Goal: Task Accomplishment & Management: Manage account settings

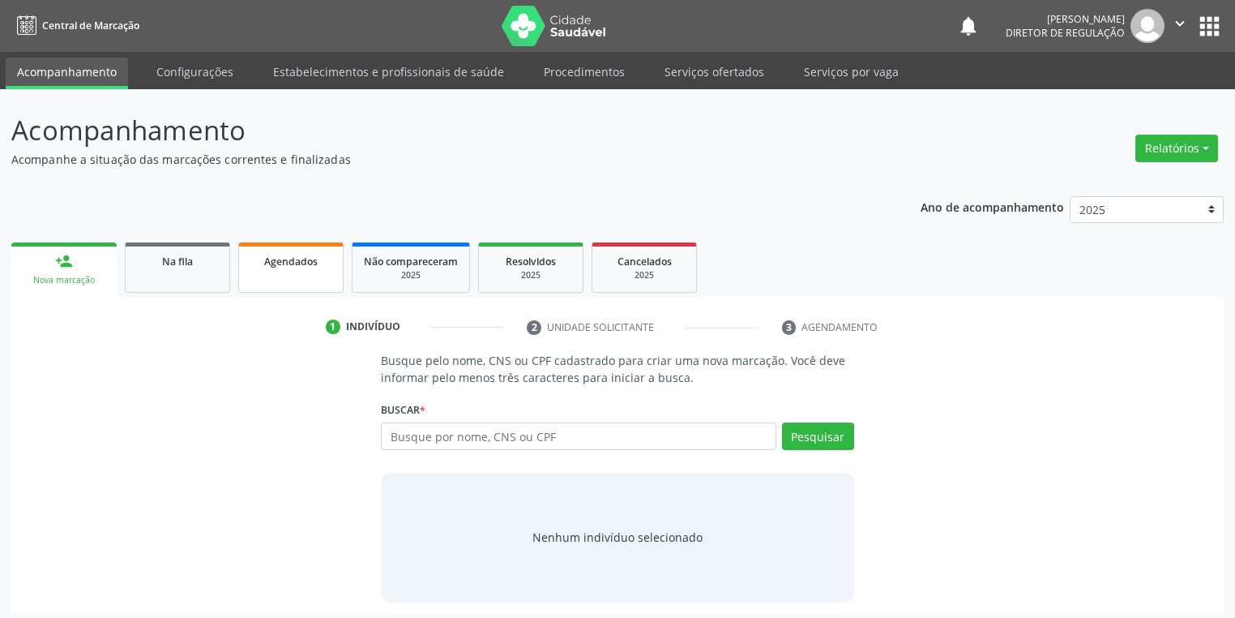
click at [271, 272] on link "Agendados" at bounding box center [290, 267] width 105 height 50
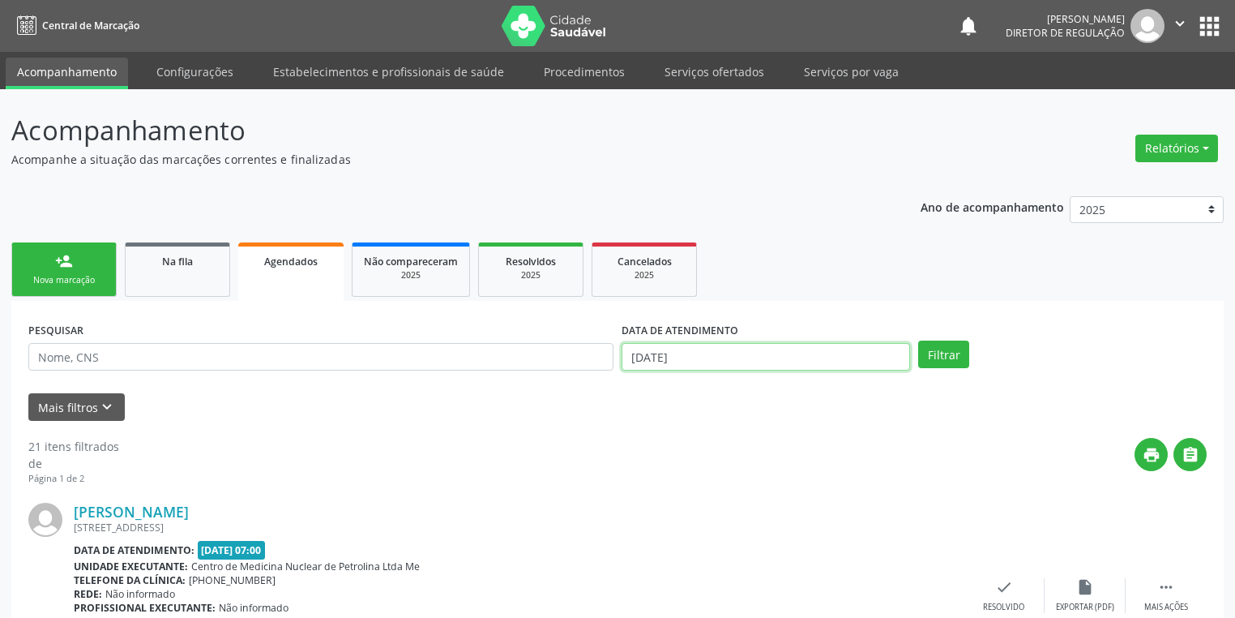
click at [661, 353] on input "[DATE]" at bounding box center [766, 357] width 289 height 28
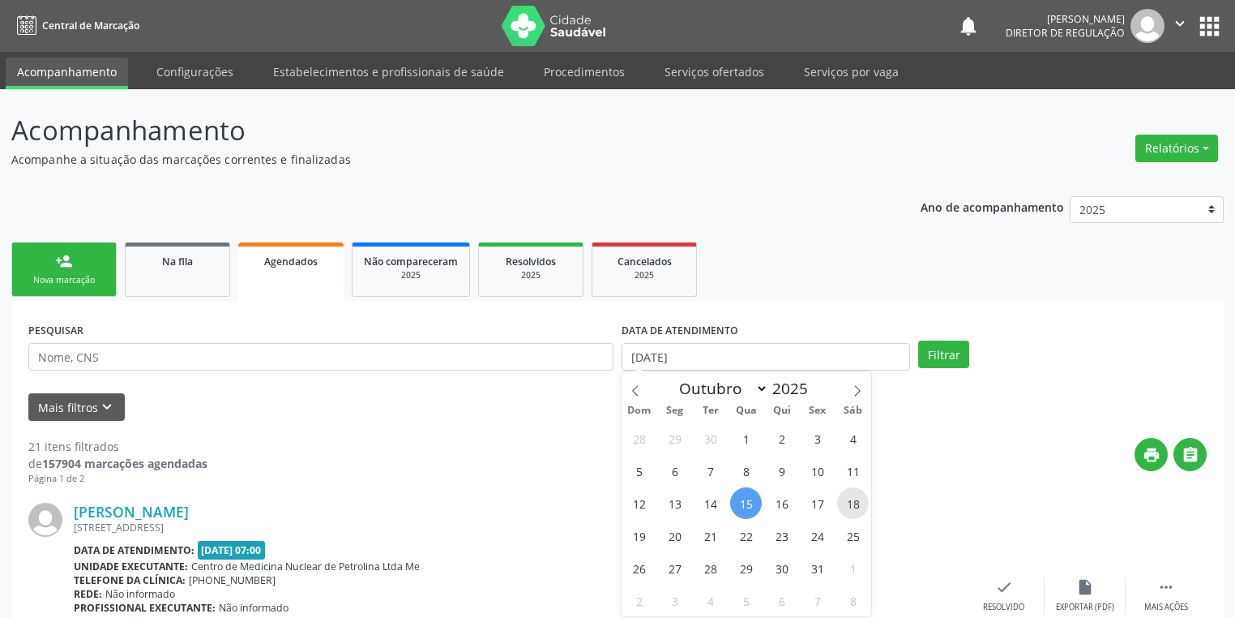
click at [851, 507] on span "18" at bounding box center [853, 503] width 32 height 32
type input "[DATE]"
click at [851, 507] on span "18" at bounding box center [853, 503] width 32 height 32
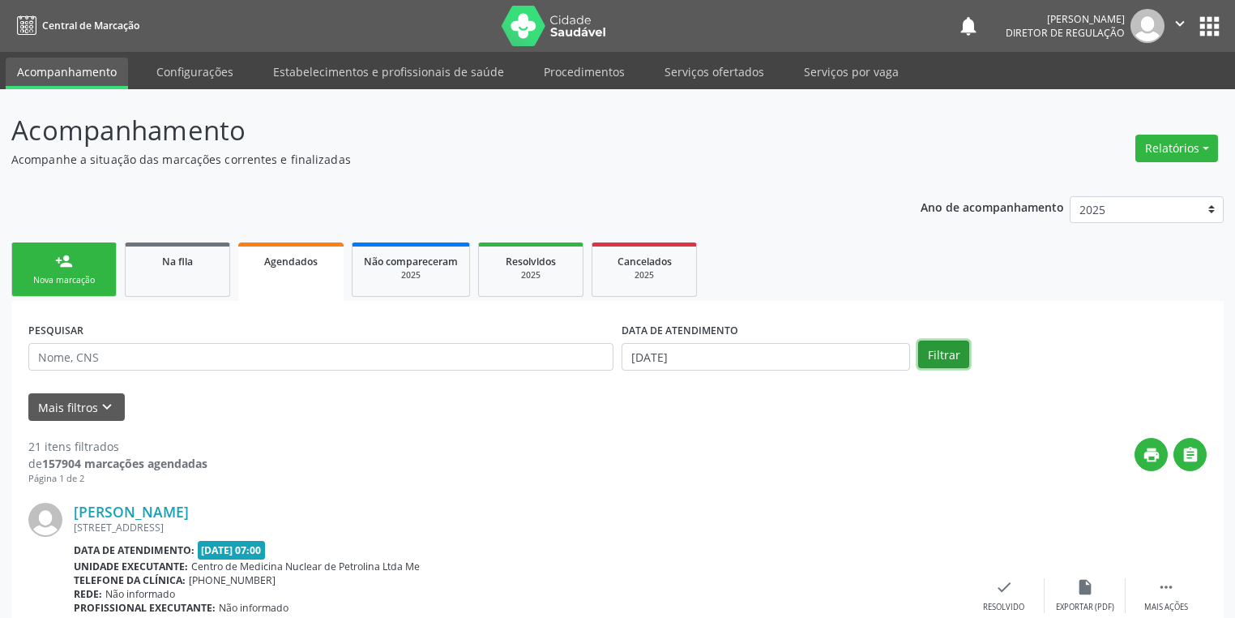
click at [935, 353] on button "Filtrar" at bounding box center [943, 354] width 51 height 28
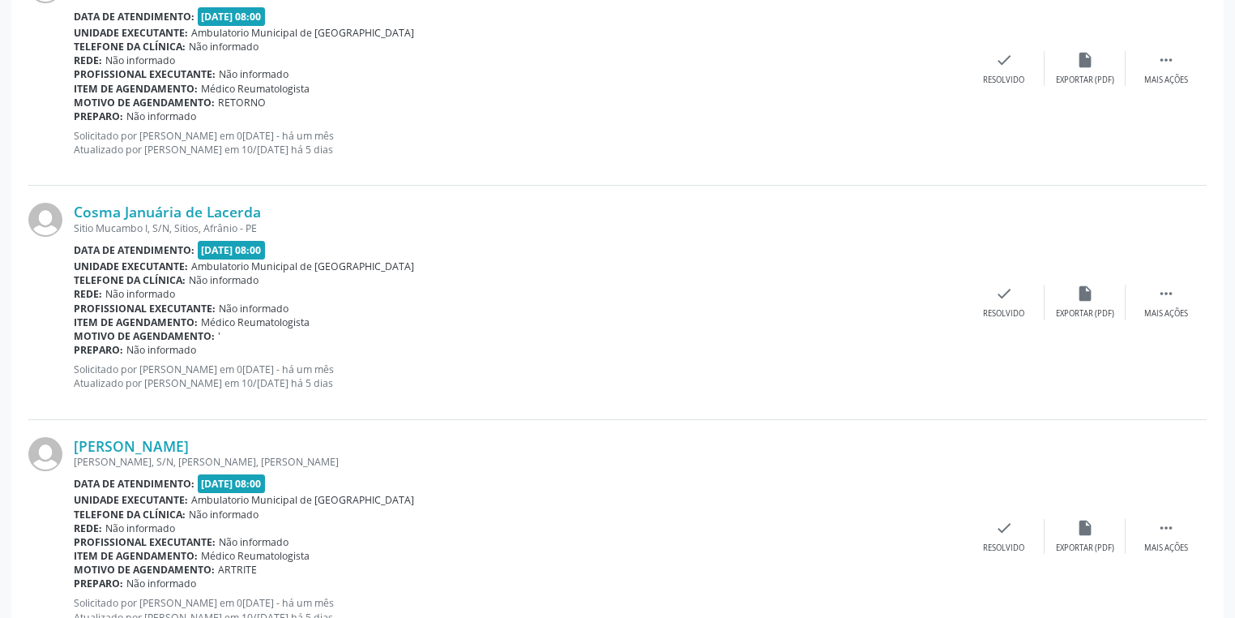
scroll to position [3372, 0]
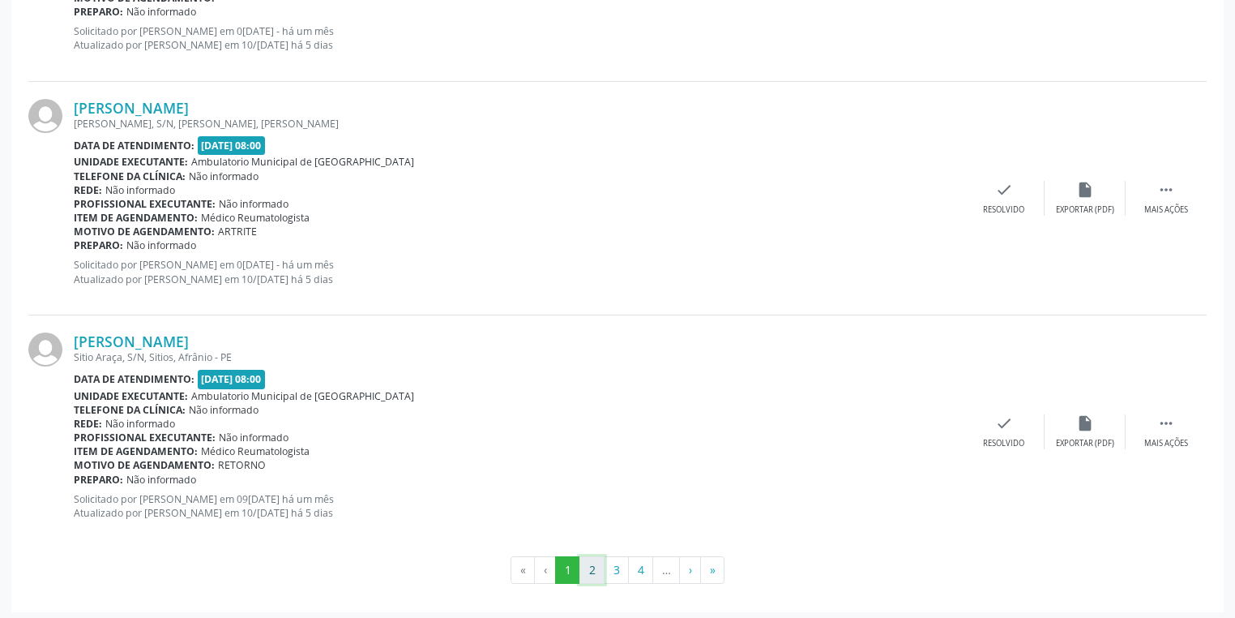
click at [594, 562] on button "2" at bounding box center [592, 570] width 25 height 28
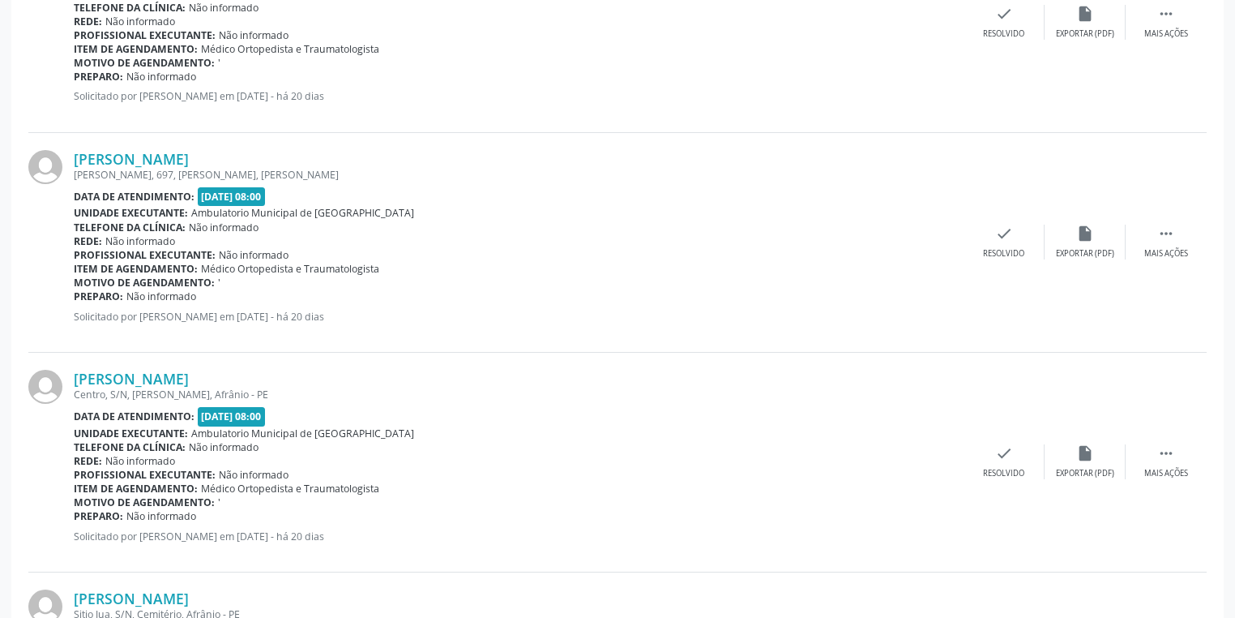
scroll to position [3358, 0]
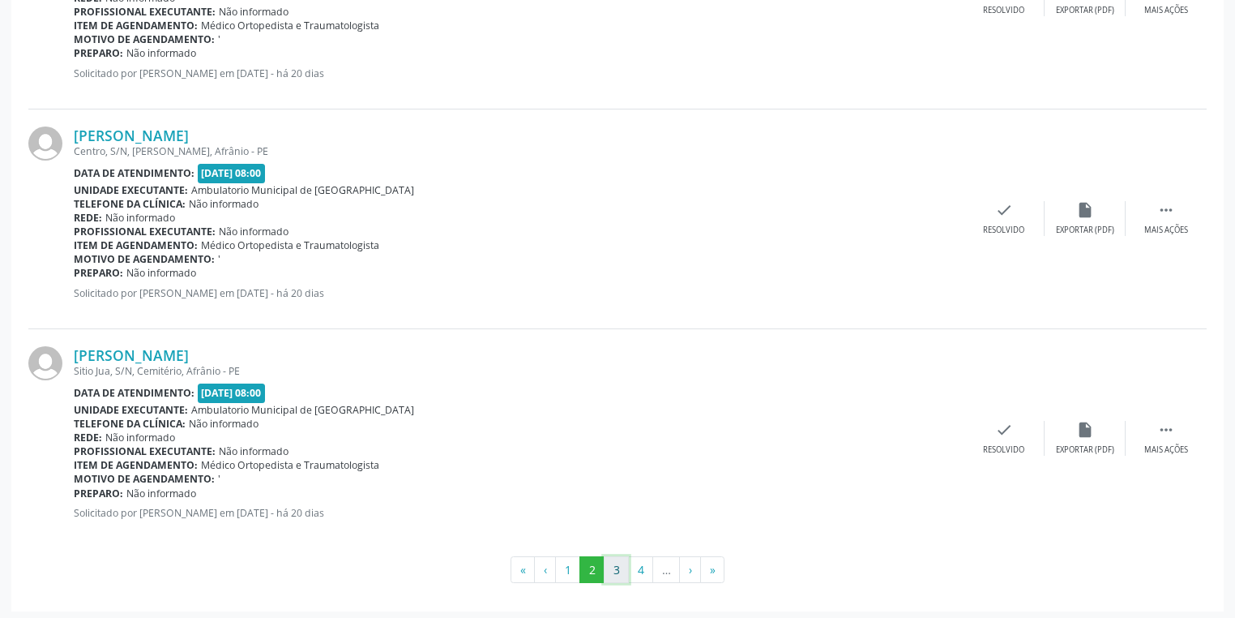
click at [621, 560] on button "3" at bounding box center [616, 570] width 25 height 28
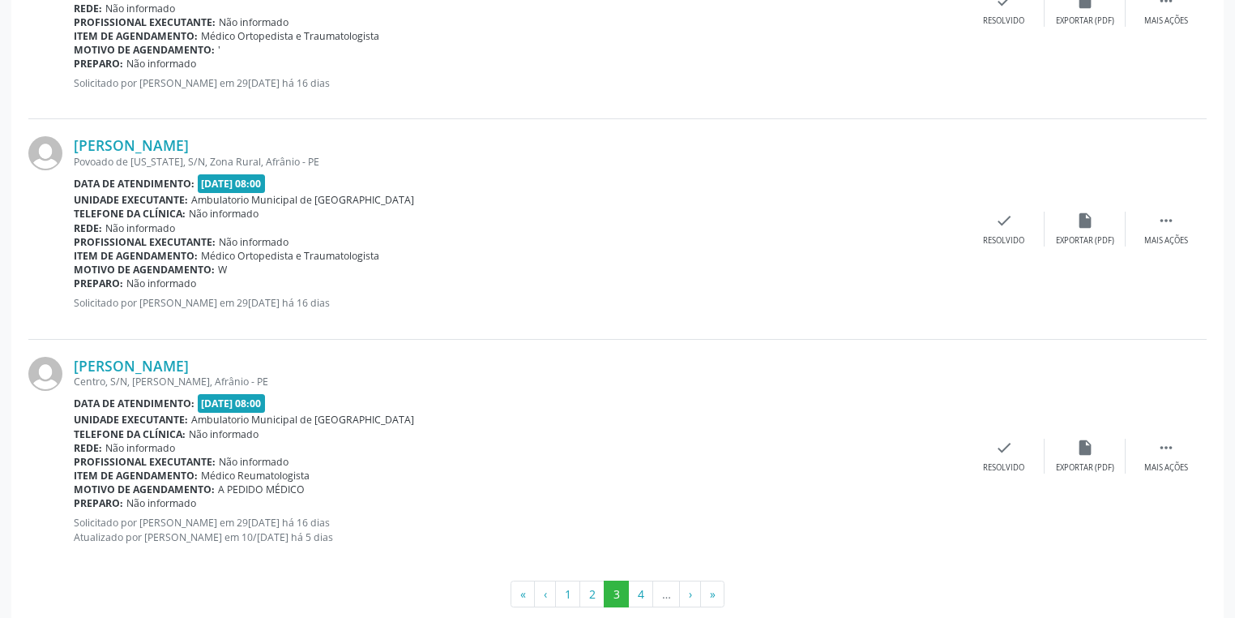
scroll to position [3242, 0]
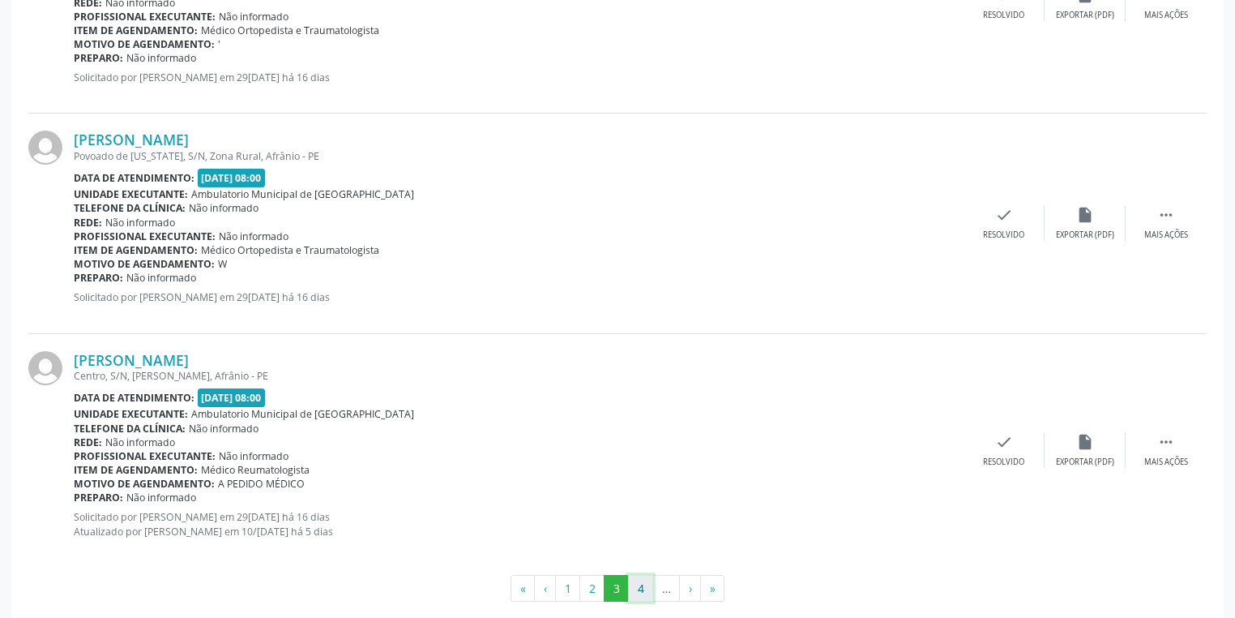
click at [645, 587] on button "4" at bounding box center [640, 589] width 25 height 28
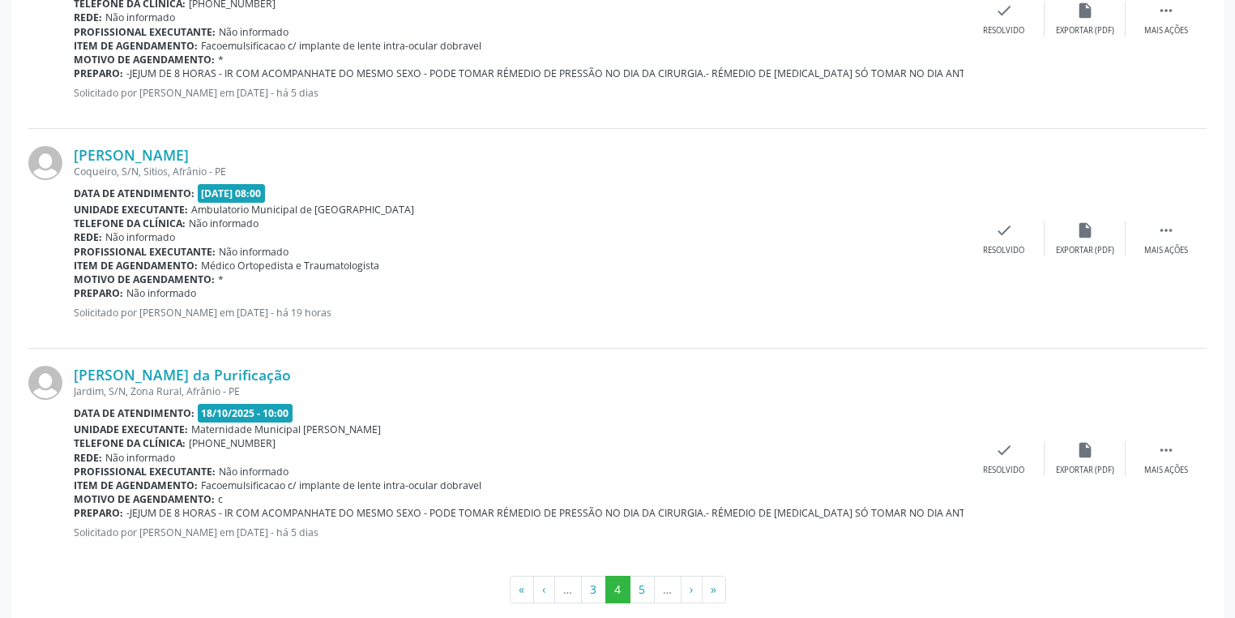
scroll to position [3232, 0]
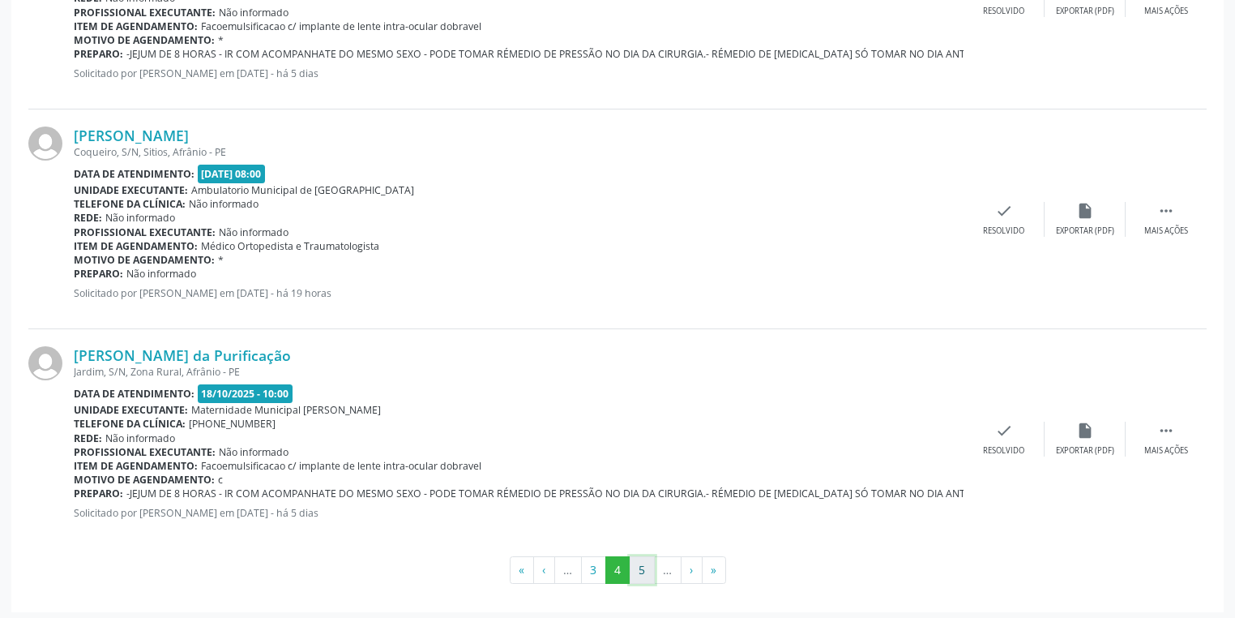
click at [644, 563] on button "5" at bounding box center [642, 570] width 25 height 28
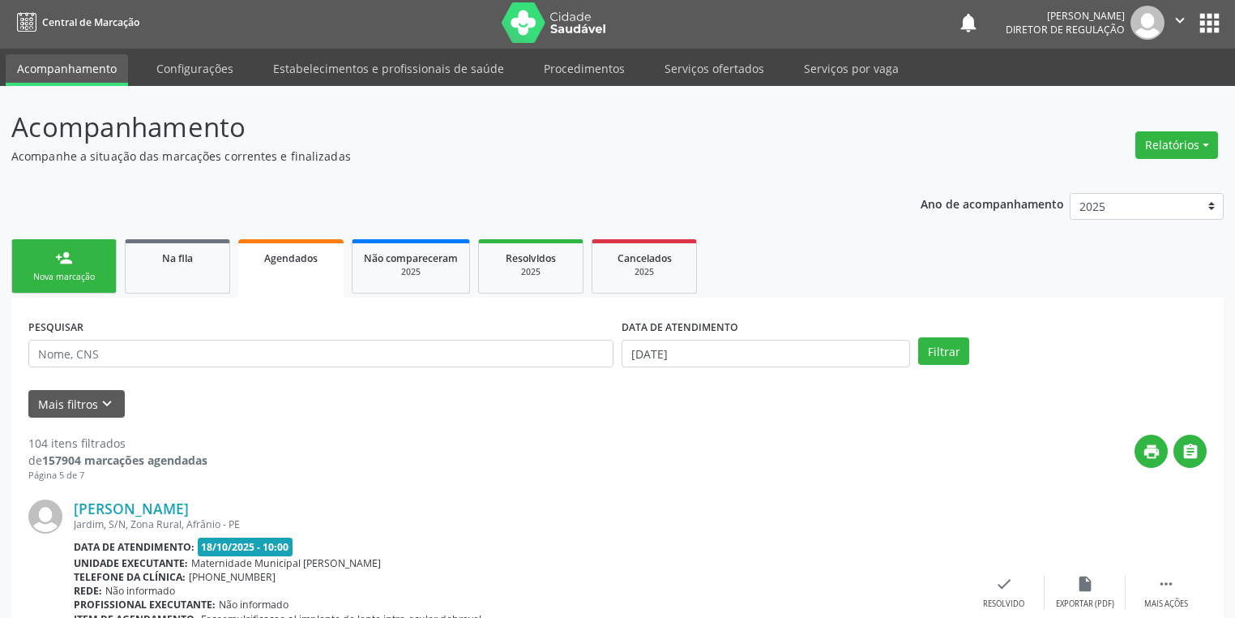
scroll to position [0, 0]
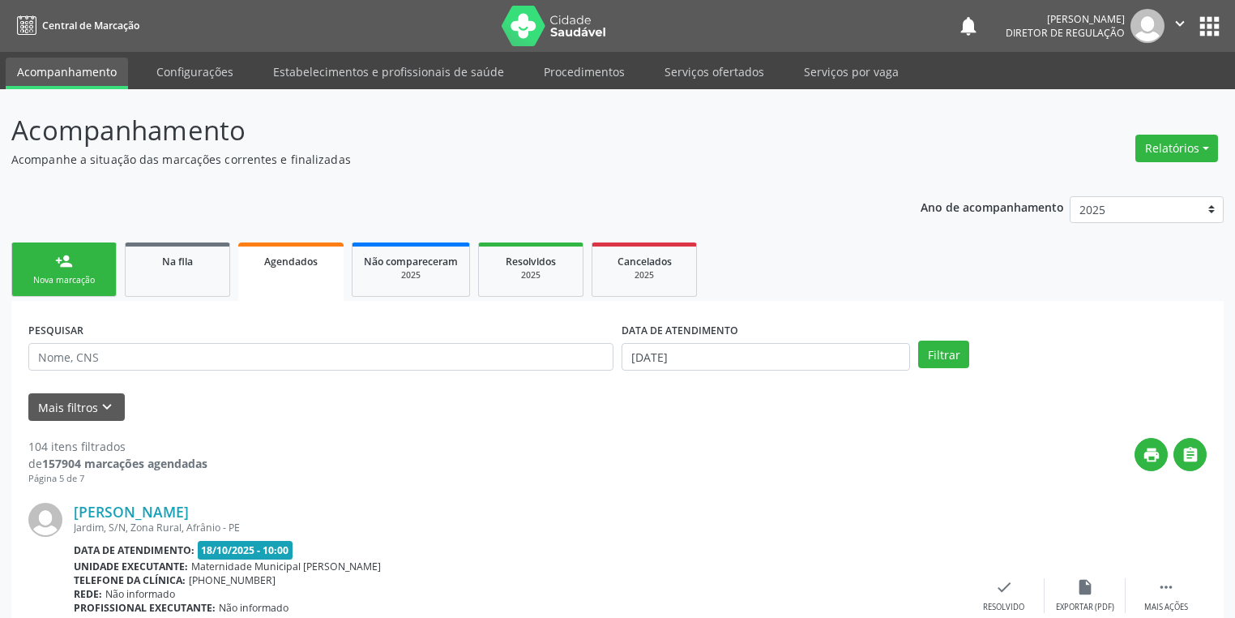
click at [59, 344] on div "PESQUISAR" at bounding box center [320, 349] width 593 height 63
click at [59, 349] on input "text" at bounding box center [320, 357] width 585 height 28
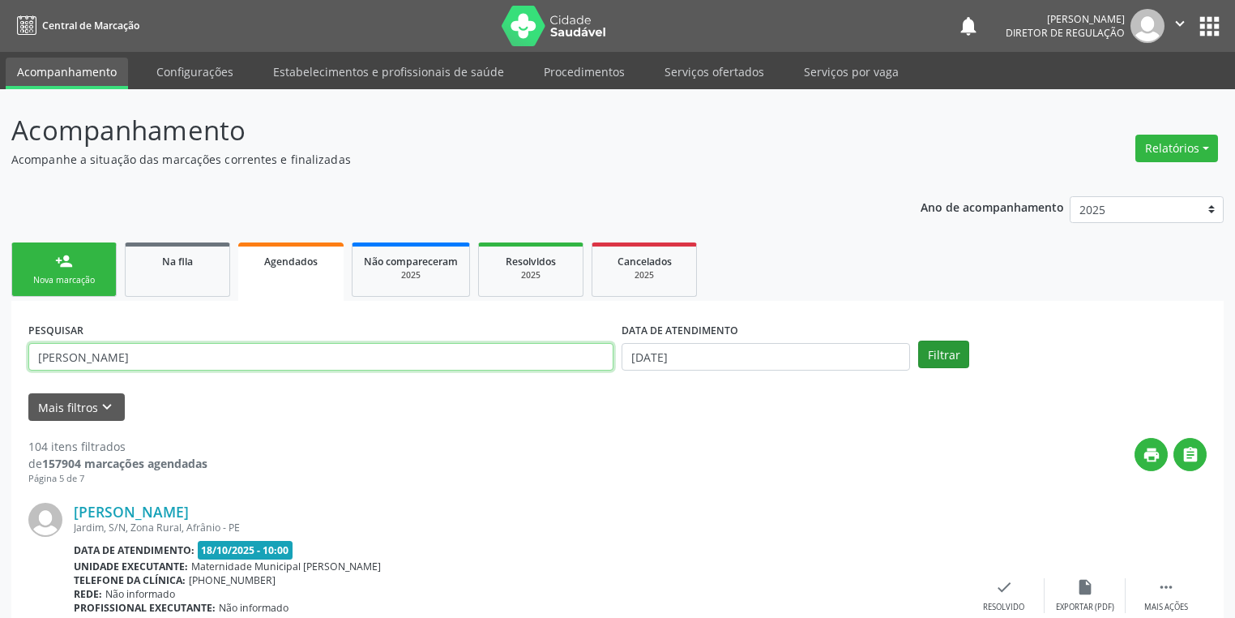
type input "[PERSON_NAME]"
click at [943, 347] on button "Filtrar" at bounding box center [943, 354] width 51 height 28
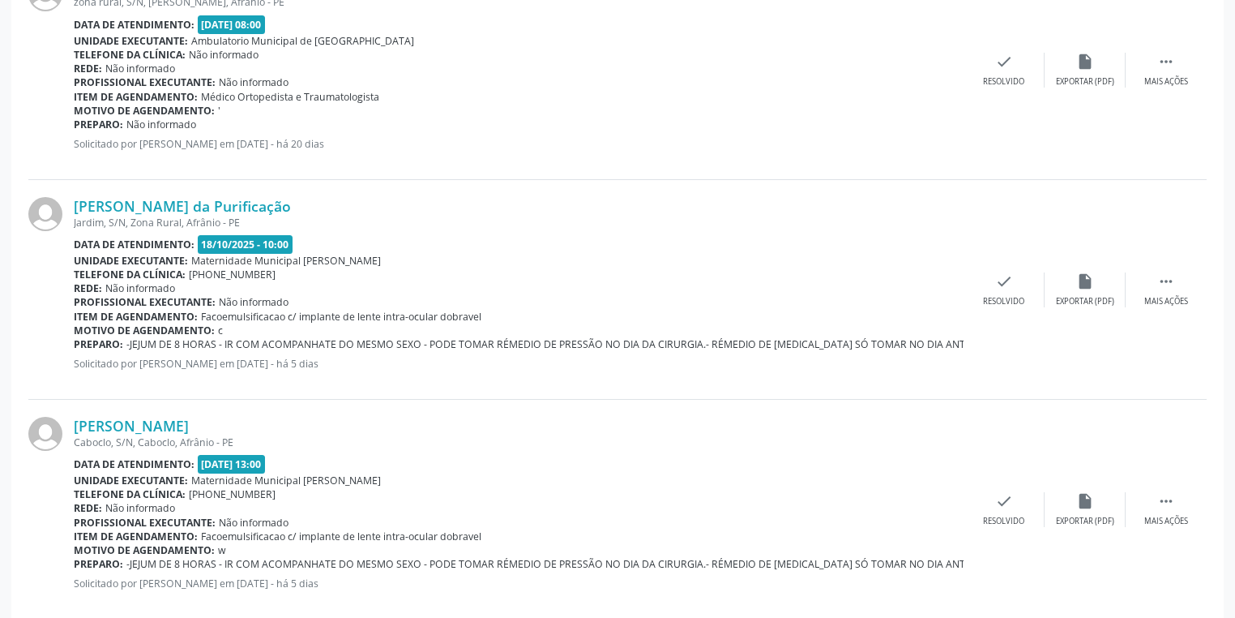
scroll to position [713, 0]
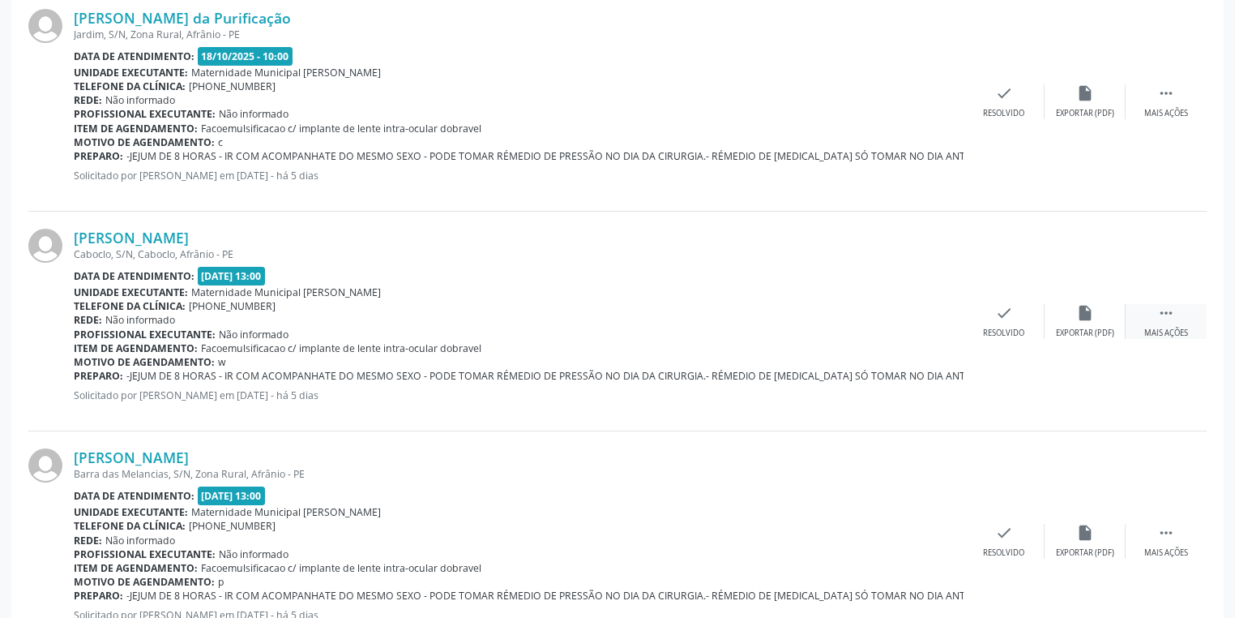
click at [1164, 307] on icon "" at bounding box center [1166, 313] width 18 height 18
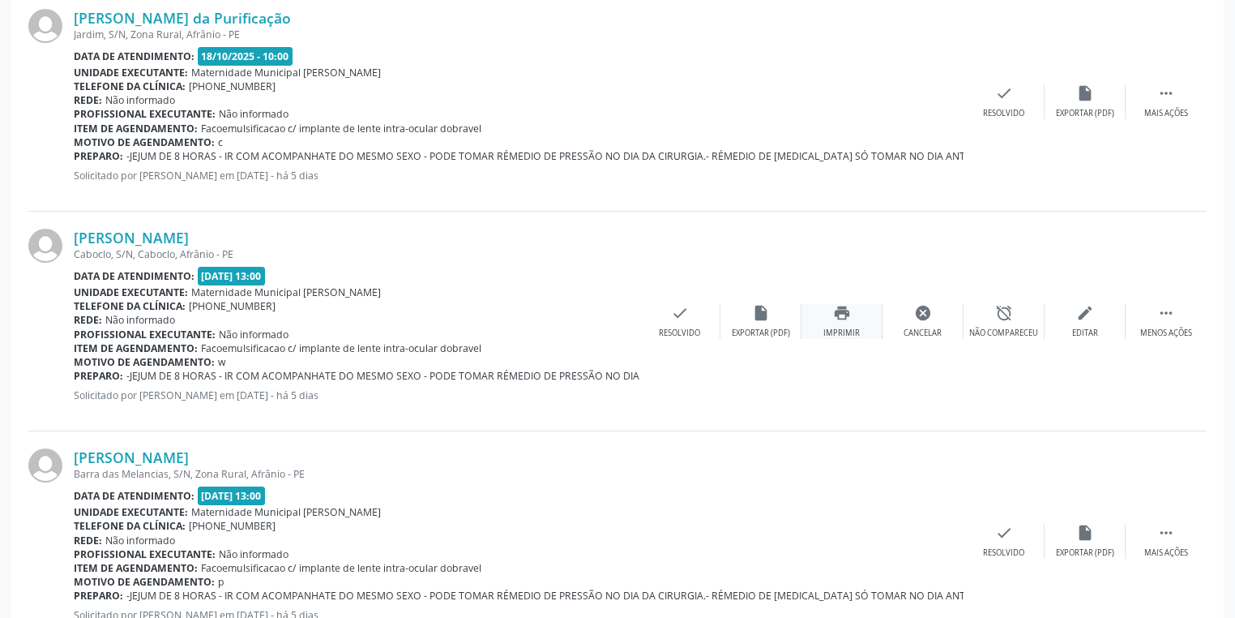
click at [836, 320] on div "print Imprimir" at bounding box center [842, 321] width 81 height 35
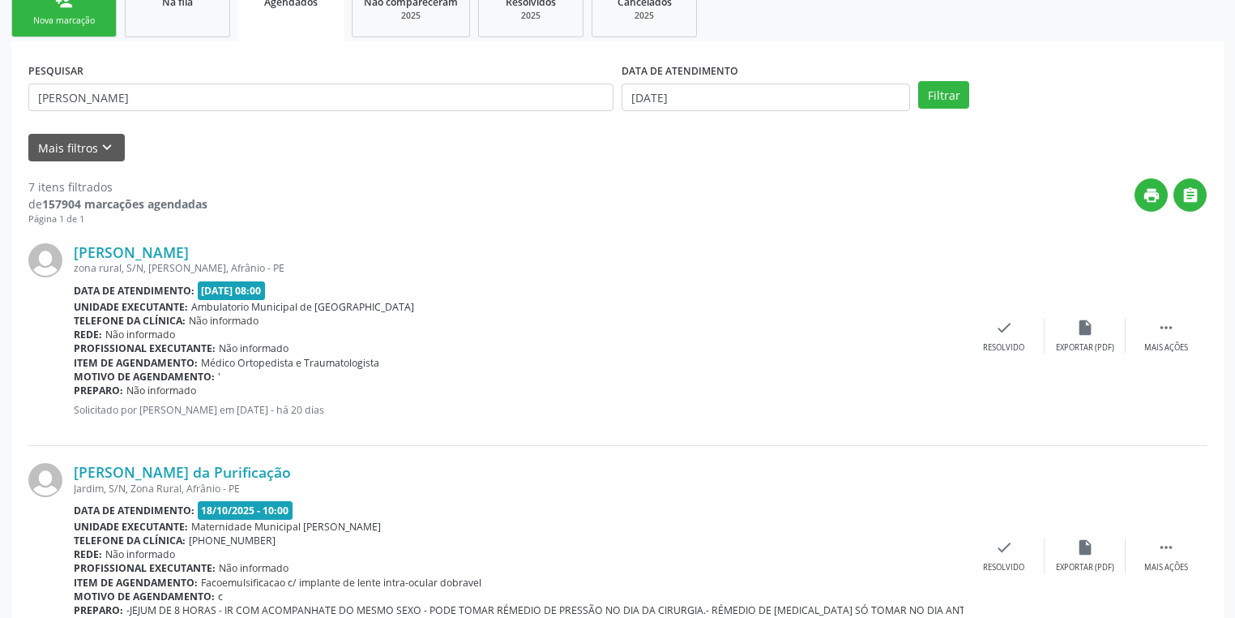
scroll to position [0, 0]
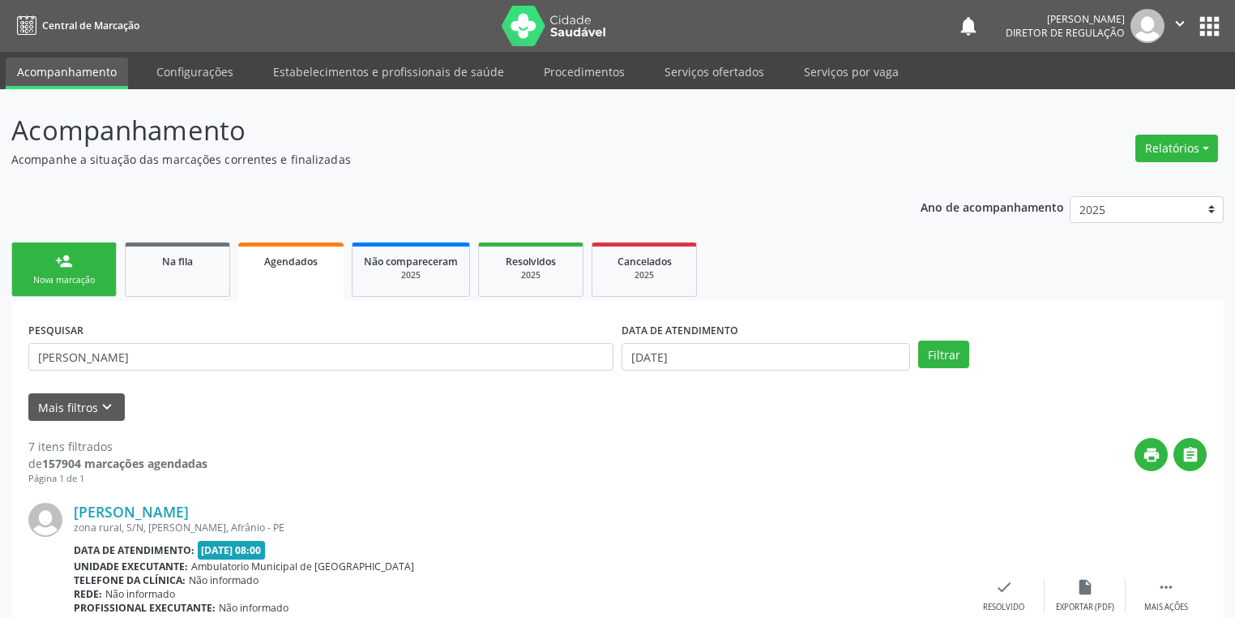
click at [72, 276] on div "Nova marcação" at bounding box center [64, 280] width 81 height 12
click at [169, 276] on link "Na fila" at bounding box center [177, 269] width 105 height 54
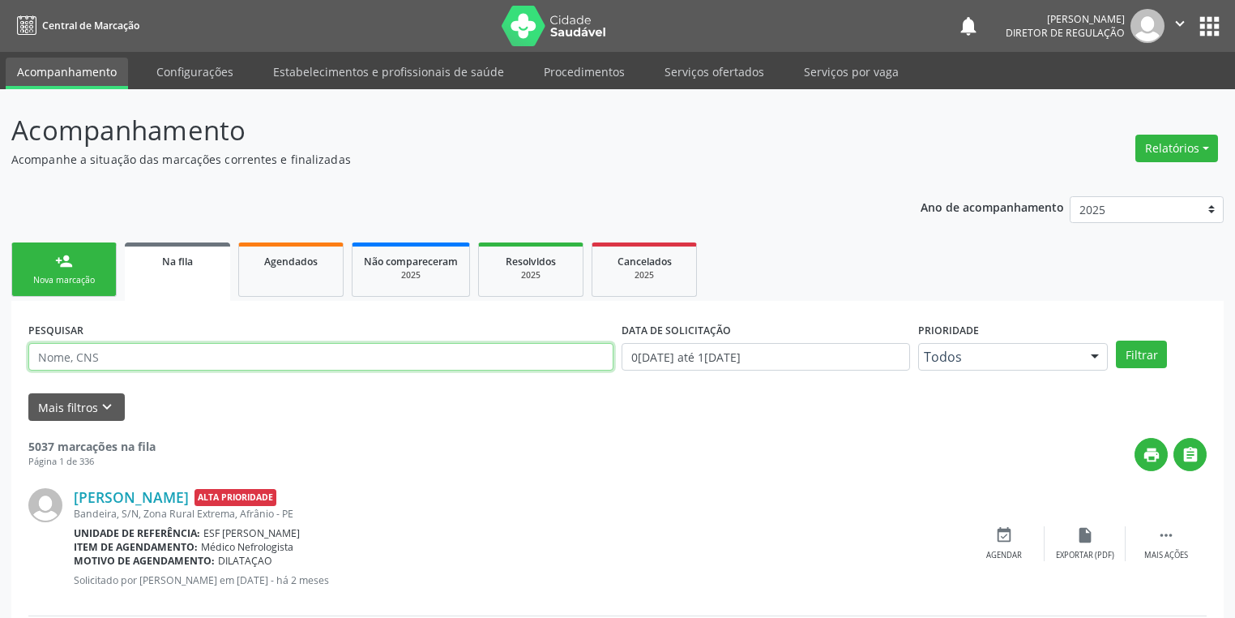
click at [170, 366] on input "text" at bounding box center [320, 357] width 585 height 28
type input "704206278923888"
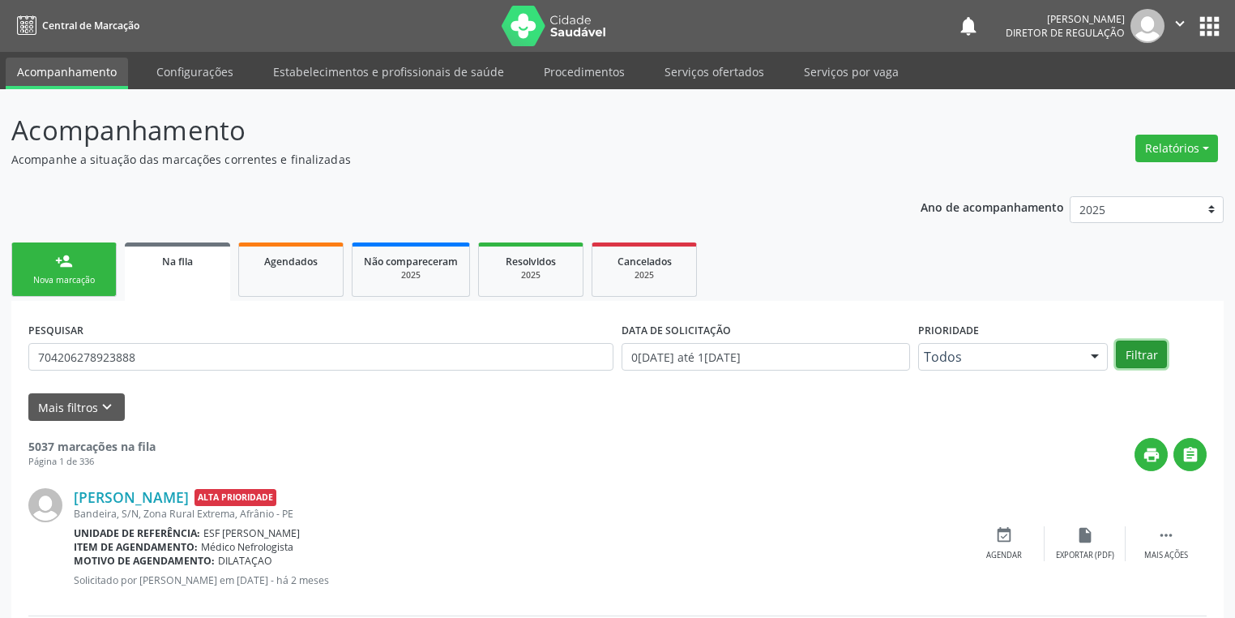
click at [1143, 360] on button "Filtrar" at bounding box center [1141, 354] width 51 height 28
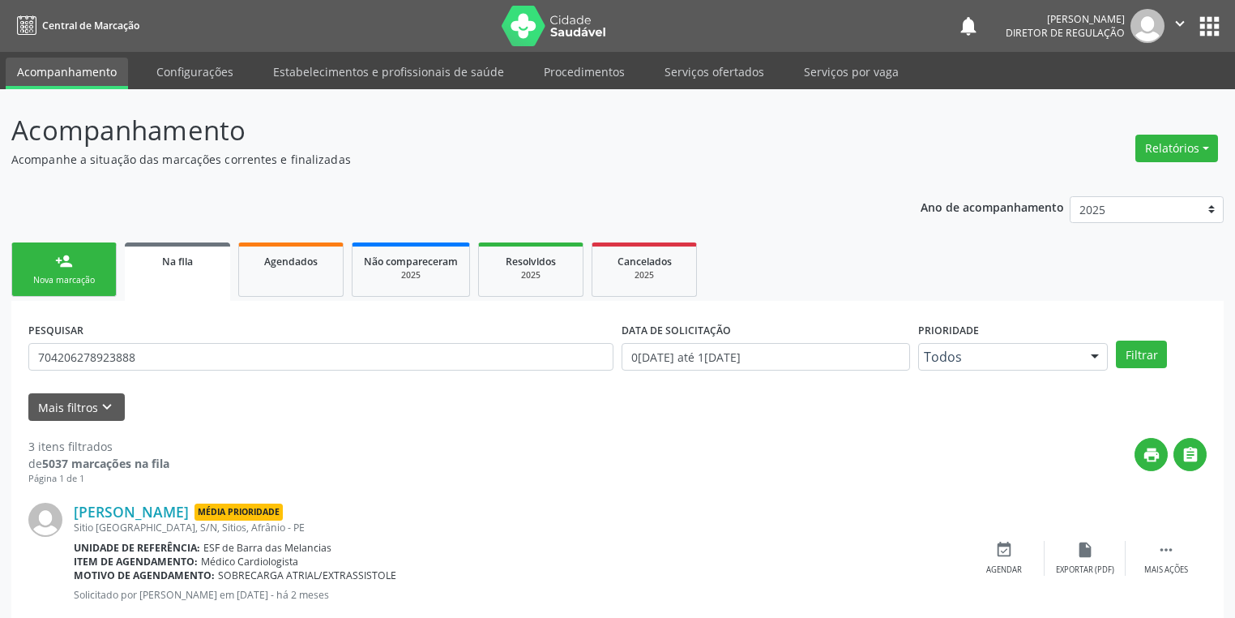
click at [92, 274] on div "Nova marcação" at bounding box center [64, 280] width 81 height 12
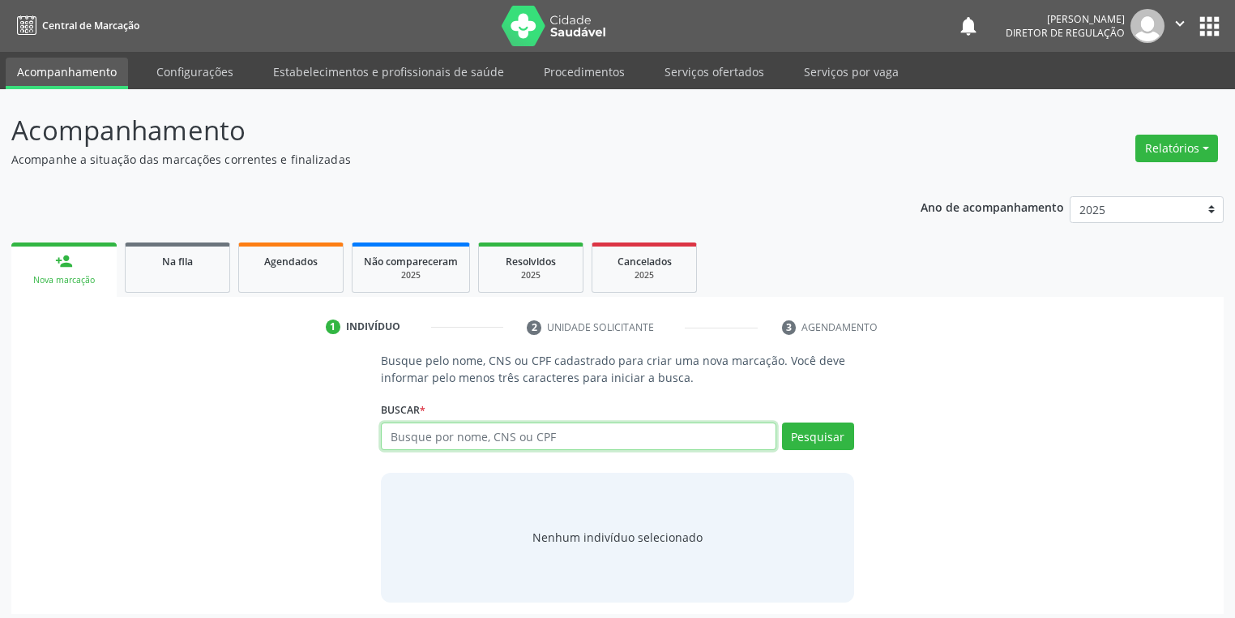
click at [417, 432] on input "text" at bounding box center [579, 436] width 396 height 28
type input "709808038688695"
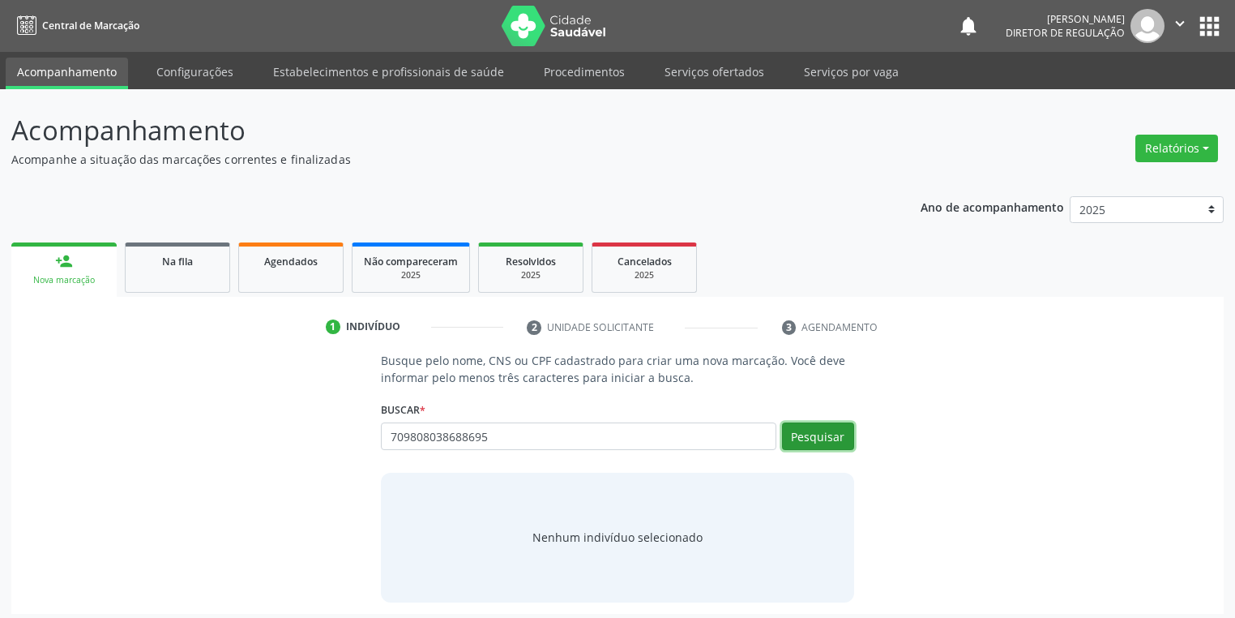
click at [823, 432] on button "Pesquisar" at bounding box center [818, 436] width 72 height 28
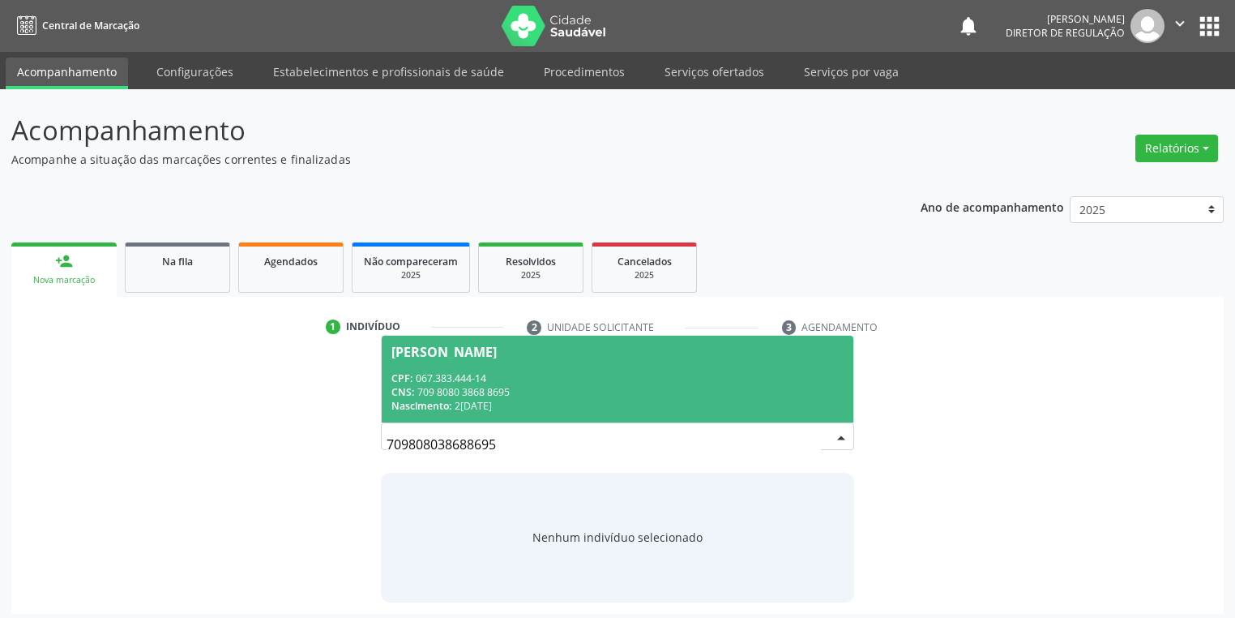
click at [527, 371] on div "CPF: 067.383.444-14" at bounding box center [617, 378] width 452 height 14
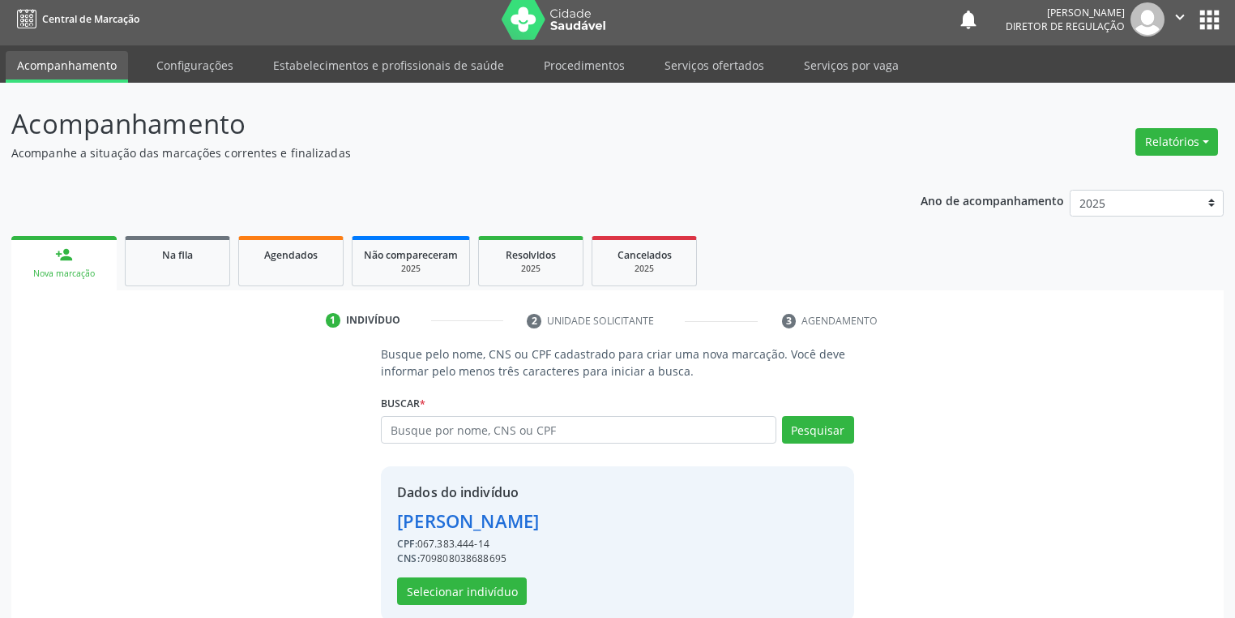
scroll to position [31, 0]
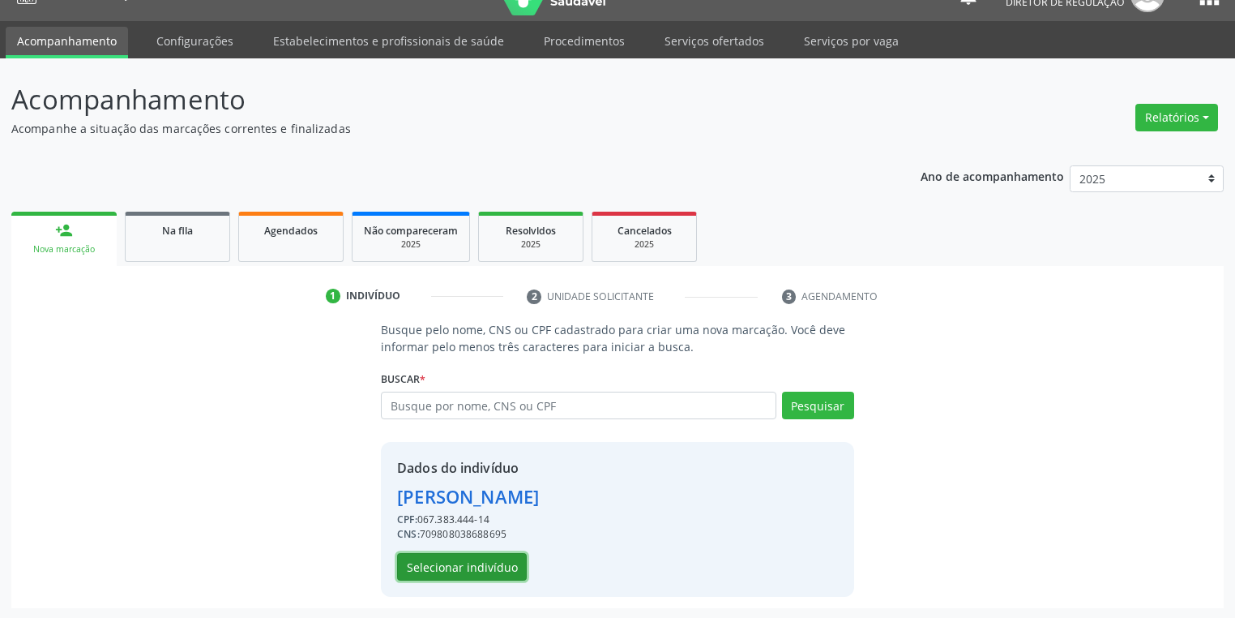
click at [485, 561] on button "Selecionar indivíduo" at bounding box center [462, 567] width 130 height 28
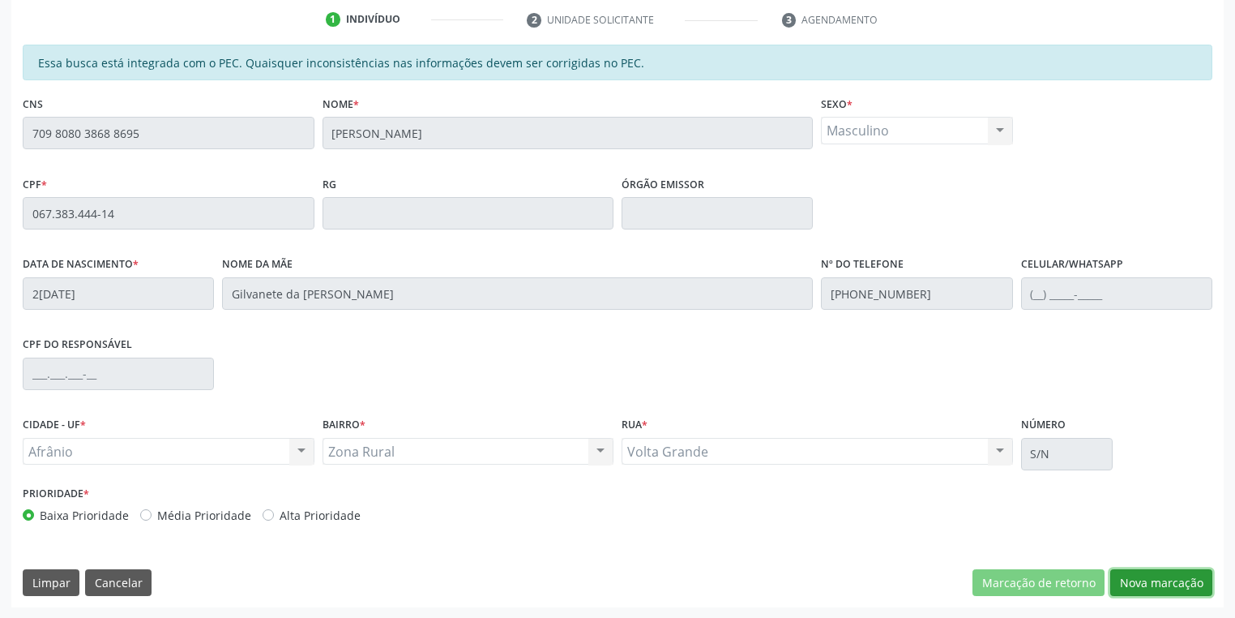
click at [1122, 581] on button "Nova marcação" at bounding box center [1161, 583] width 102 height 28
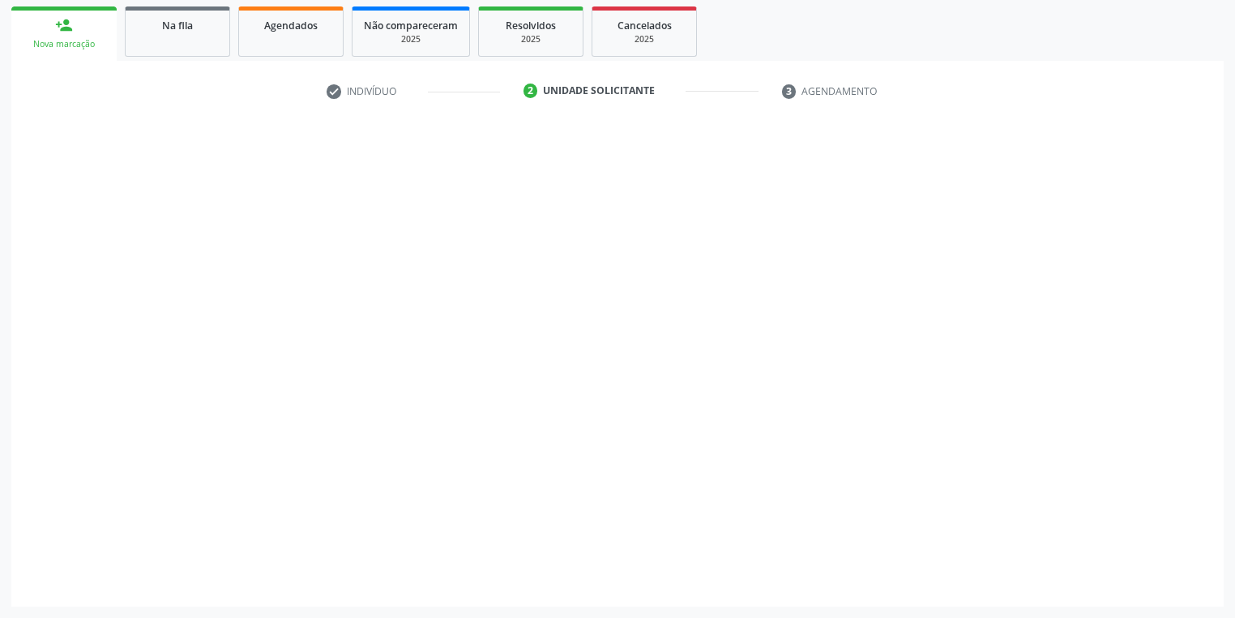
scroll to position [234, 0]
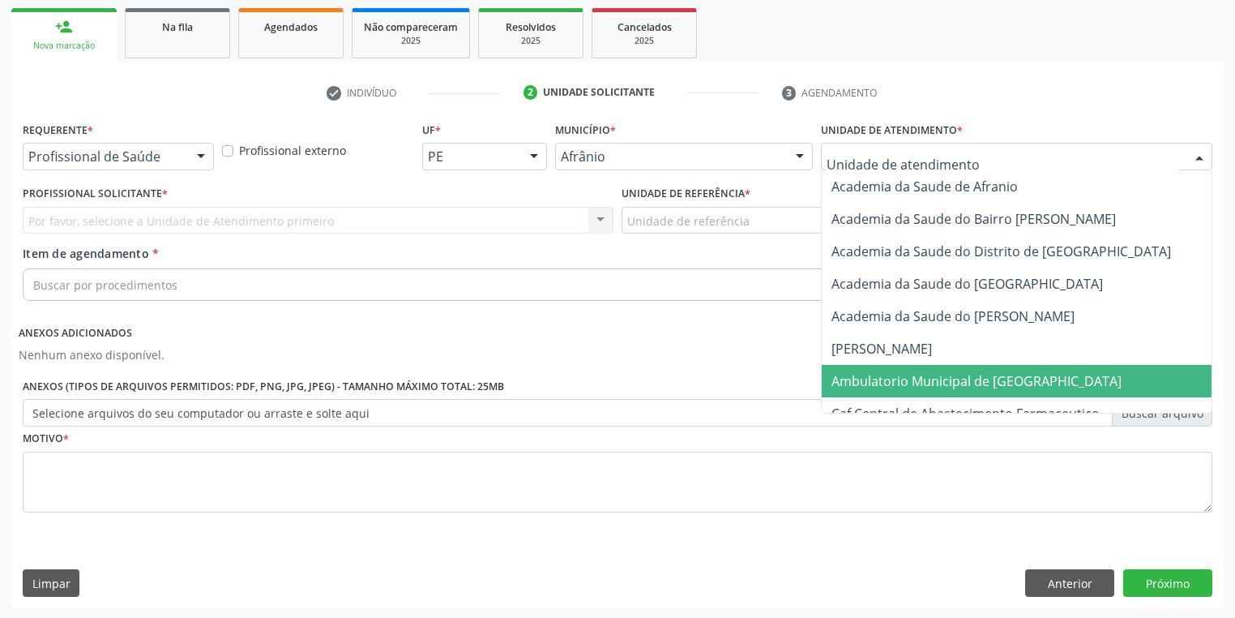
drag, startPoint x: 866, startPoint y: 370, endPoint x: 807, endPoint y: 328, distance: 72.6
click at [866, 370] on span "Ambulatorio Municipal de [GEOGRAPHIC_DATA]" at bounding box center [1020, 381] width 396 height 32
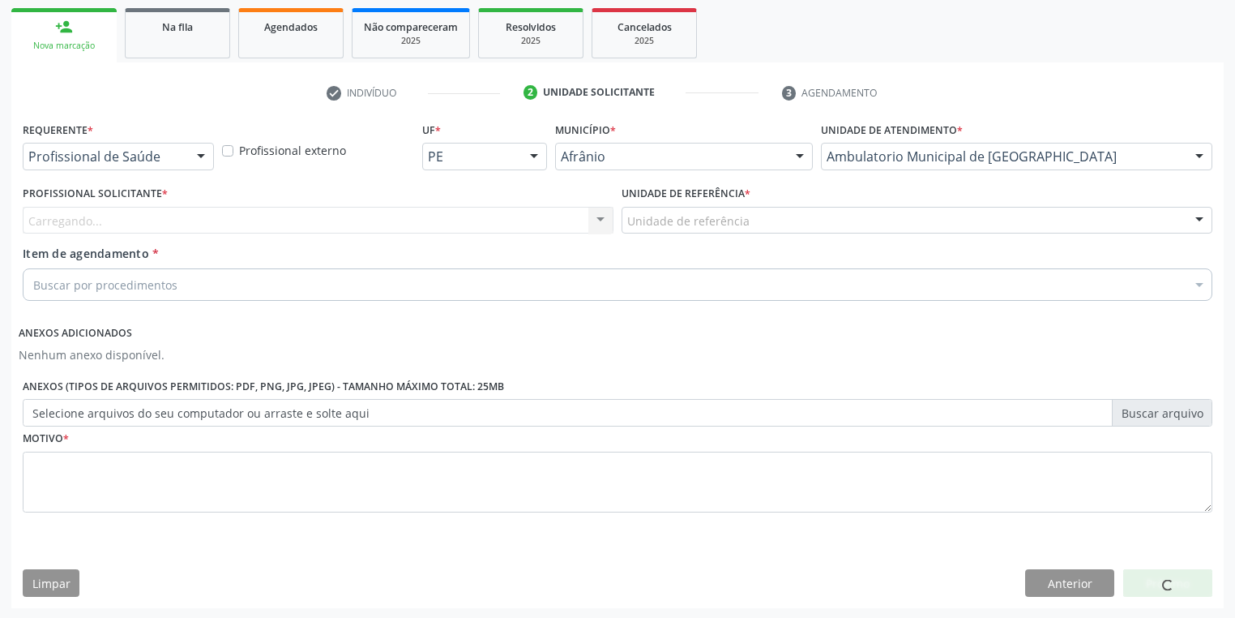
click at [665, 233] on div "Unidade de referência * Unidade de referência ESF de Extrema ESF de Barra das M…" at bounding box center [917, 213] width 599 height 63
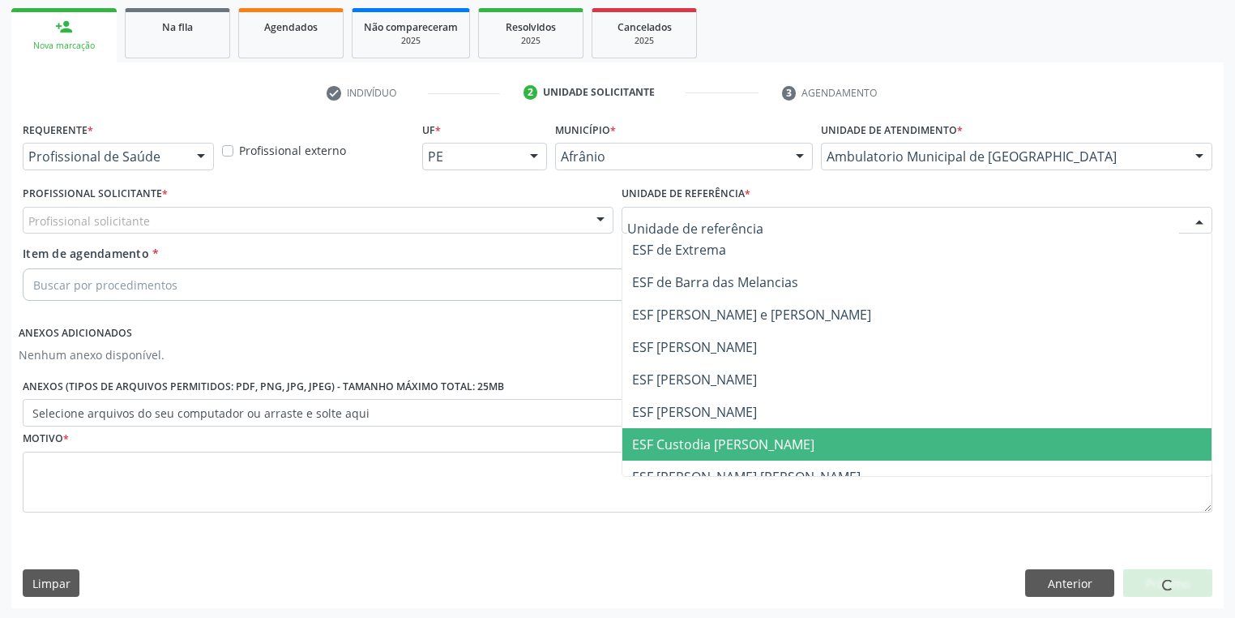
drag, startPoint x: 672, startPoint y: 441, endPoint x: 640, endPoint y: 413, distance: 41.9
click at [671, 439] on span "ESF Custodia [PERSON_NAME]" at bounding box center [723, 444] width 182 height 18
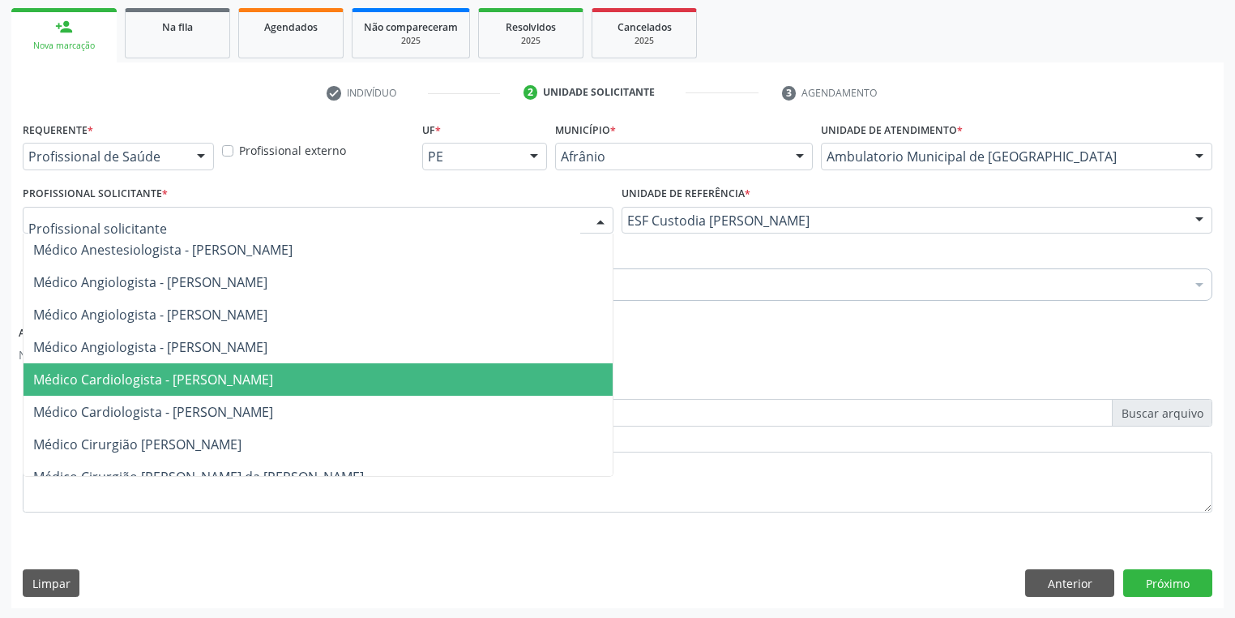
click at [149, 370] on span "Médico Cardiologista - [PERSON_NAME]" at bounding box center [153, 379] width 240 height 18
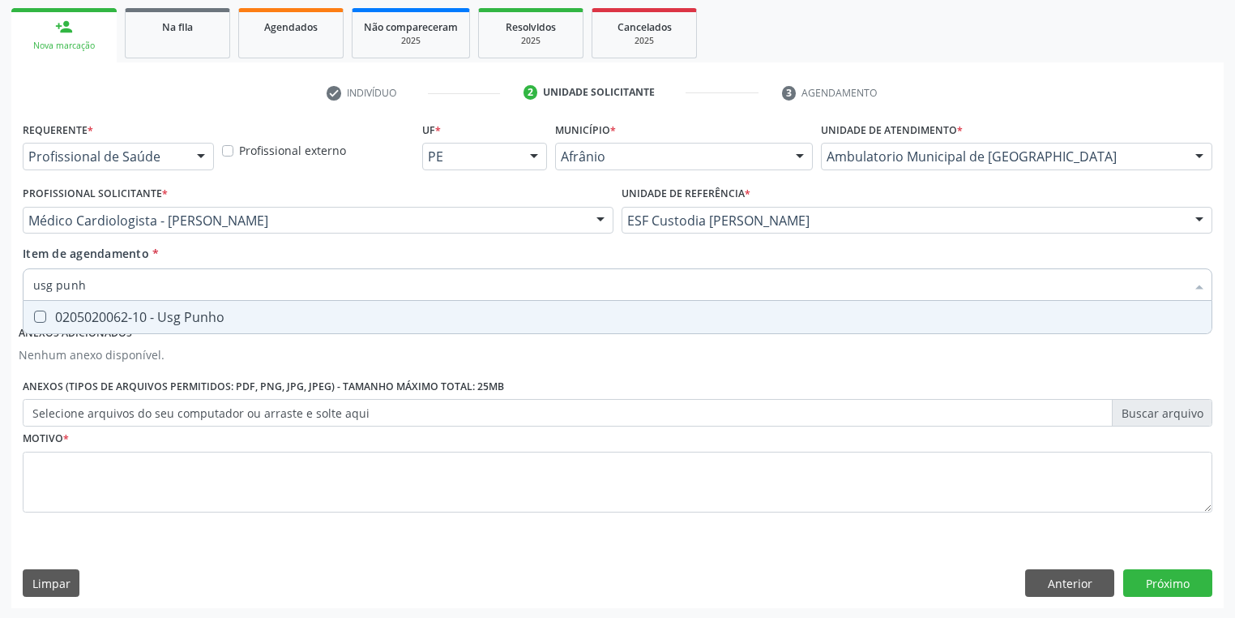
type input "usg punho"
click at [74, 326] on span "0205020062-10 - Usg Punho" at bounding box center [618, 317] width 1188 height 32
checkbox Punho "true"
click at [65, 502] on div "Requerente * Profissional de Saúde Profissional de Saúde Paciente Nenhum result…" at bounding box center [618, 326] width 1190 height 417
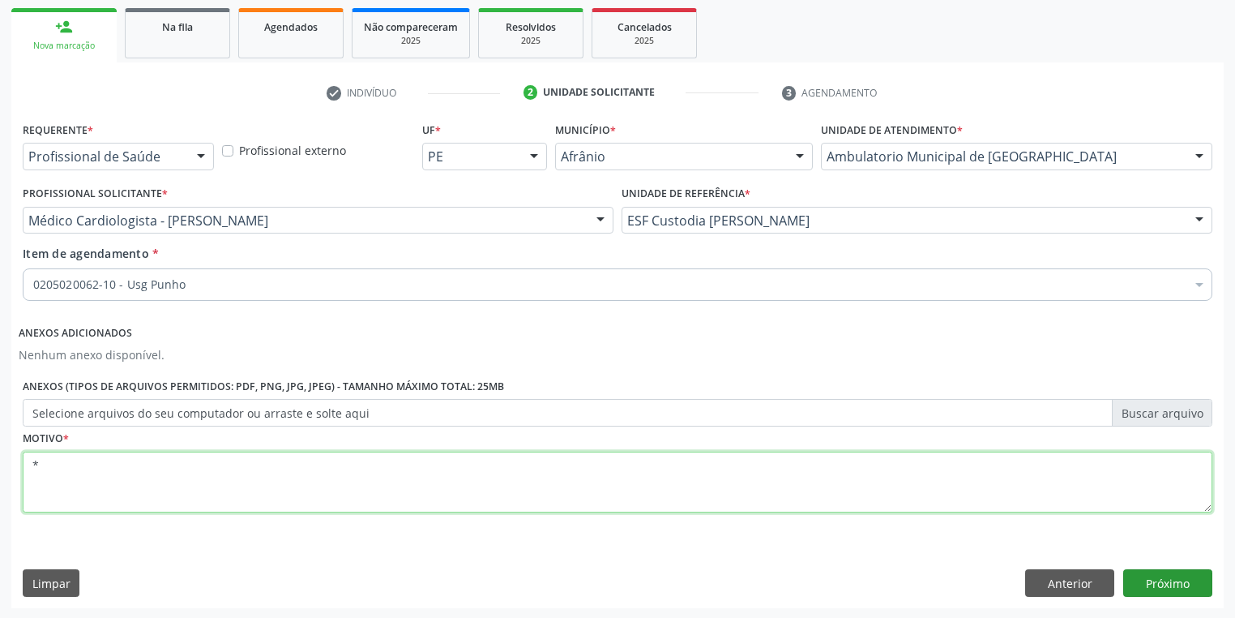
type textarea "*"
click at [1138, 574] on button "Próximo" at bounding box center [1167, 583] width 89 height 28
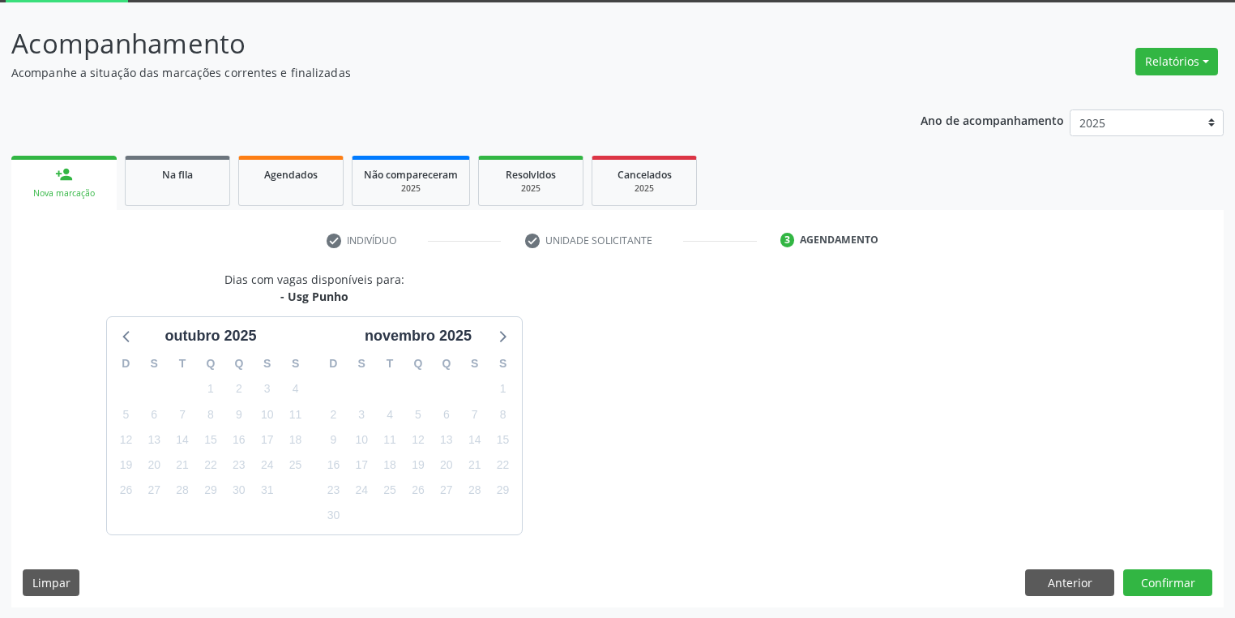
scroll to position [134, 0]
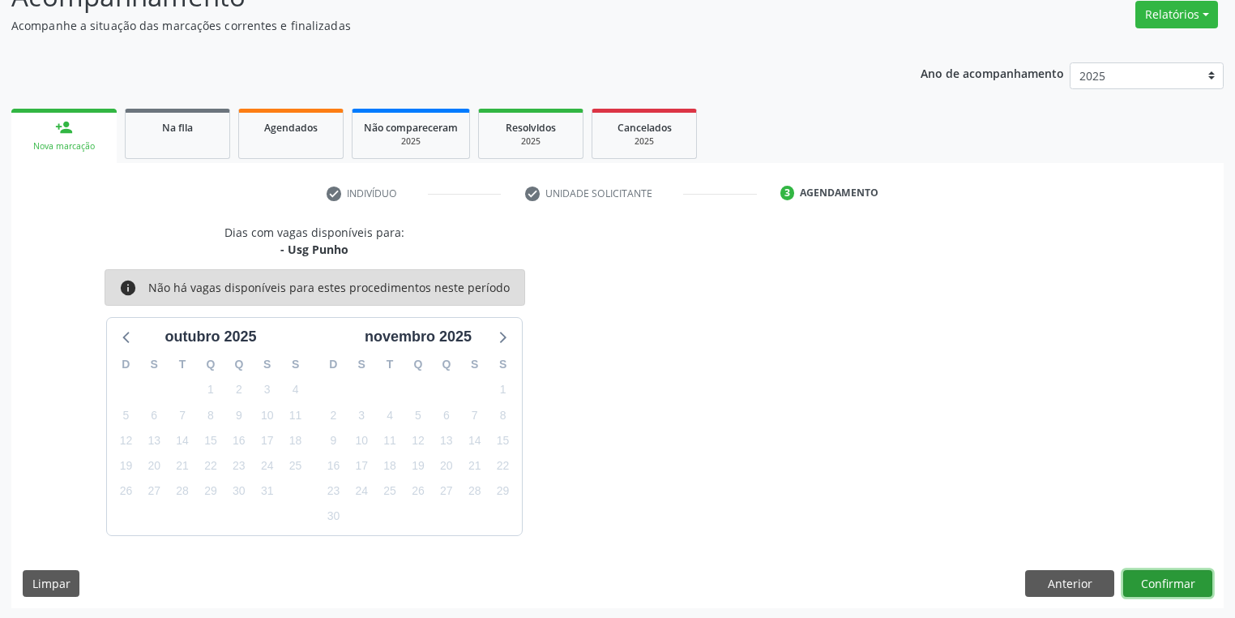
click at [1151, 570] on button "Confirmar" at bounding box center [1167, 584] width 89 height 28
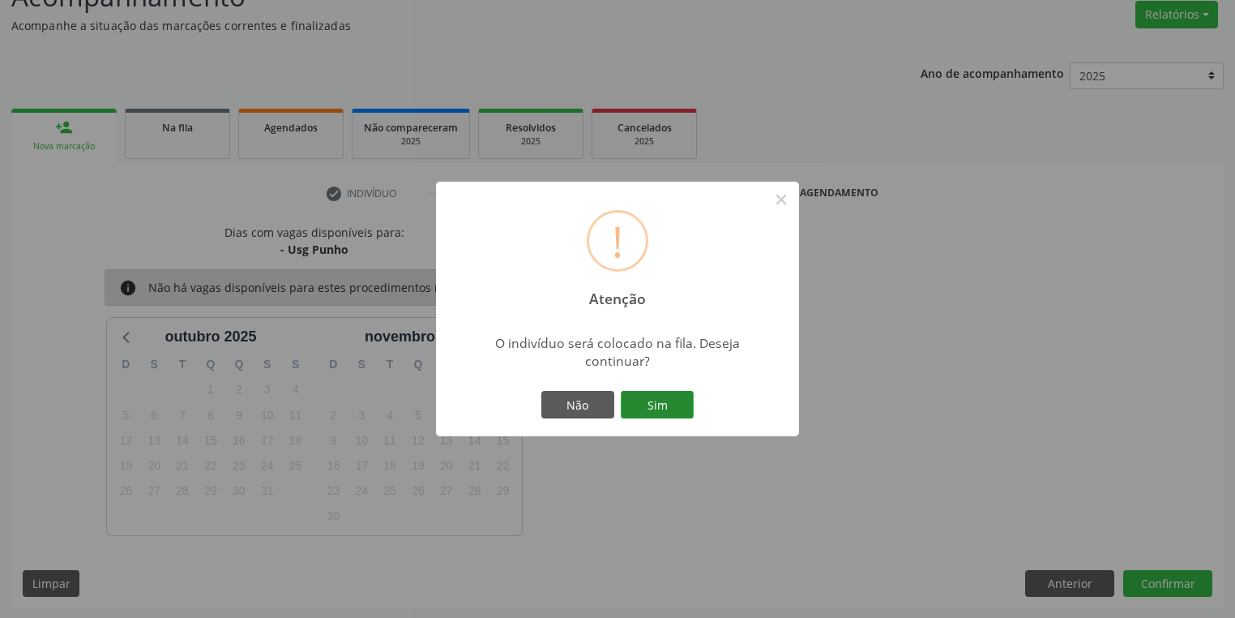
click at [674, 409] on button "Sim" at bounding box center [657, 405] width 73 height 28
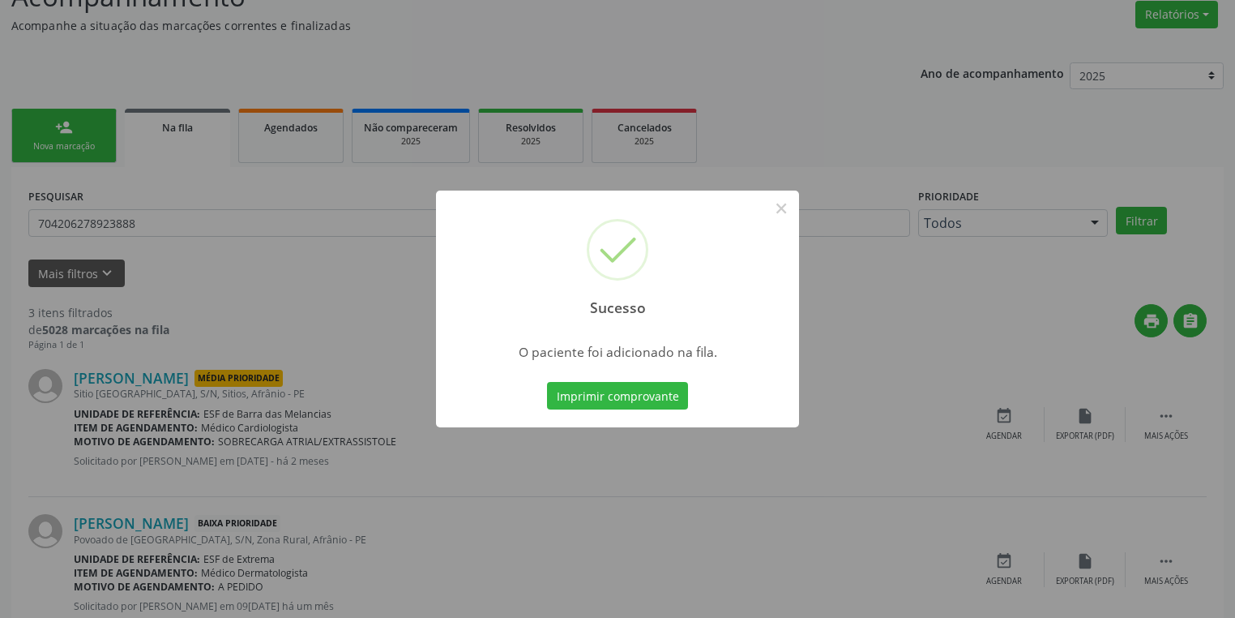
scroll to position [0, 0]
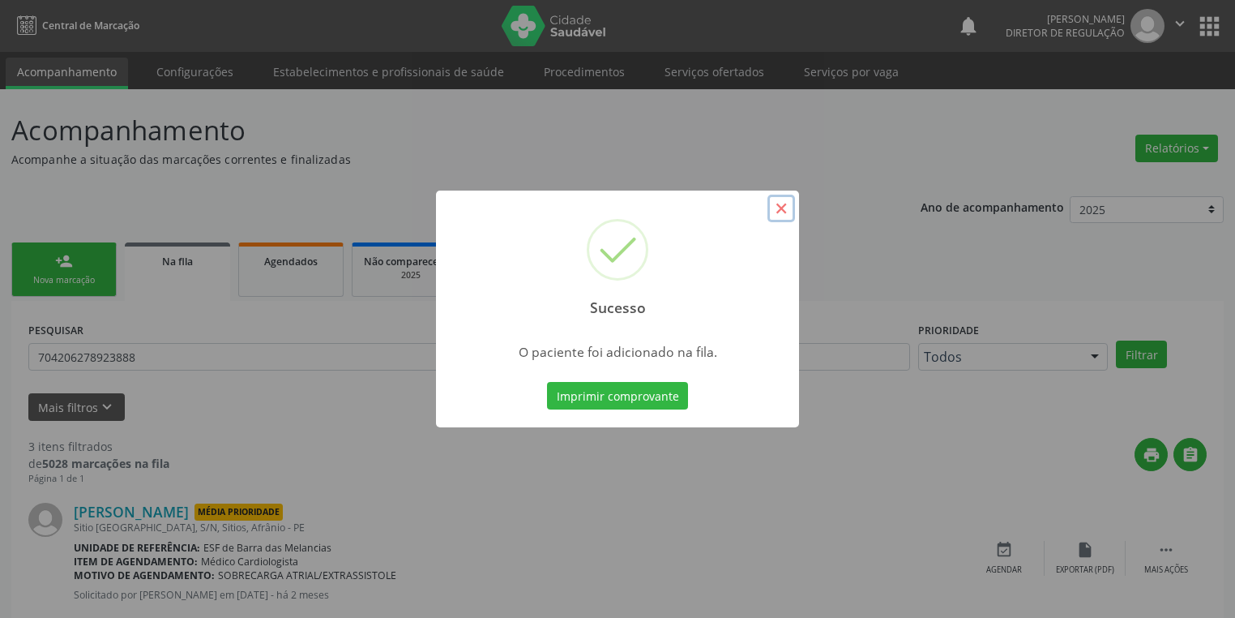
click at [776, 208] on button "×" at bounding box center [782, 209] width 28 height 28
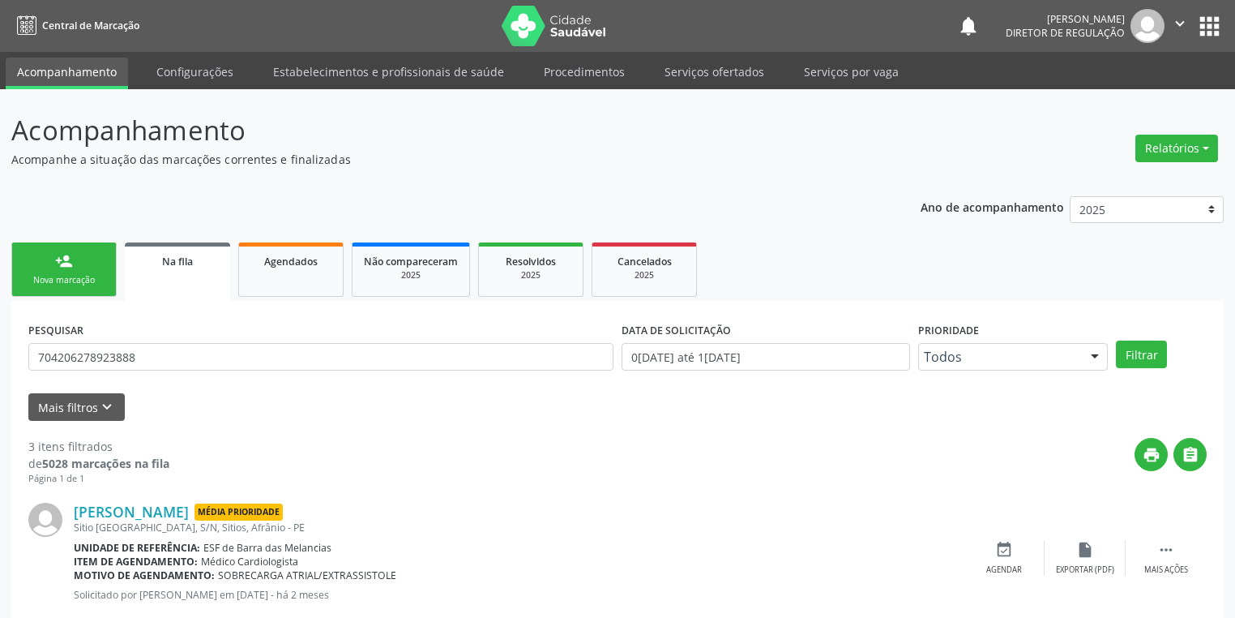
click at [62, 276] on div "Nova marcação" at bounding box center [64, 280] width 81 height 12
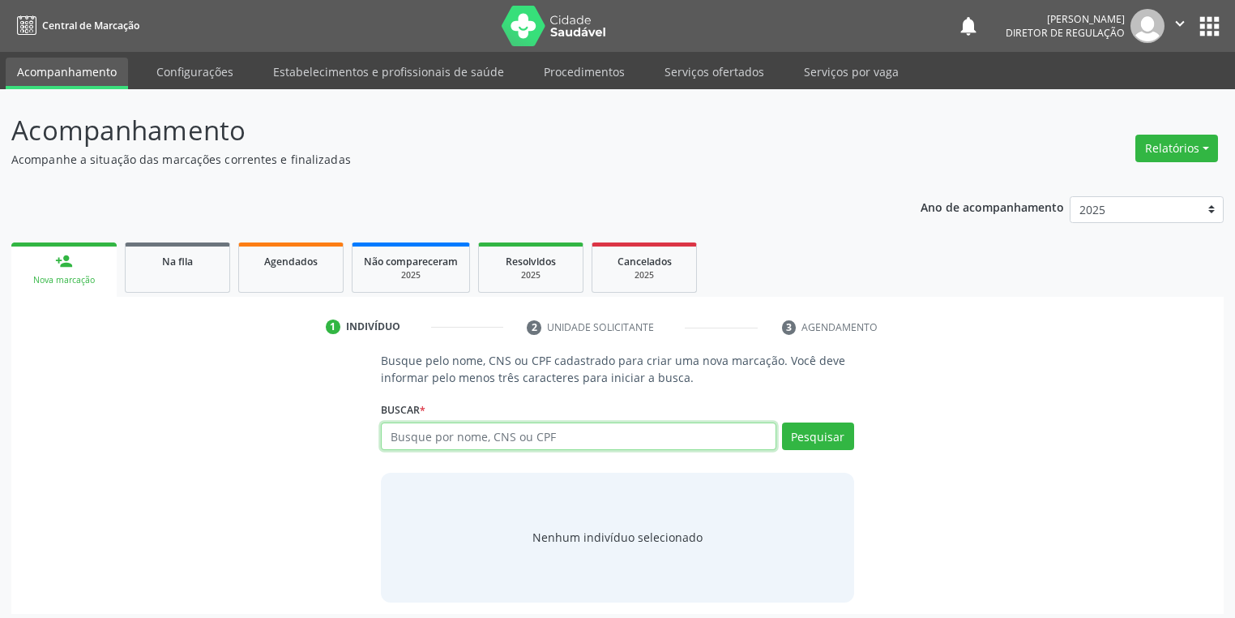
click at [444, 442] on input "text" at bounding box center [579, 436] width 396 height 28
type input "700207952762128"
click at [809, 438] on button "Pesquisar" at bounding box center [818, 436] width 72 height 28
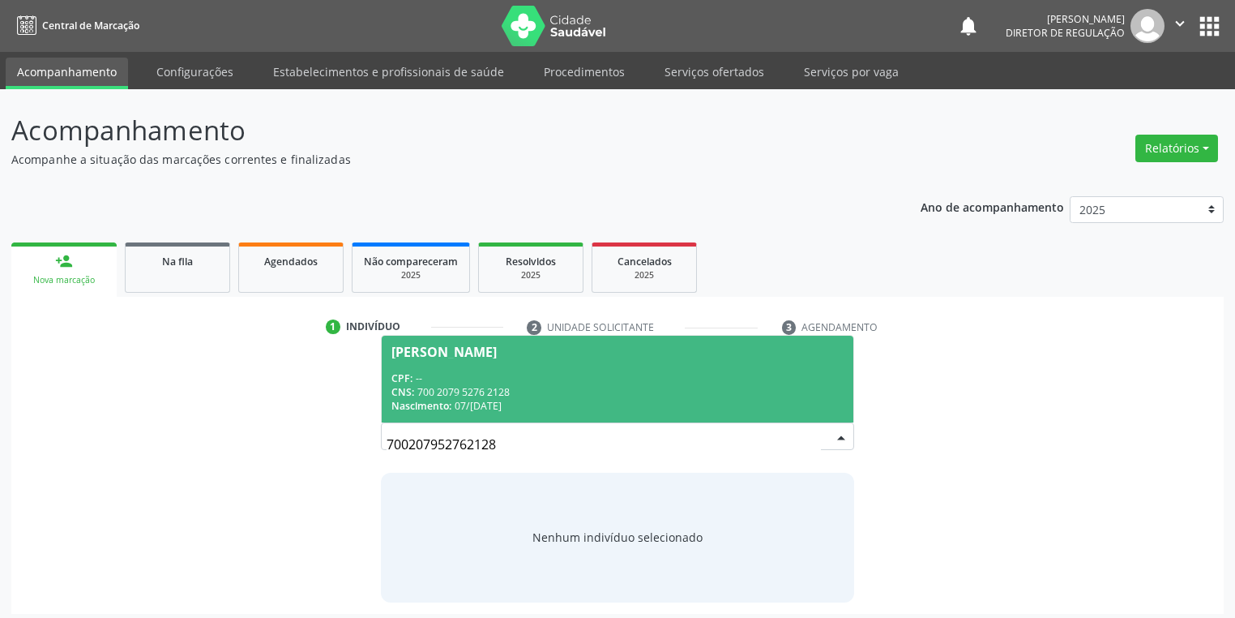
click at [571, 366] on span "[PERSON_NAME] CPF: -- CNS: 700 2079 5276 2128 Nascimento: [DATE]" at bounding box center [618, 379] width 472 height 87
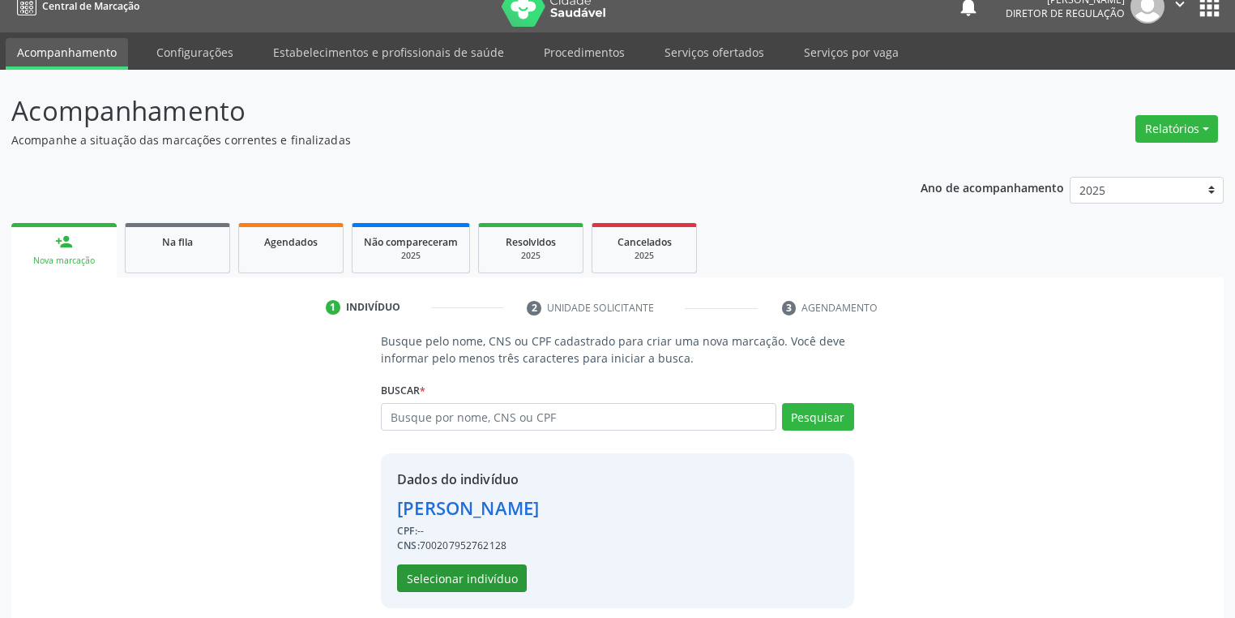
scroll to position [31, 0]
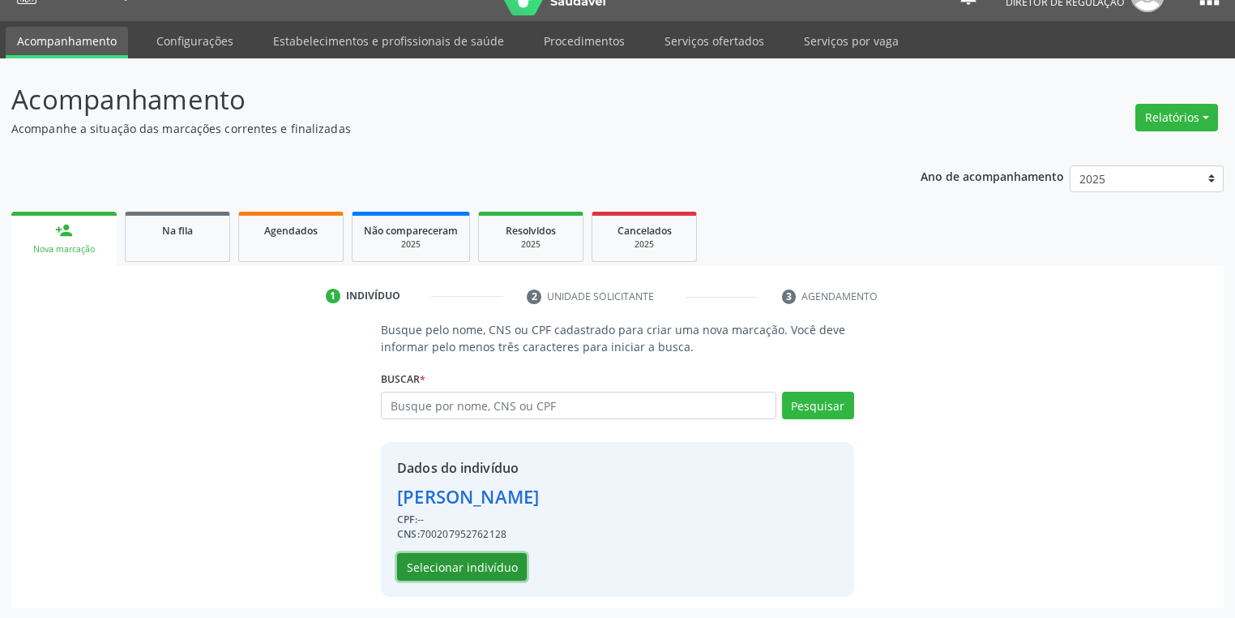
click at [430, 567] on button "Selecionar indivíduo" at bounding box center [462, 567] width 130 height 28
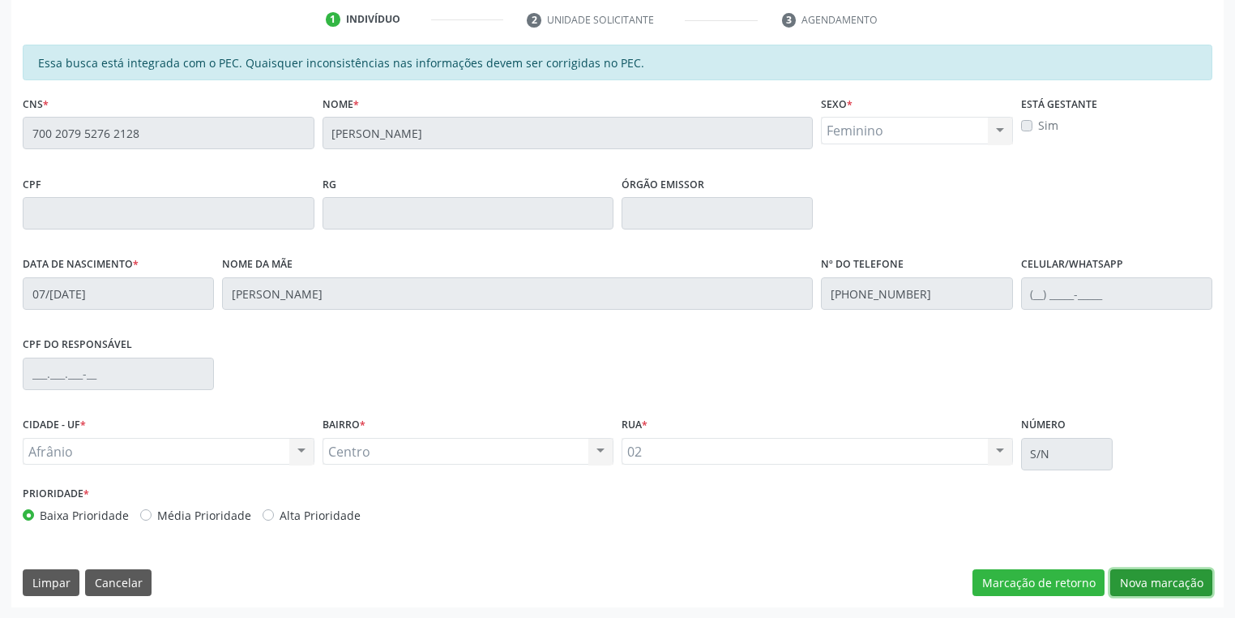
click at [1124, 581] on button "Nova marcação" at bounding box center [1161, 583] width 102 height 28
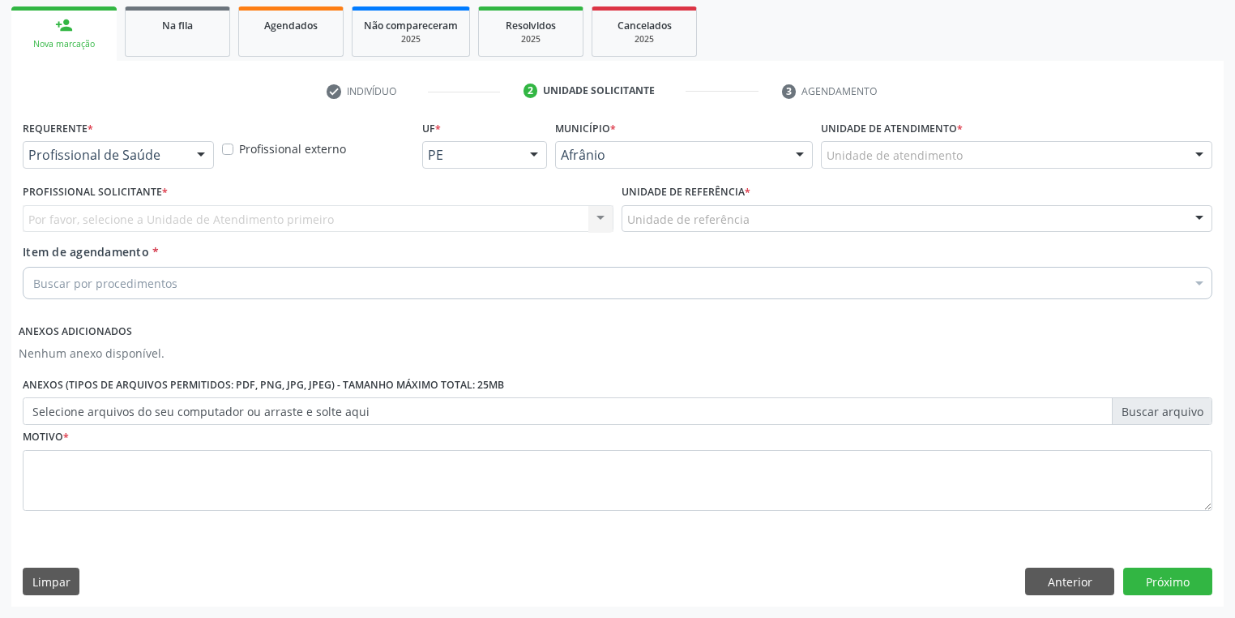
scroll to position [234, 0]
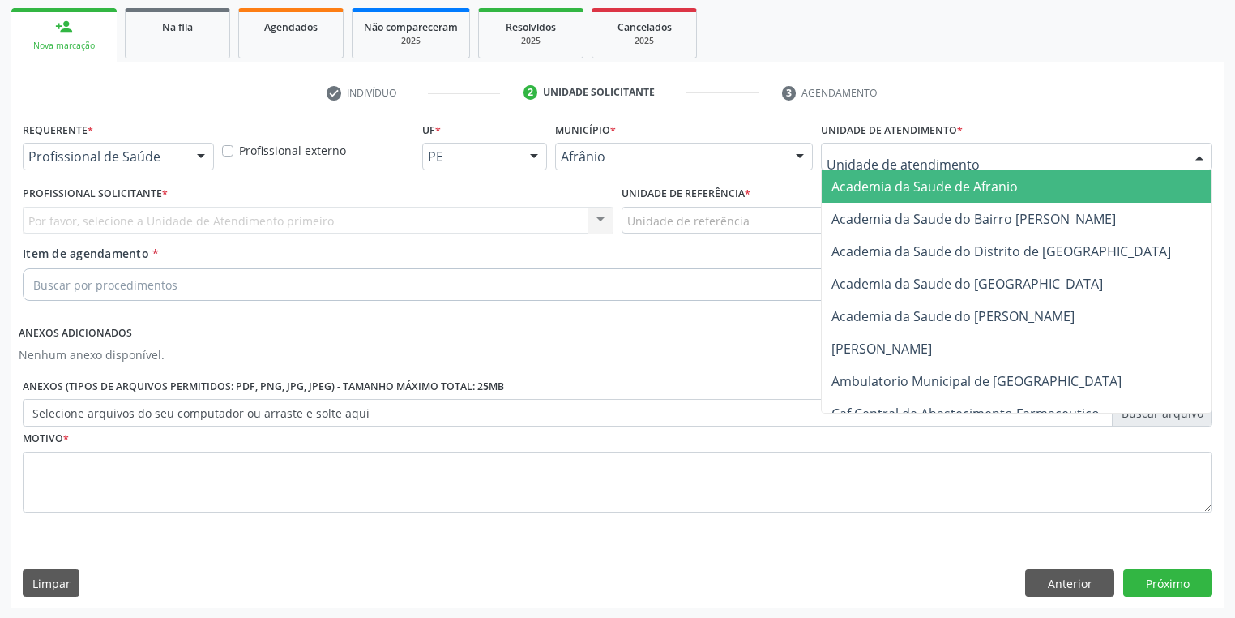
click at [873, 165] on div at bounding box center [1016, 157] width 391 height 28
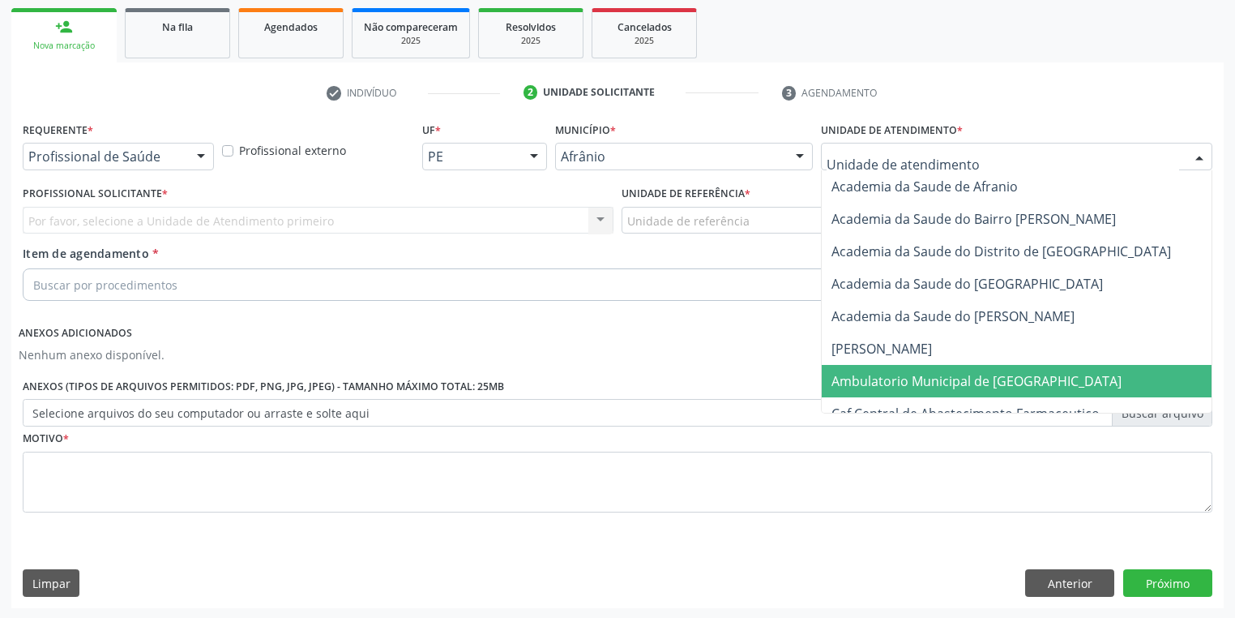
drag, startPoint x: 879, startPoint y: 370, endPoint x: 750, endPoint y: 288, distance: 152.7
click at [877, 369] on span "Ambulatorio Municipal de [GEOGRAPHIC_DATA]" at bounding box center [1020, 381] width 396 height 32
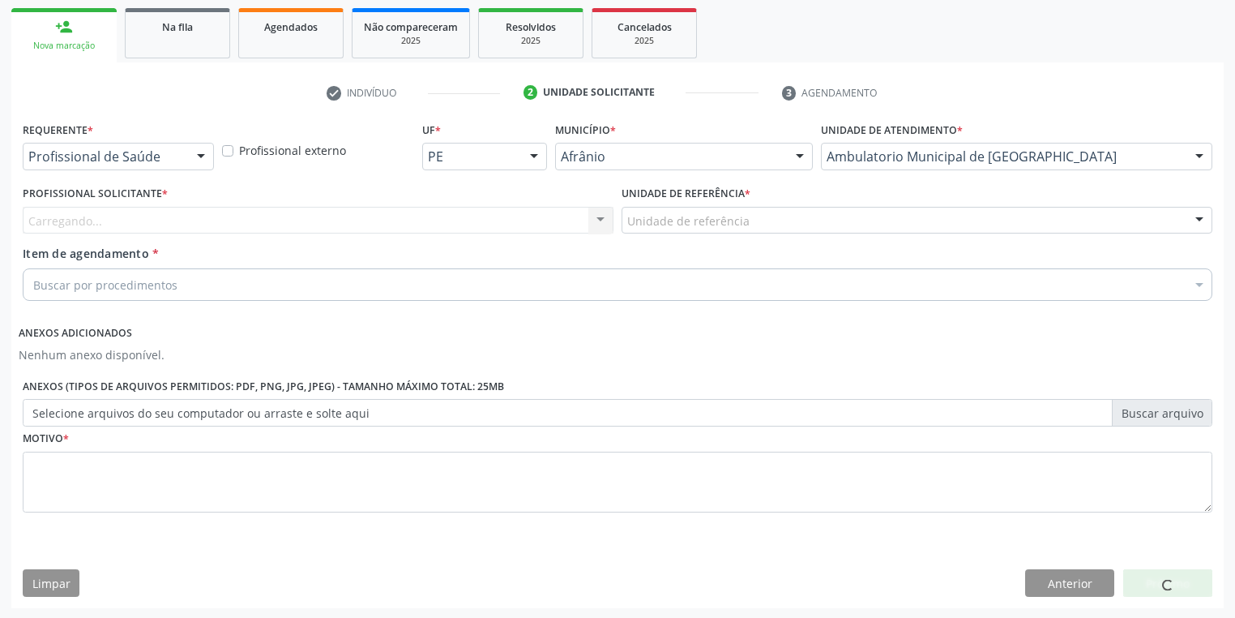
drag, startPoint x: 674, startPoint y: 228, endPoint x: 674, endPoint y: 284, distance: 56.7
click at [674, 233] on div "Unidade de referência ESF de Extrema ESF de Barra das Melancias ESF [PERSON_NAM…" at bounding box center [917, 221] width 591 height 28
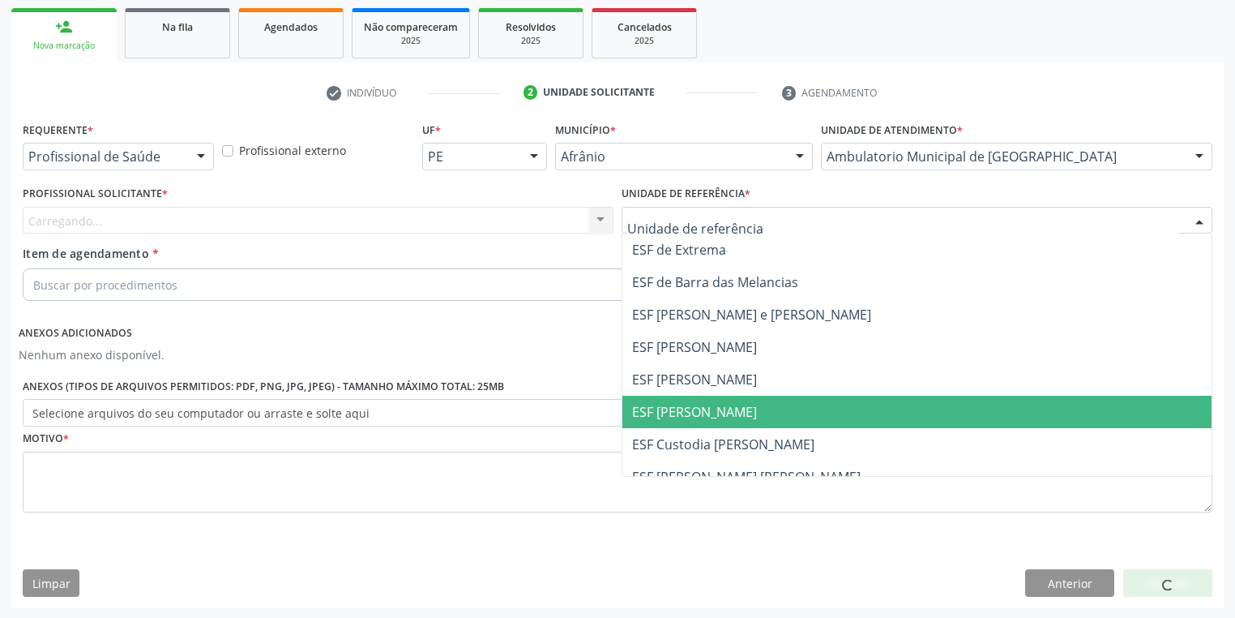
click at [678, 419] on span "ESF [PERSON_NAME]" at bounding box center [916, 412] width 589 height 32
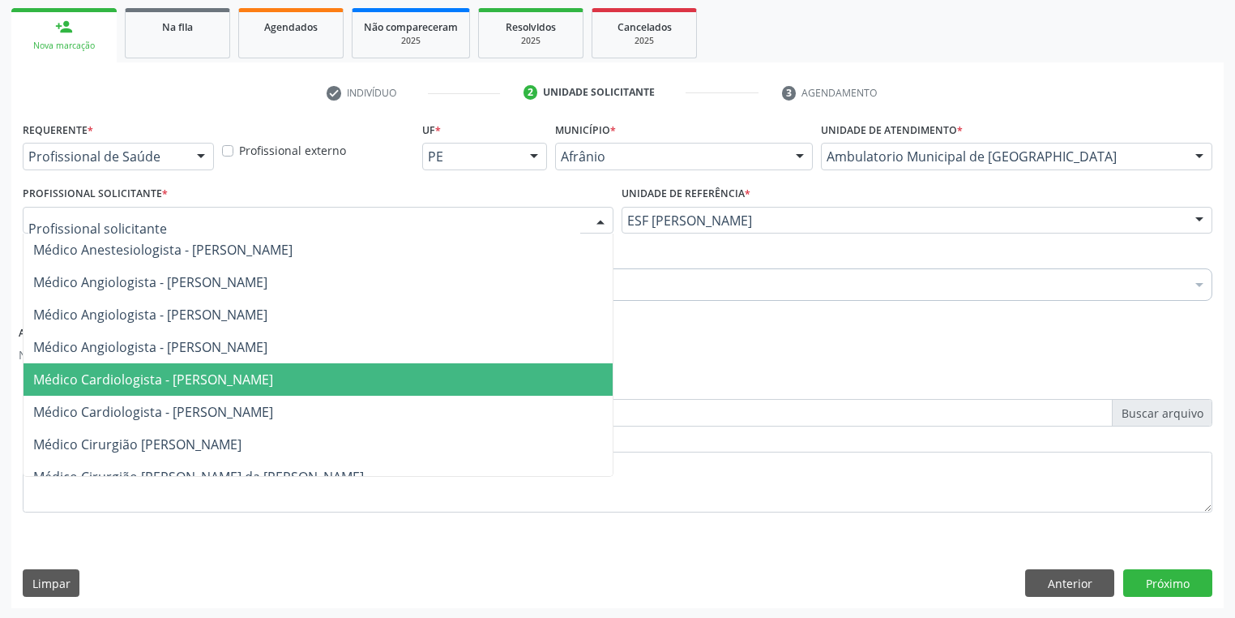
drag, startPoint x: 158, startPoint y: 371, endPoint x: 152, endPoint y: 364, distance: 9.2
click at [157, 372] on span "Médico Cardiologista - [PERSON_NAME]" at bounding box center [153, 379] width 240 height 18
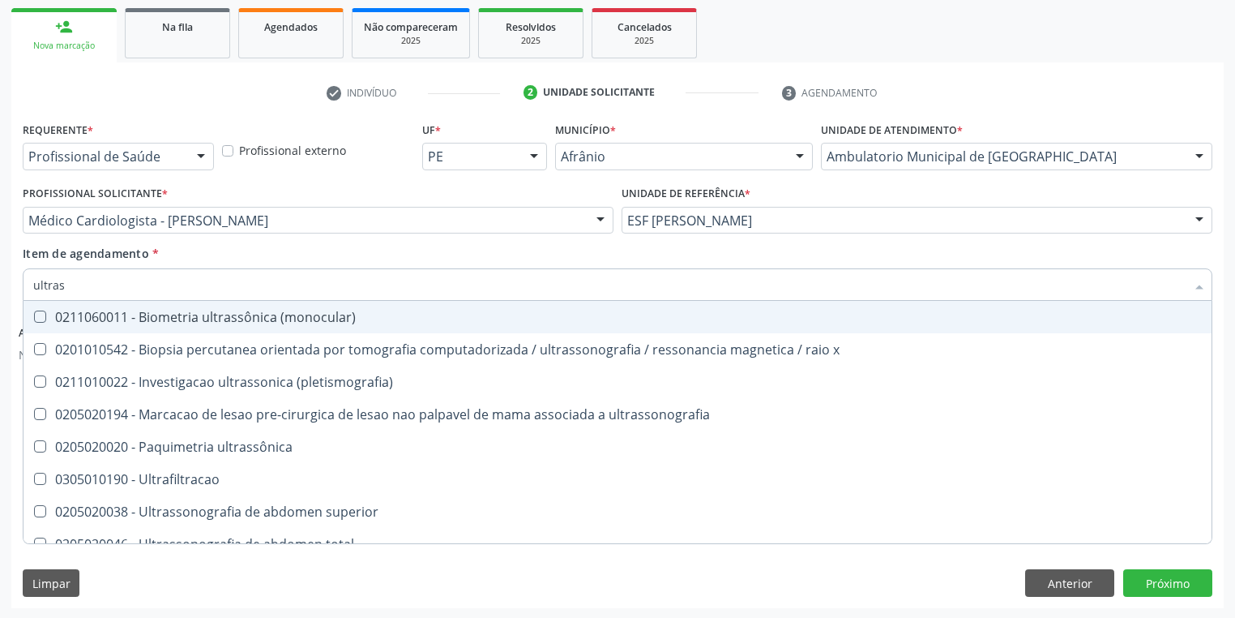
type input "ultrass"
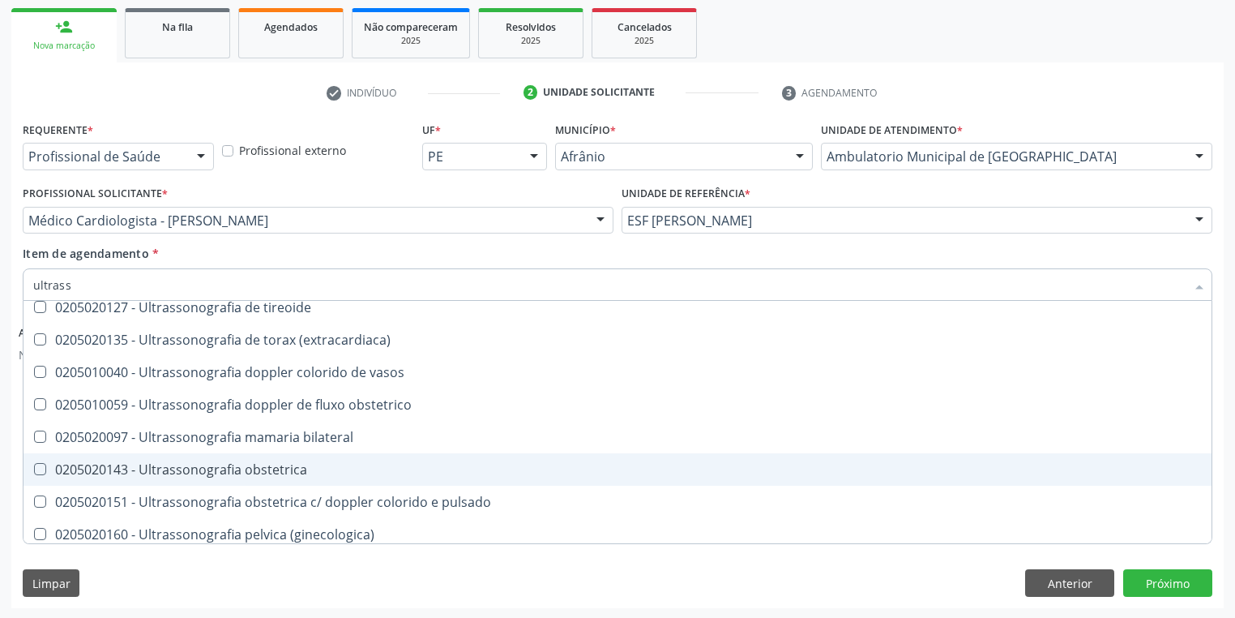
scroll to position [454, 0]
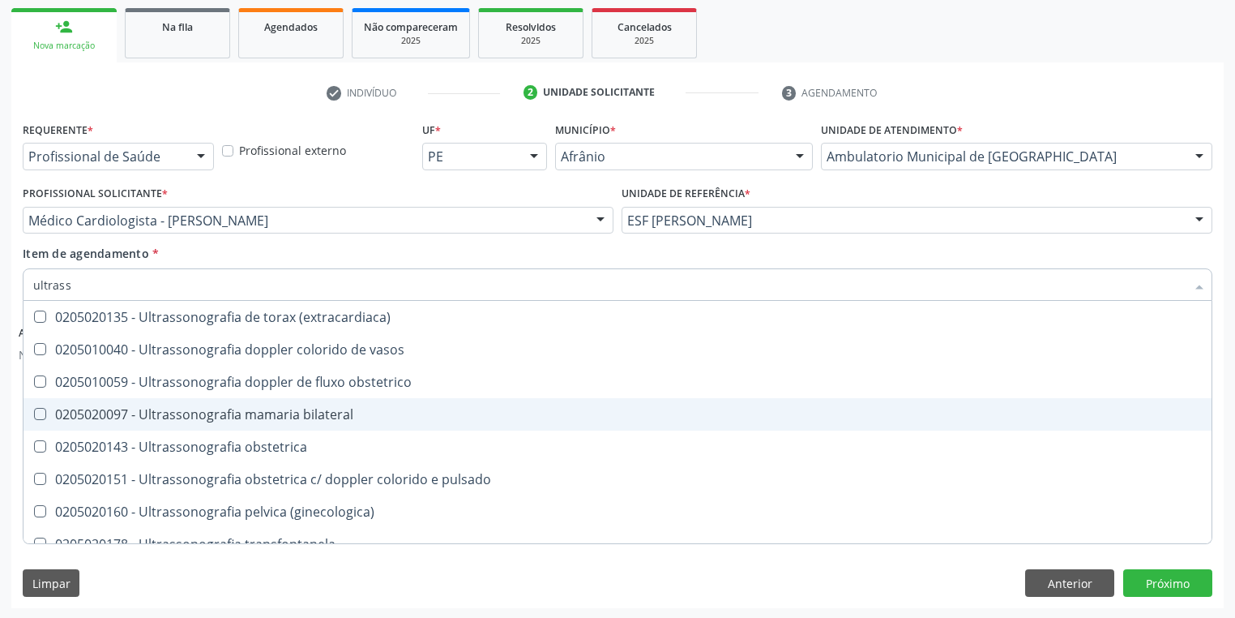
click at [250, 418] on div "0205020097 - Ultrassonografia mamaria bilateral" at bounding box center [617, 414] width 1169 height 13
checkbox bilateral "true"
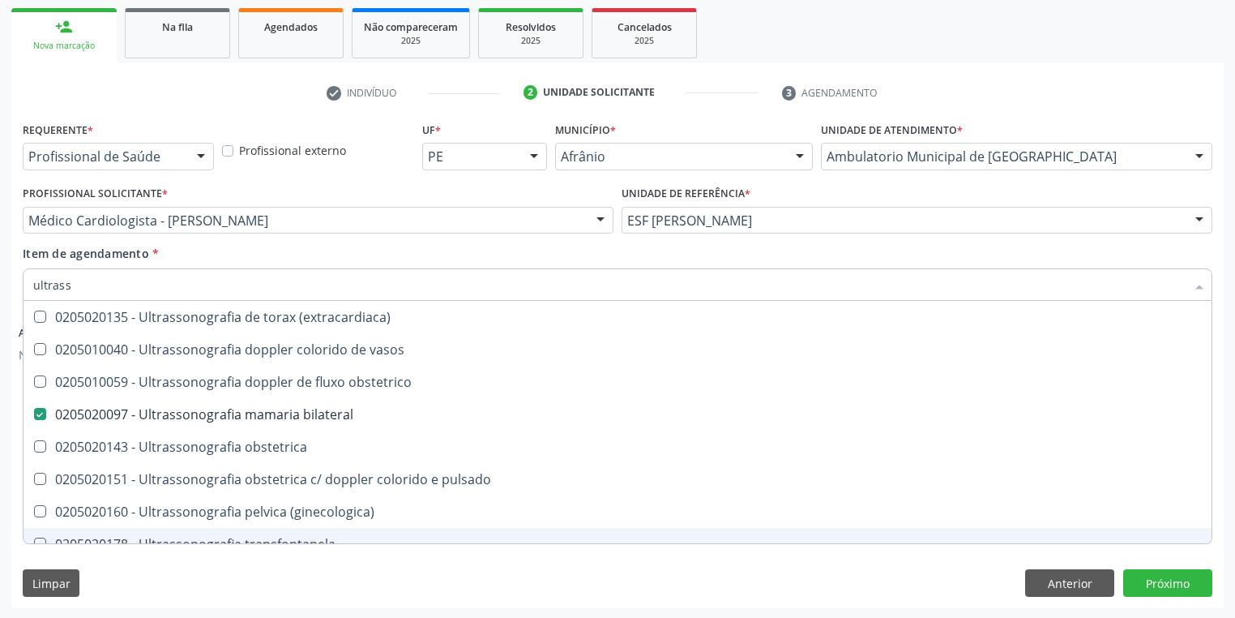
drag, startPoint x: 161, startPoint y: 580, endPoint x: 156, endPoint y: 591, distance: 12.7
click at [156, 591] on div "Limpar Anterior Próximo" at bounding box center [618, 583] width 1190 height 28
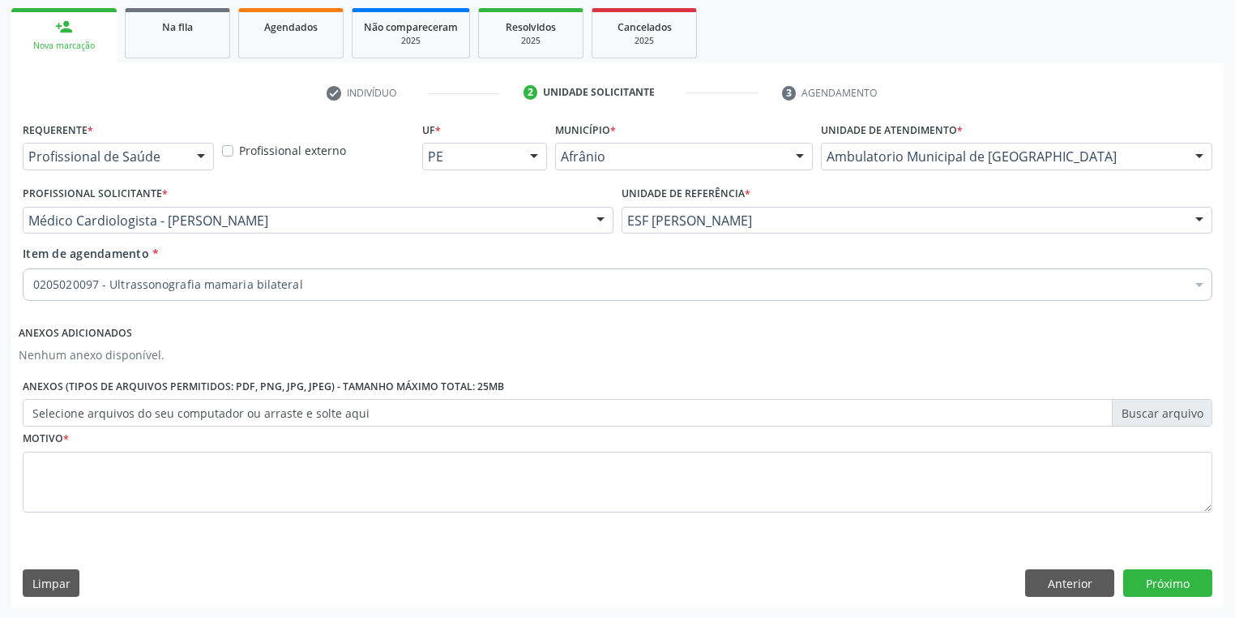
scroll to position [0, 0]
click at [79, 470] on textarea at bounding box center [618, 482] width 1190 height 62
type textarea "-*-"
click at [1161, 582] on button "Próximo" at bounding box center [1167, 583] width 89 height 28
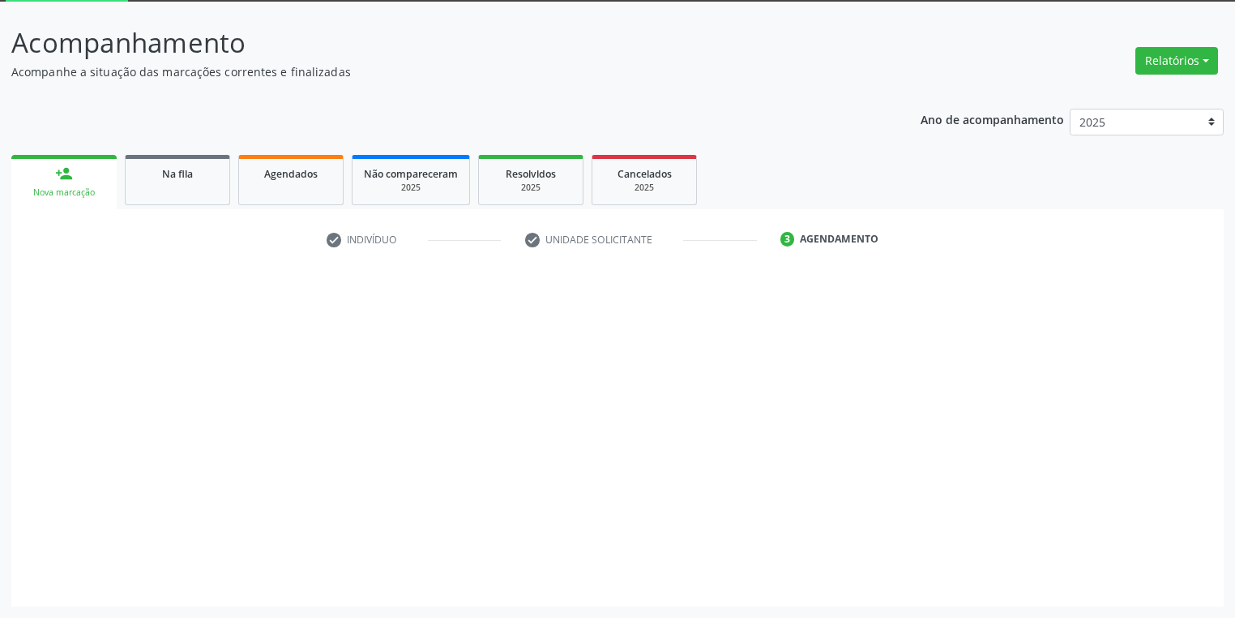
scroll to position [87, 0]
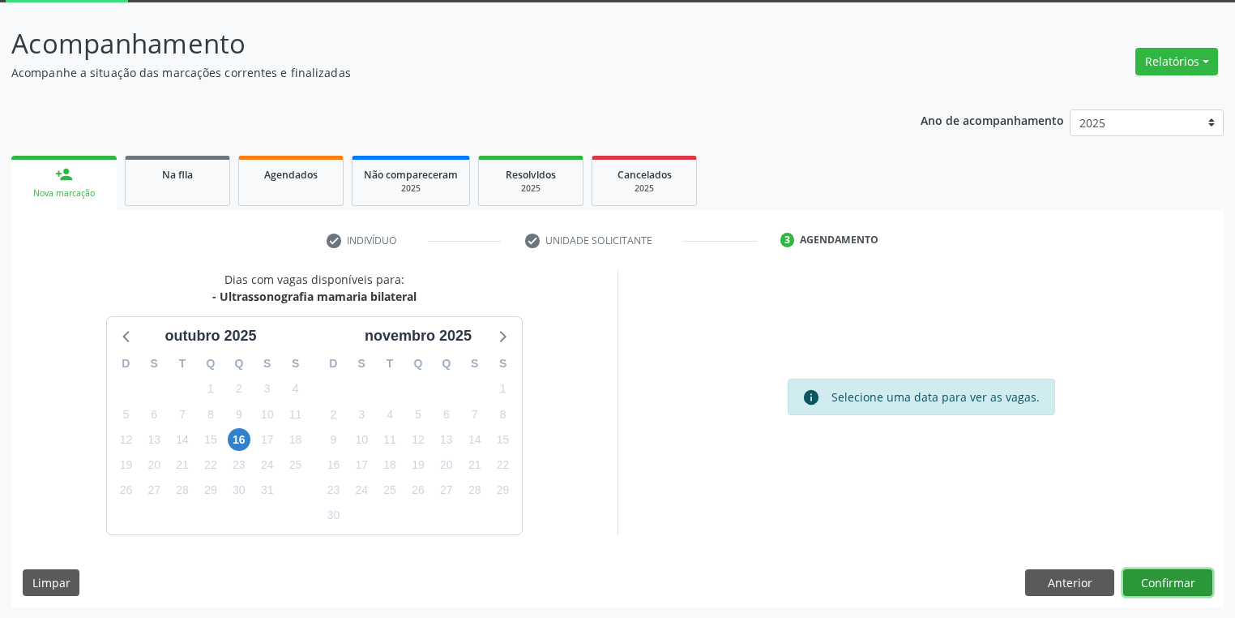
click at [1162, 580] on button "Confirmar" at bounding box center [1167, 583] width 89 height 28
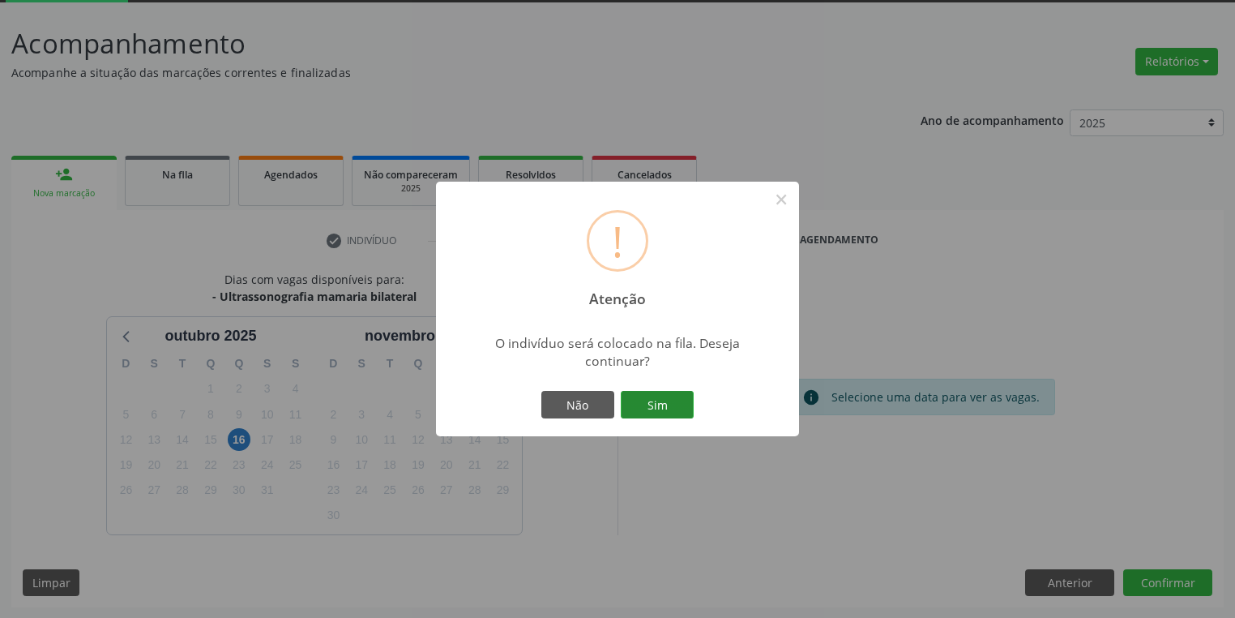
click at [673, 408] on button "Sim" at bounding box center [657, 405] width 73 height 28
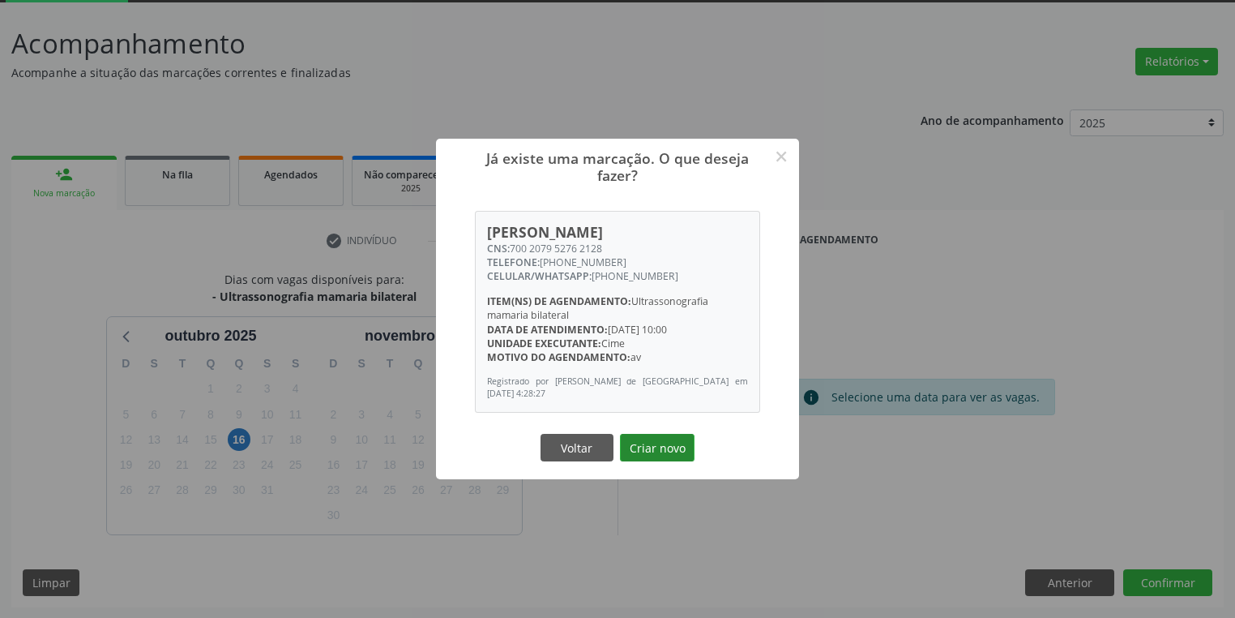
click at [665, 454] on button "Criar novo" at bounding box center [657, 448] width 75 height 28
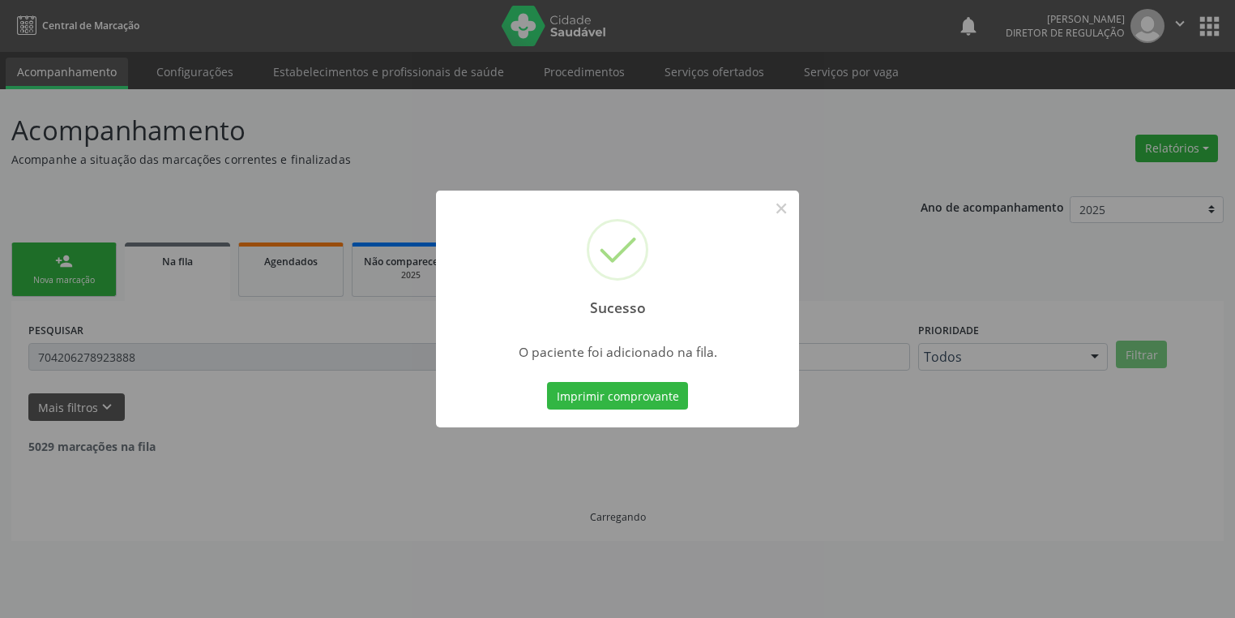
scroll to position [0, 0]
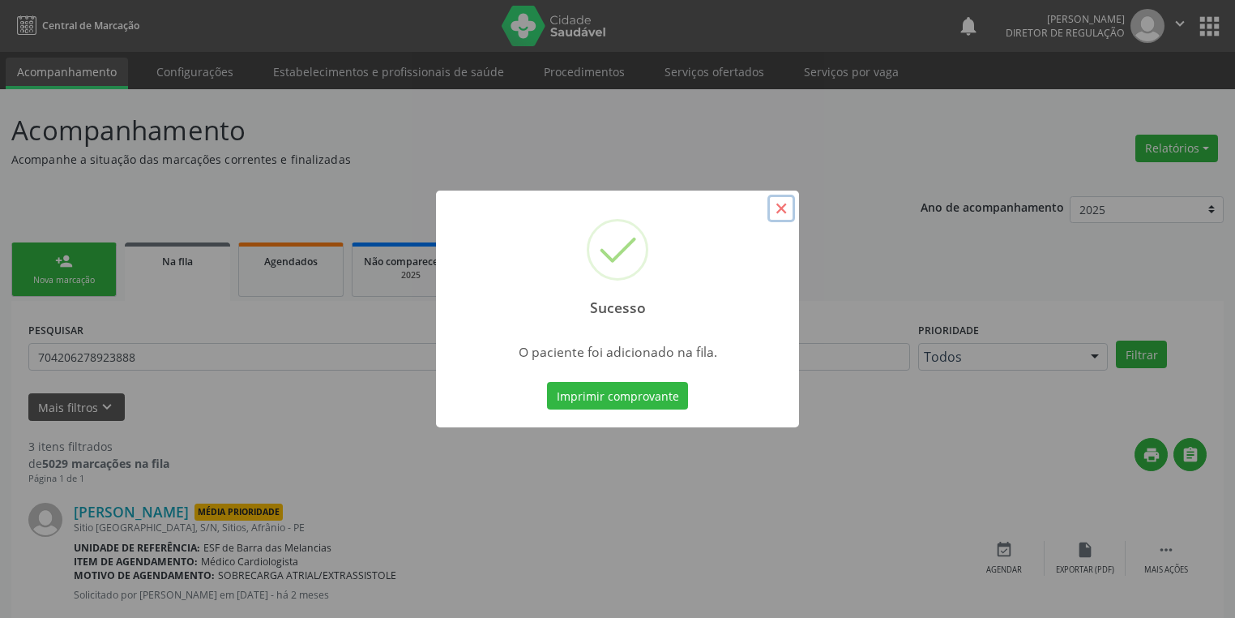
click at [774, 208] on button "×" at bounding box center [782, 209] width 28 height 28
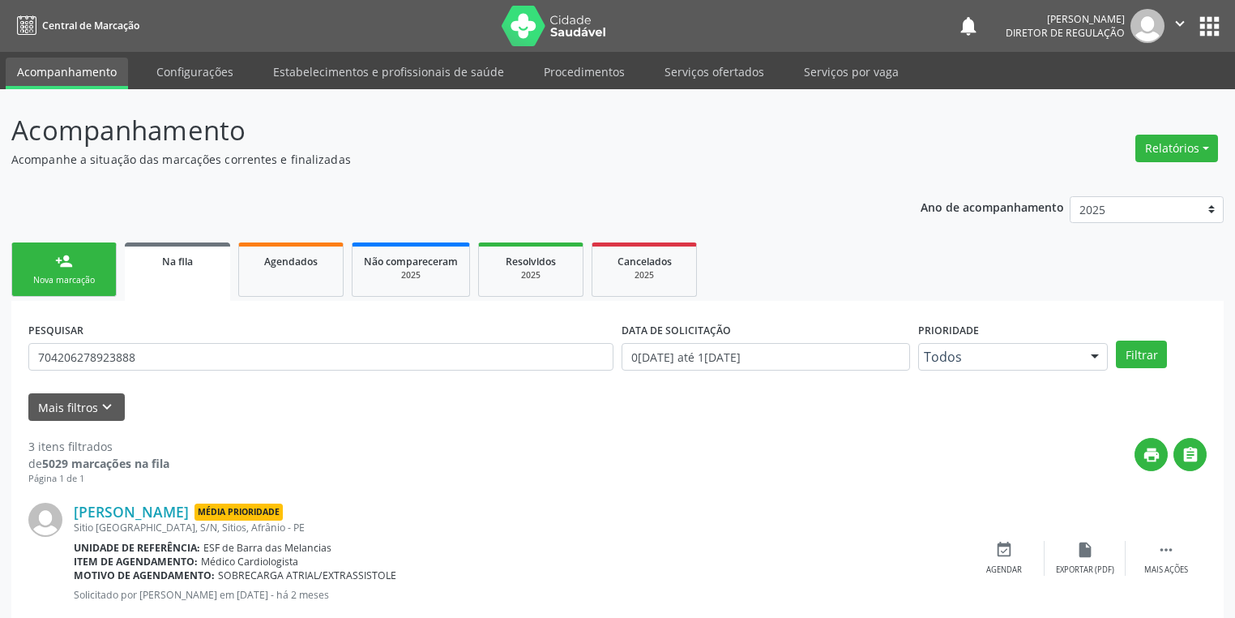
click at [65, 276] on div "Nova marcação" at bounding box center [64, 280] width 81 height 12
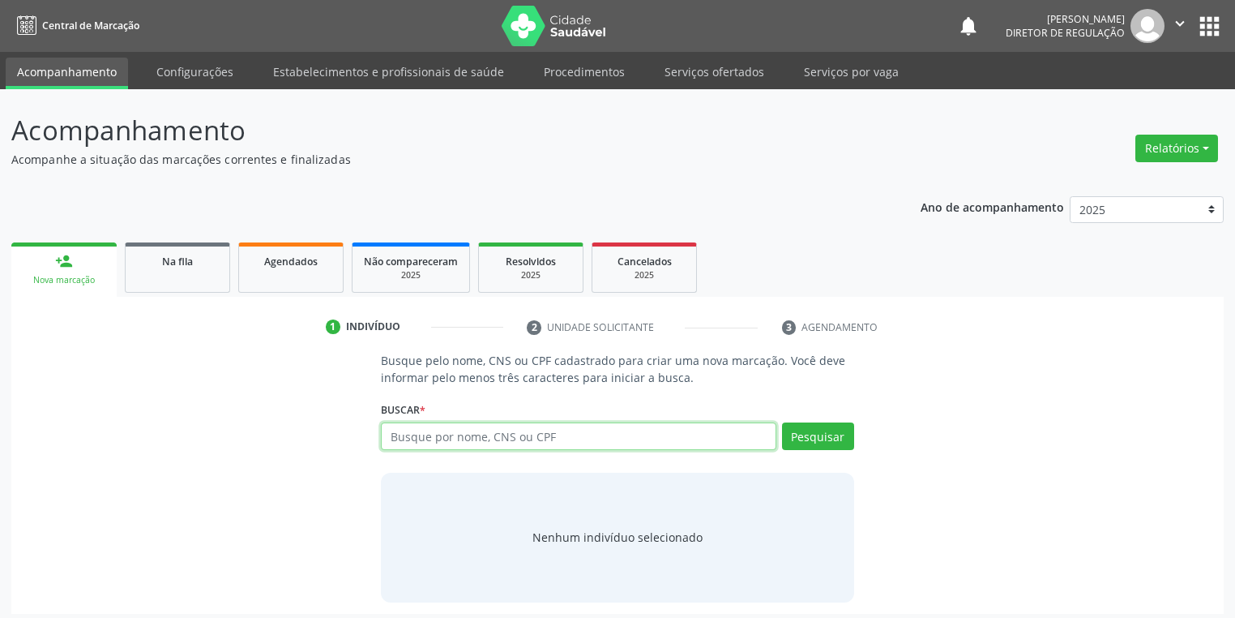
click at [406, 431] on input "text" at bounding box center [579, 436] width 396 height 28
type input "07694549416"
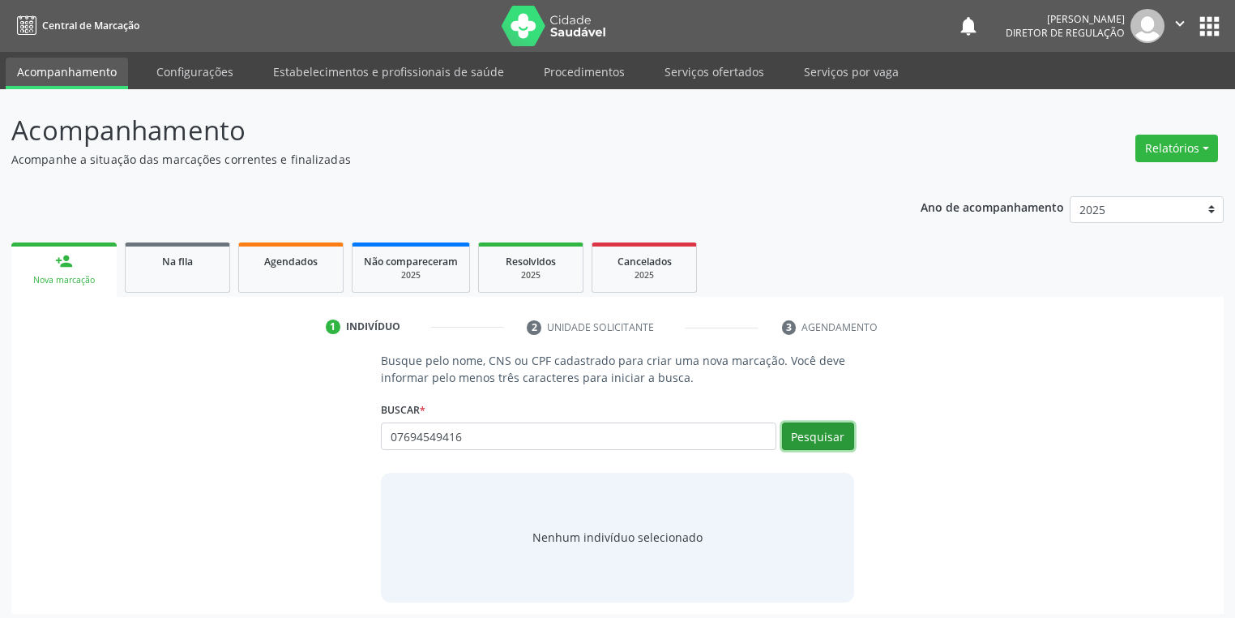
click at [811, 434] on button "Pesquisar" at bounding box center [818, 436] width 72 height 28
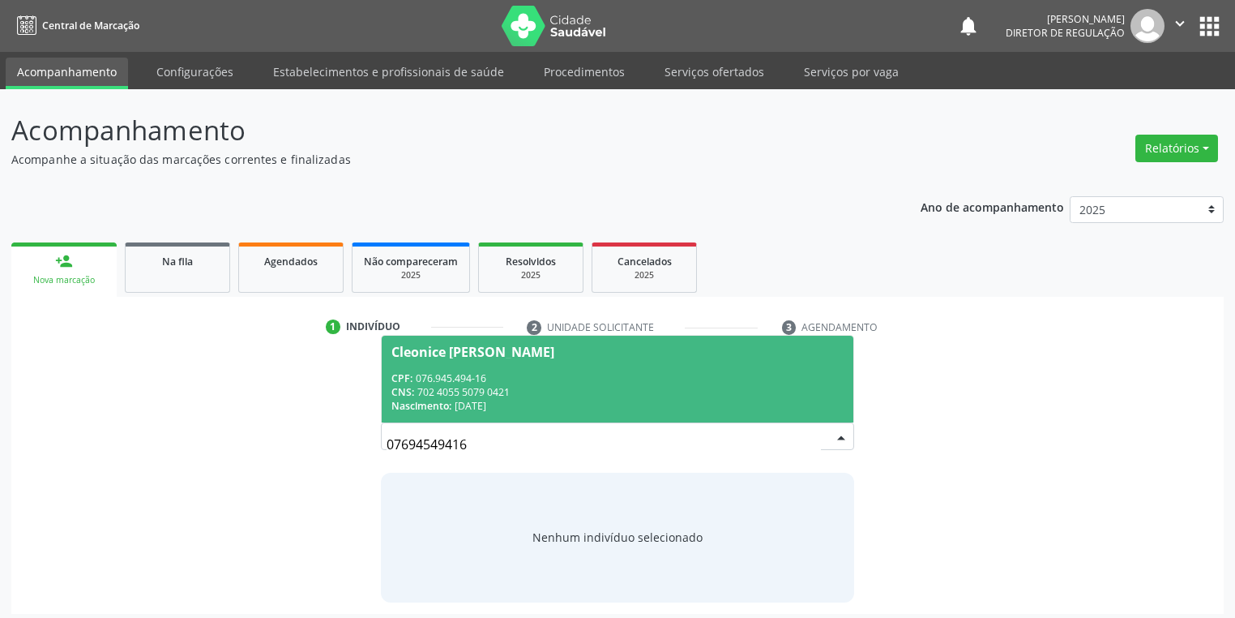
click at [510, 371] on div "CPF: 076.945.494-16" at bounding box center [617, 378] width 452 height 14
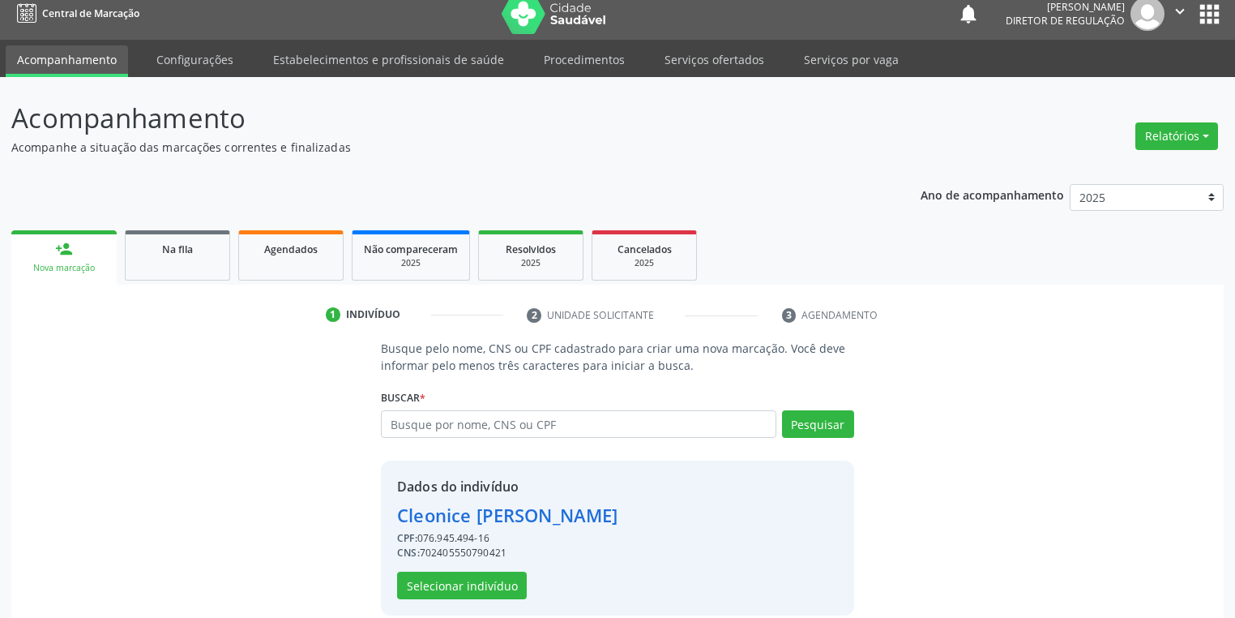
scroll to position [31, 0]
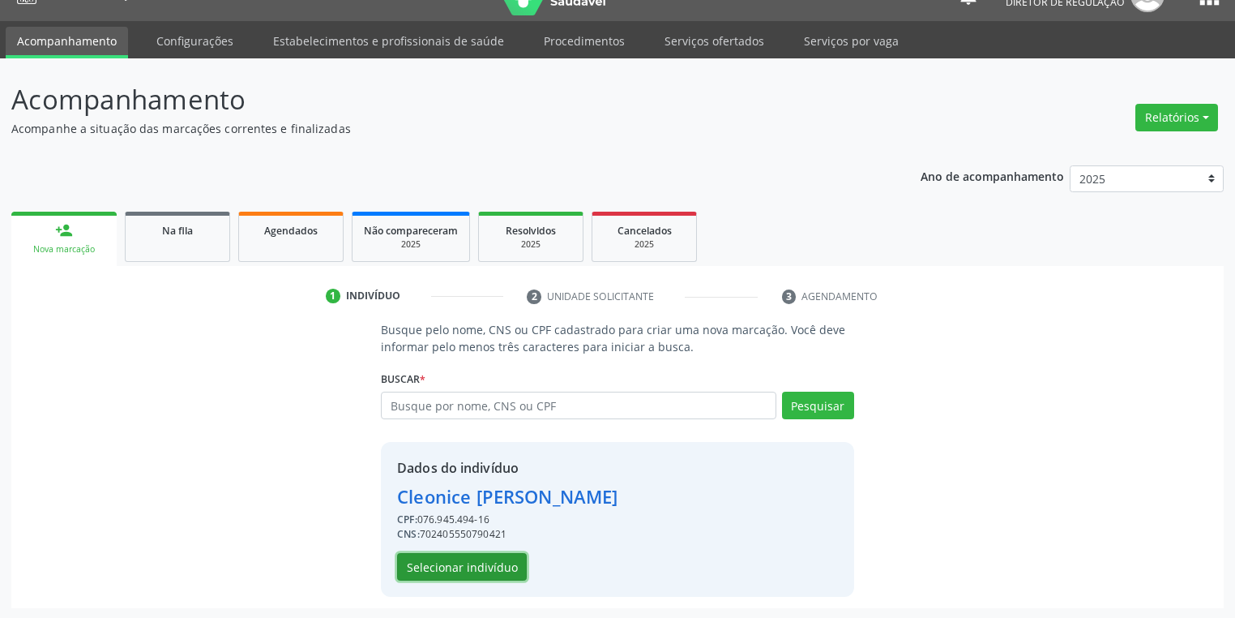
click at [431, 553] on button "Selecionar indivíduo" at bounding box center [462, 567] width 130 height 28
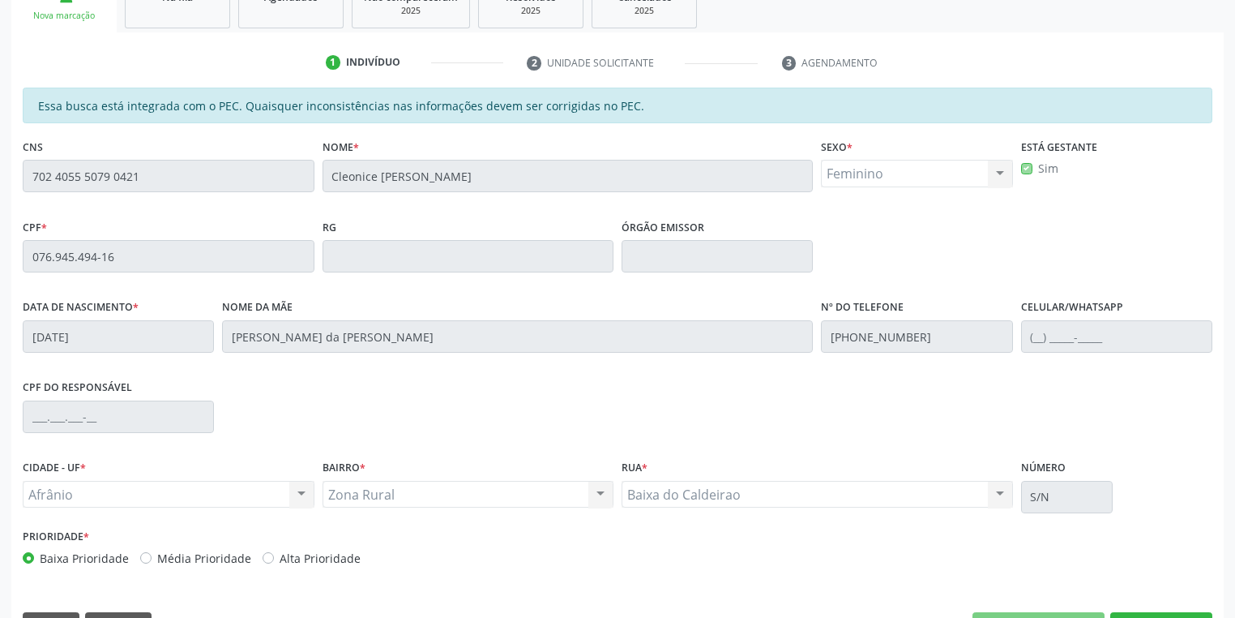
scroll to position [307, 0]
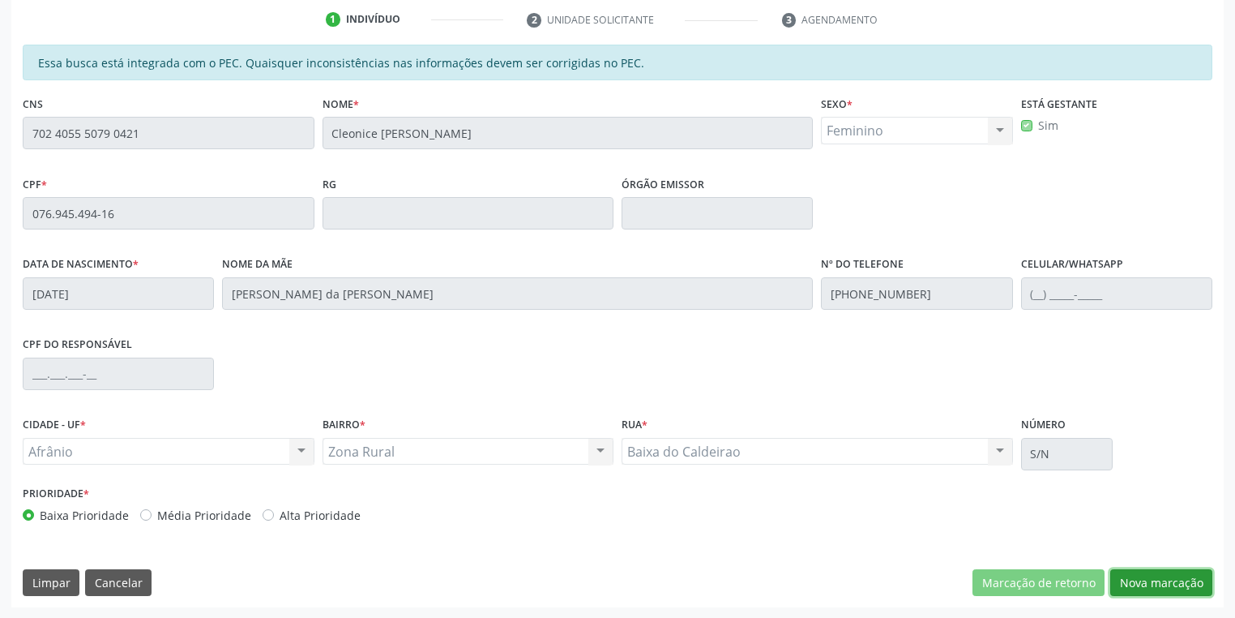
drag, startPoint x: 1122, startPoint y: 582, endPoint x: 1107, endPoint y: 564, distance: 23.0
click at [1122, 581] on button "Nova marcação" at bounding box center [1161, 583] width 102 height 28
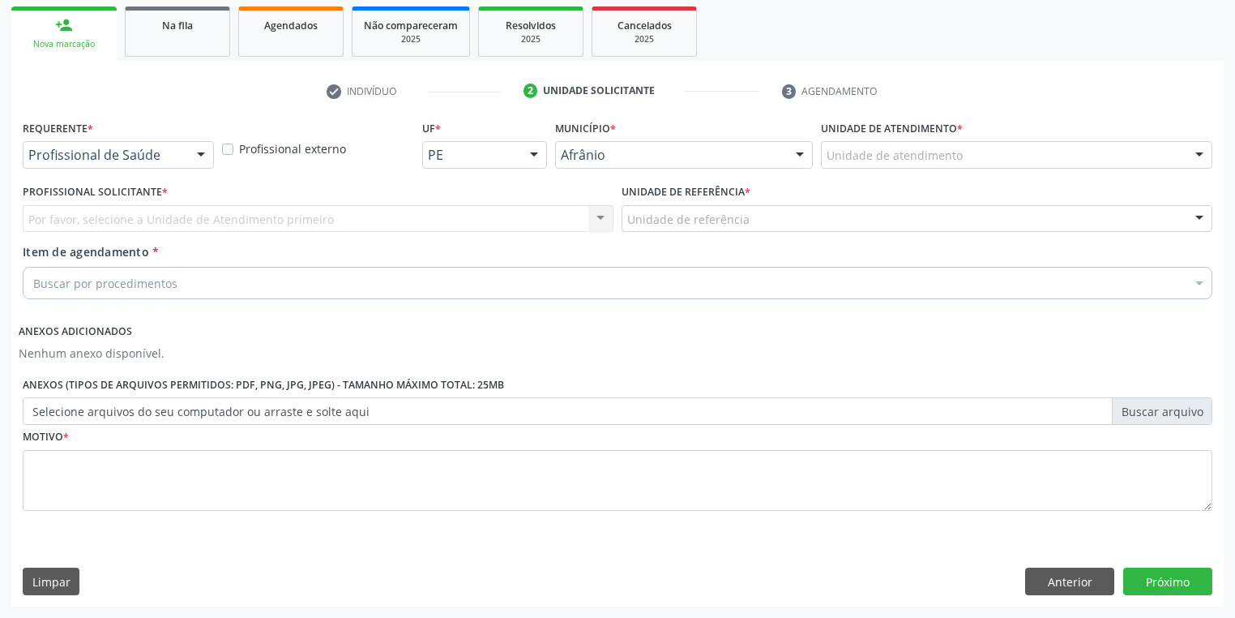
scroll to position [234, 0]
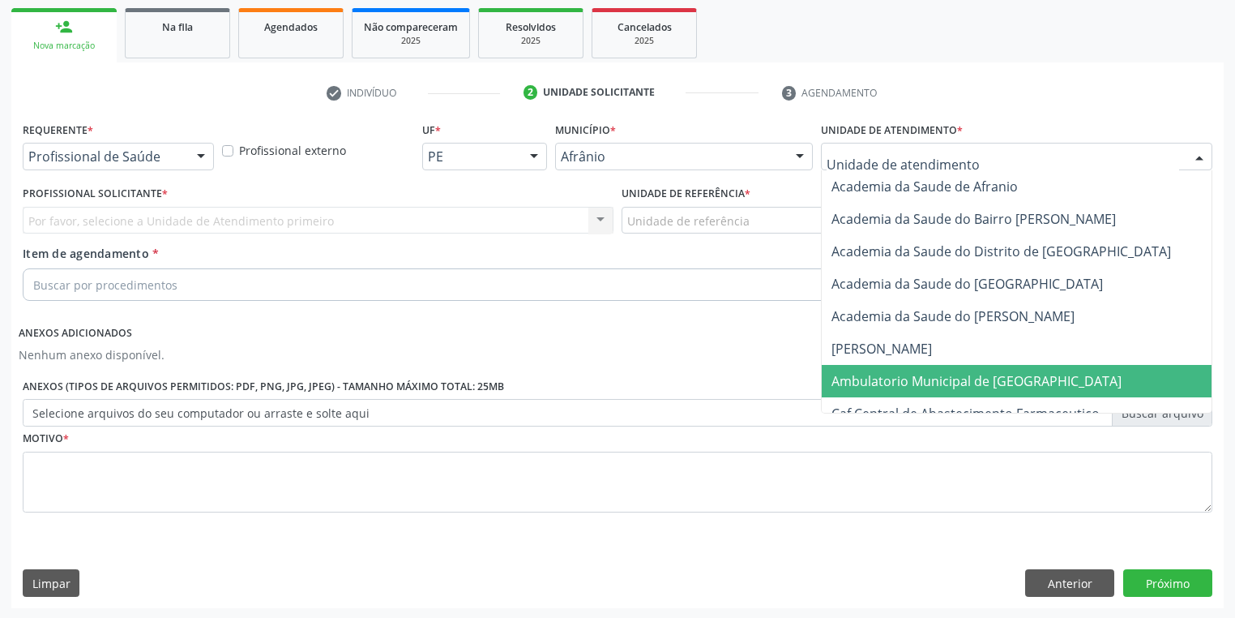
drag, startPoint x: 875, startPoint y: 379, endPoint x: 721, endPoint y: 290, distance: 177.5
click at [875, 379] on span "Ambulatorio Municipal de [GEOGRAPHIC_DATA]" at bounding box center [977, 381] width 290 height 18
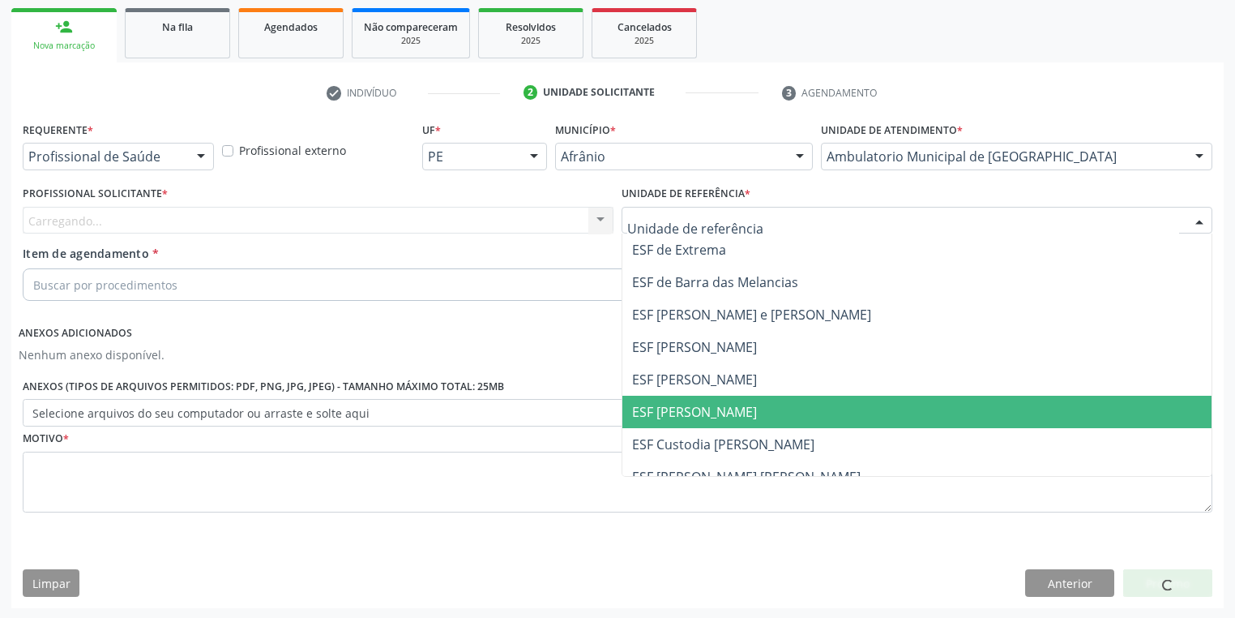
drag, startPoint x: 686, startPoint y: 408, endPoint x: 357, endPoint y: 352, distance: 334.7
click at [686, 408] on span "ESF [PERSON_NAME]" at bounding box center [694, 412] width 125 height 18
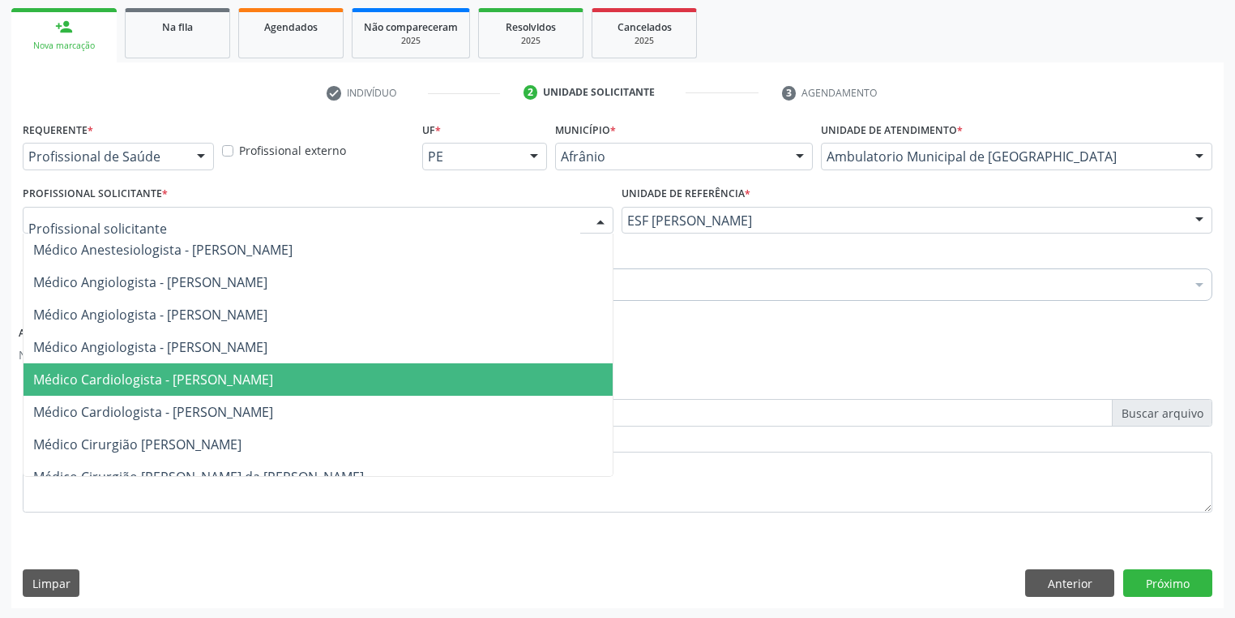
click at [164, 385] on span "Médico Cardiologista - [PERSON_NAME]" at bounding box center [153, 379] width 240 height 18
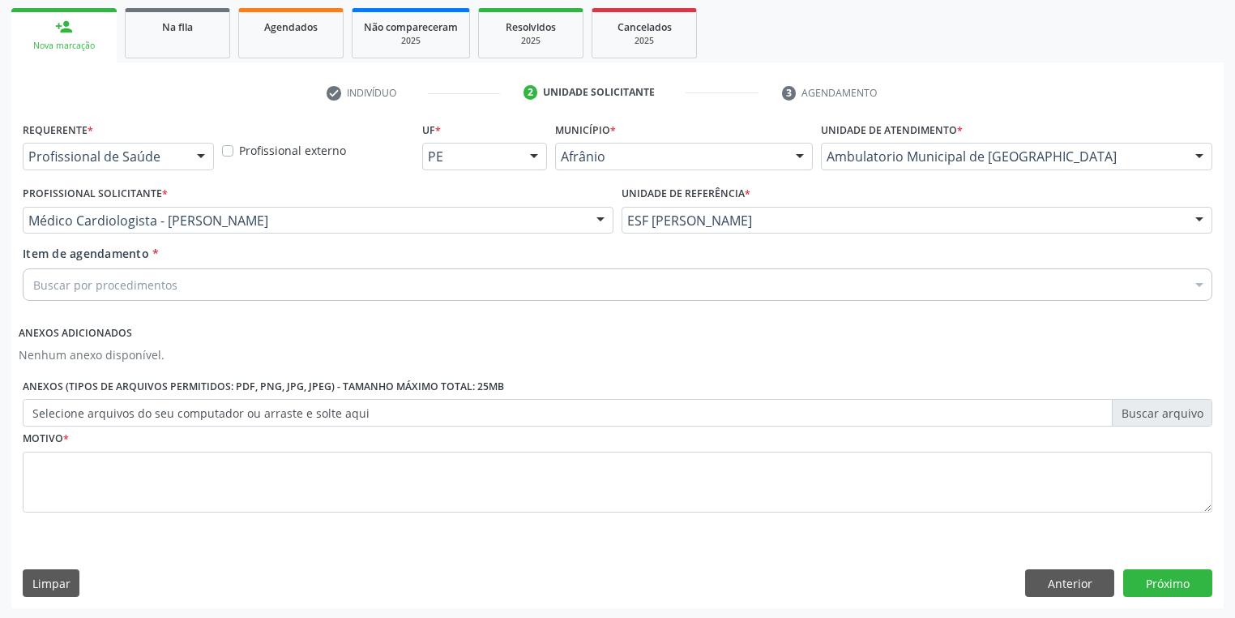
click at [51, 272] on div "Buscar por procedimentos" at bounding box center [618, 284] width 1190 height 32
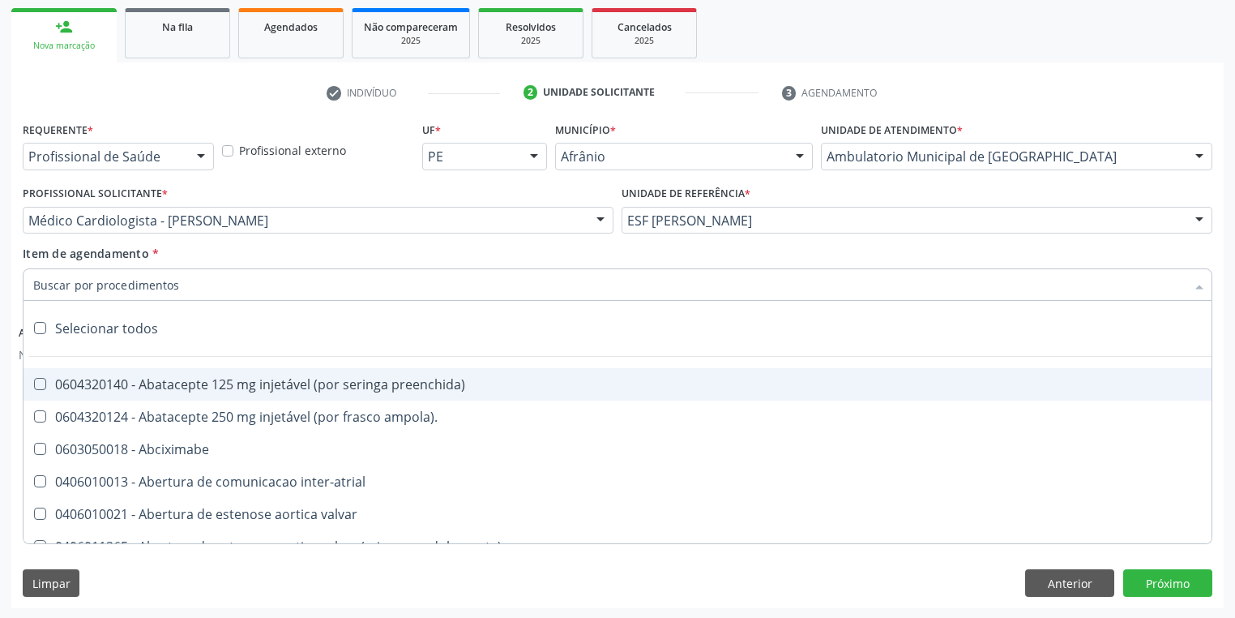
click at [49, 285] on input "Item de agendamento *" at bounding box center [609, 284] width 1153 height 32
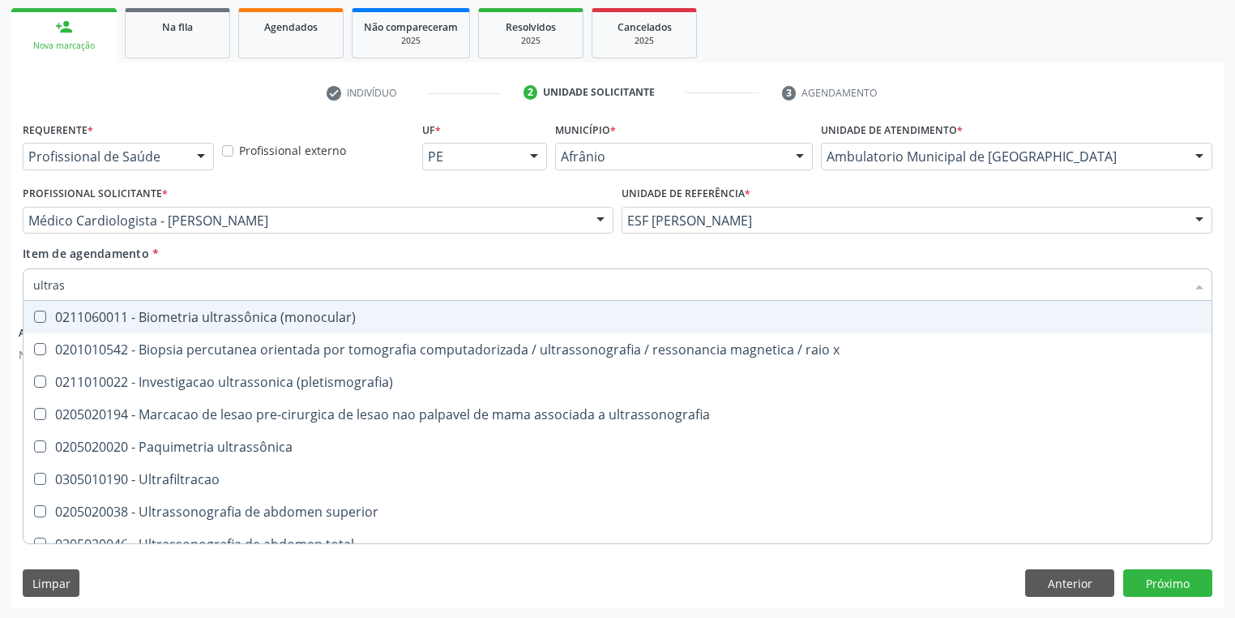
type input "ultrass"
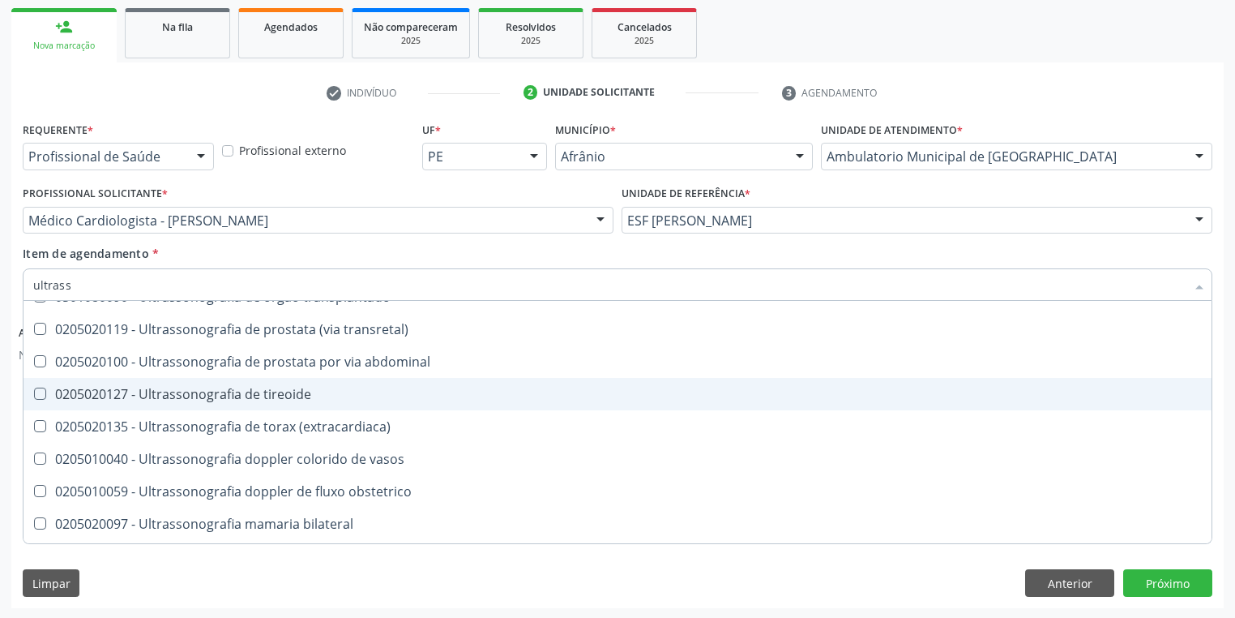
scroll to position [389, 0]
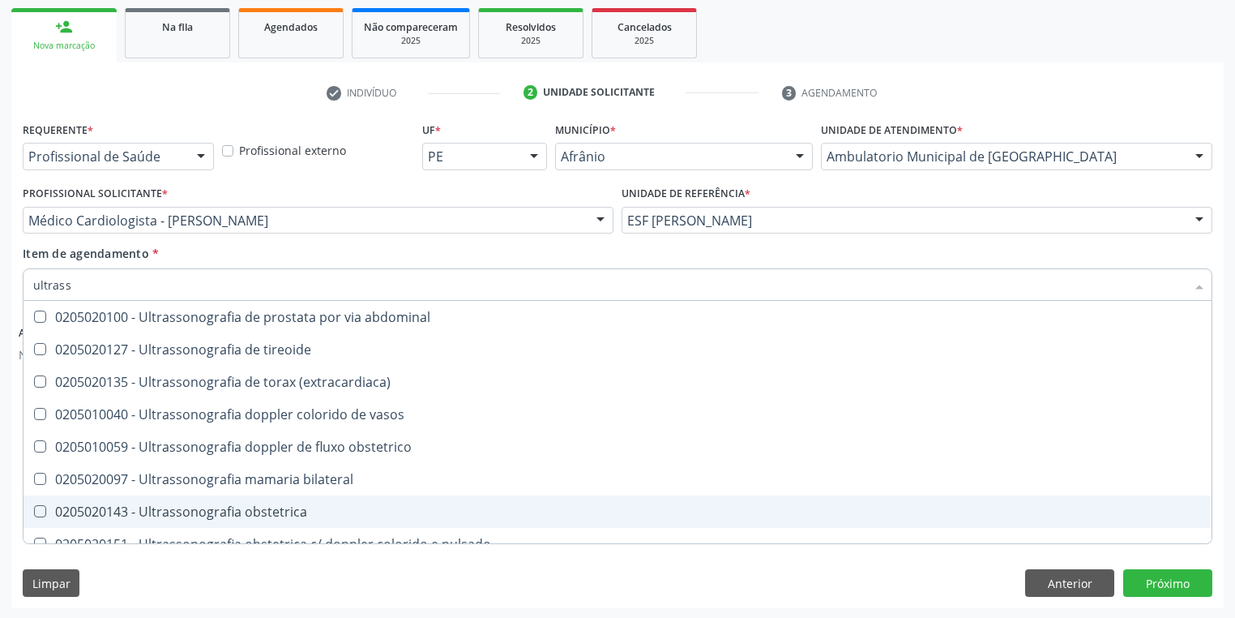
click at [289, 508] on div "0205020143 - Ultrassonografia obstetrica" at bounding box center [617, 511] width 1169 height 13
checkbox obstetrica "true"
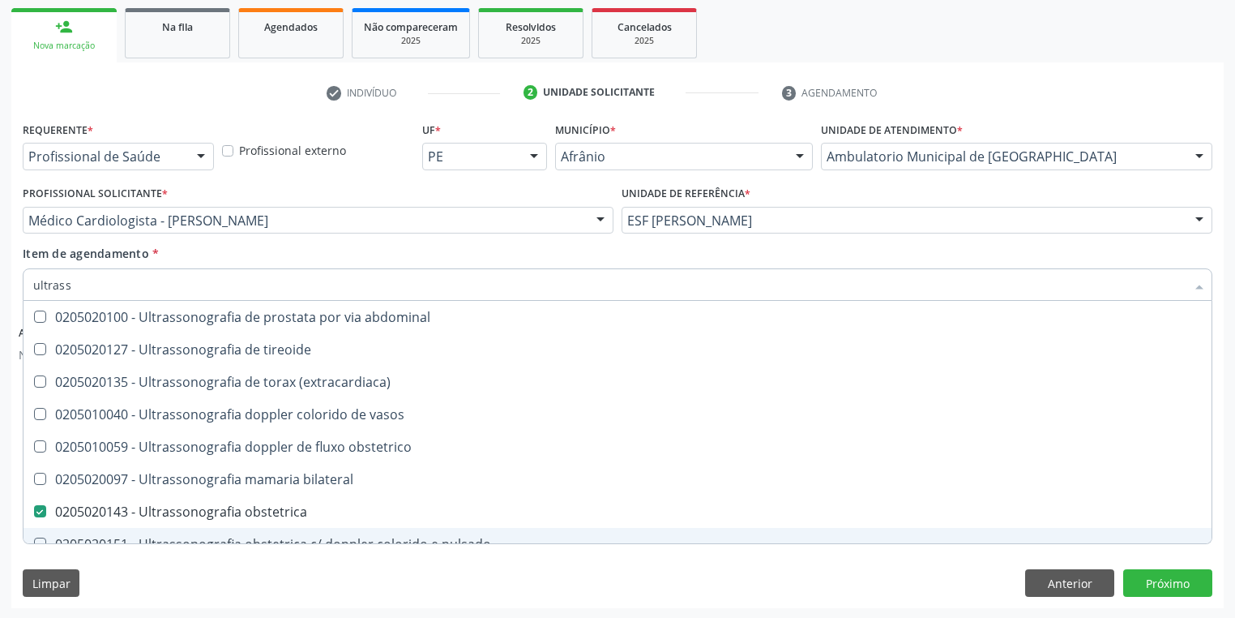
click at [152, 579] on div "Limpar Anterior Próximo" at bounding box center [618, 583] width 1190 height 28
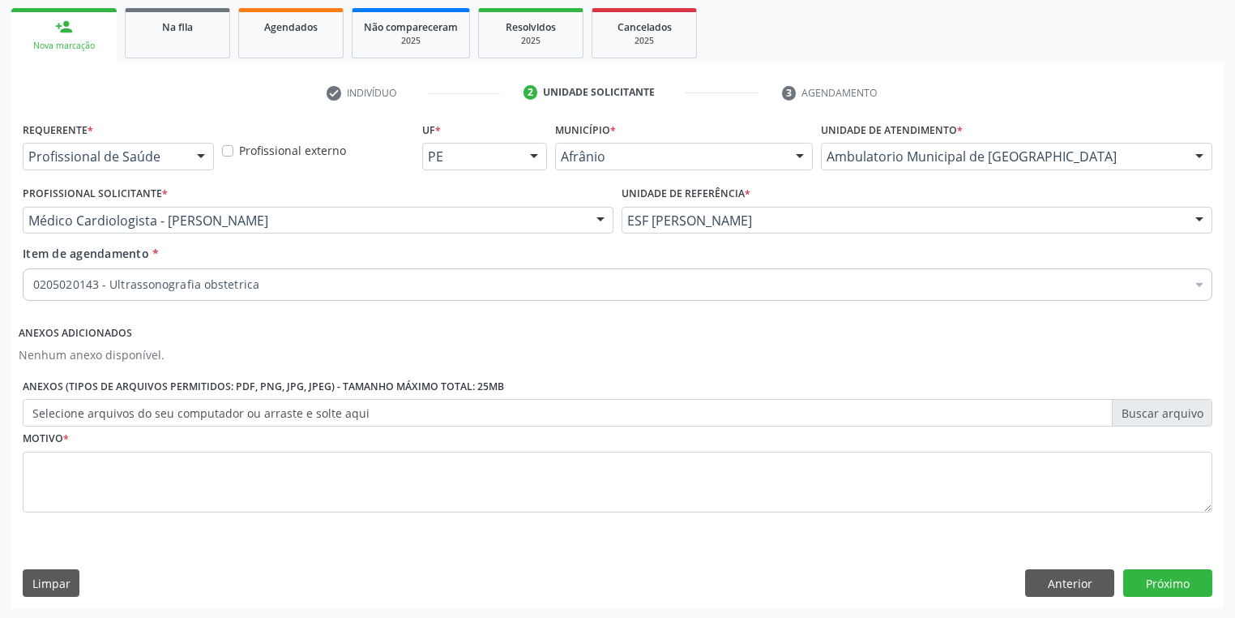
scroll to position [0, 0]
click at [78, 482] on textarea at bounding box center [618, 482] width 1190 height 62
type textarea "*"
click at [1170, 580] on button "Próximo" at bounding box center [1167, 583] width 89 height 28
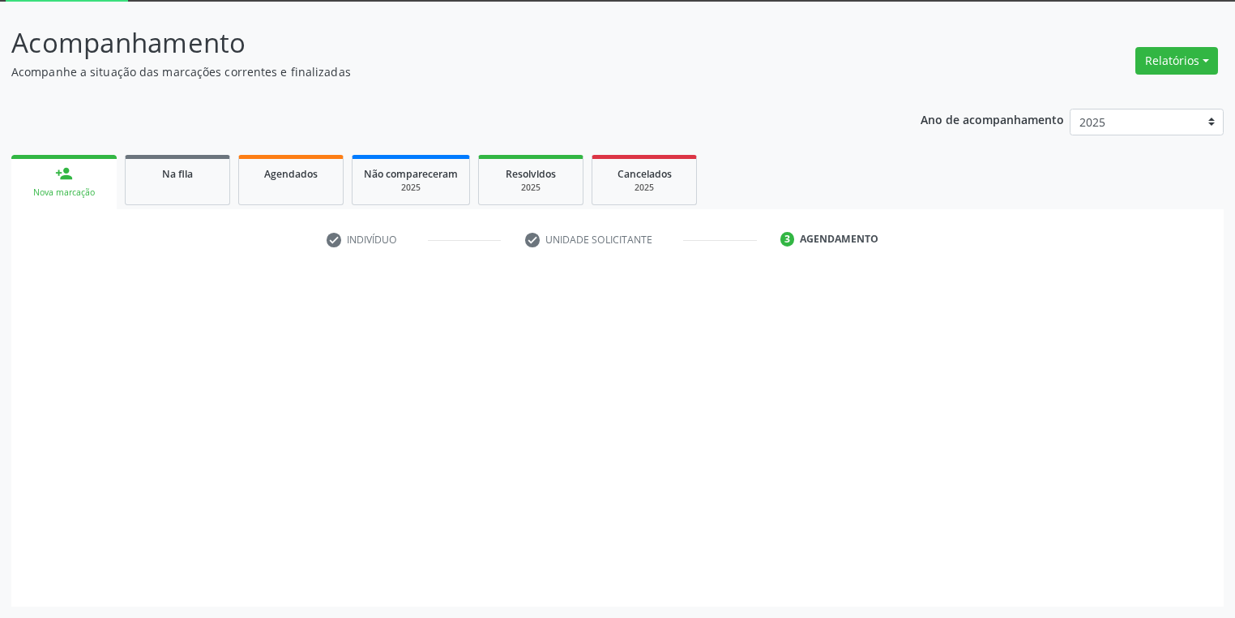
scroll to position [87, 0]
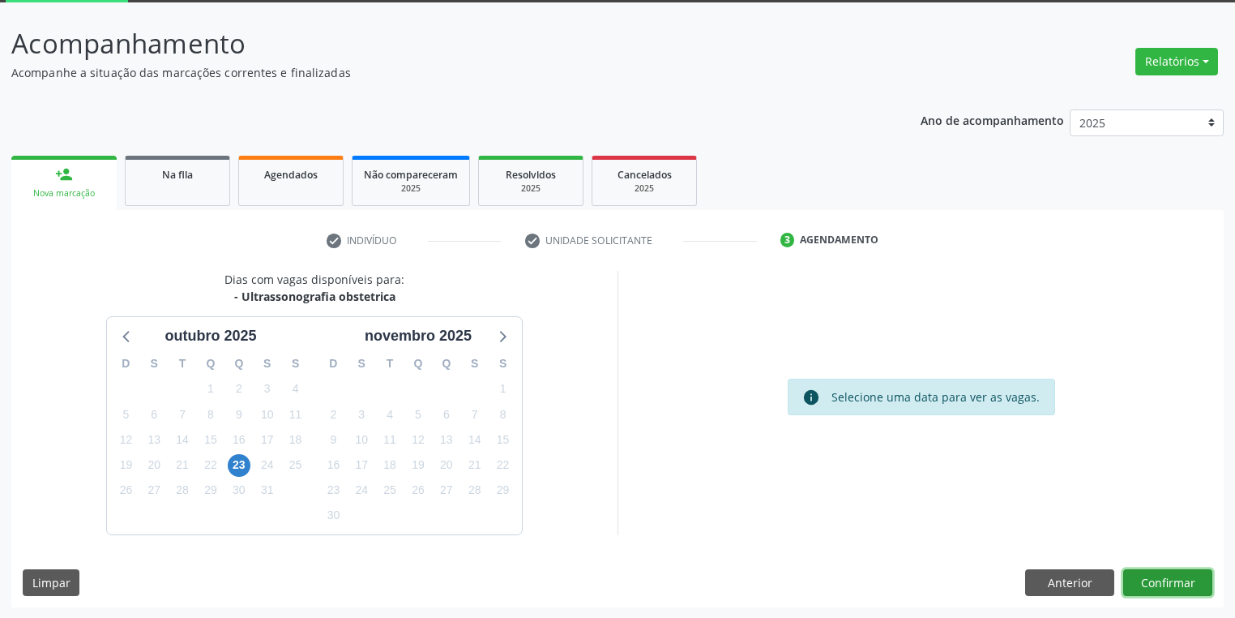
click at [1148, 578] on button "Confirmar" at bounding box center [1167, 583] width 89 height 28
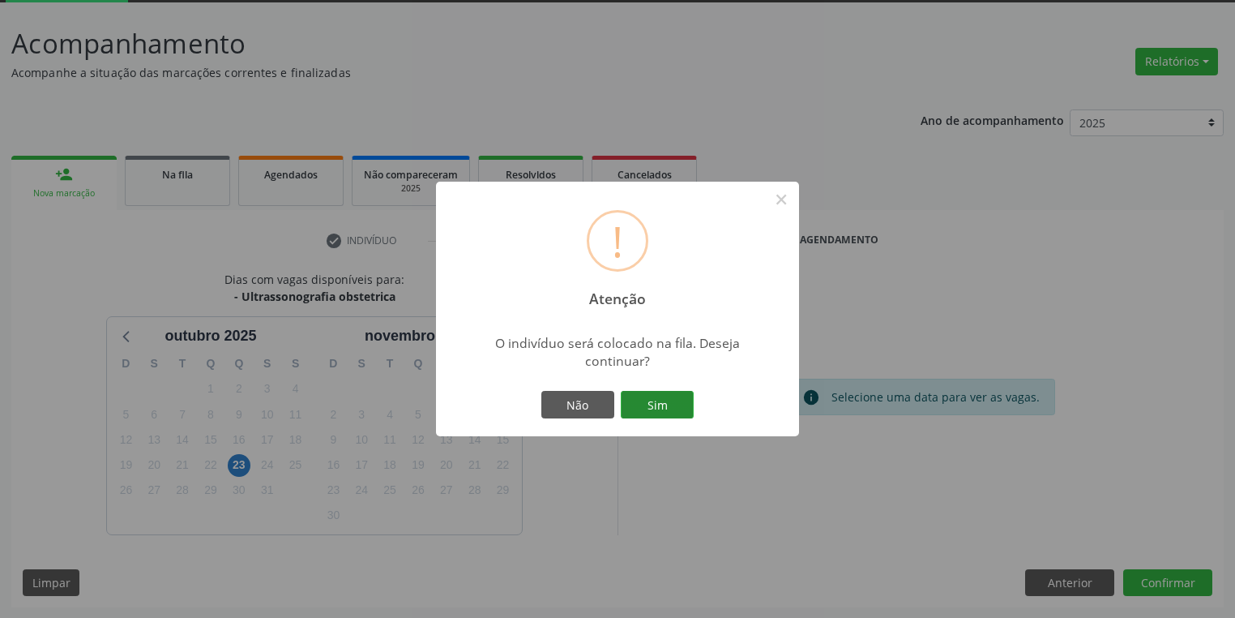
click at [674, 397] on button "Sim" at bounding box center [657, 405] width 73 height 28
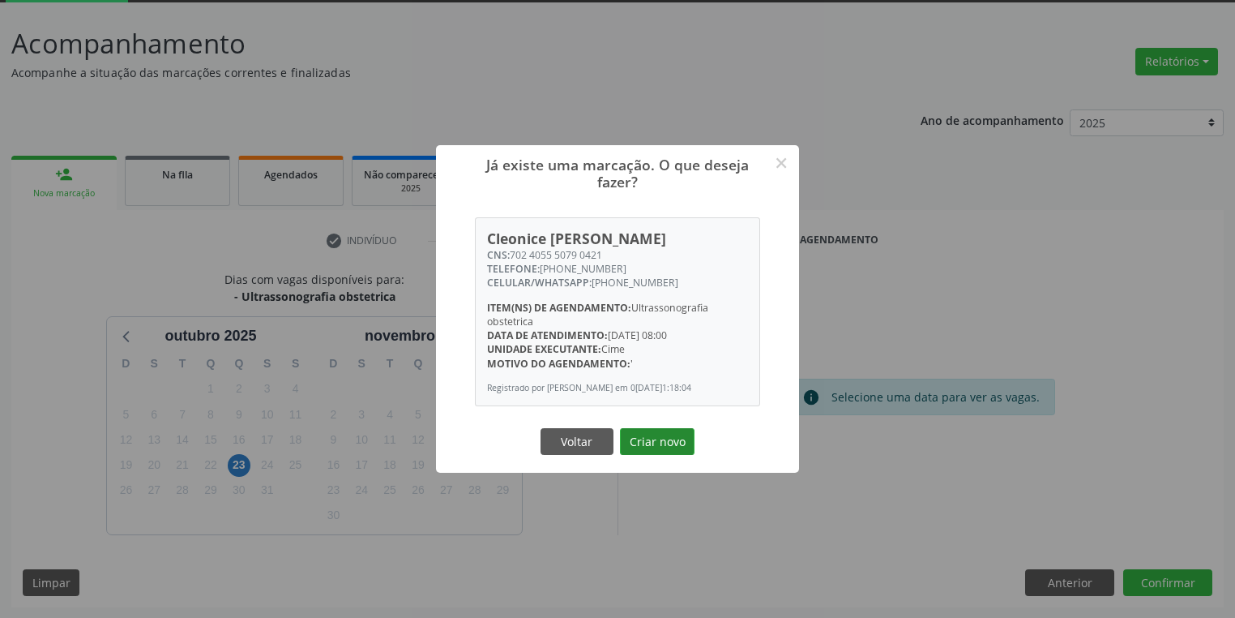
click at [659, 449] on button "Criar novo" at bounding box center [657, 442] width 75 height 28
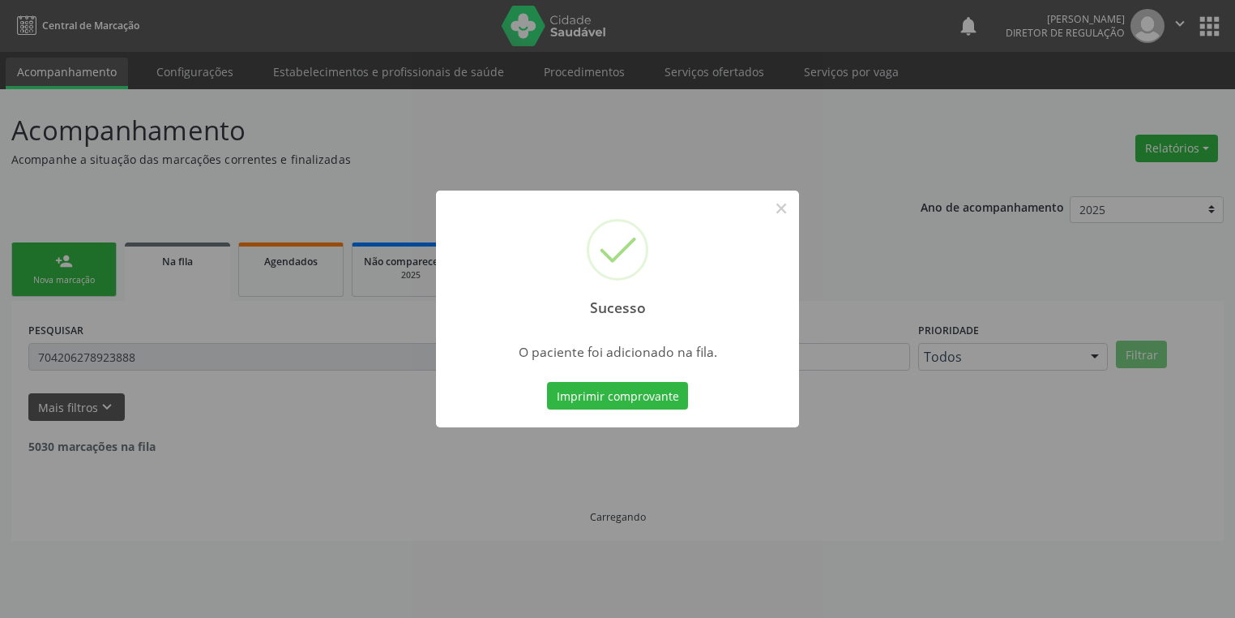
scroll to position [0, 0]
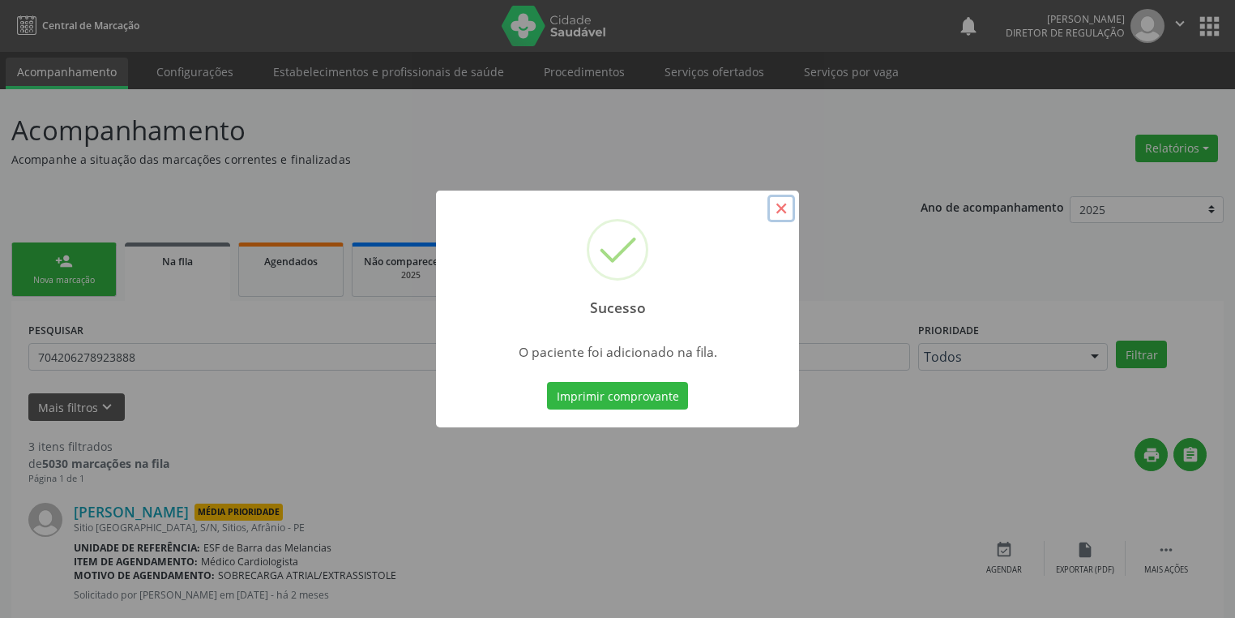
click at [781, 212] on button "×" at bounding box center [782, 209] width 28 height 28
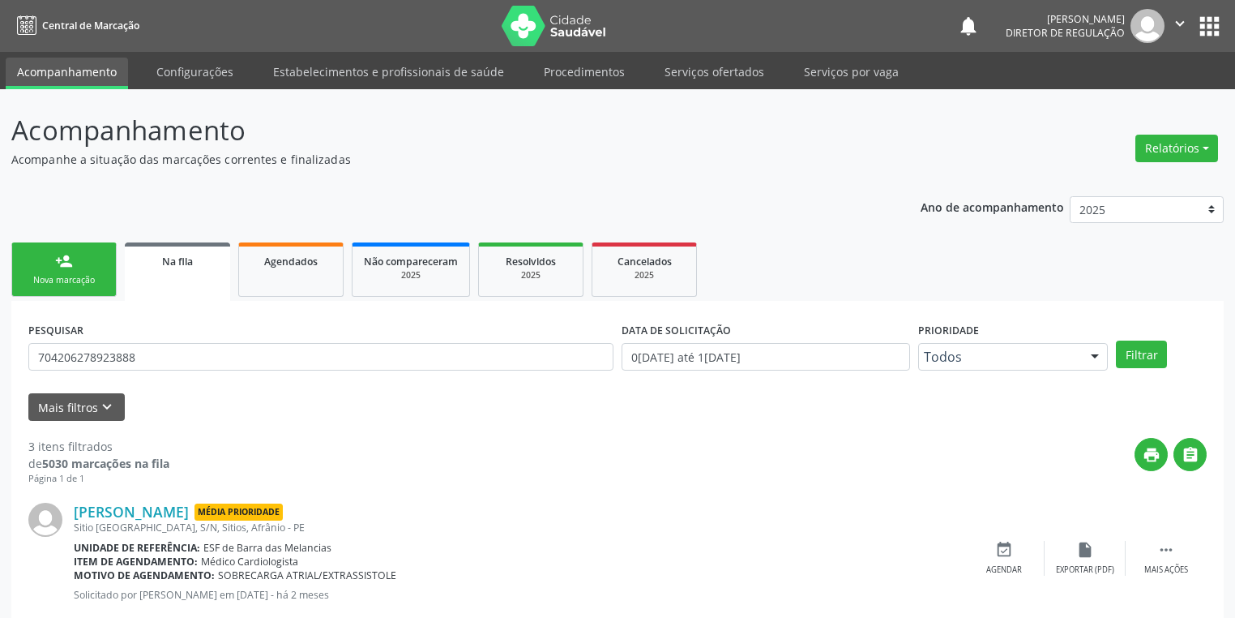
click at [87, 270] on link "person_add Nova marcação" at bounding box center [63, 269] width 105 height 54
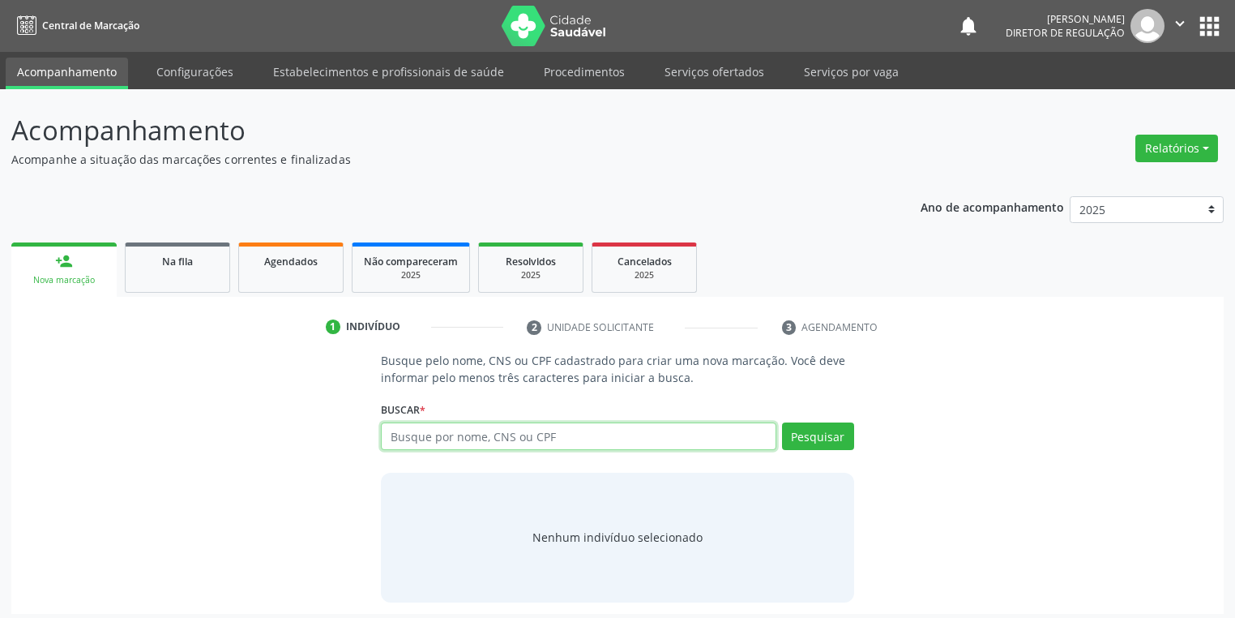
click at [410, 427] on input "text" at bounding box center [579, 436] width 396 height 28
type input "704105825377650"
click at [839, 438] on button "Pesquisar" at bounding box center [818, 436] width 72 height 28
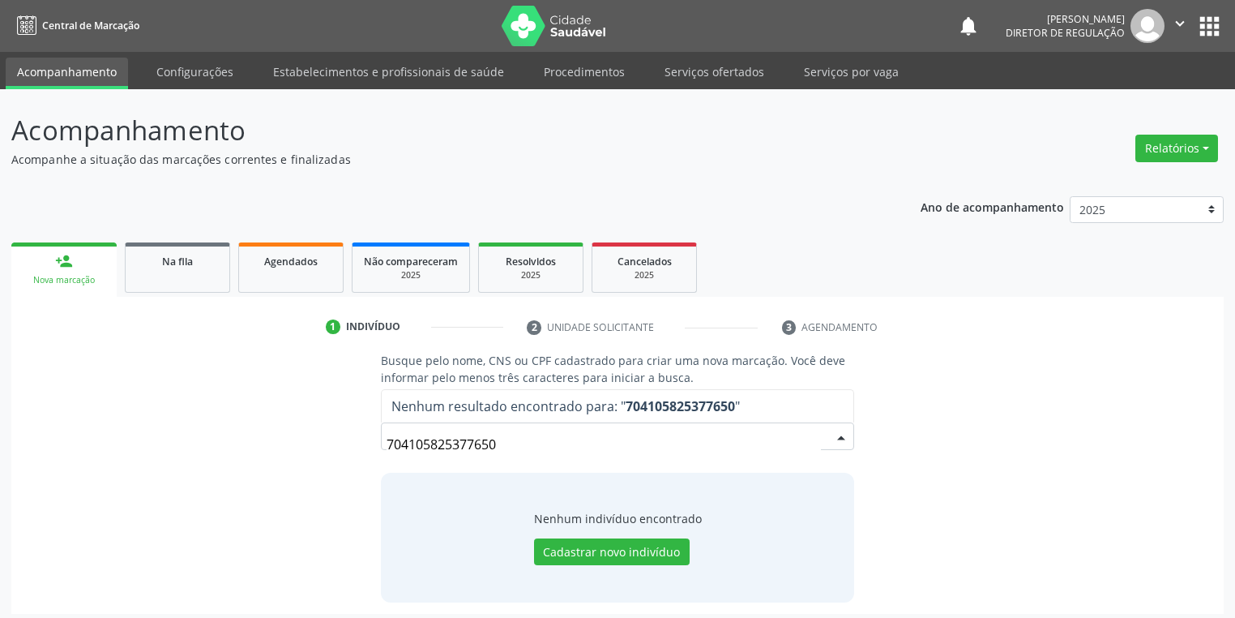
click at [518, 434] on input "704105825377650" at bounding box center [604, 444] width 434 height 32
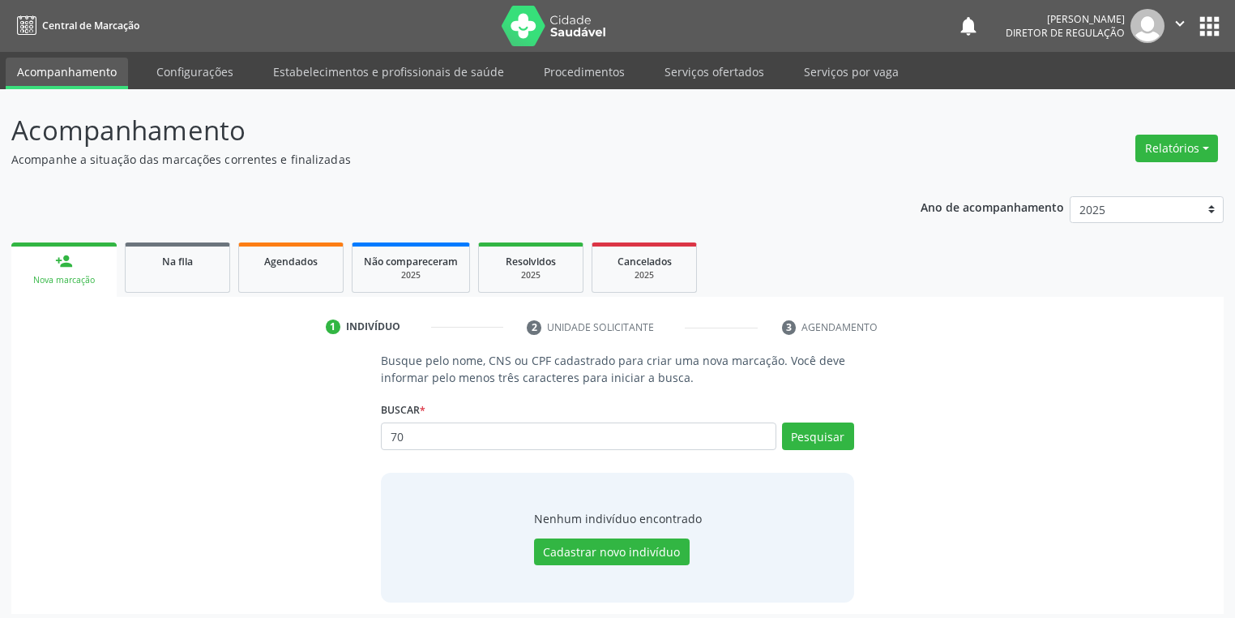
type input "7"
type input "704105825377650"
click at [820, 434] on button "Pesquisar" at bounding box center [818, 436] width 72 height 28
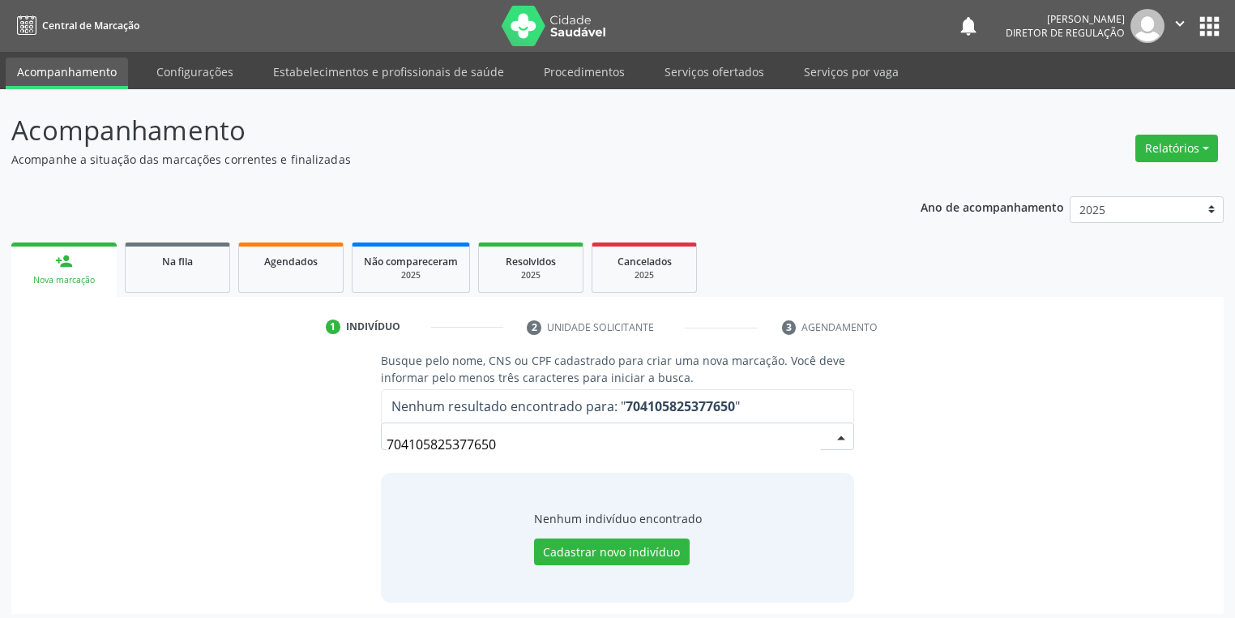
click at [535, 451] on input "704105825377650" at bounding box center [604, 444] width 434 height 32
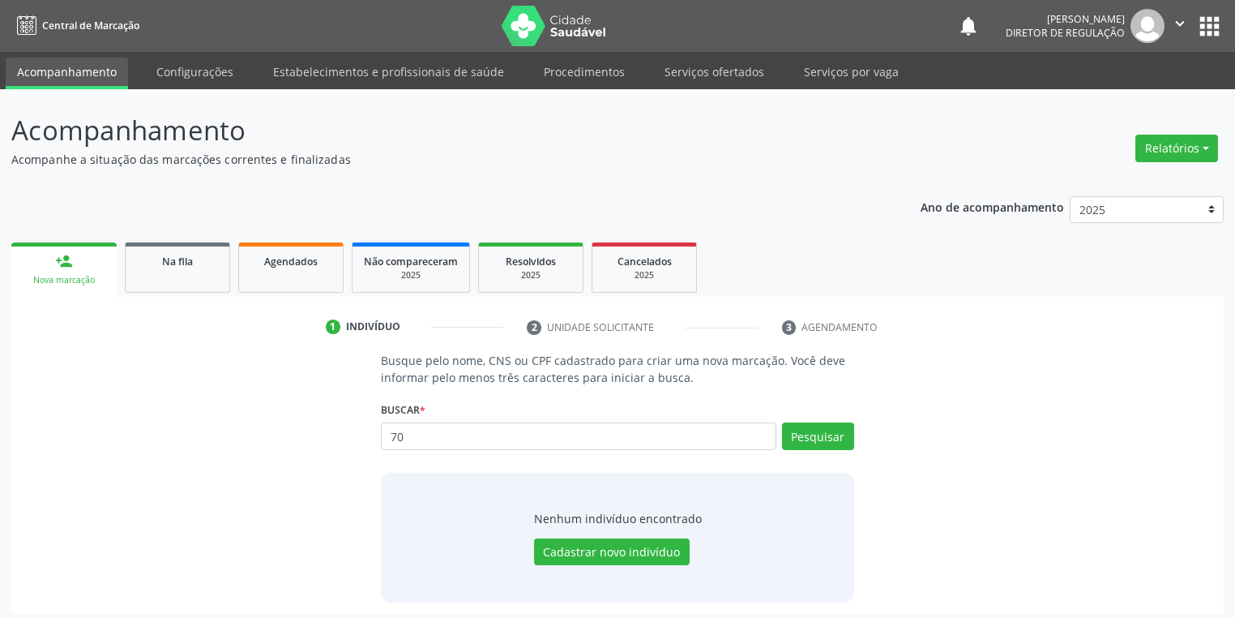
type input "7"
type input "[PERSON_NAME]"
click at [791, 426] on button "Pesquisar" at bounding box center [818, 436] width 72 height 28
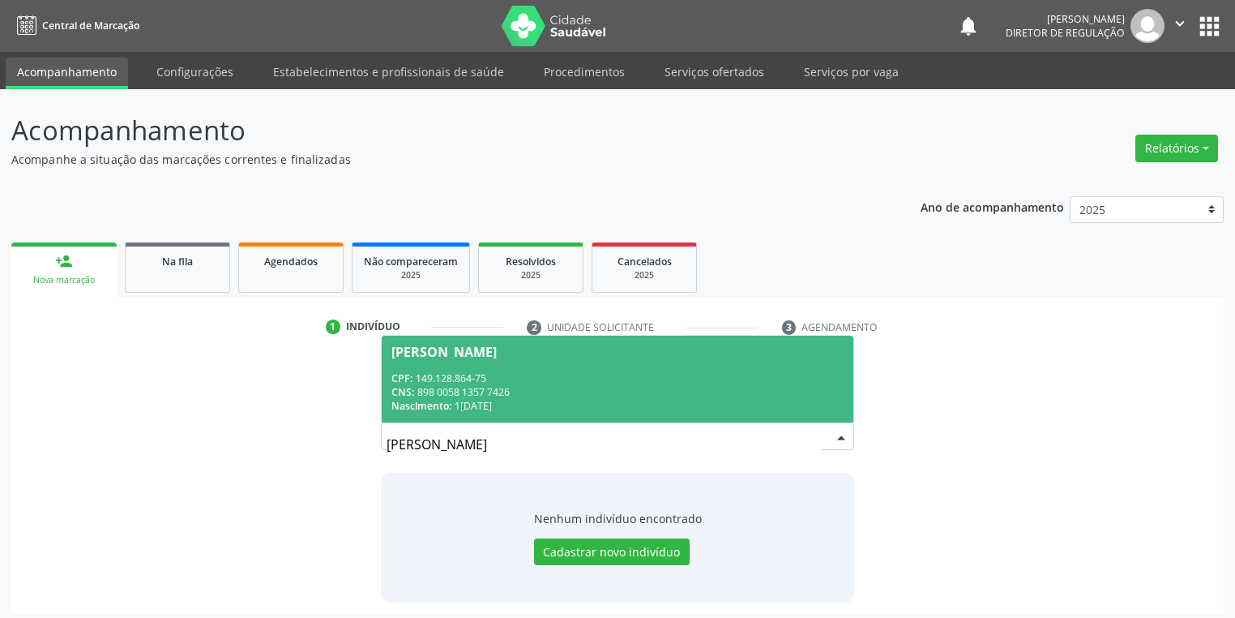
click at [493, 361] on span "[PERSON_NAME] CPF: 149.128.864-75 CNS: 898 0058 1357 7426 Nascimento: [DATE]" at bounding box center [618, 379] width 472 height 87
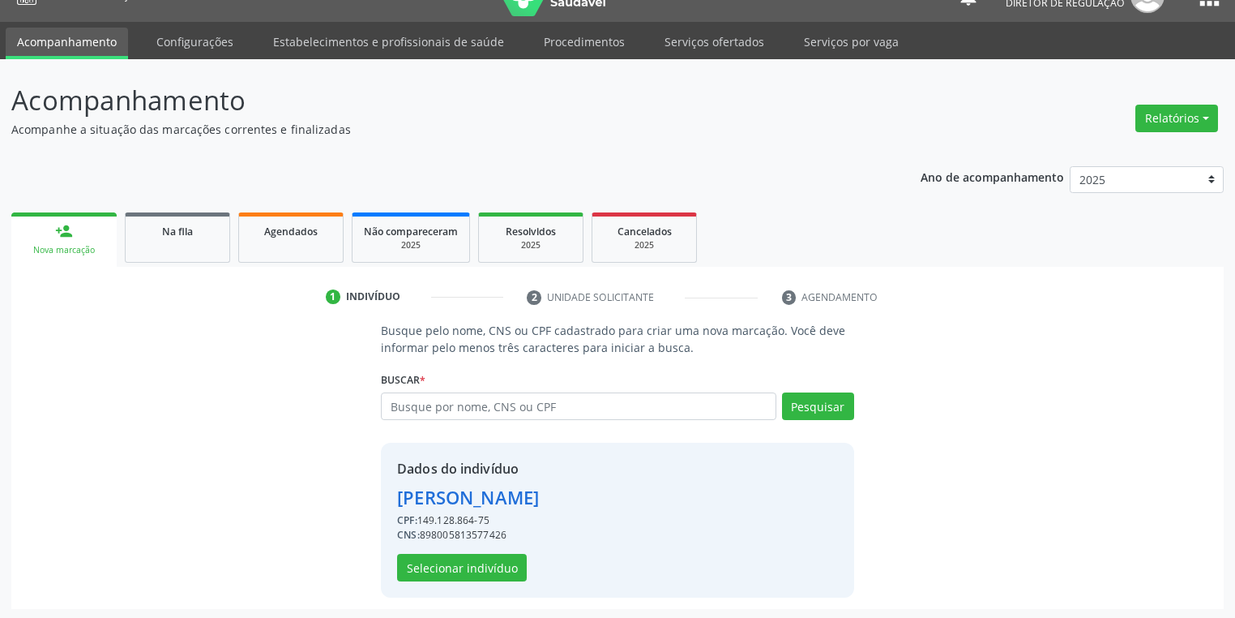
scroll to position [31, 0]
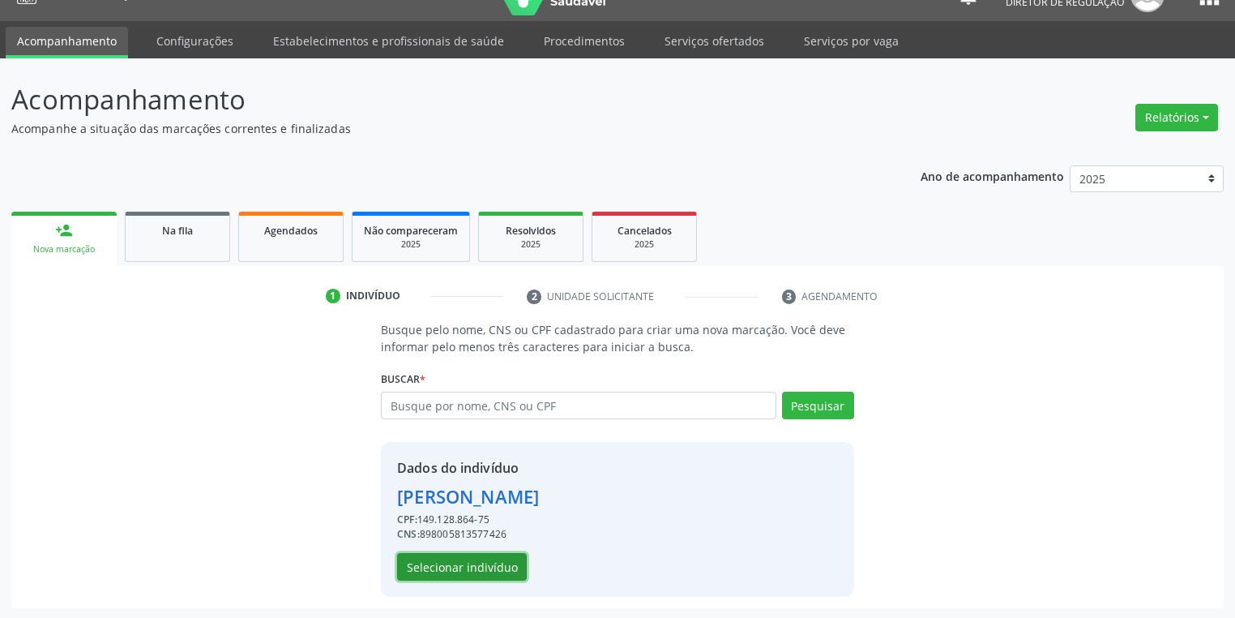
click at [470, 559] on button "Selecionar indivíduo" at bounding box center [462, 567] width 130 height 28
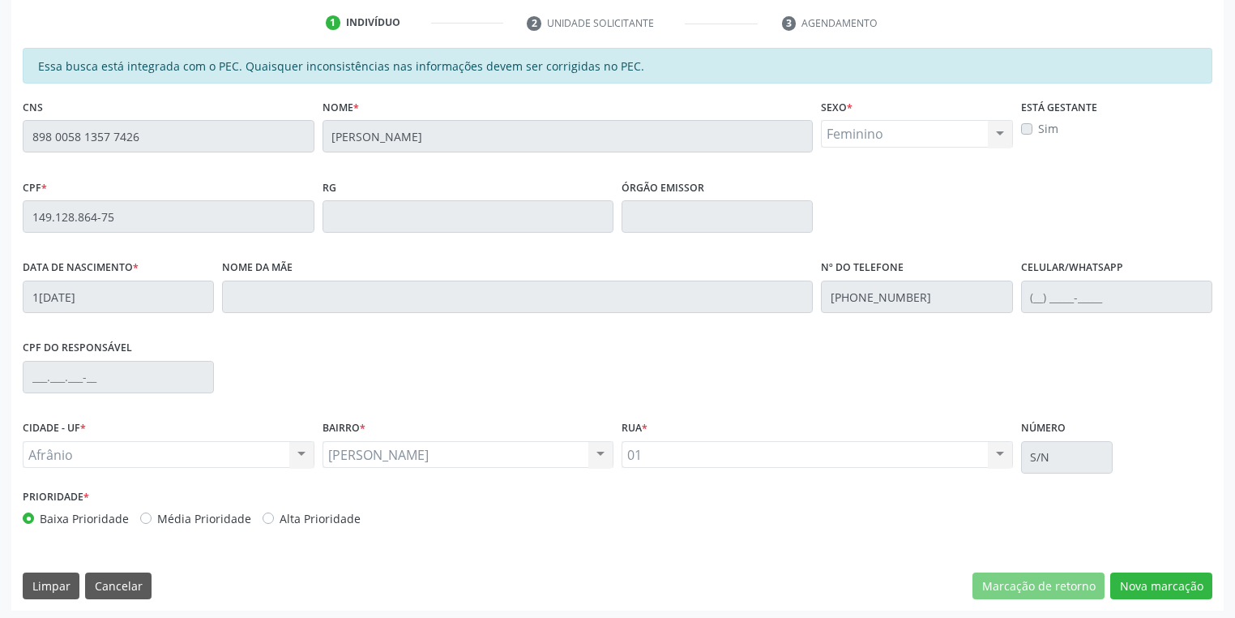
scroll to position [307, 0]
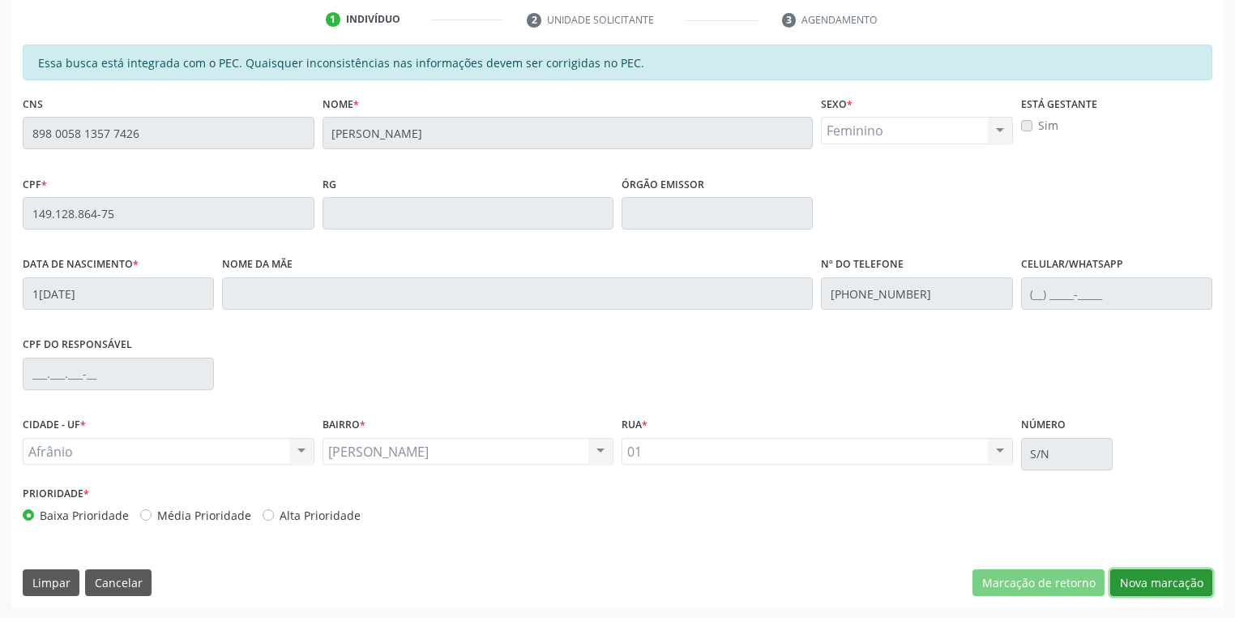
click at [1158, 592] on button "Nova marcação" at bounding box center [1161, 583] width 102 height 28
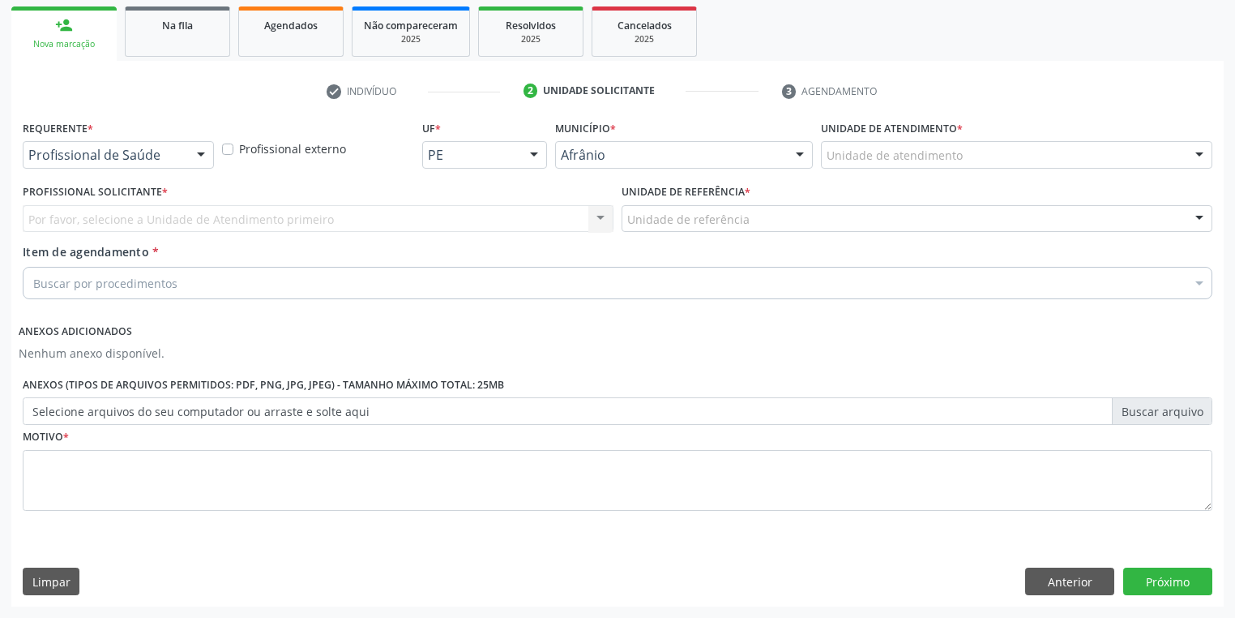
scroll to position [234, 0]
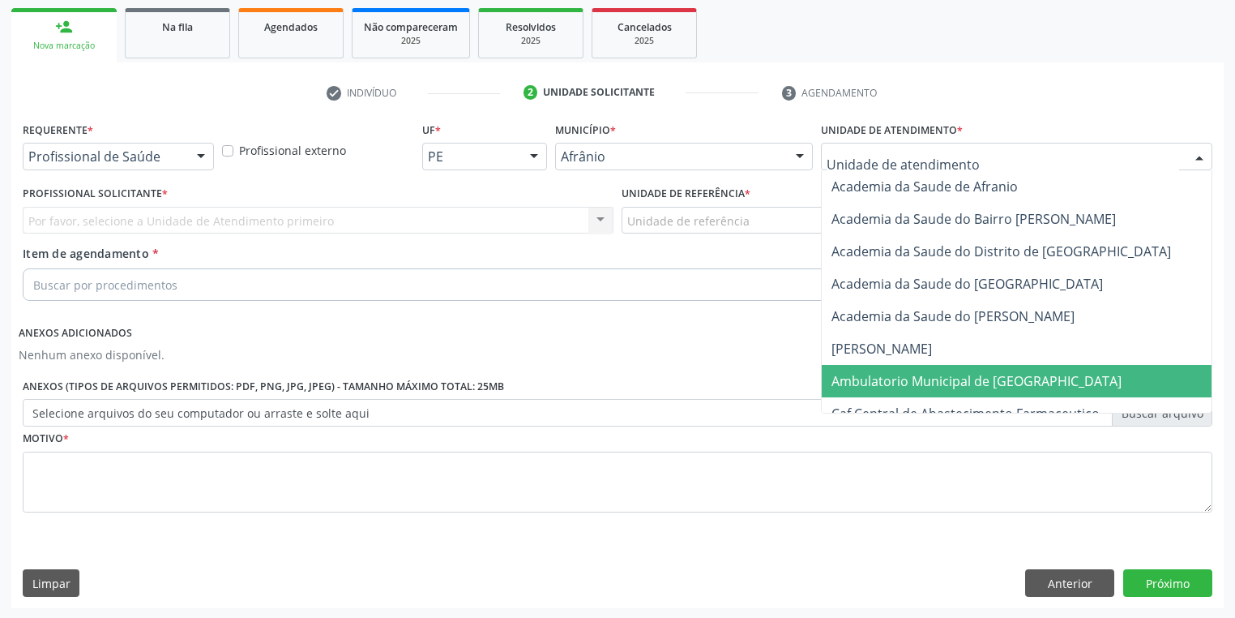
drag, startPoint x: 871, startPoint y: 373, endPoint x: 758, endPoint y: 318, distance: 126.1
click at [870, 372] on span "Ambulatorio Municipal de [GEOGRAPHIC_DATA]" at bounding box center [977, 381] width 290 height 18
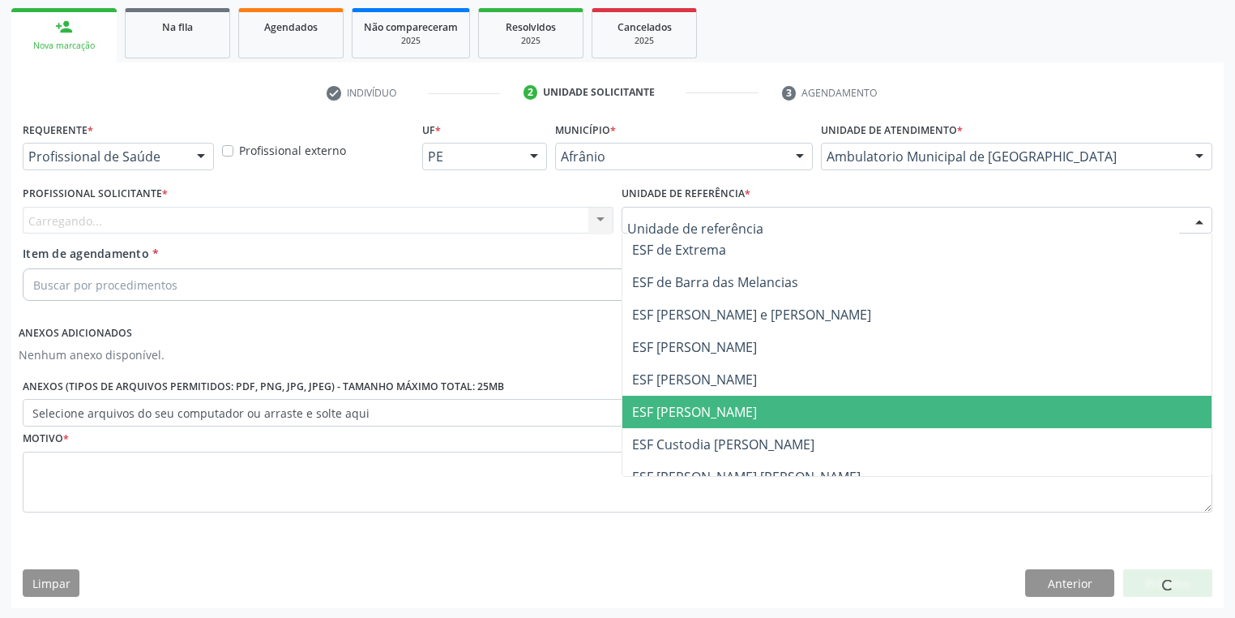
click at [674, 404] on span "ESF [PERSON_NAME]" at bounding box center [694, 412] width 125 height 18
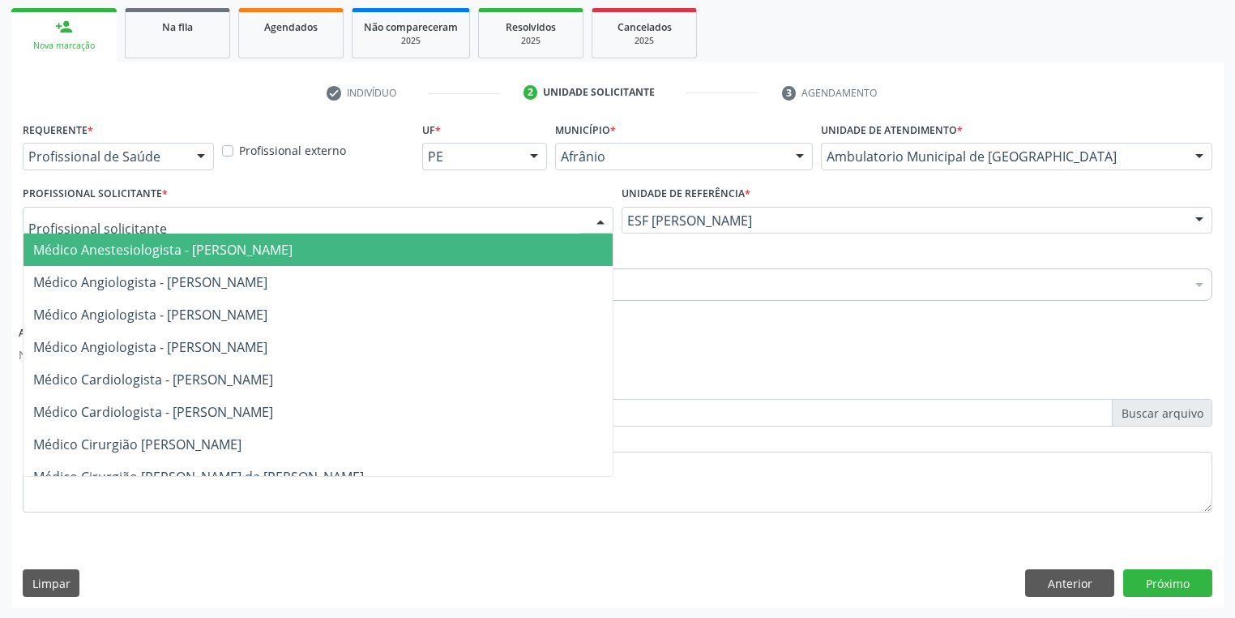
drag, startPoint x: 164, startPoint y: 220, endPoint x: 165, endPoint y: 269, distance: 48.7
click at [164, 221] on div at bounding box center [318, 221] width 591 height 28
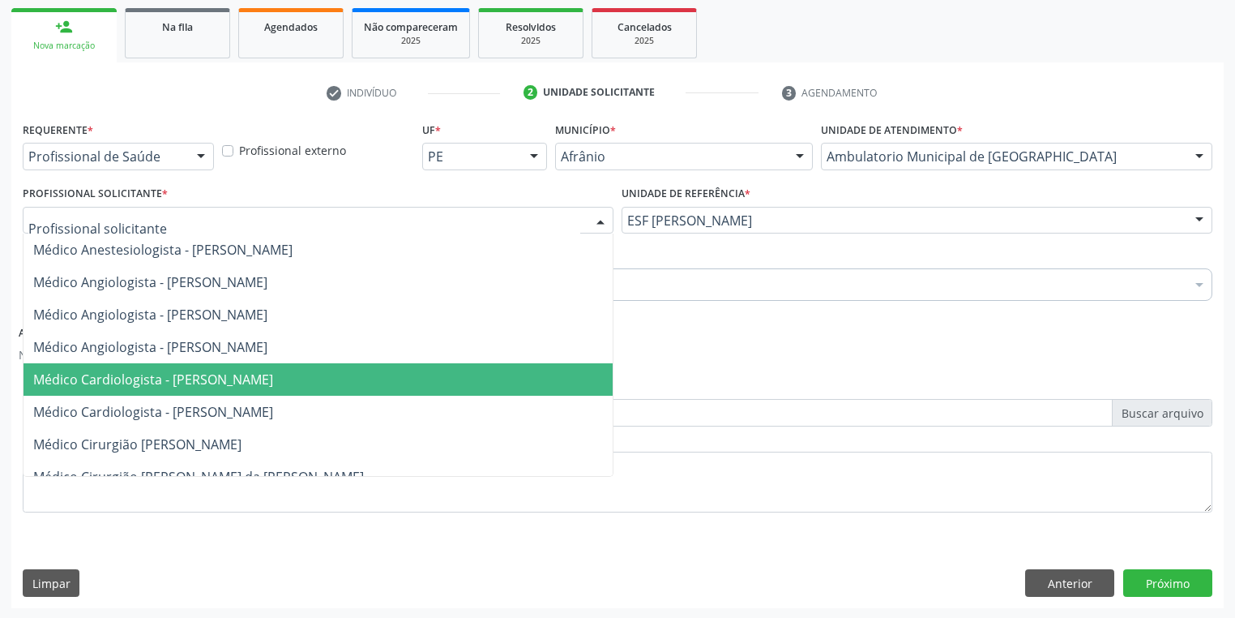
click at [182, 383] on span "Médico Cardiologista - [PERSON_NAME]" at bounding box center [153, 379] width 240 height 18
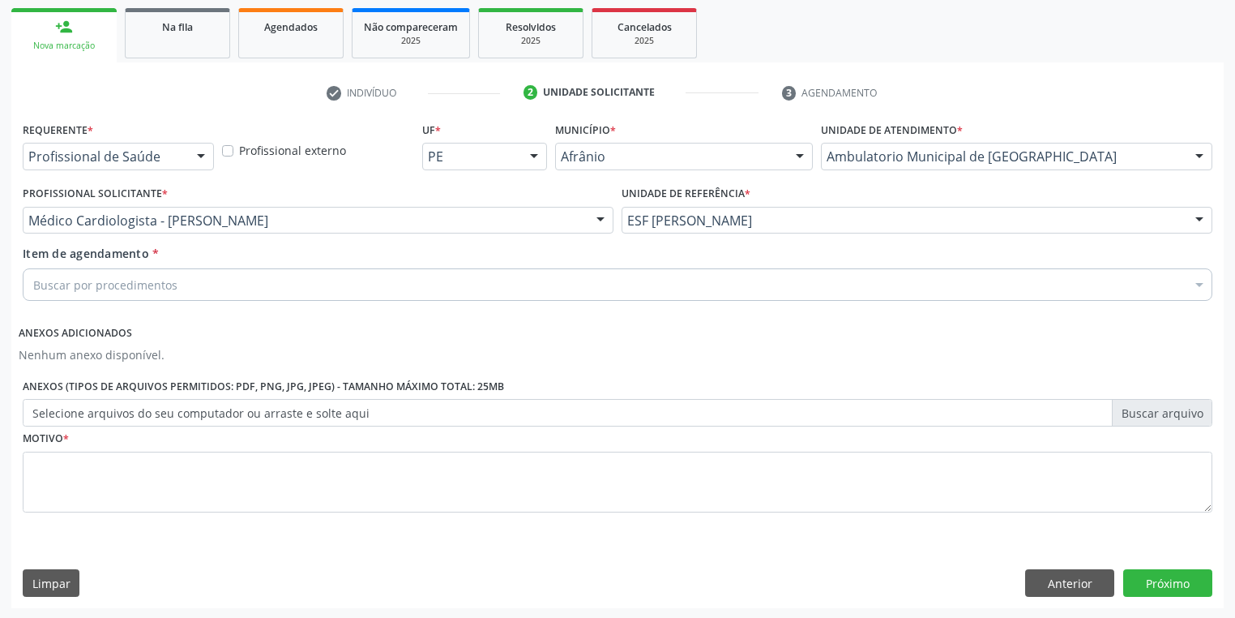
click at [120, 298] on div "Buscar por procedimentos" at bounding box center [618, 284] width 1190 height 32
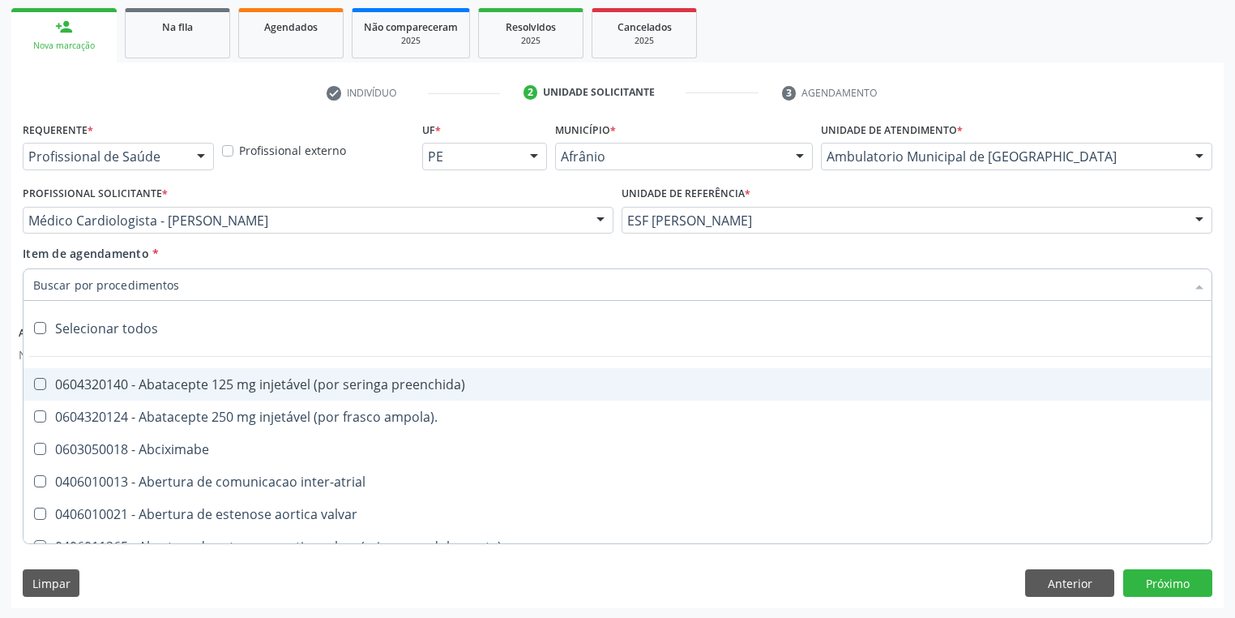
type input "n"
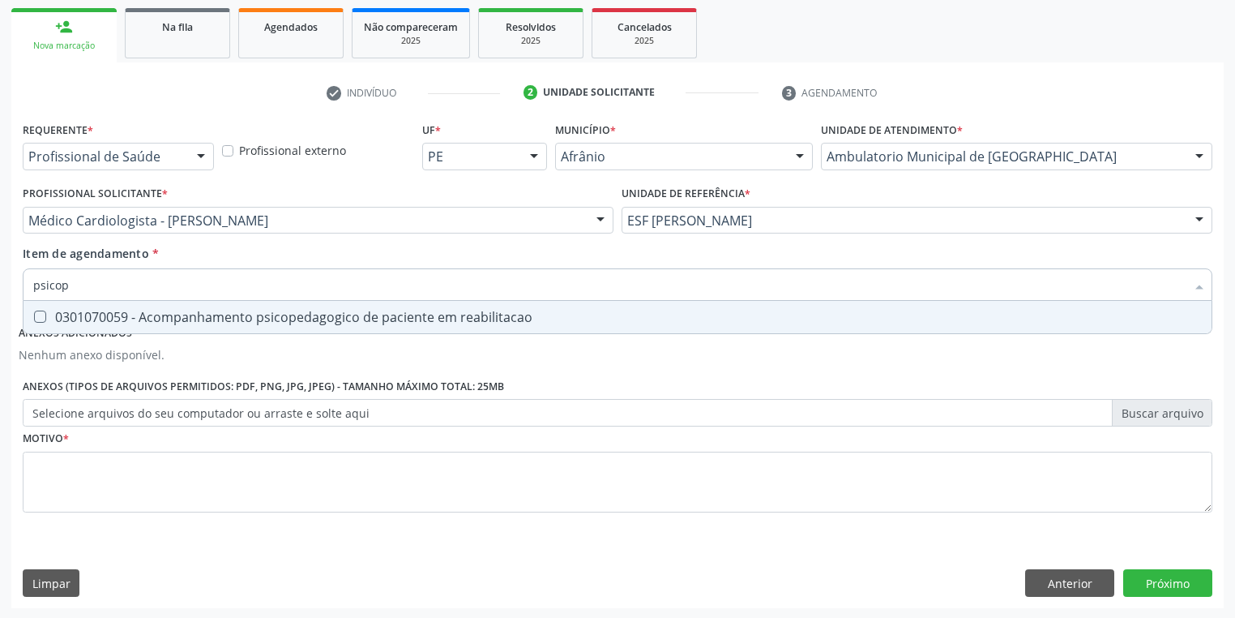
type input "psicope"
click at [165, 311] on div "0301070059 - Acompanhamento psicopedagogico de paciente em reabilitacao" at bounding box center [617, 316] width 1169 height 13
checkbox reabilitacao "true"
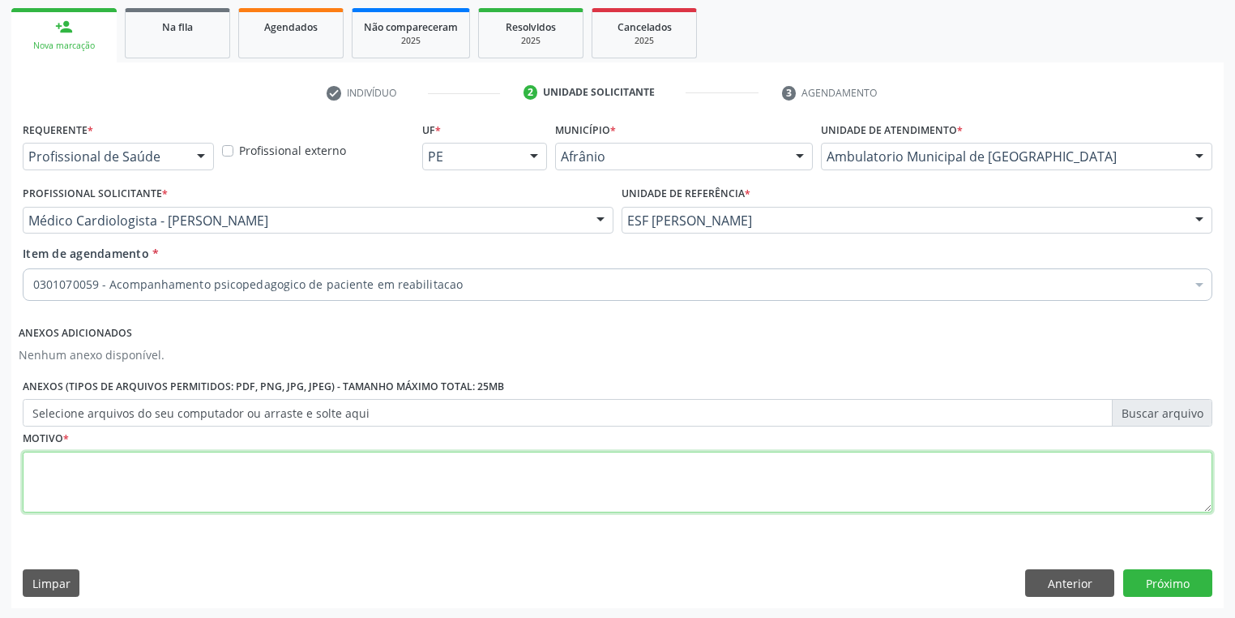
click at [97, 477] on div "Requerente * Profissional de Saúde Profissional de Saúde Paciente Nenhum result…" at bounding box center [618, 326] width 1190 height 417
type textarea "*"
click at [1130, 584] on button "Próximo" at bounding box center [1167, 583] width 89 height 28
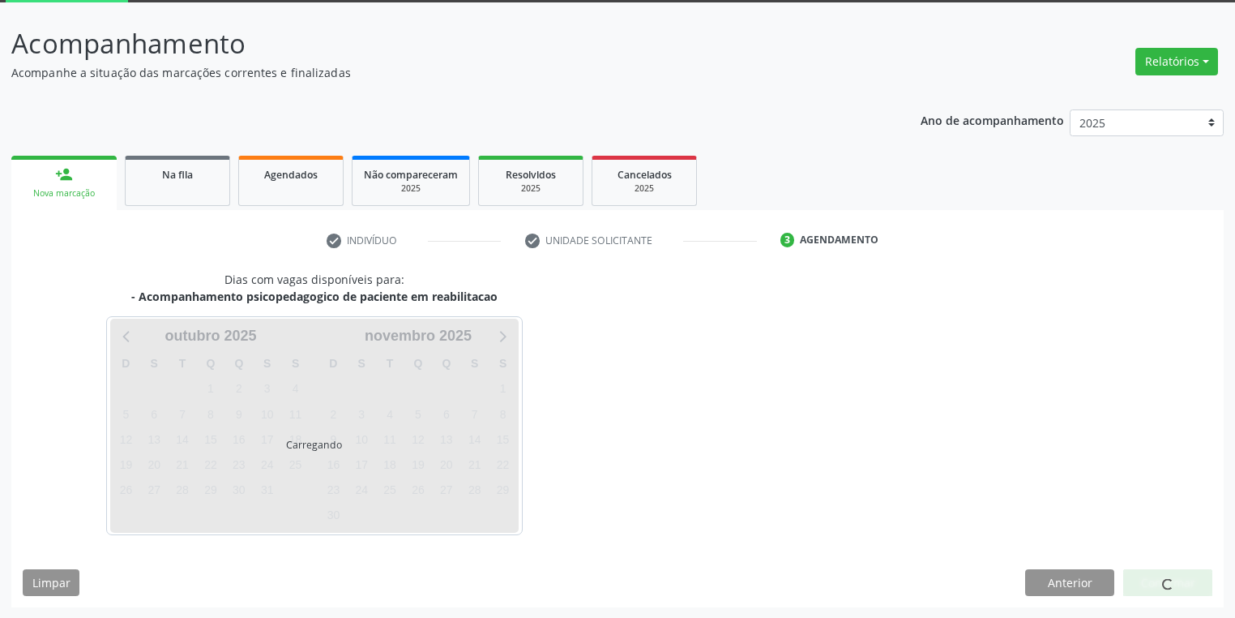
scroll to position [134, 0]
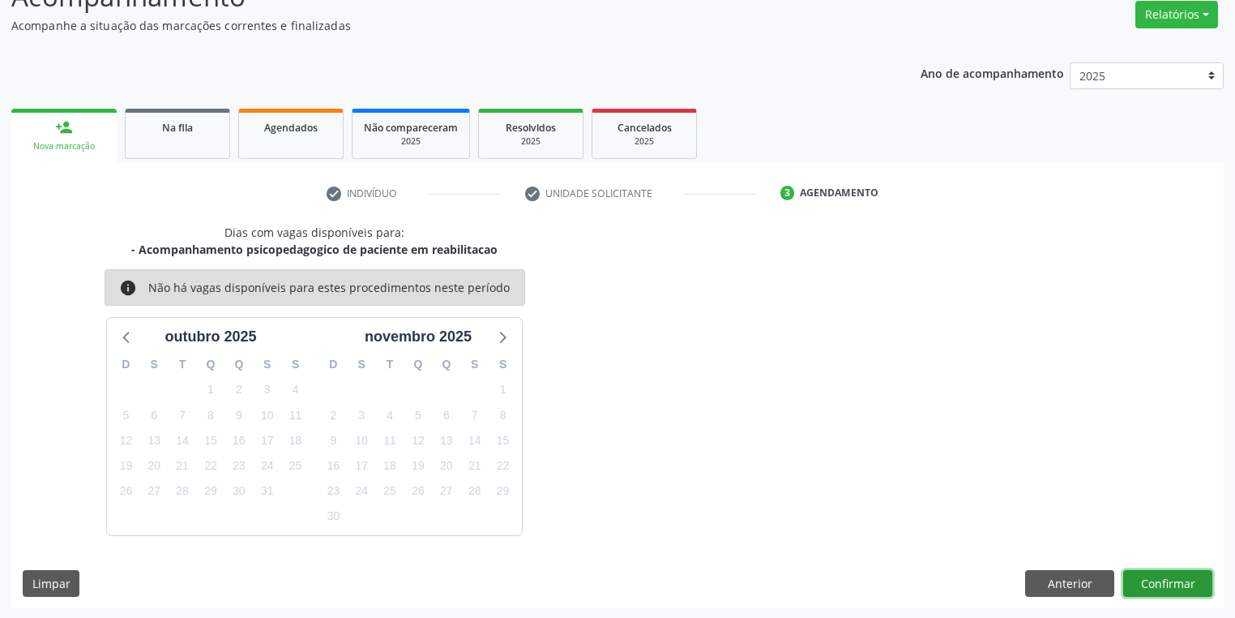
click at [1144, 571] on button "Confirmar" at bounding box center [1167, 584] width 89 height 28
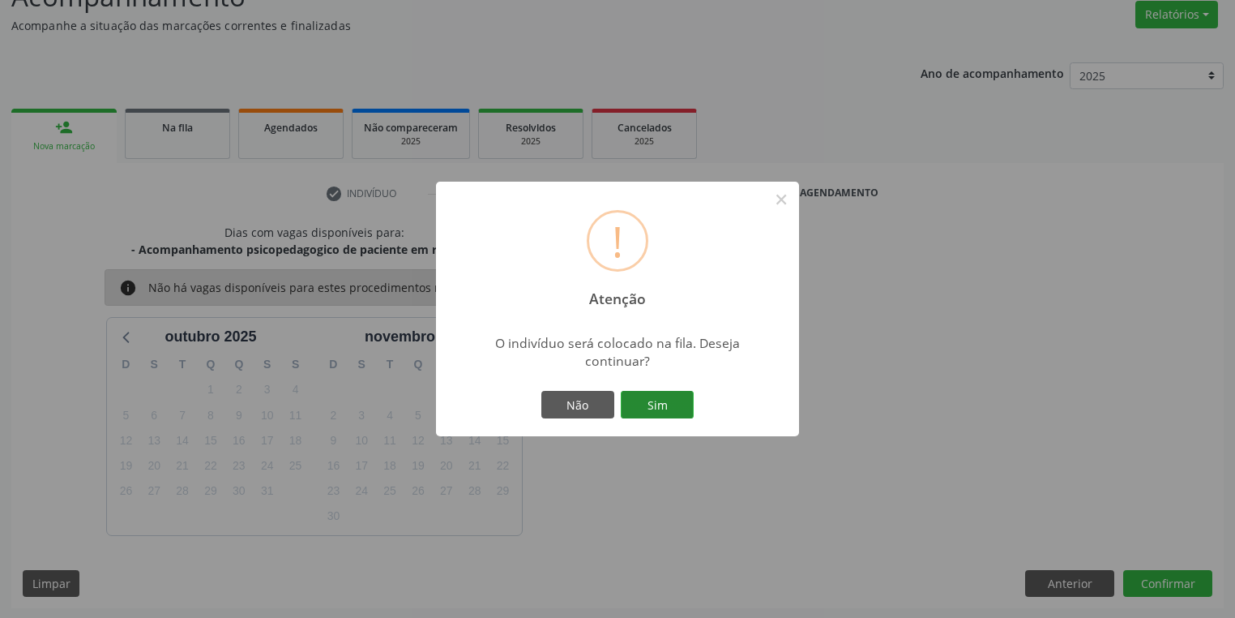
click at [676, 411] on button "Sim" at bounding box center [657, 405] width 73 height 28
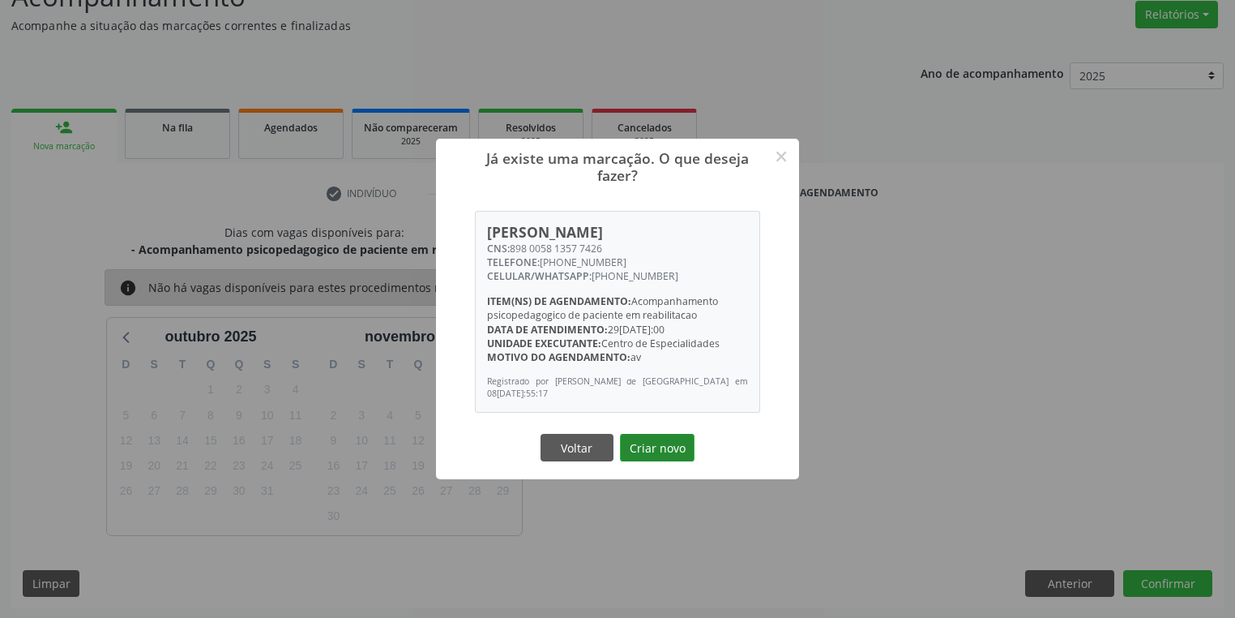
click at [669, 447] on button "Criar novo" at bounding box center [657, 448] width 75 height 28
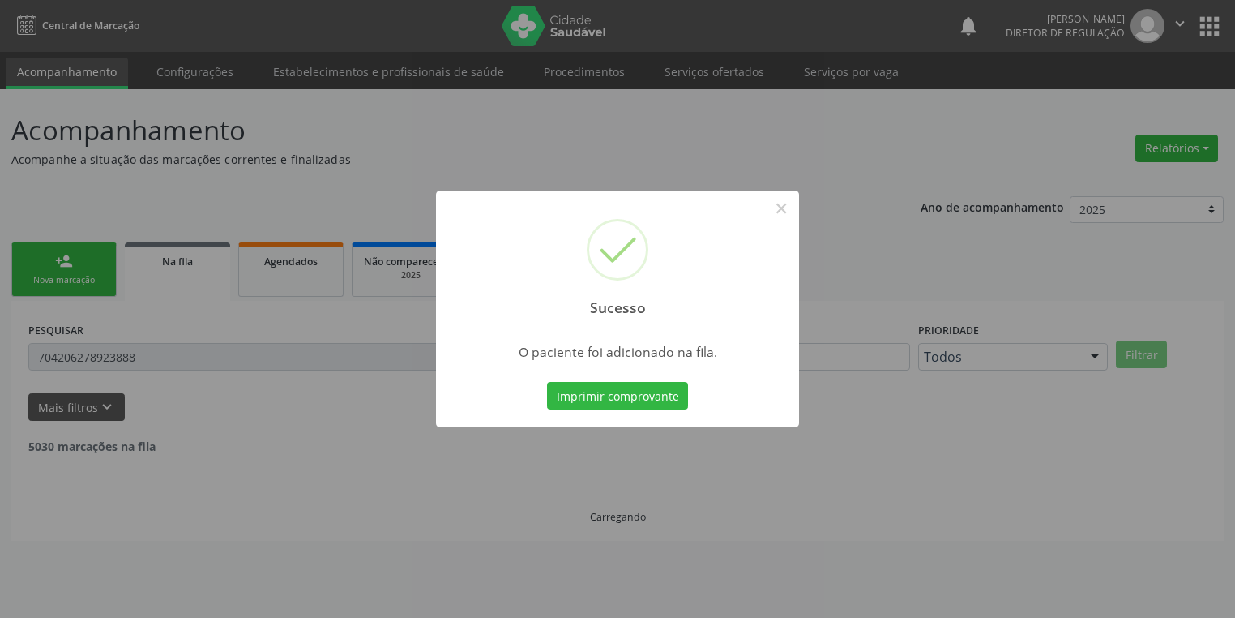
scroll to position [0, 0]
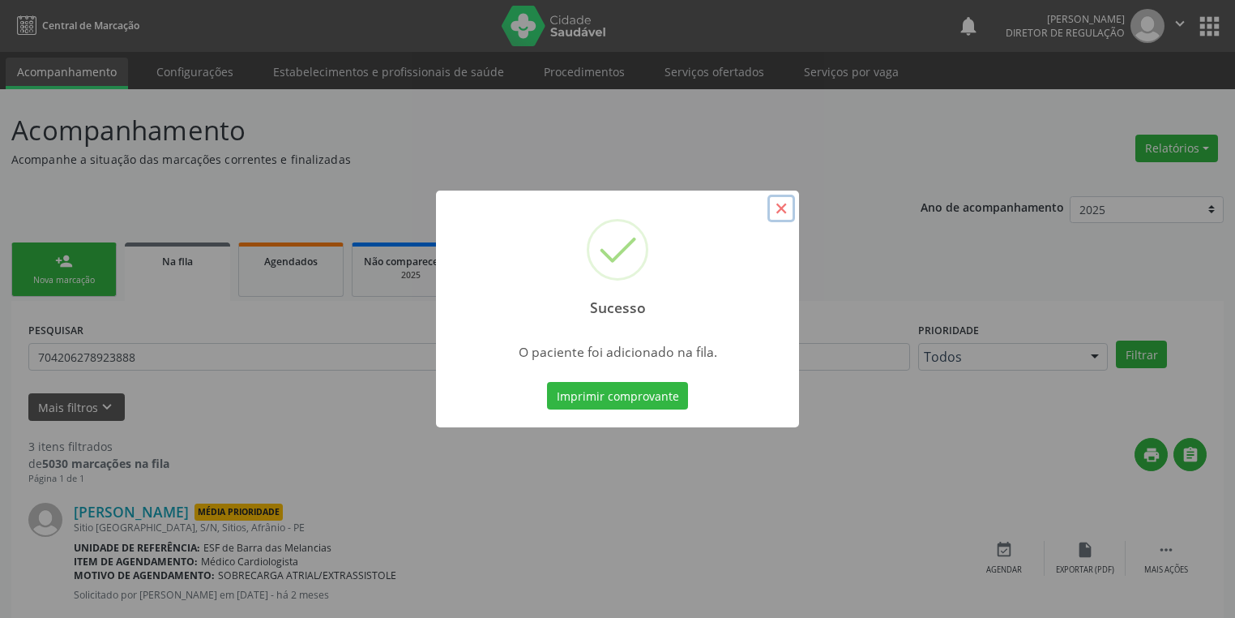
drag, startPoint x: 776, startPoint y: 213, endPoint x: 309, endPoint y: 277, distance: 472.0
click at [775, 213] on button "×" at bounding box center [782, 209] width 28 height 28
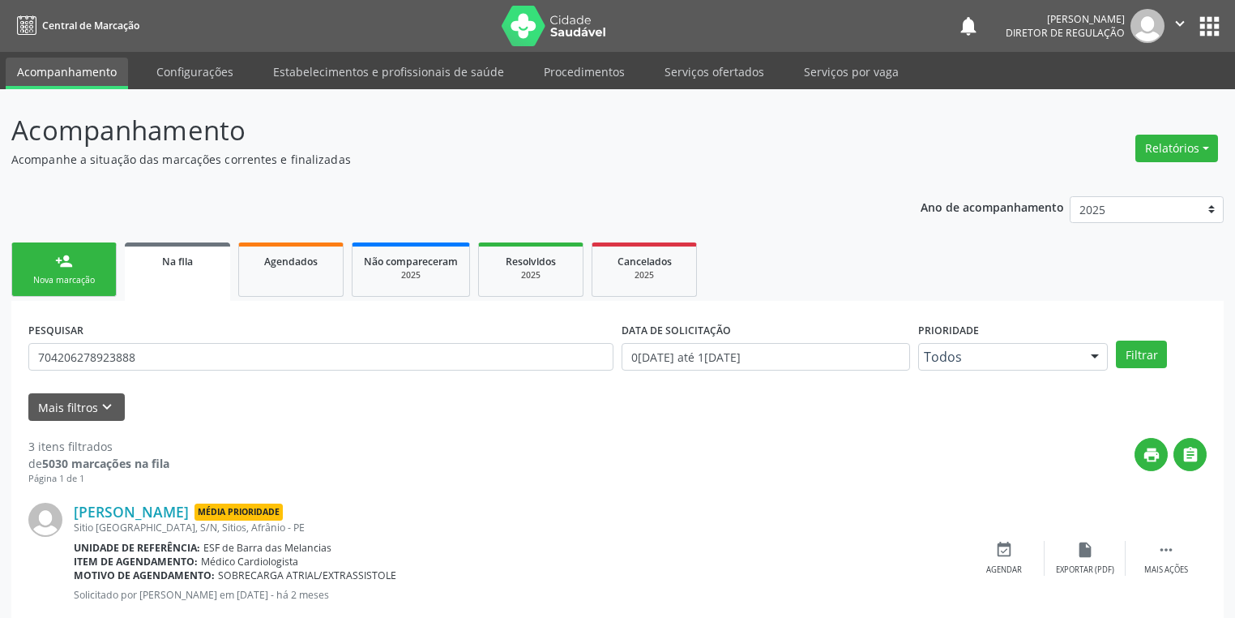
click at [80, 268] on link "person_add Nova marcação" at bounding box center [63, 269] width 105 height 54
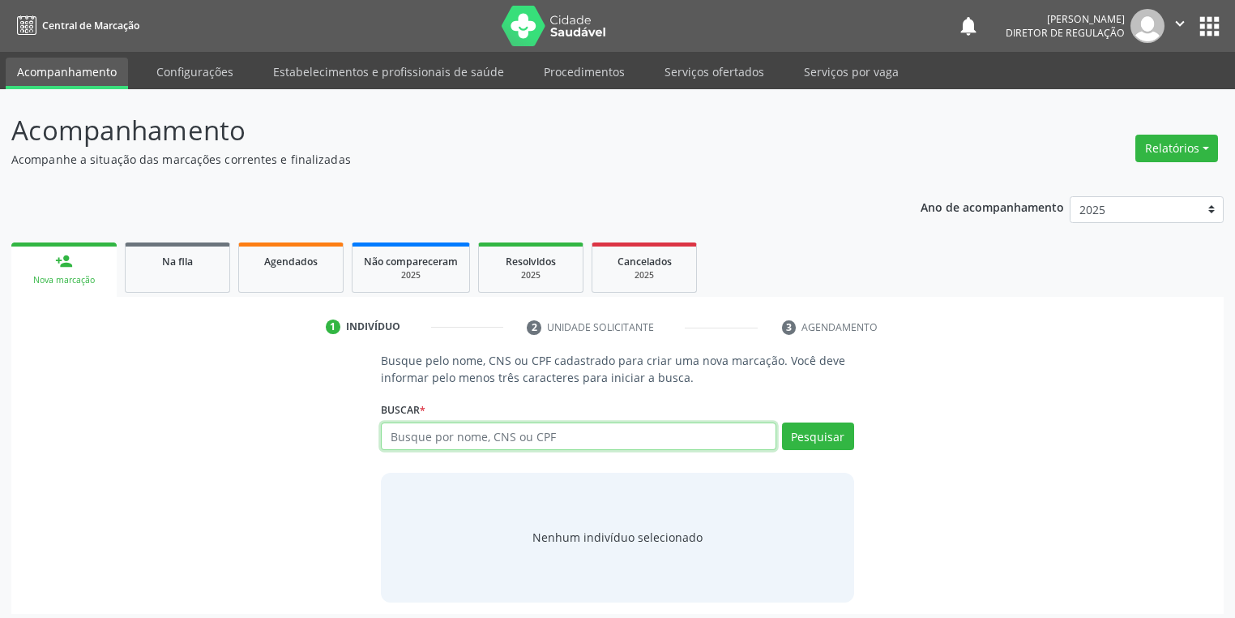
click at [407, 443] on input "text" at bounding box center [579, 436] width 396 height 28
type input "701202025692812"
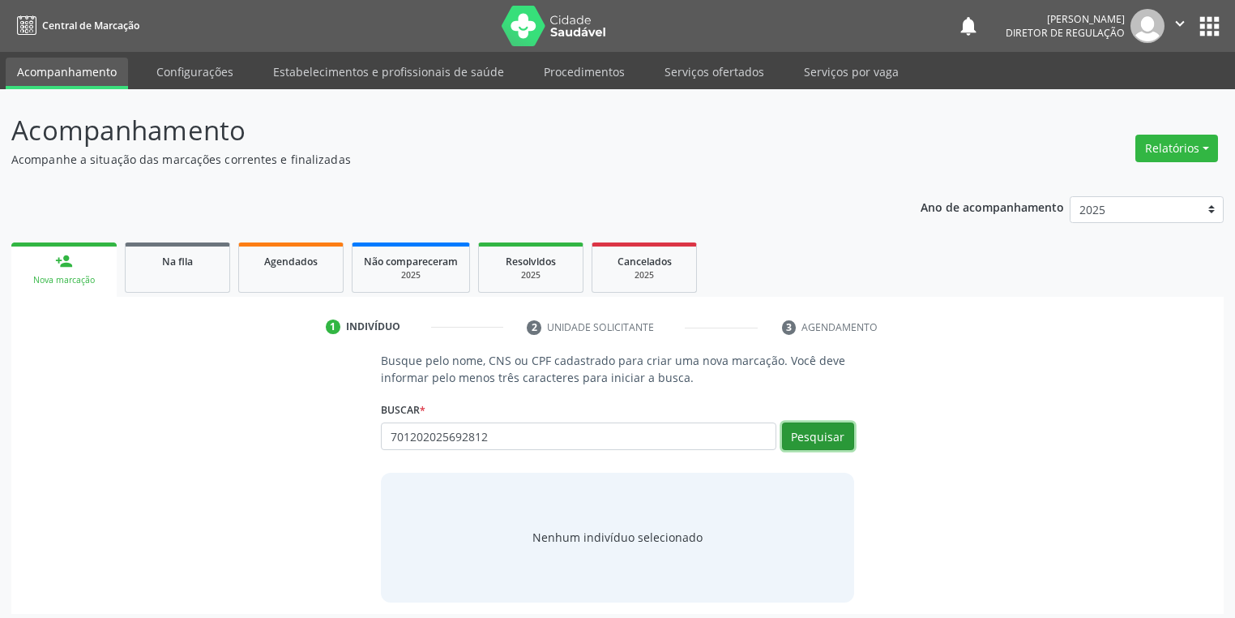
click at [809, 438] on button "Pesquisar" at bounding box center [818, 436] width 72 height 28
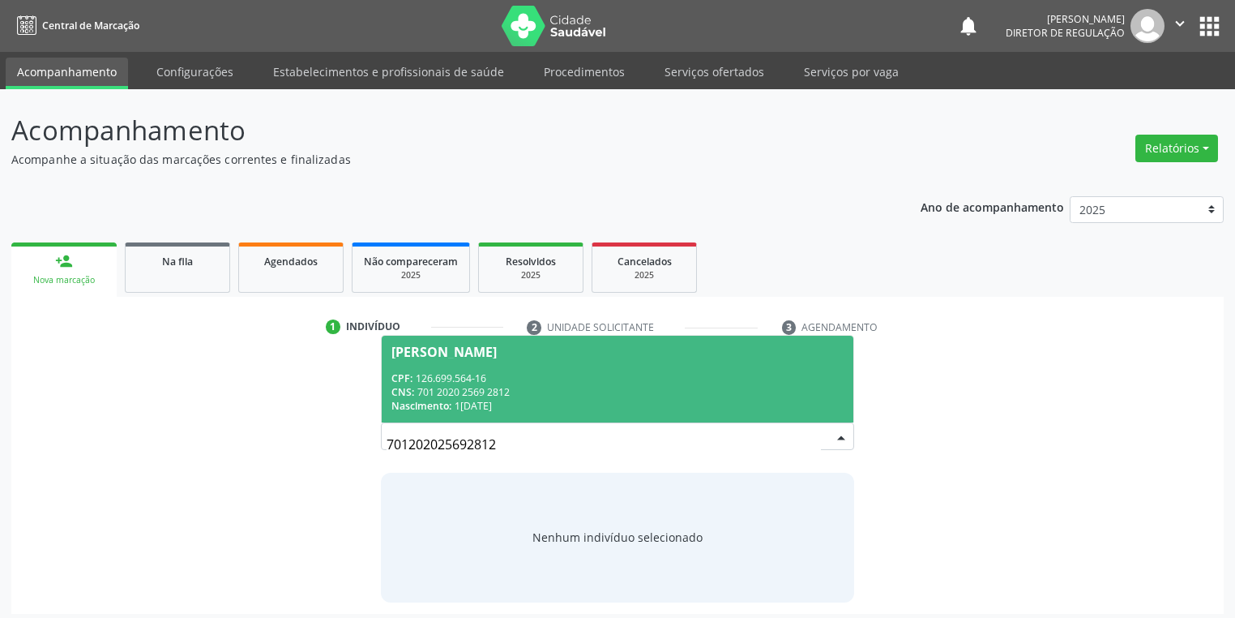
click at [498, 361] on span "[PERSON_NAME] CPF: 126.699.564-16 CNS: 701 2020 2569 2812 Nascimento: 16/[DATE]" at bounding box center [618, 379] width 472 height 87
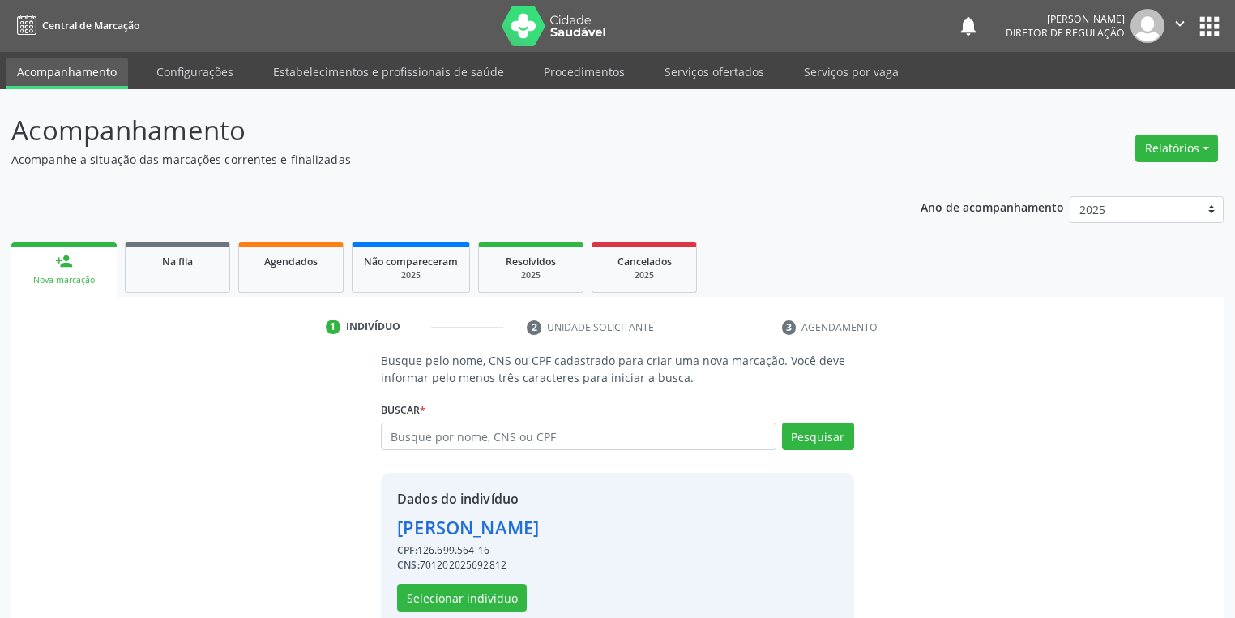
scroll to position [31, 0]
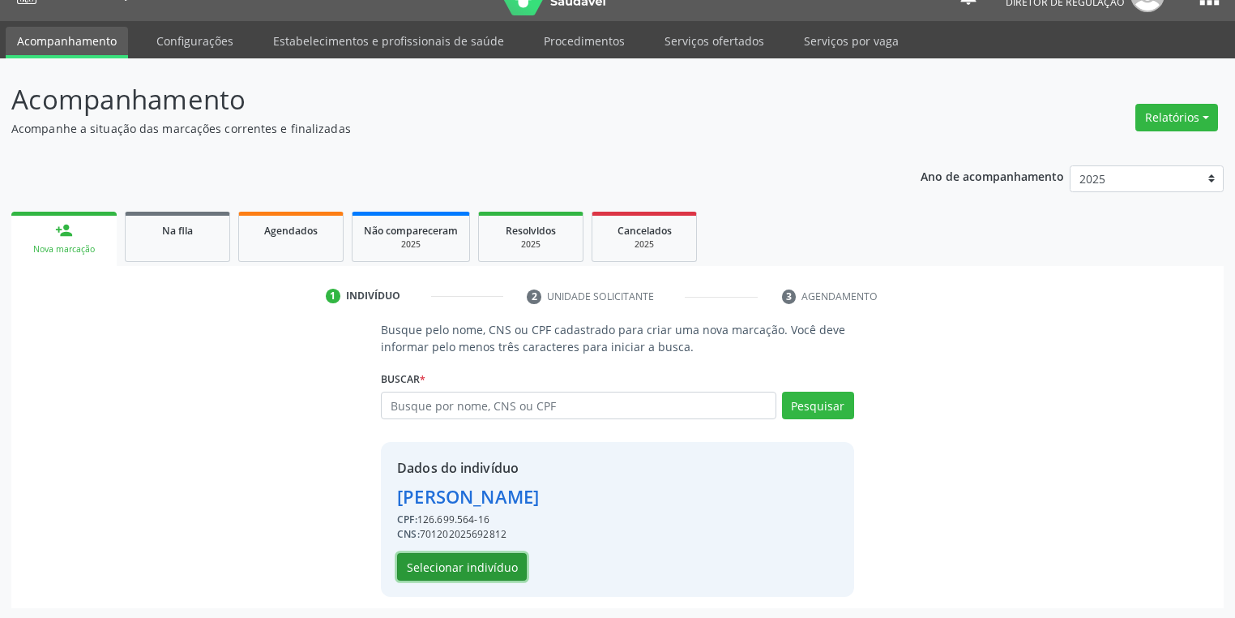
click at [460, 562] on button "Selecionar indivíduo" at bounding box center [462, 567] width 130 height 28
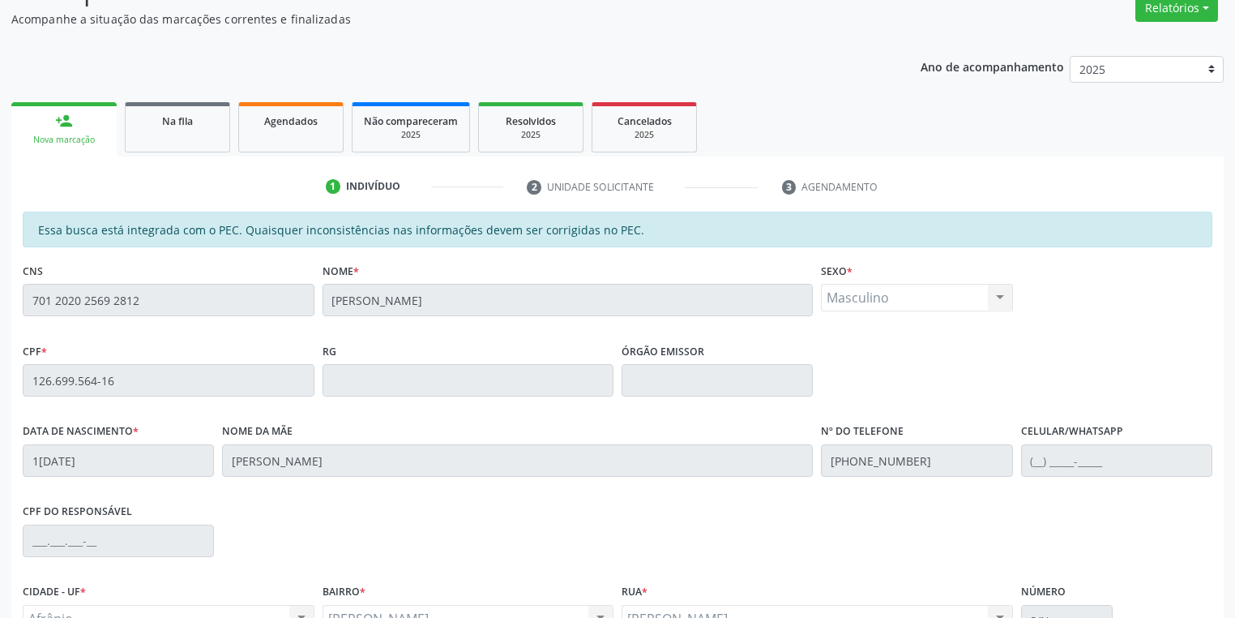
scroll to position [307, 0]
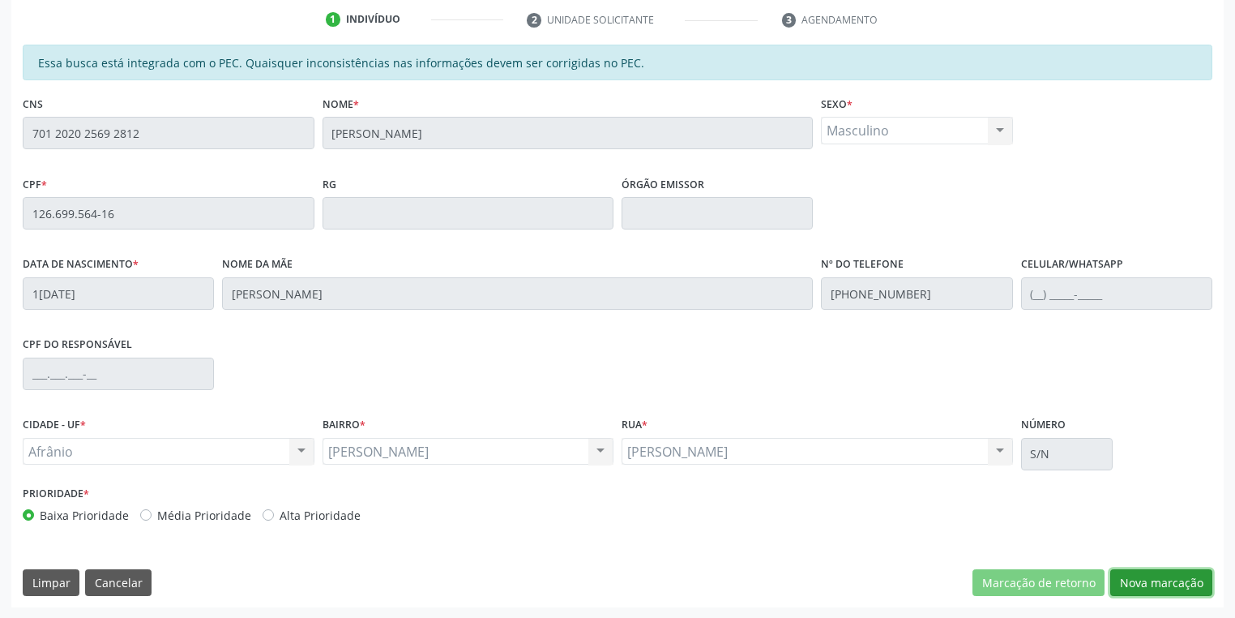
click at [1131, 586] on button "Nova marcação" at bounding box center [1161, 583] width 102 height 28
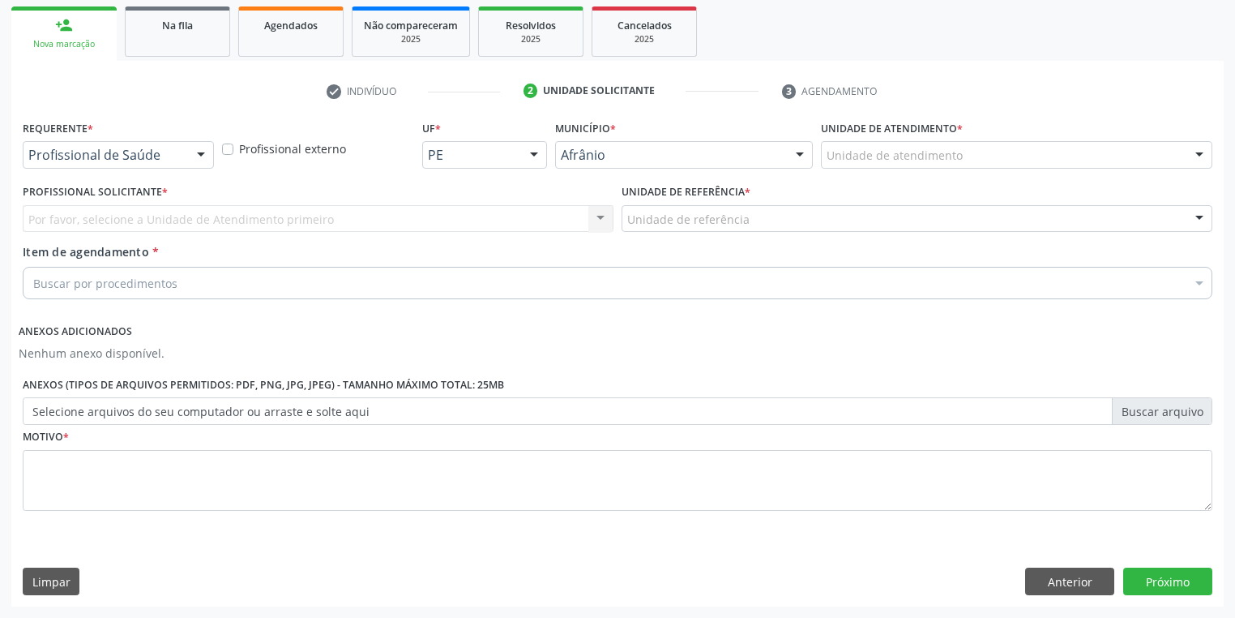
scroll to position [234, 0]
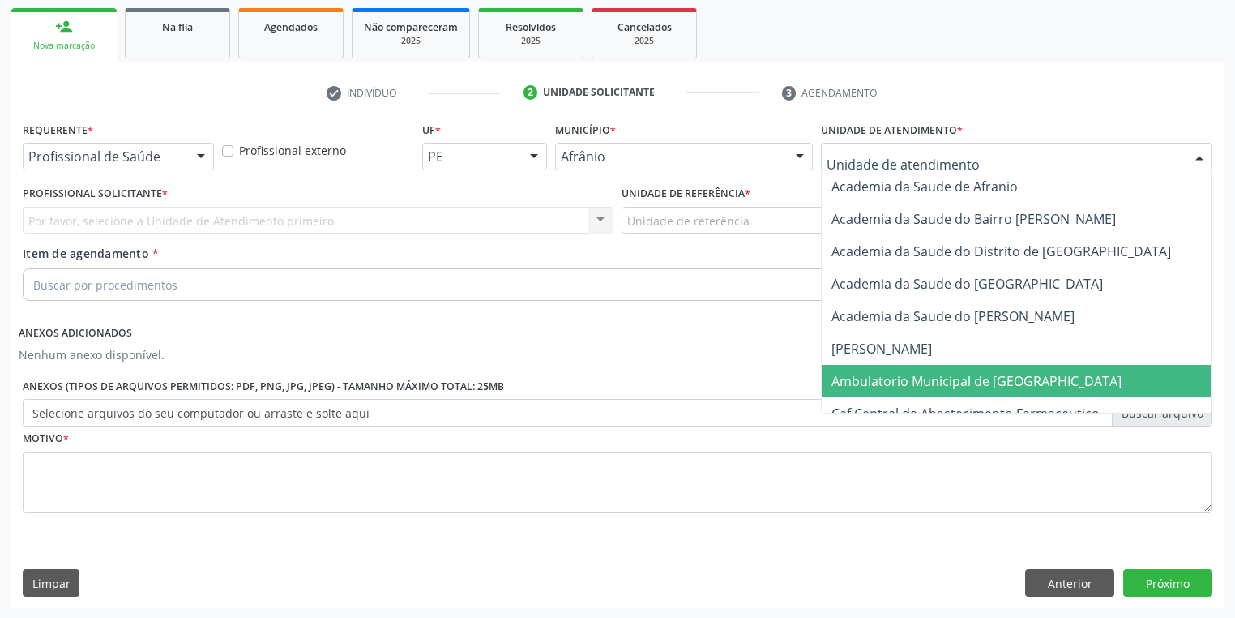
drag, startPoint x: 870, startPoint y: 368, endPoint x: 849, endPoint y: 346, distance: 30.9
click at [870, 366] on span "Ambulatorio Municipal de [GEOGRAPHIC_DATA]" at bounding box center [1020, 381] width 396 height 32
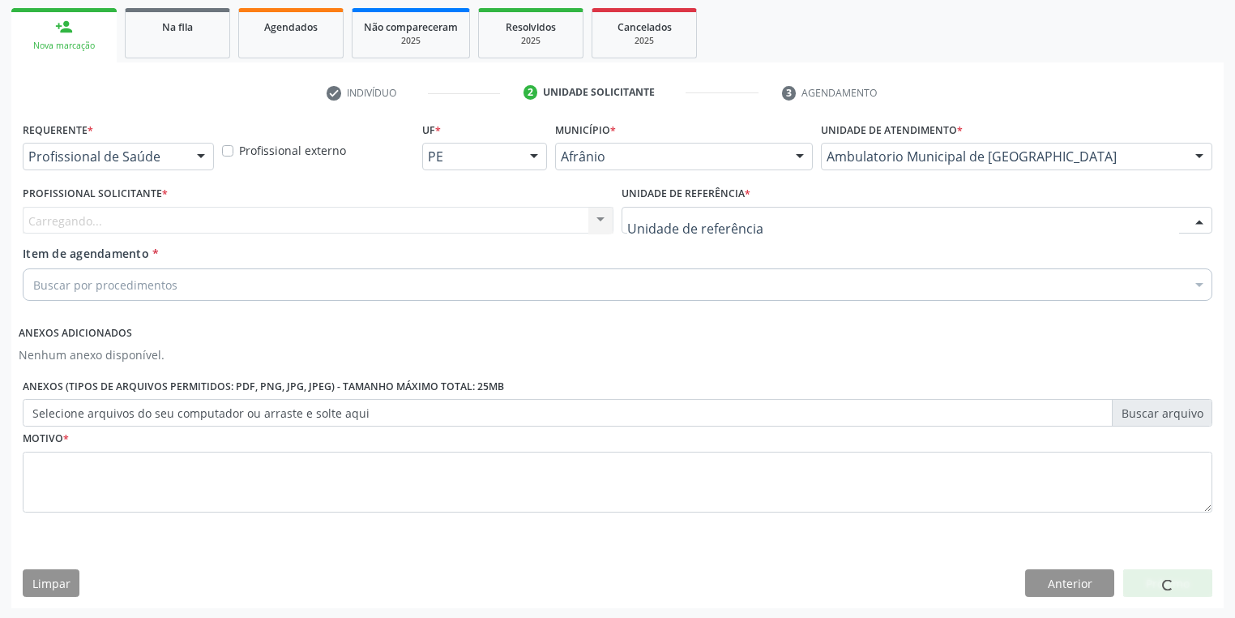
drag, startPoint x: 691, startPoint y: 223, endPoint x: 688, endPoint y: 279, distance: 56.0
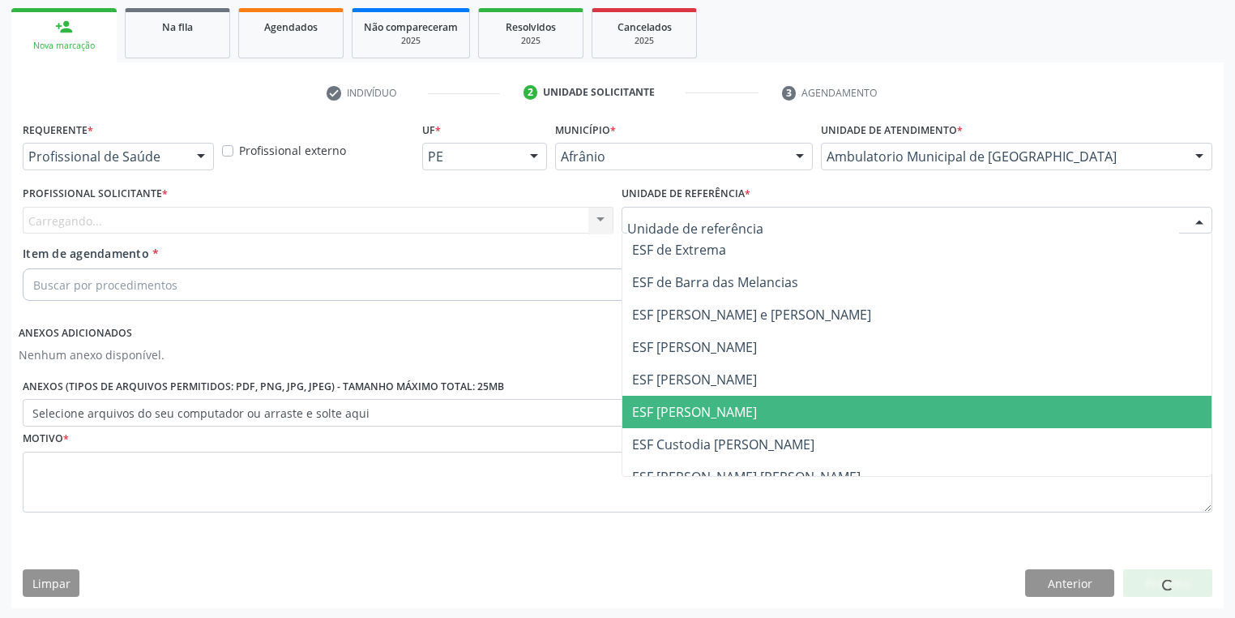
drag, startPoint x: 691, startPoint y: 406, endPoint x: 559, endPoint y: 353, distance: 141.5
click at [690, 407] on span "ESF [PERSON_NAME]" at bounding box center [694, 412] width 125 height 18
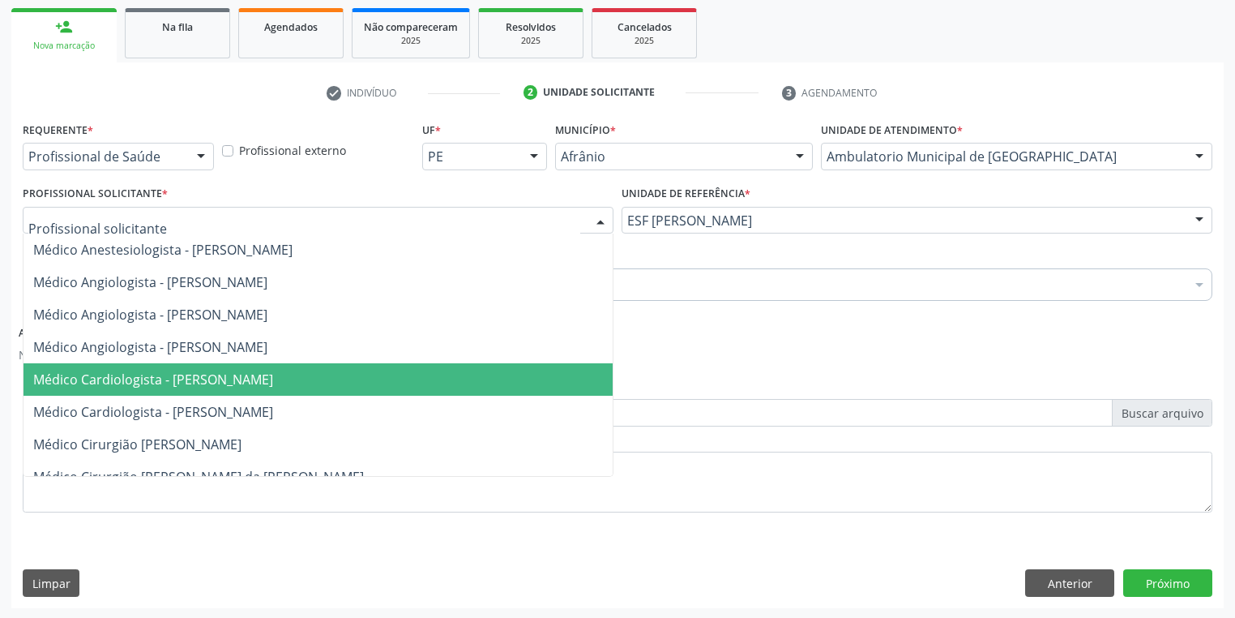
click at [162, 370] on span "Médico Cardiologista - [PERSON_NAME]" at bounding box center [153, 379] width 240 height 18
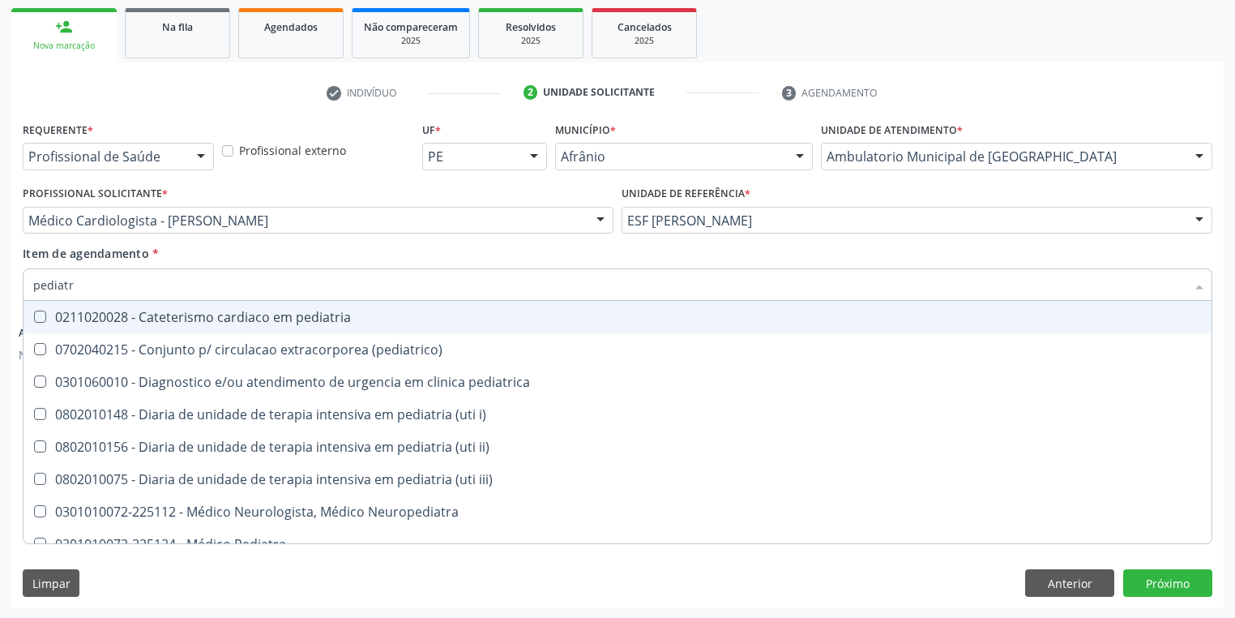
type input "pediatra"
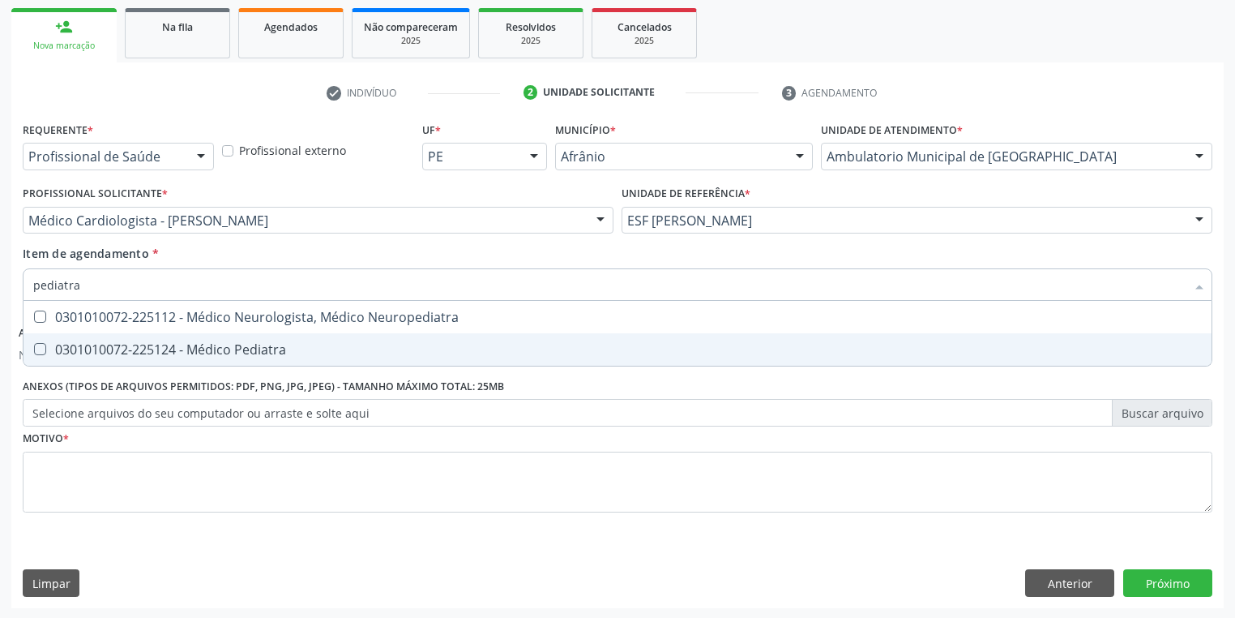
click at [91, 350] on div "0301010072-225124 - Médico Pediatra" at bounding box center [617, 349] width 1169 height 13
checkbox Pediatra "true"
click at [79, 499] on div "Requerente * Profissional de Saúde Profissional de Saúde Paciente Nenhum result…" at bounding box center [618, 326] width 1190 height 417
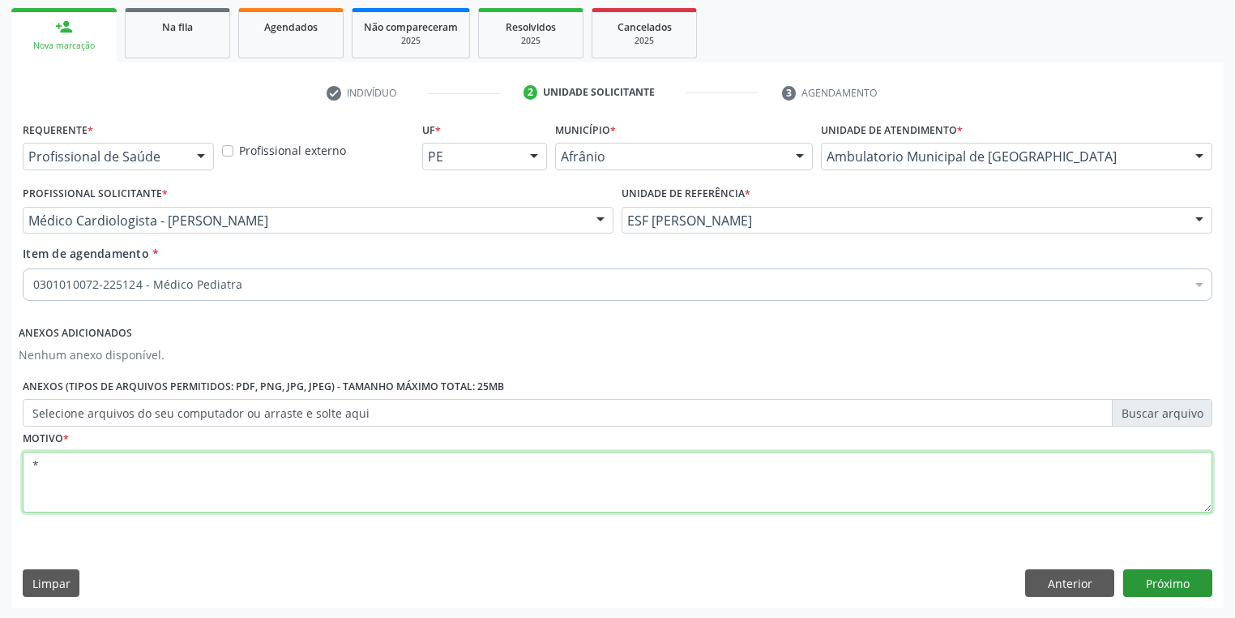
type textarea "*"
click at [1159, 593] on button "Próximo" at bounding box center [1167, 583] width 89 height 28
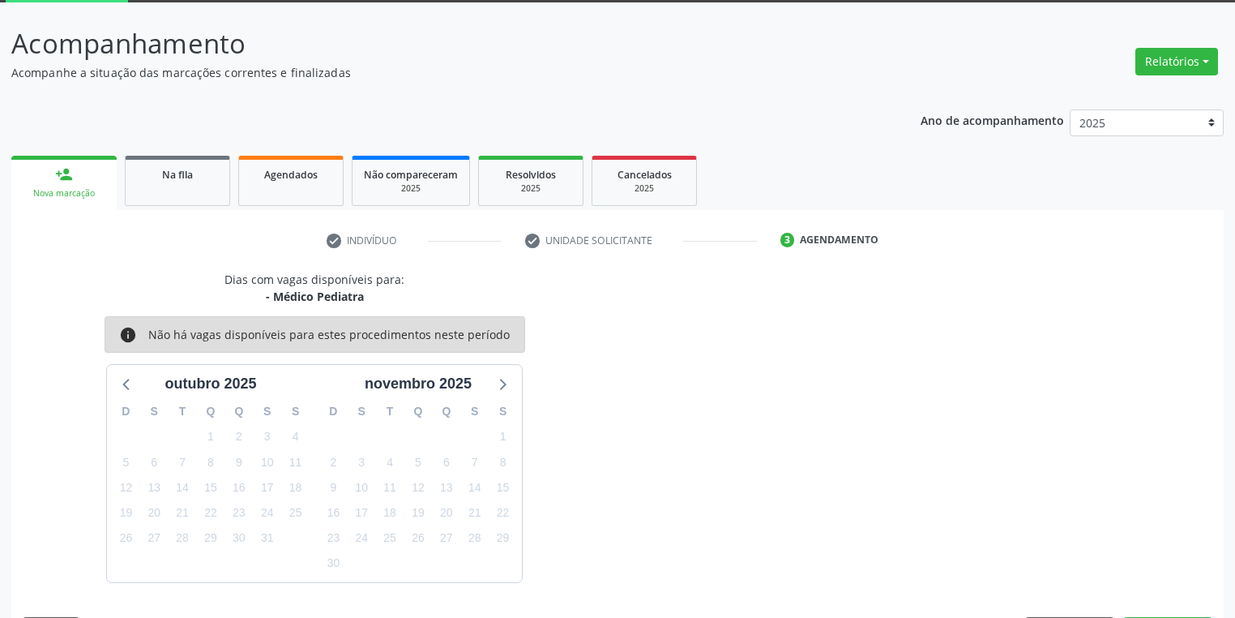
scroll to position [134, 0]
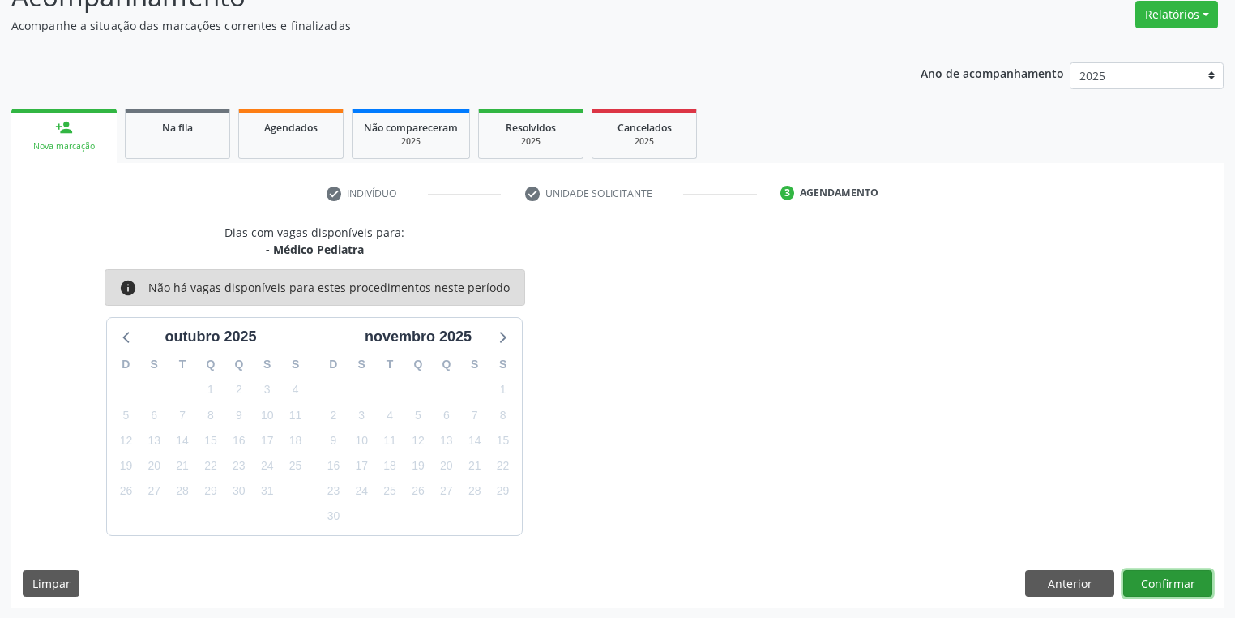
click at [1157, 577] on button "Confirmar" at bounding box center [1167, 584] width 89 height 28
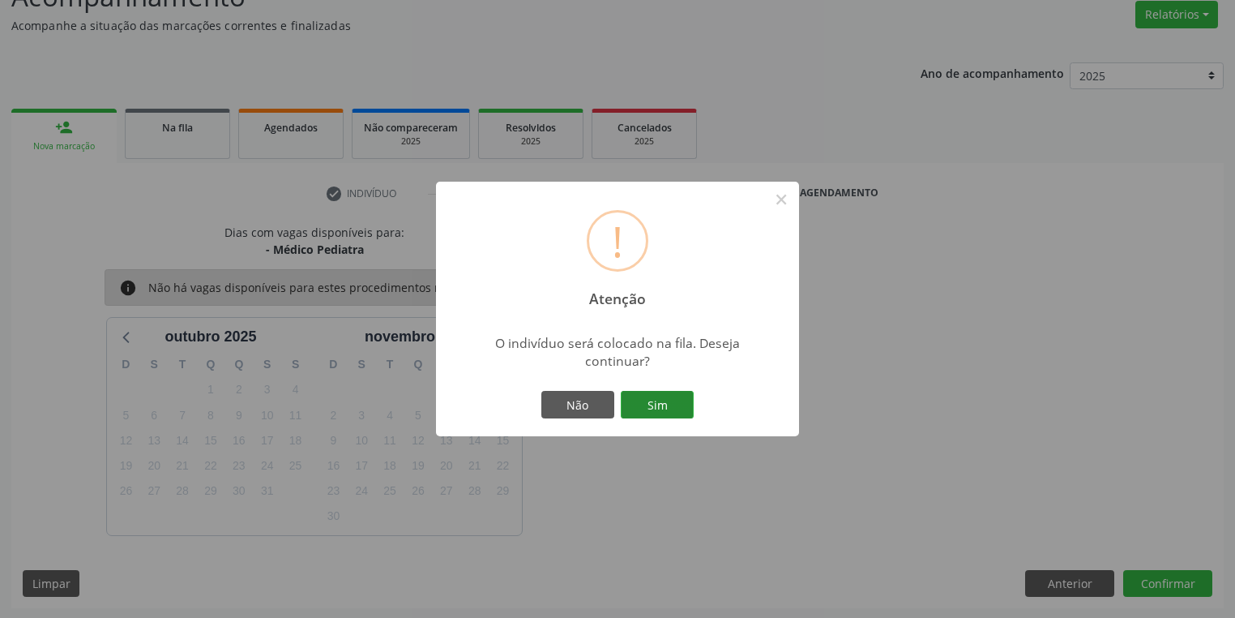
click at [654, 405] on button "Sim" at bounding box center [657, 405] width 73 height 28
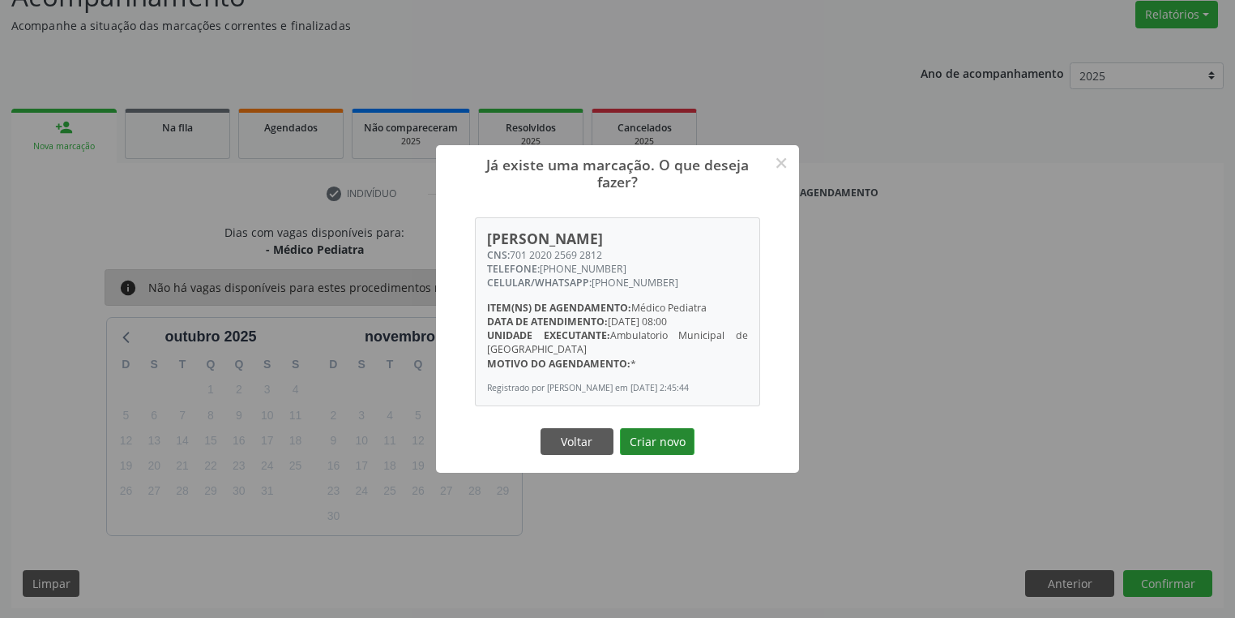
click at [658, 449] on button "Criar novo" at bounding box center [657, 442] width 75 height 28
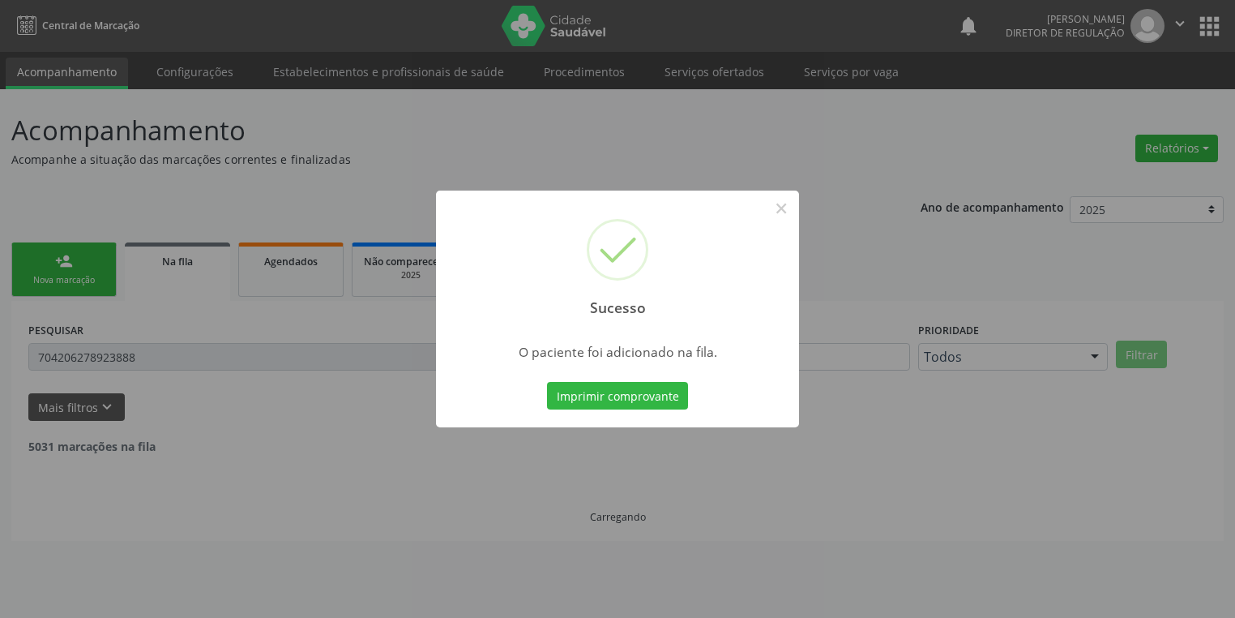
scroll to position [0, 0]
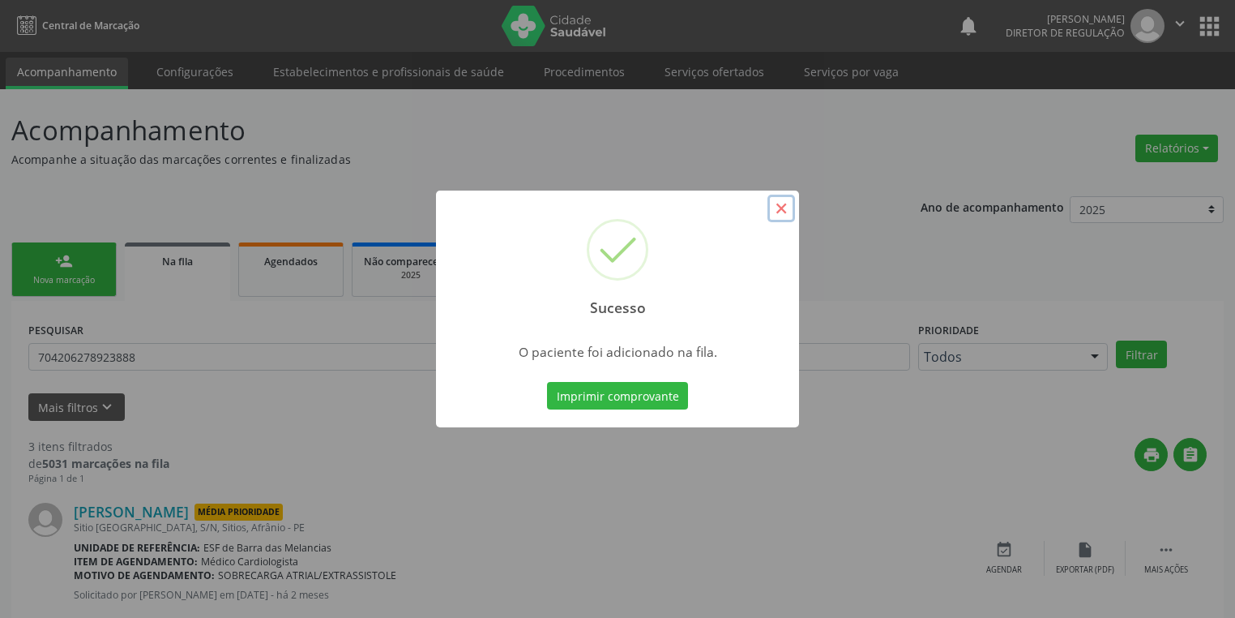
click at [775, 212] on button "×" at bounding box center [782, 209] width 28 height 28
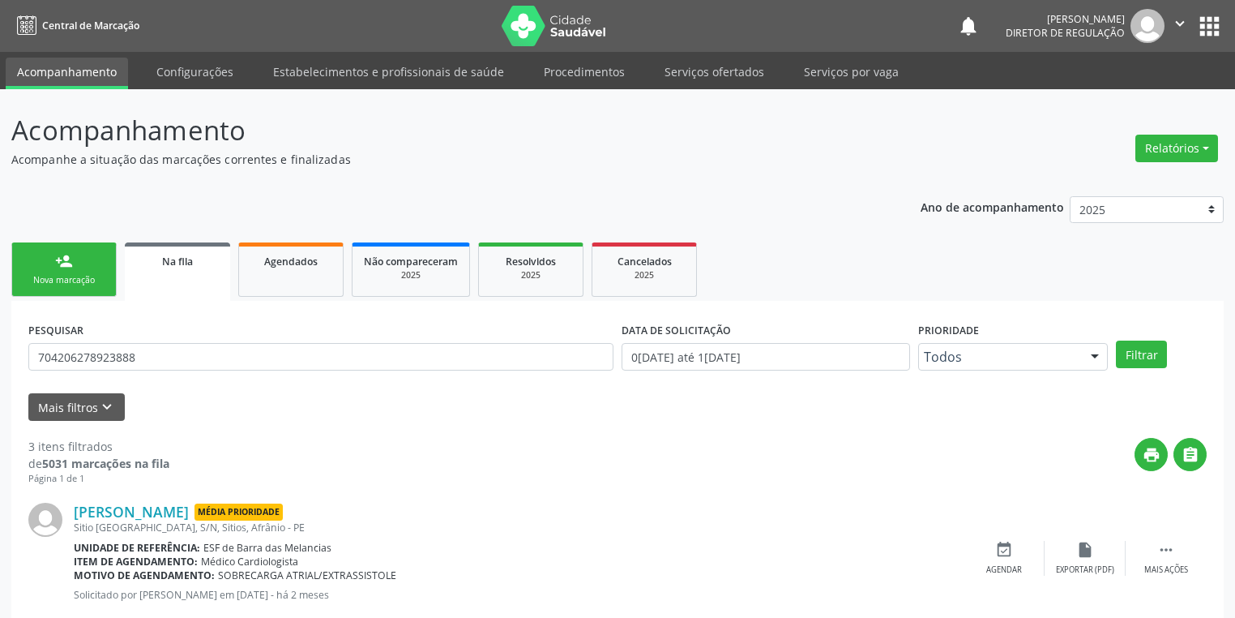
click at [78, 281] on div "Nova marcação" at bounding box center [64, 280] width 81 height 12
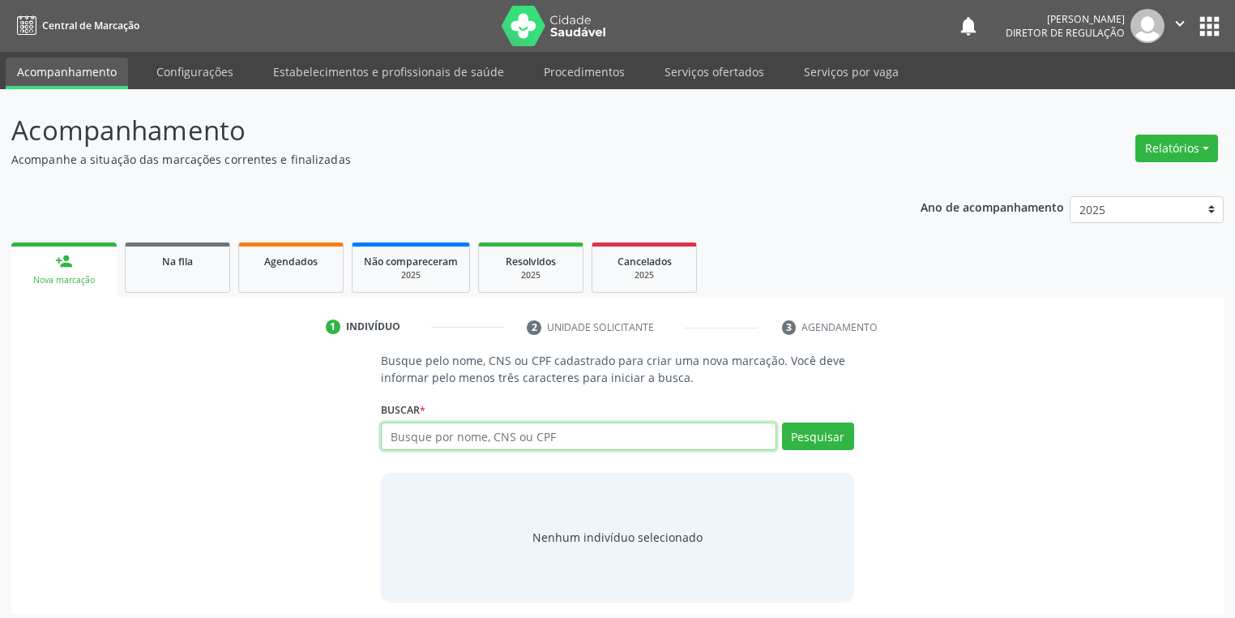
click at [438, 424] on input "text" at bounding box center [579, 436] width 396 height 28
type input "39221210472"
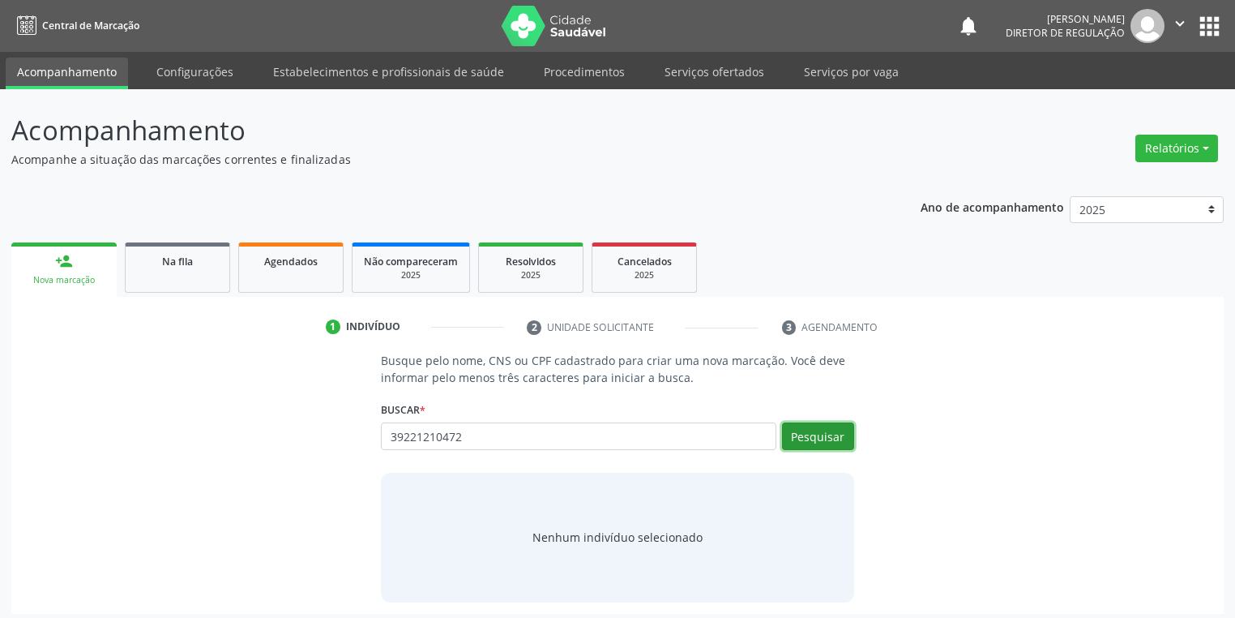
click at [809, 435] on button "Pesquisar" at bounding box center [818, 436] width 72 height 28
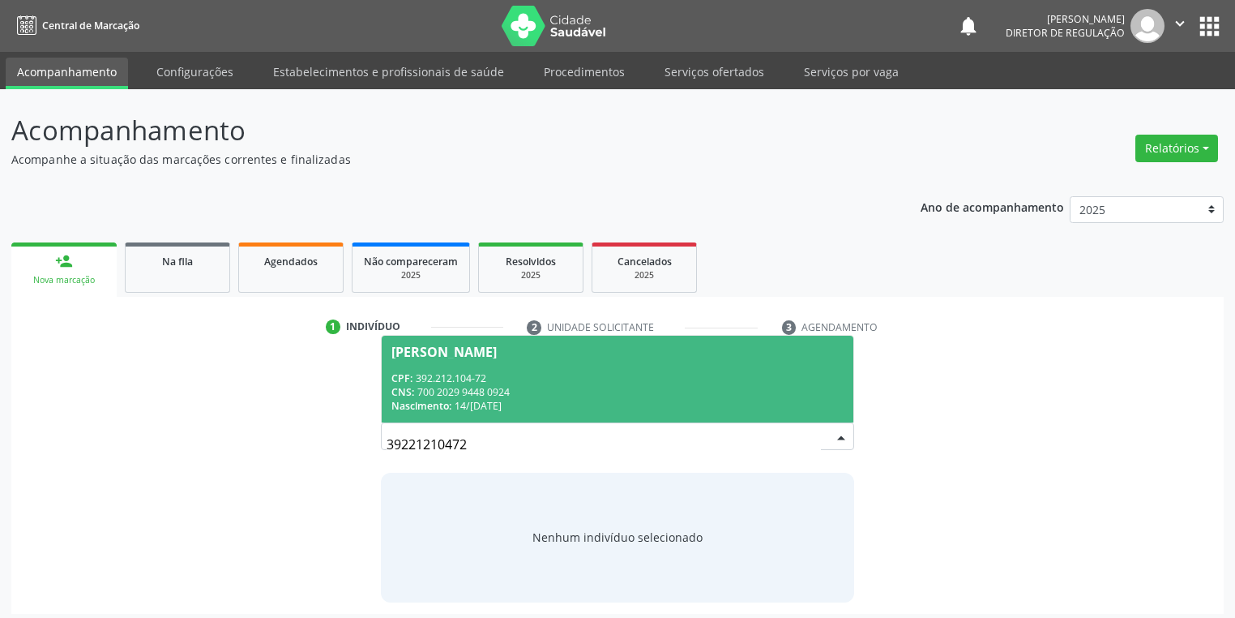
click at [509, 385] on div "CNS: 700 2029 9448 0924" at bounding box center [617, 392] width 452 height 14
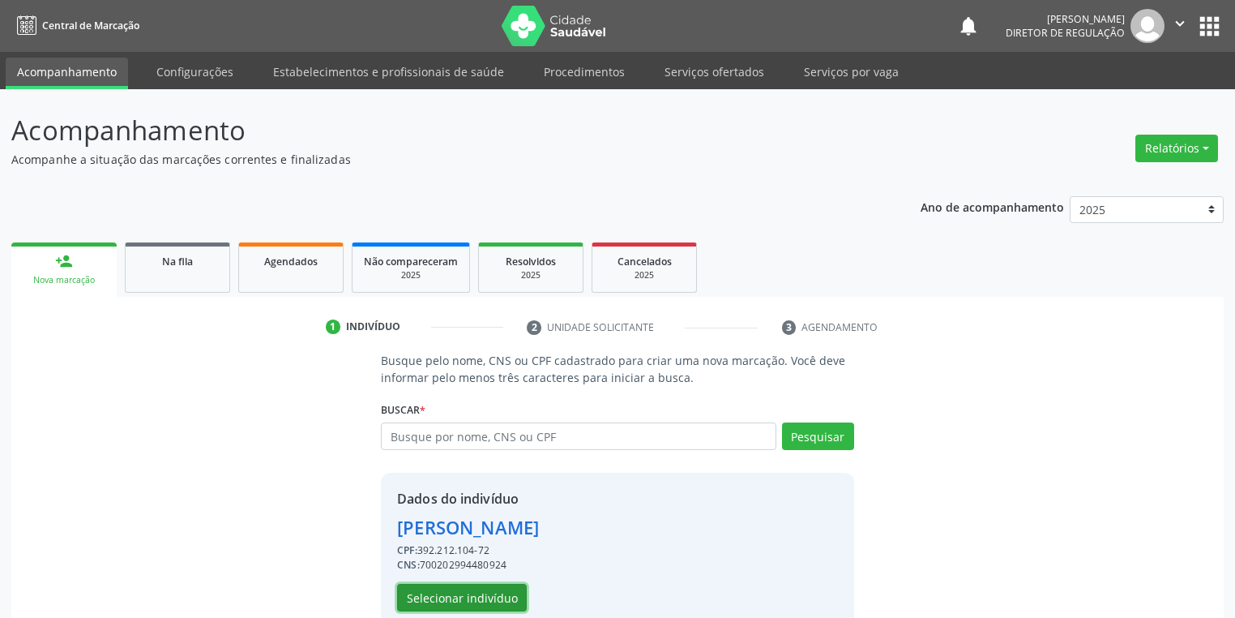
click at [468, 595] on button "Selecionar indivíduo" at bounding box center [462, 598] width 130 height 28
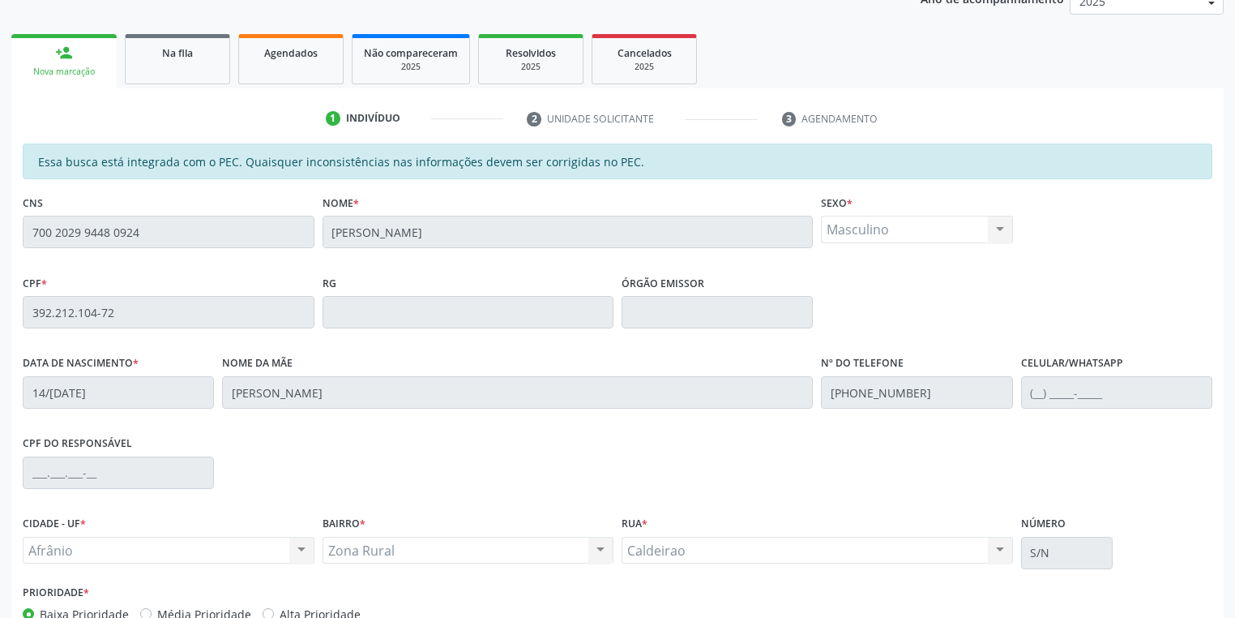
scroll to position [307, 0]
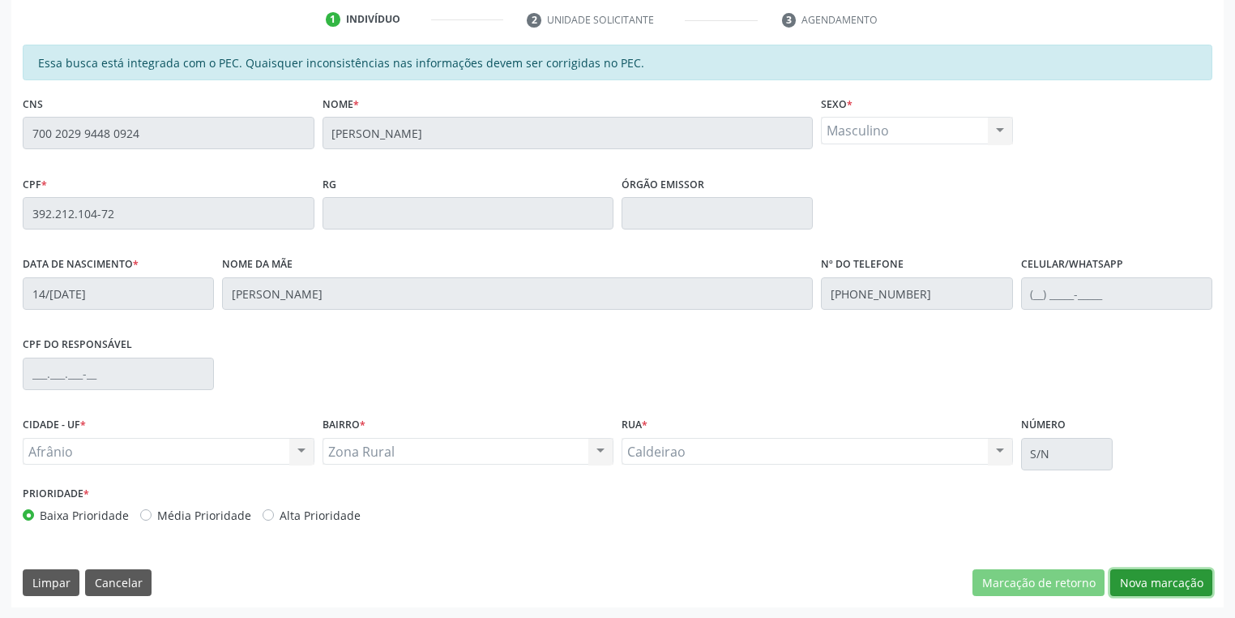
drag, startPoint x: 1136, startPoint y: 575, endPoint x: 1034, endPoint y: 526, distance: 113.1
click at [1136, 575] on button "Nova marcação" at bounding box center [1161, 583] width 102 height 28
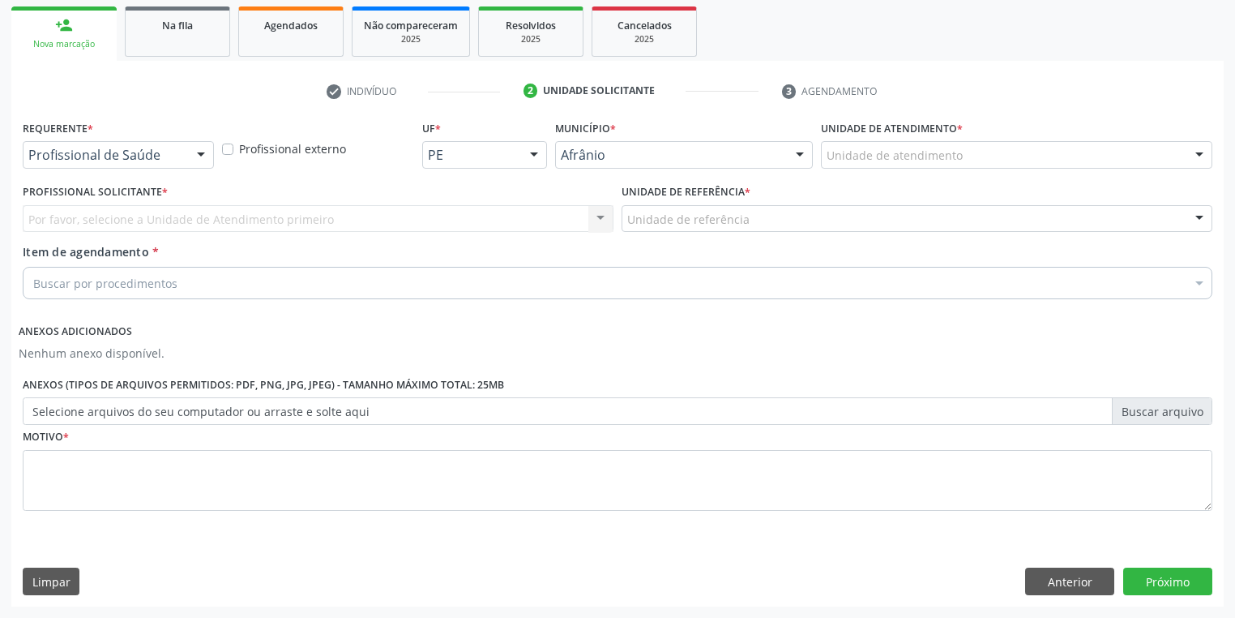
scroll to position [234, 0]
click at [826, 152] on div "Unidade de atendimento" at bounding box center [1016, 157] width 391 height 28
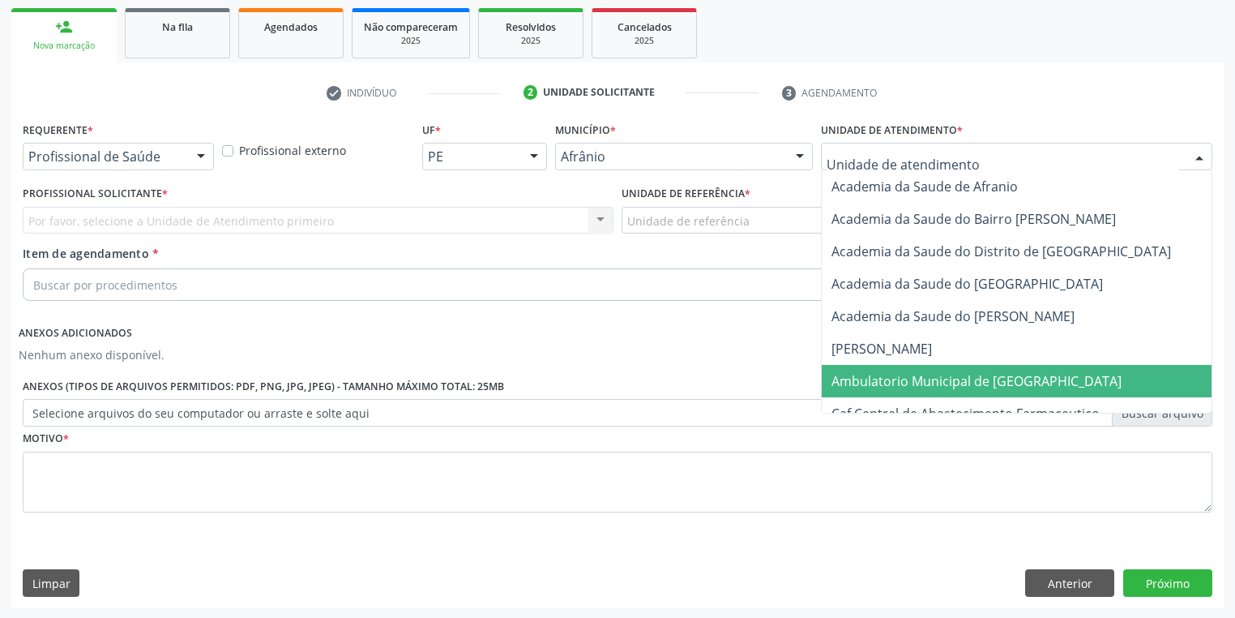
drag, startPoint x: 843, startPoint y: 370, endPoint x: 794, endPoint y: 336, distance: 58.9
click at [843, 372] on span "Ambulatorio Municipal de [GEOGRAPHIC_DATA]" at bounding box center [977, 381] width 290 height 18
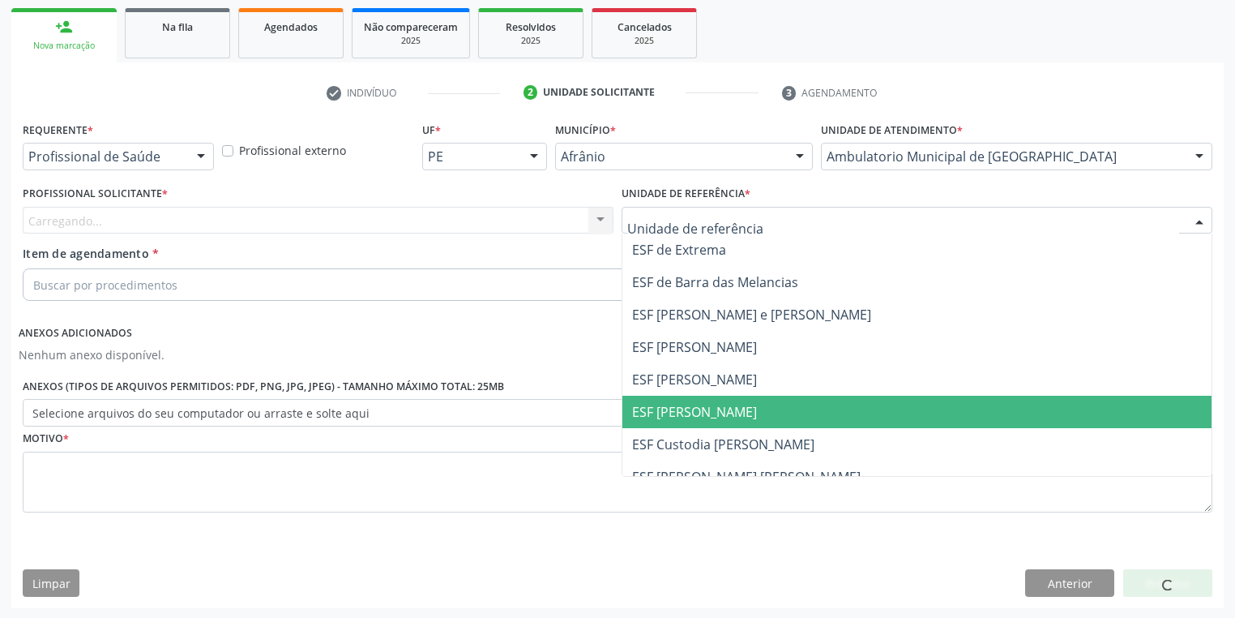
click at [665, 418] on span "ESF [PERSON_NAME]" at bounding box center [694, 412] width 125 height 18
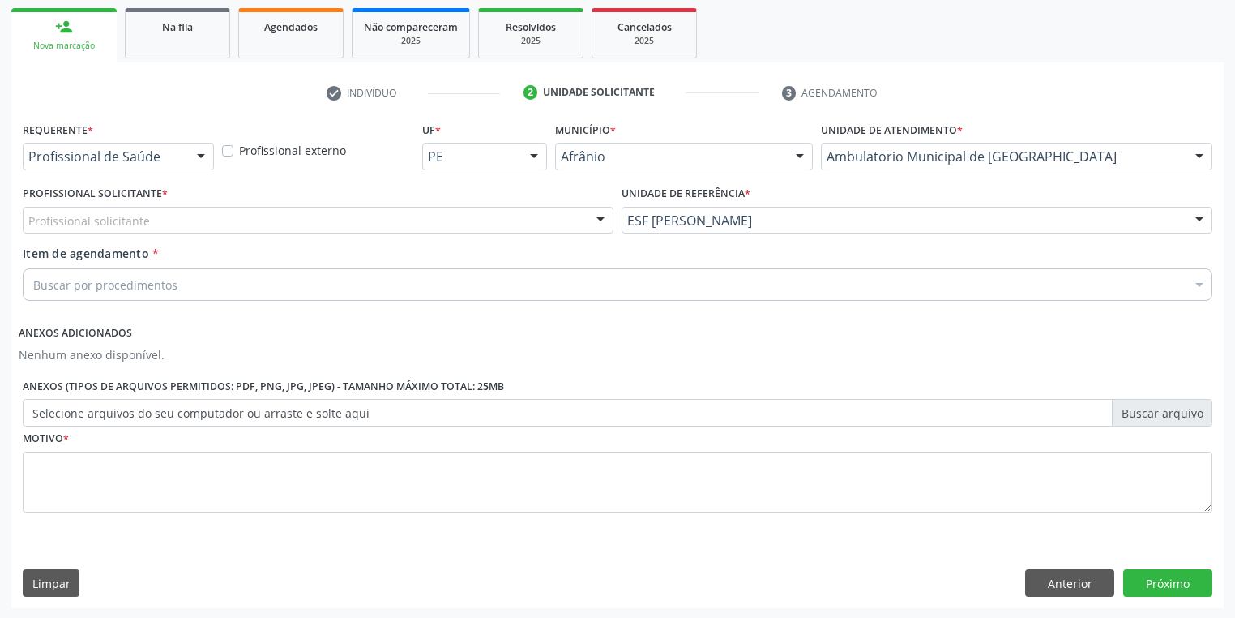
click at [118, 229] on div "Profissional solicitante" at bounding box center [318, 221] width 591 height 28
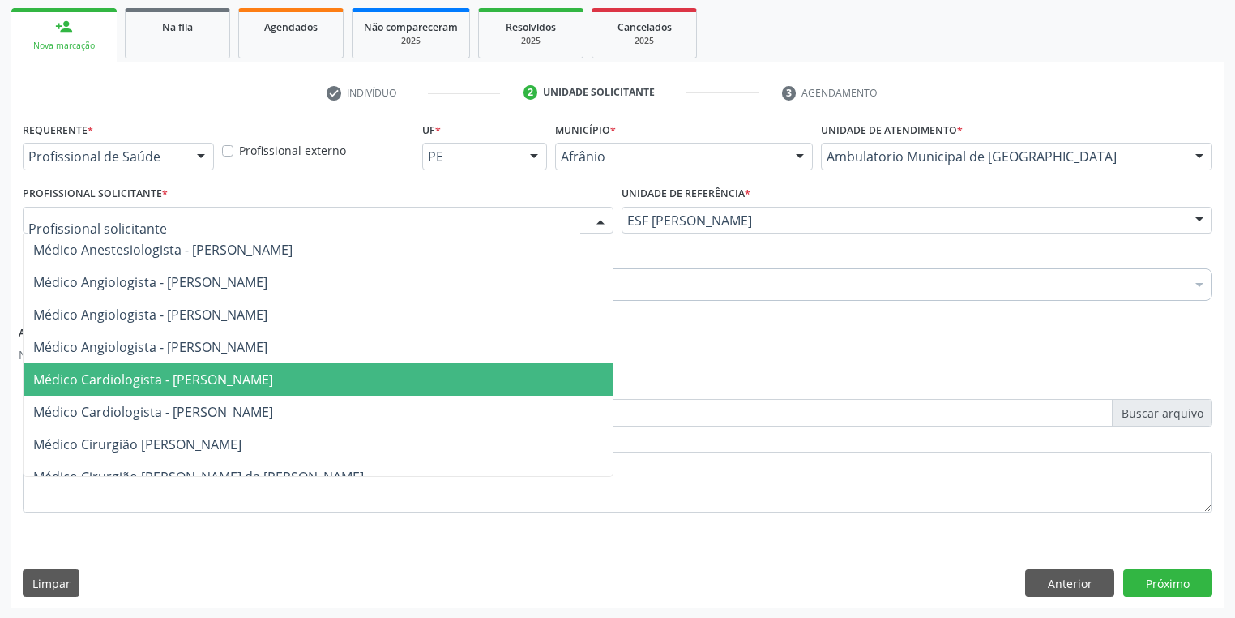
click at [176, 375] on span "Médico Cardiologista - [PERSON_NAME]" at bounding box center [153, 379] width 240 height 18
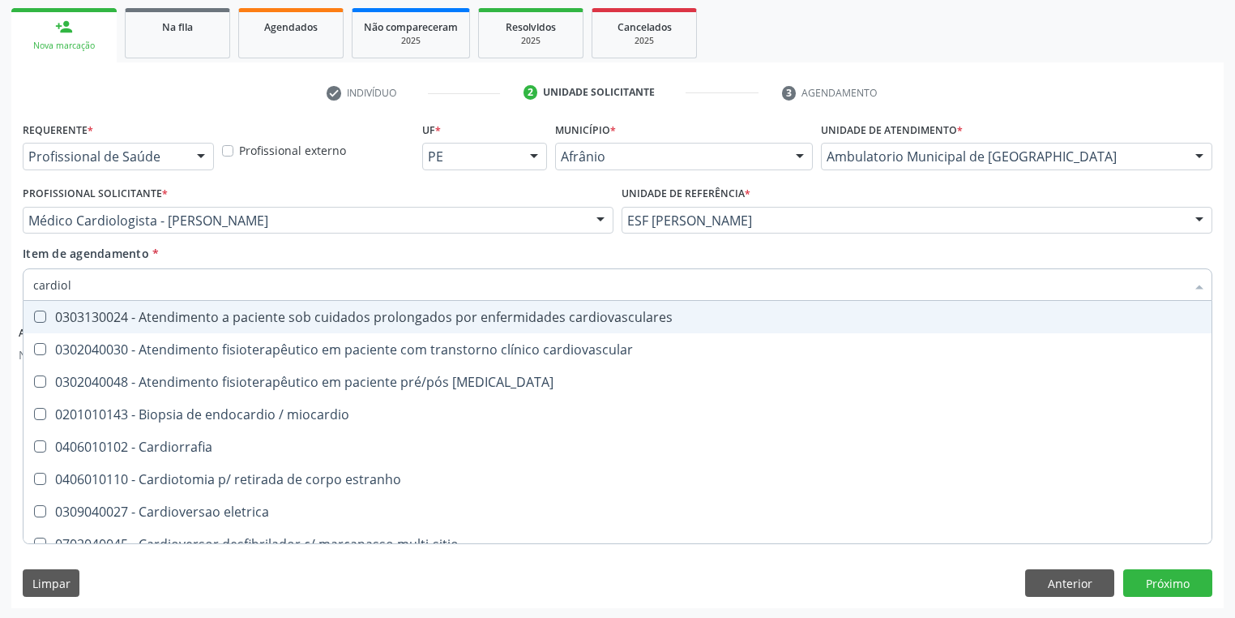
type input "cardiolo"
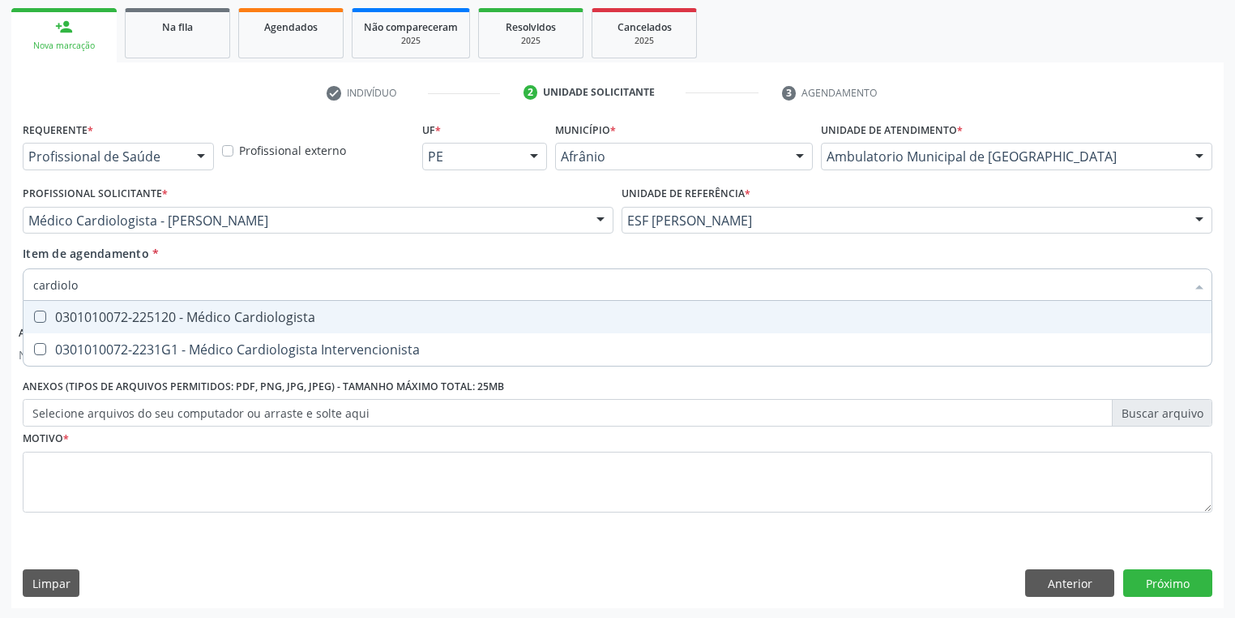
click at [126, 316] on div "0301010072-225120 - Médico Cardiologista" at bounding box center [617, 316] width 1169 height 13
checkbox Cardiologista "true"
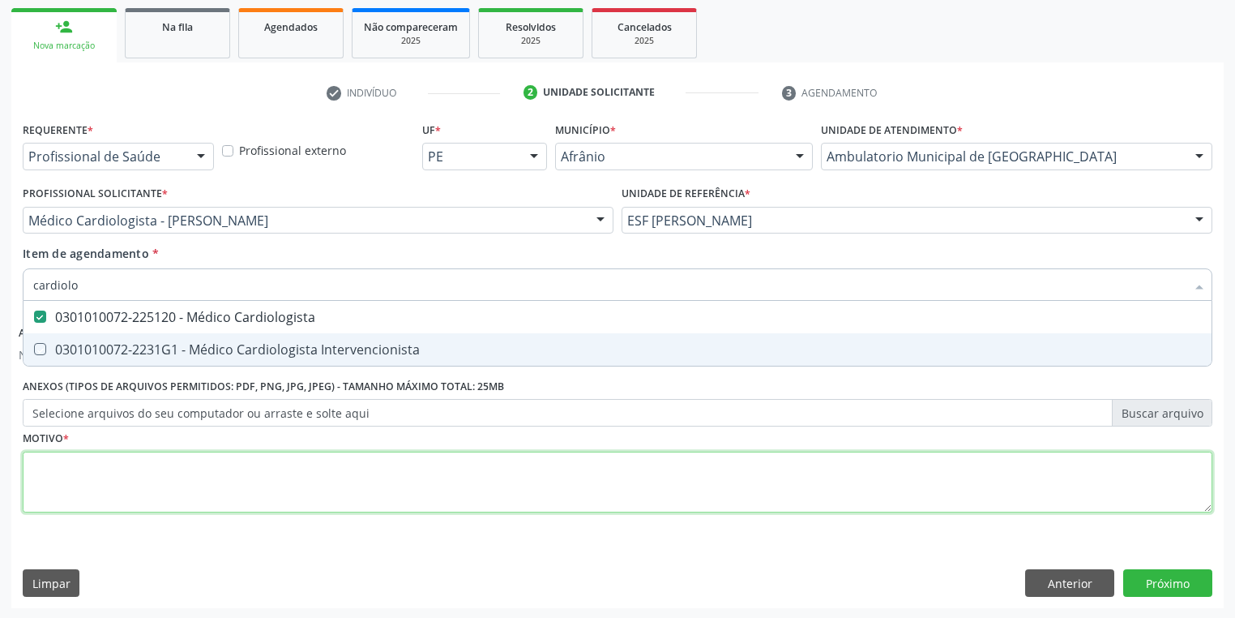
click at [101, 481] on div "Requerente * Profissional de Saúde Profissional de Saúde Paciente Nenhum result…" at bounding box center [618, 326] width 1190 height 417
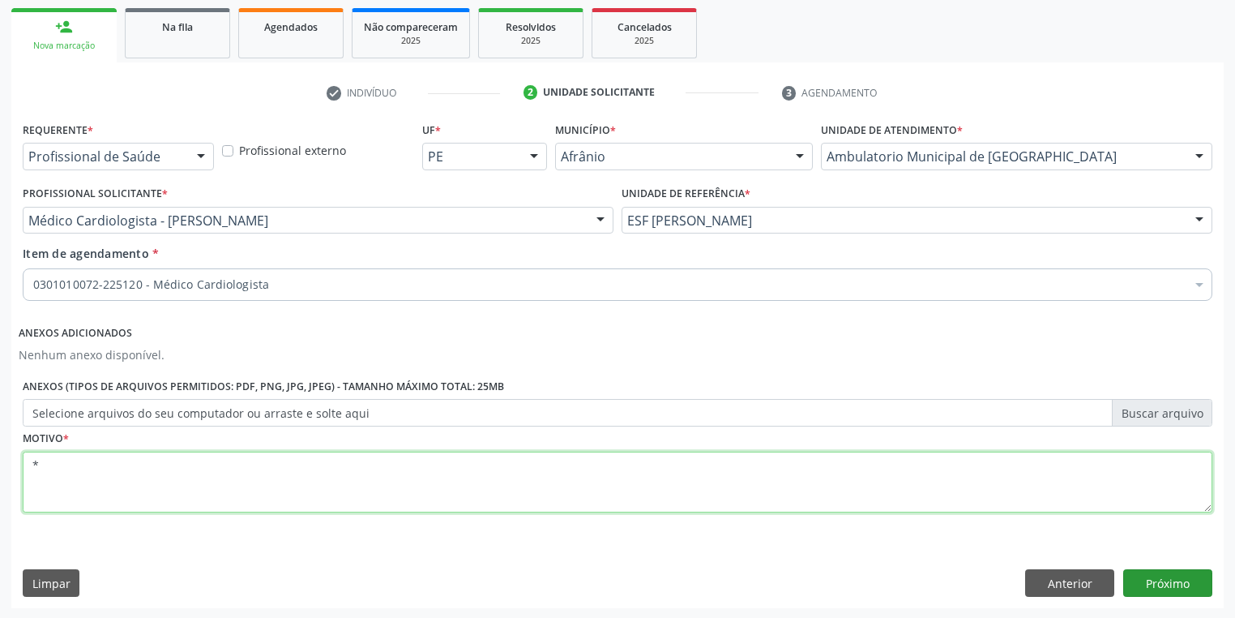
type textarea "*"
click at [1136, 586] on button "Próximo" at bounding box center [1167, 583] width 89 height 28
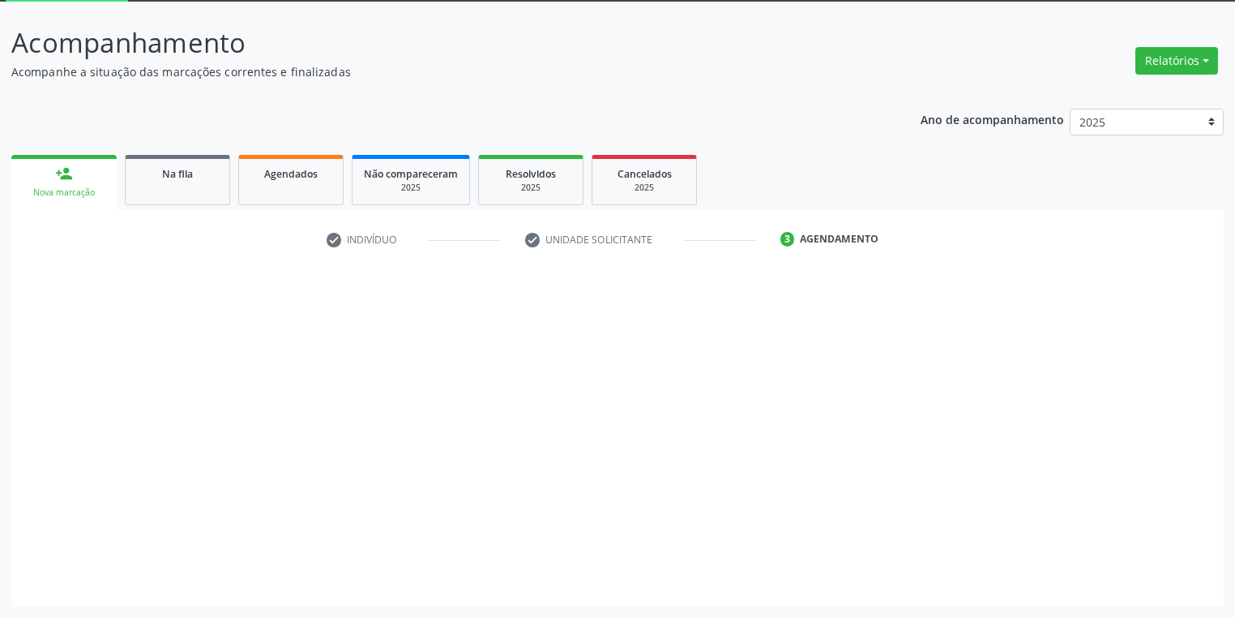
scroll to position [87, 0]
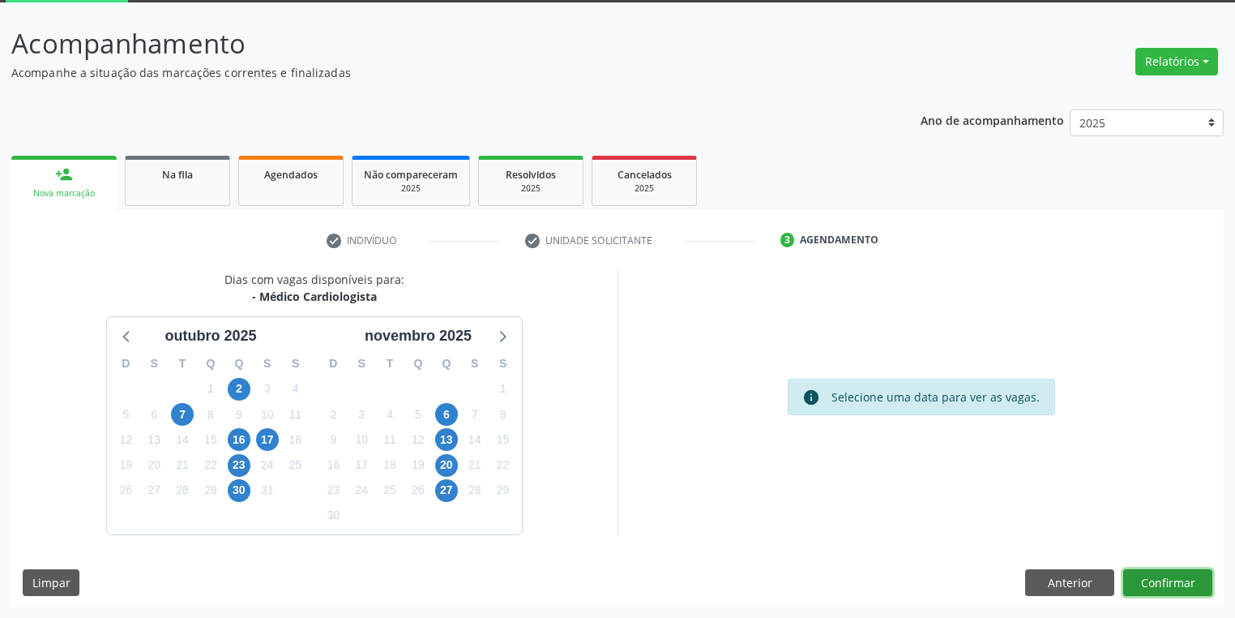
click at [1160, 587] on button "Confirmar" at bounding box center [1167, 583] width 89 height 28
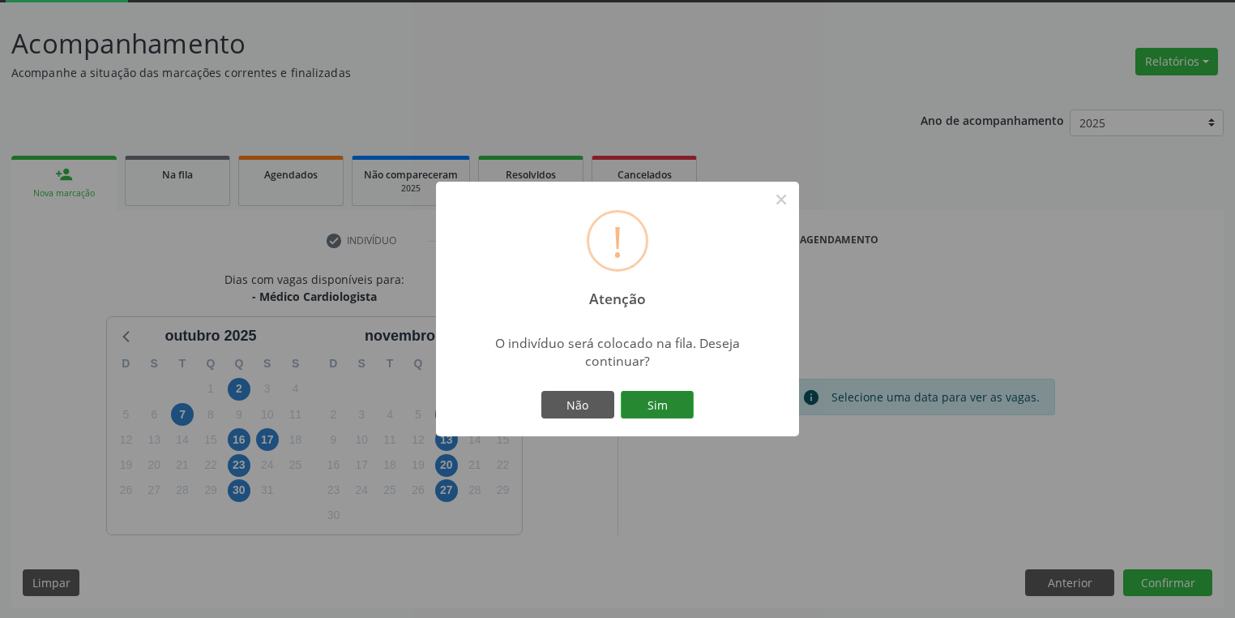
click at [651, 408] on button "Sim" at bounding box center [657, 405] width 73 height 28
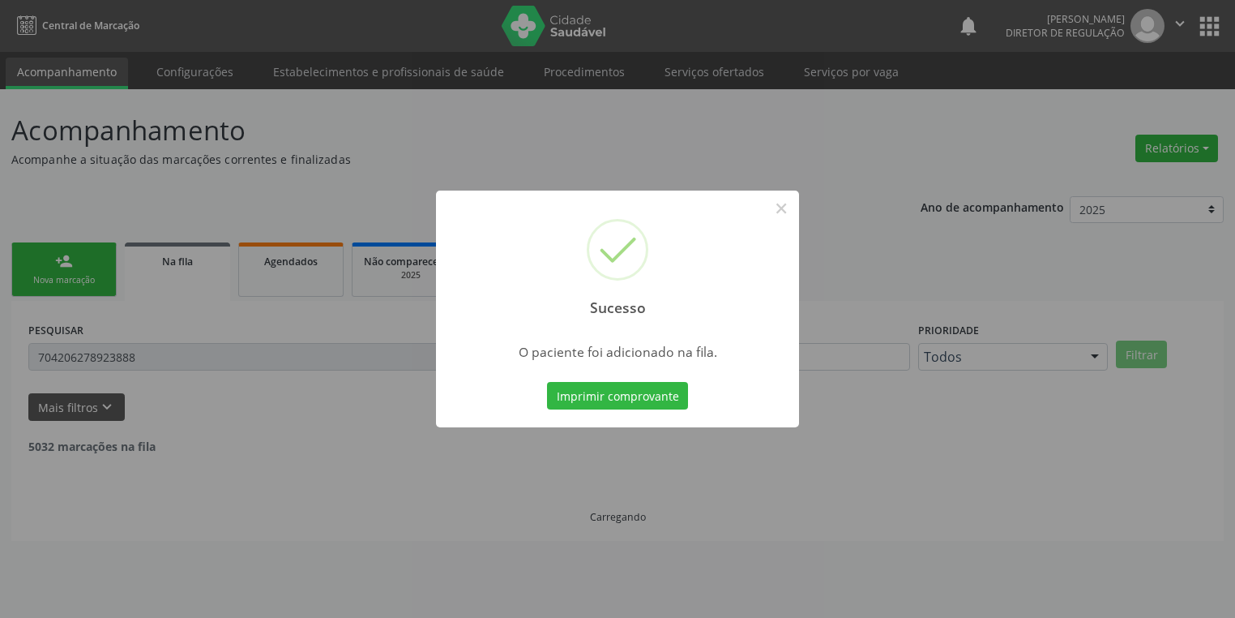
scroll to position [0, 0]
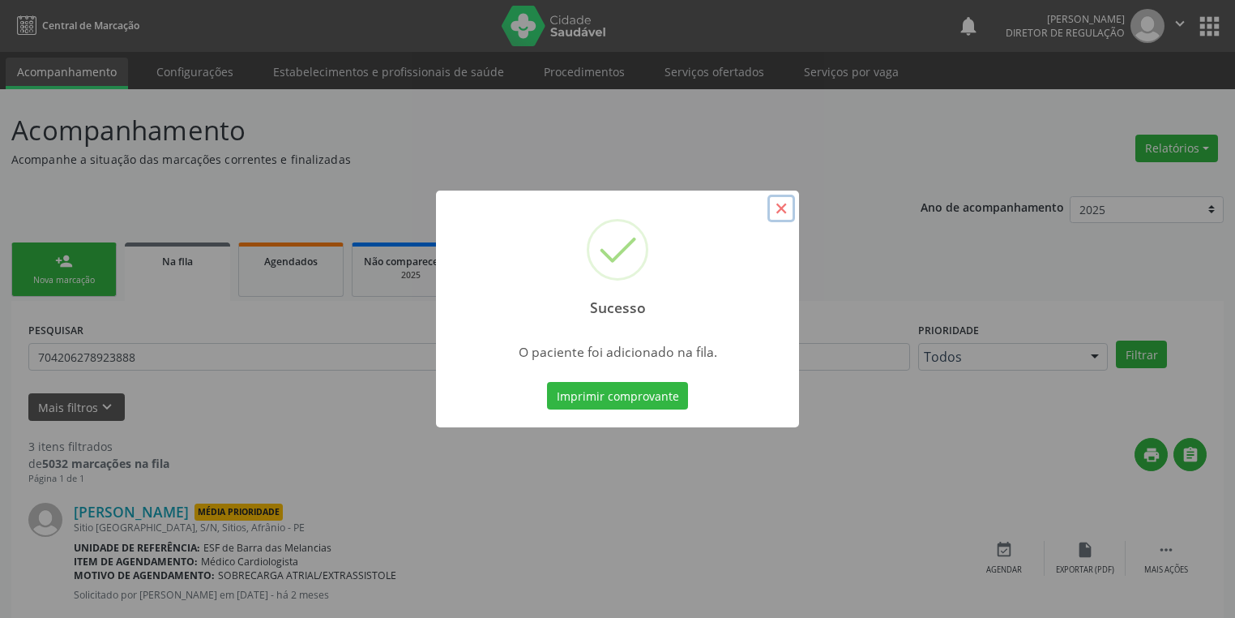
click at [782, 215] on button "×" at bounding box center [782, 209] width 28 height 28
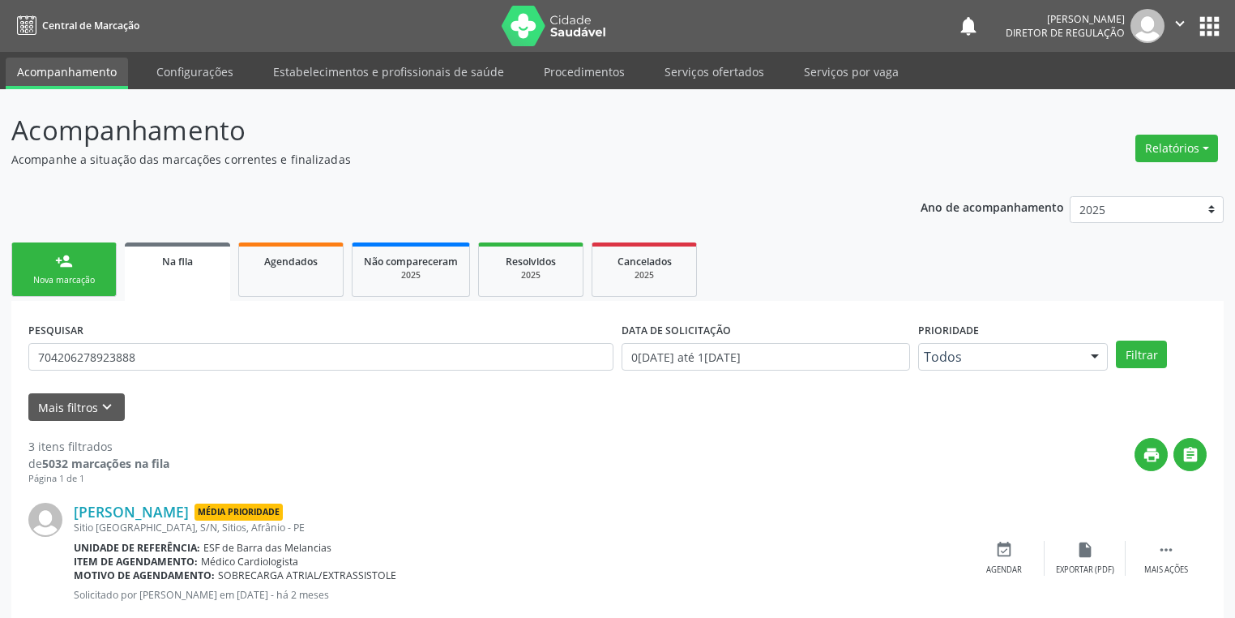
click at [67, 274] on div "Nova marcação" at bounding box center [64, 280] width 81 height 12
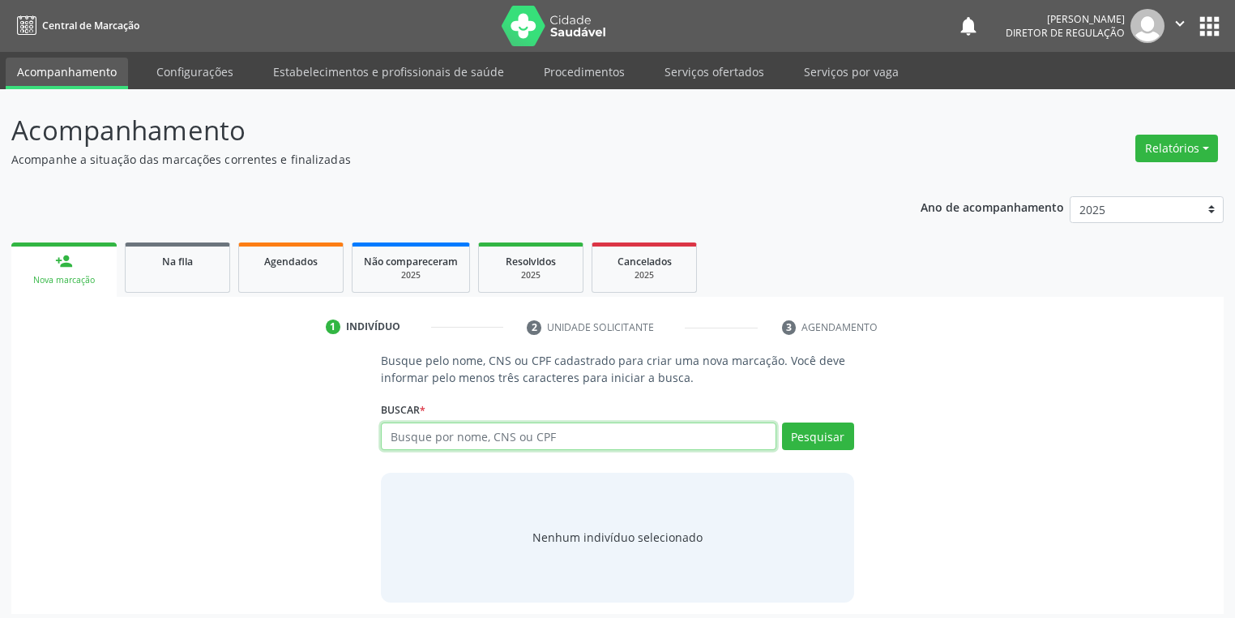
click at [429, 434] on input "text" at bounding box center [579, 436] width 396 height 28
type input "709802085421394"
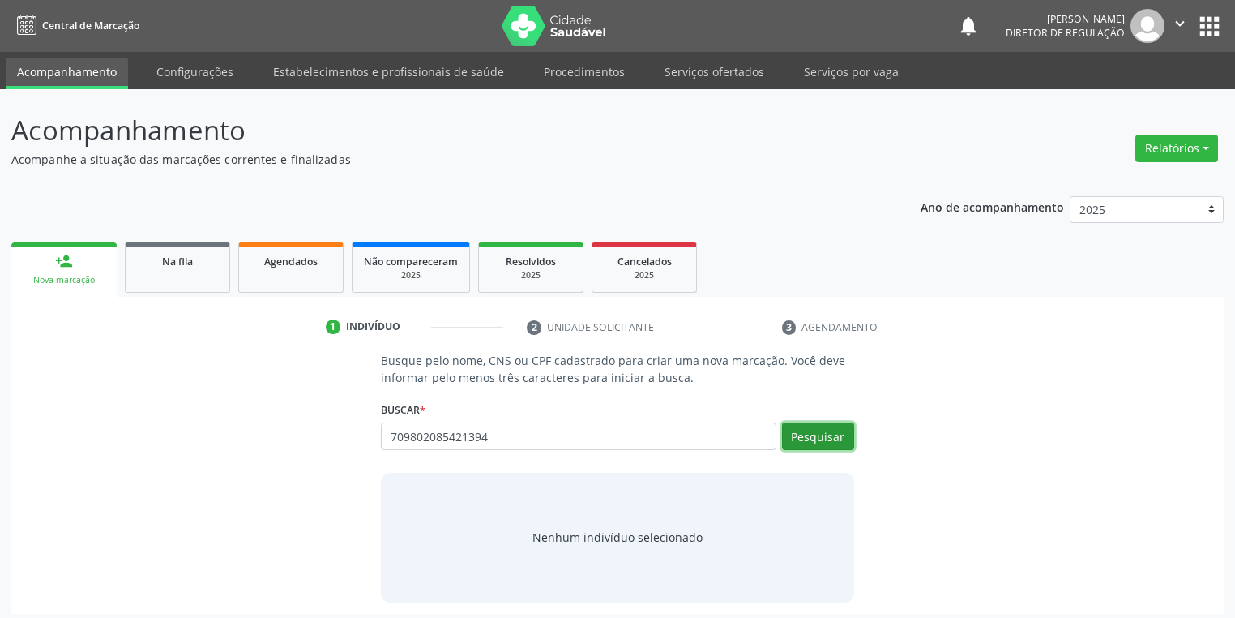
click at [822, 434] on button "Pesquisar" at bounding box center [818, 436] width 72 height 28
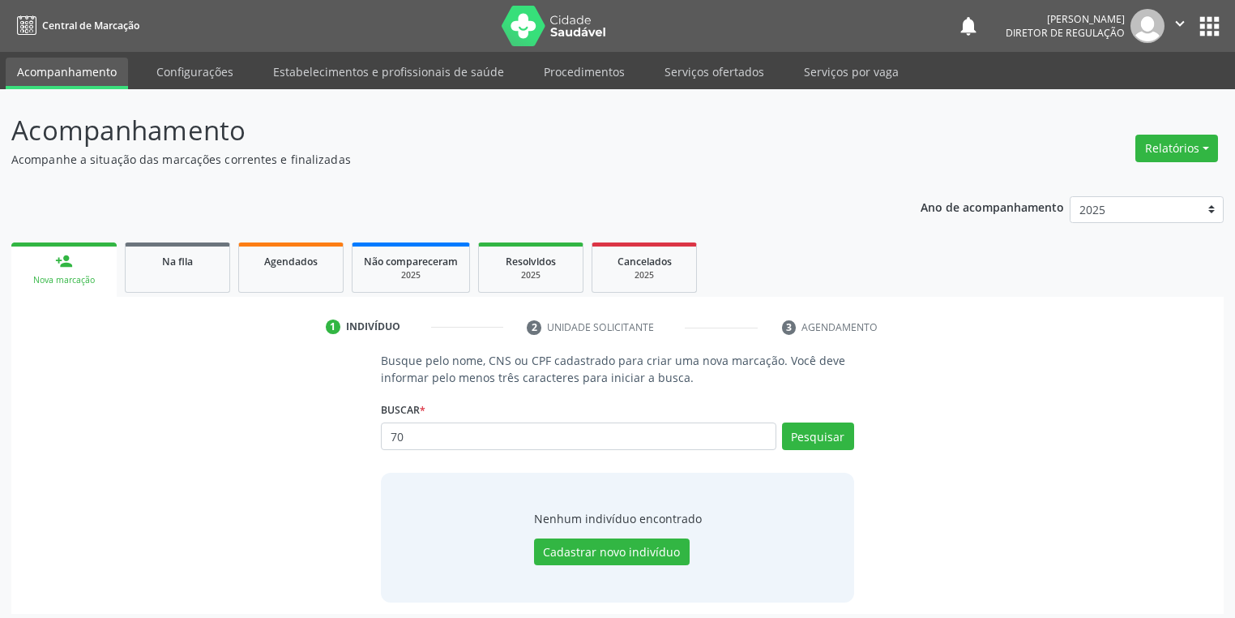
type input "7"
type input "709802085421394"
click at [814, 431] on button "Pesquisar" at bounding box center [818, 436] width 72 height 28
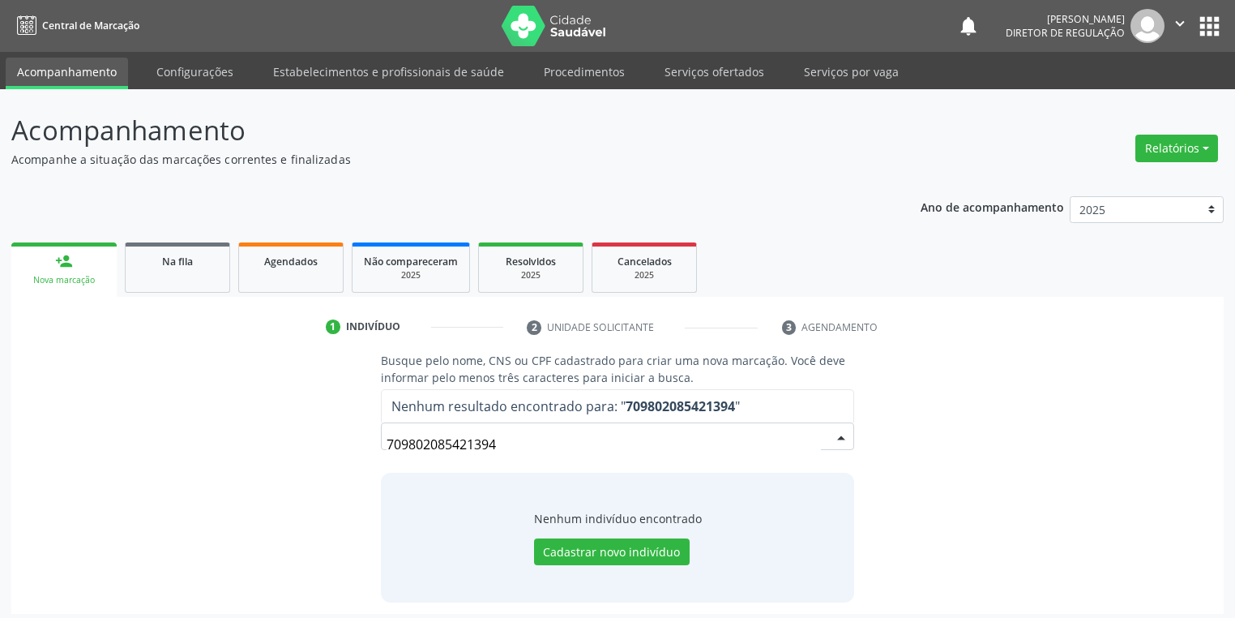
click at [514, 444] on input "709802085421394" at bounding box center [604, 444] width 434 height 32
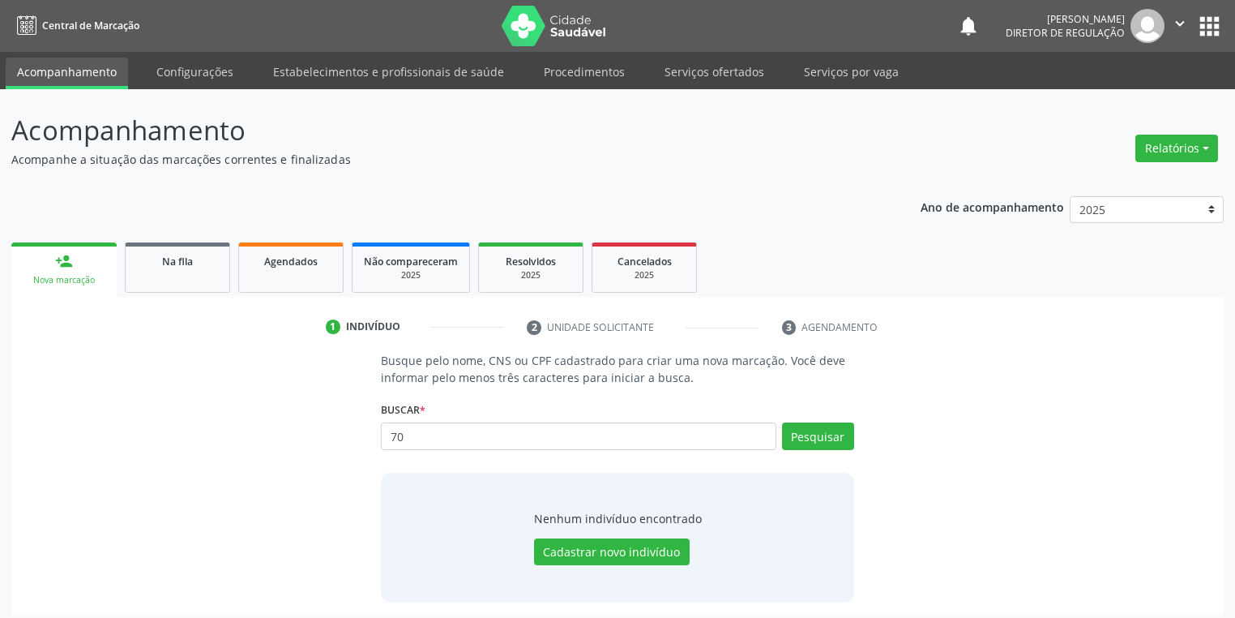
type input "7"
type input "709802085421394"
click at [825, 442] on button "Pesquisar" at bounding box center [818, 436] width 72 height 28
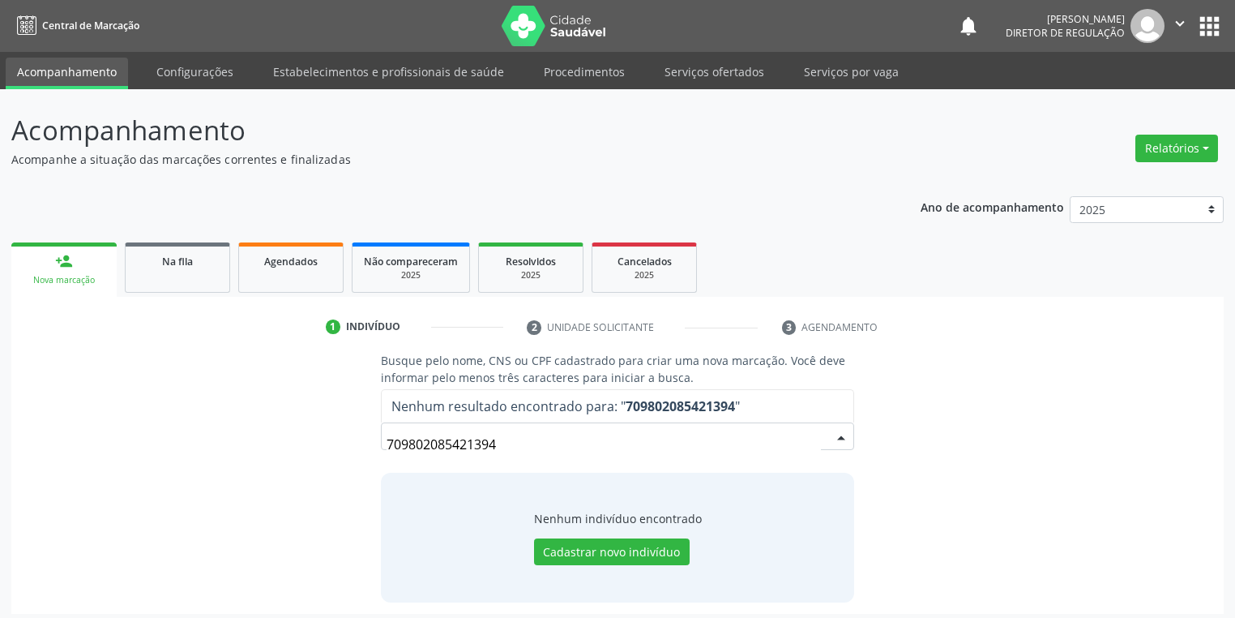
click at [515, 448] on input "709802085421394" at bounding box center [604, 444] width 434 height 32
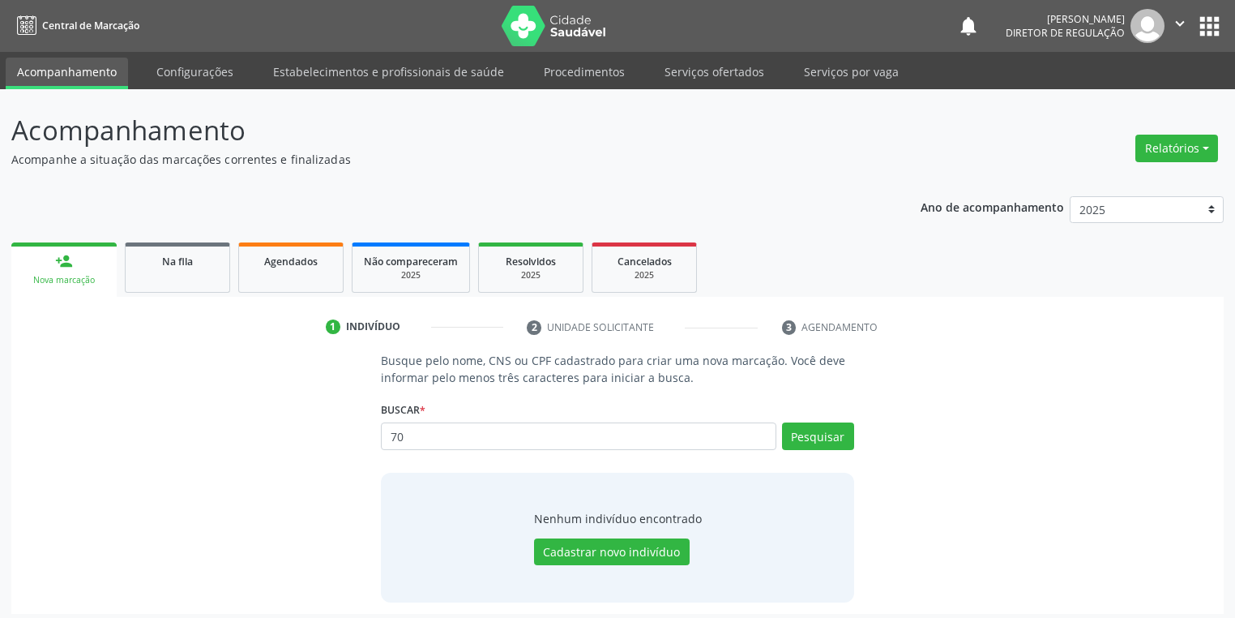
type input "7"
type input "jose de macedo neto"
click at [802, 438] on button "Pesquisar" at bounding box center [818, 436] width 72 height 28
type input "jose de macedo"
click at [830, 436] on button "Pesquisar" at bounding box center [818, 436] width 72 height 28
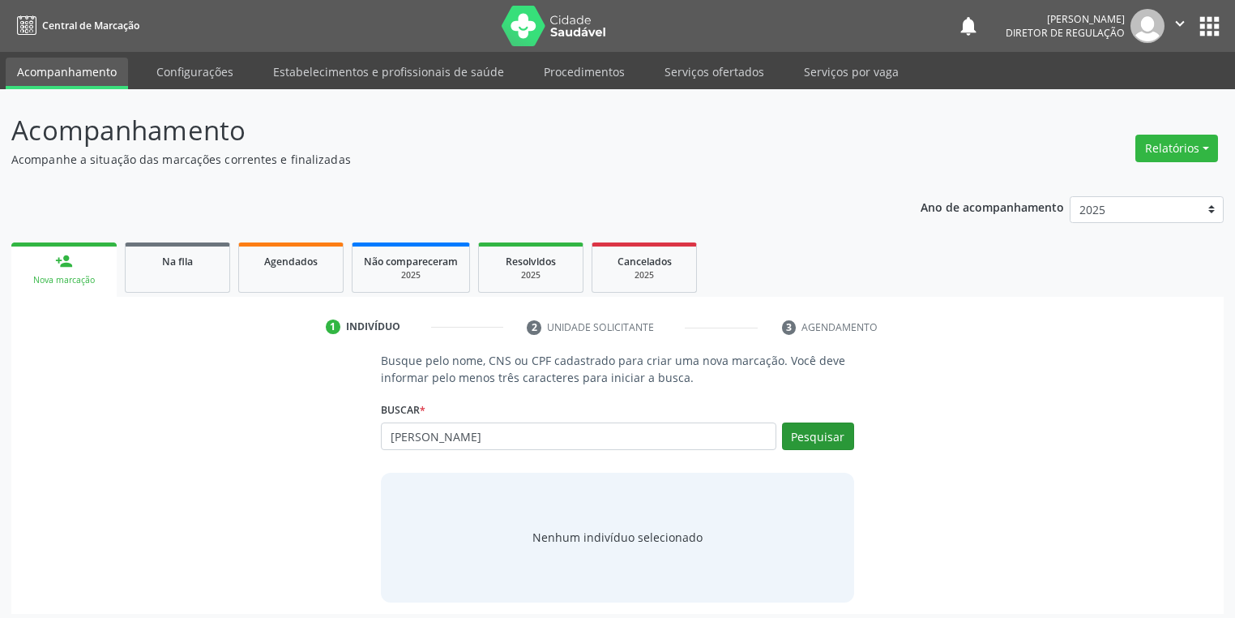
type input "jose de macedo"
click at [821, 436] on button "Pesquisar" at bounding box center [818, 436] width 72 height 28
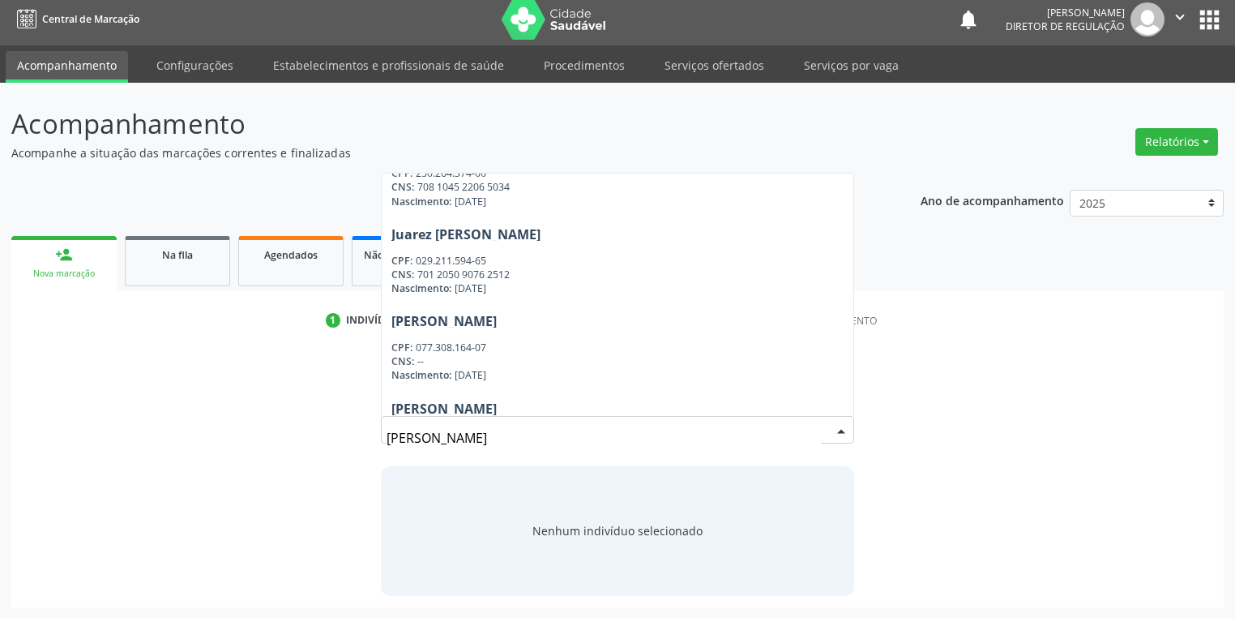
scroll to position [152, 0]
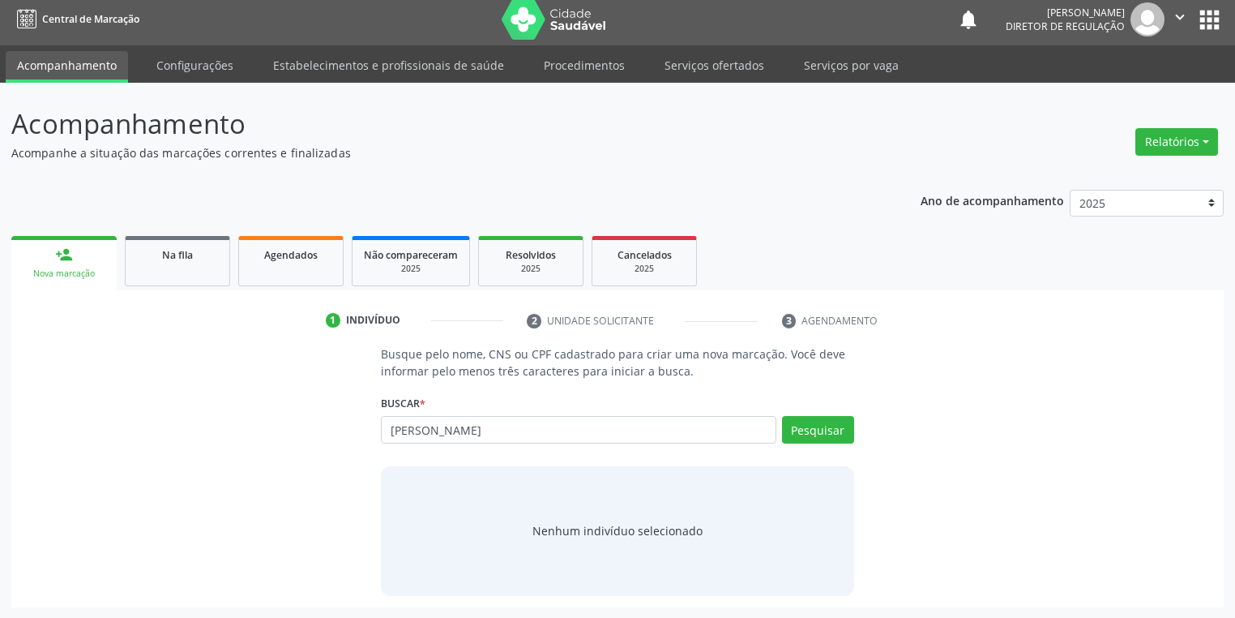
click at [199, 408] on div "Busque pelo nome, CNS ou CPF cadastrado para criar uma nova marcação. Você deve…" at bounding box center [618, 470] width 1190 height 250
click at [477, 431] on input "jose de macedo" at bounding box center [579, 430] width 396 height 28
type input "j"
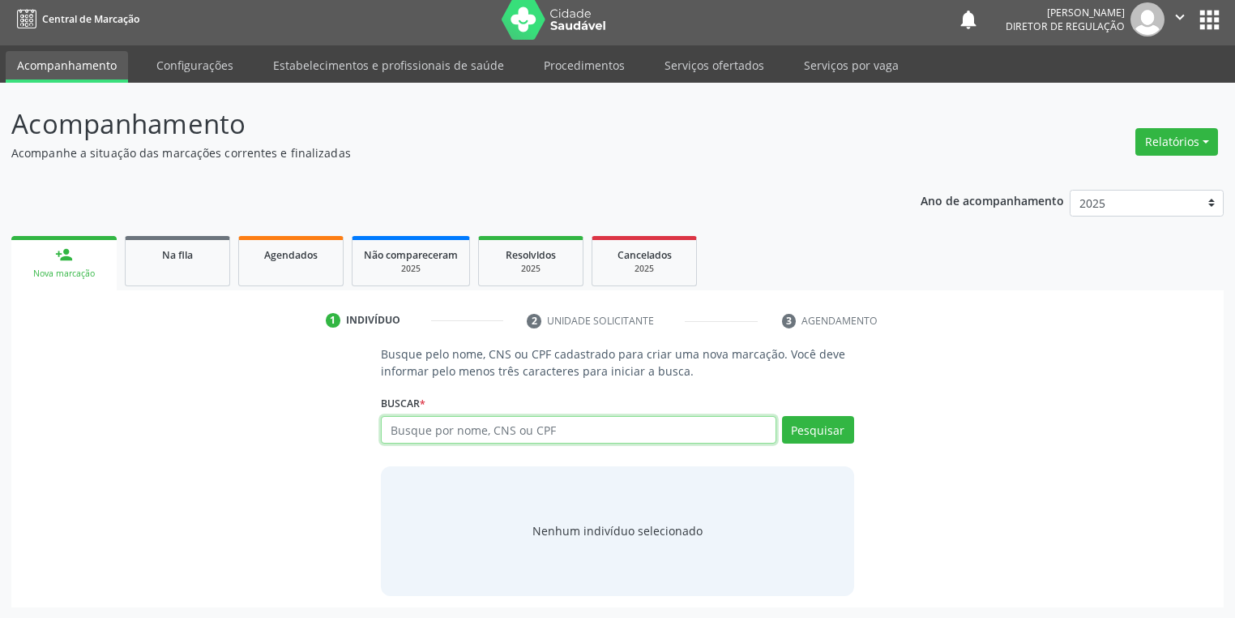
paste input "013.836.534-29"
type input "013.836.534-29"
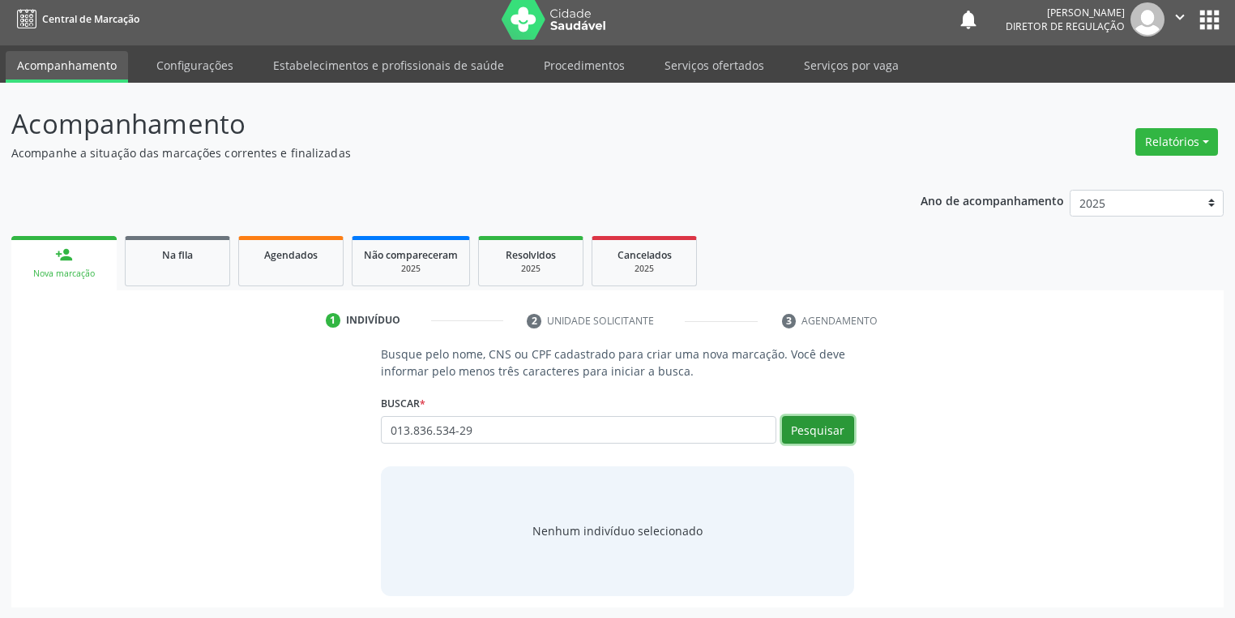
click at [798, 427] on button "Pesquisar" at bounding box center [818, 430] width 72 height 28
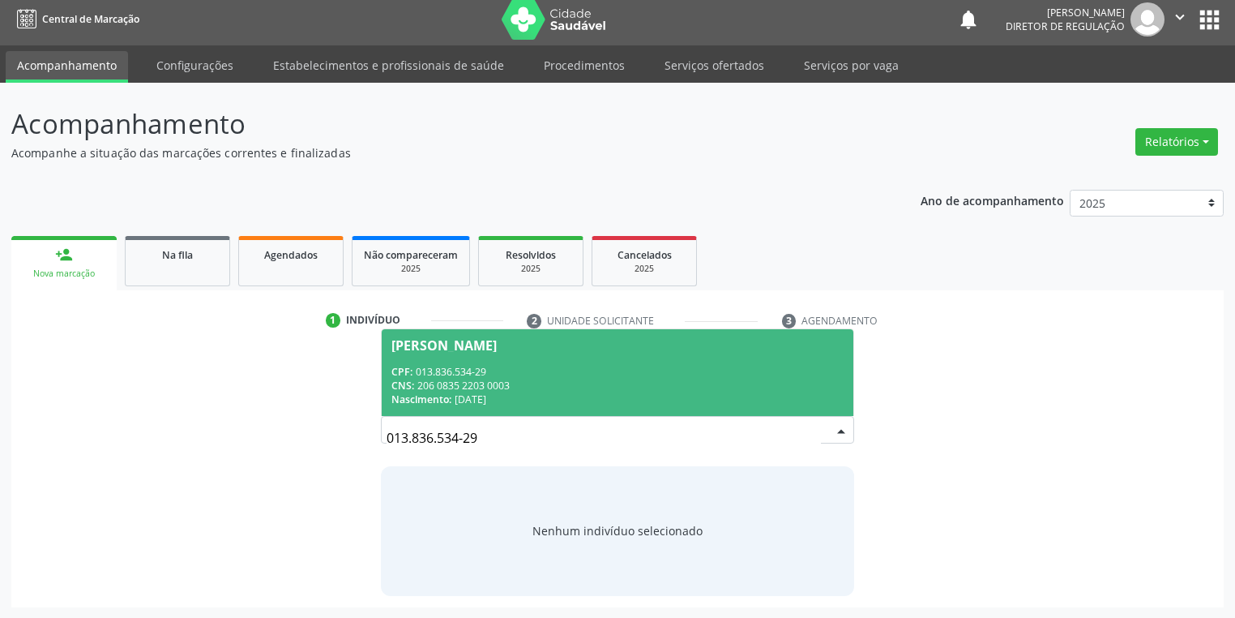
scroll to position [0, 0]
click at [528, 346] on div "José de Macedo Neto" at bounding box center [617, 345] width 452 height 13
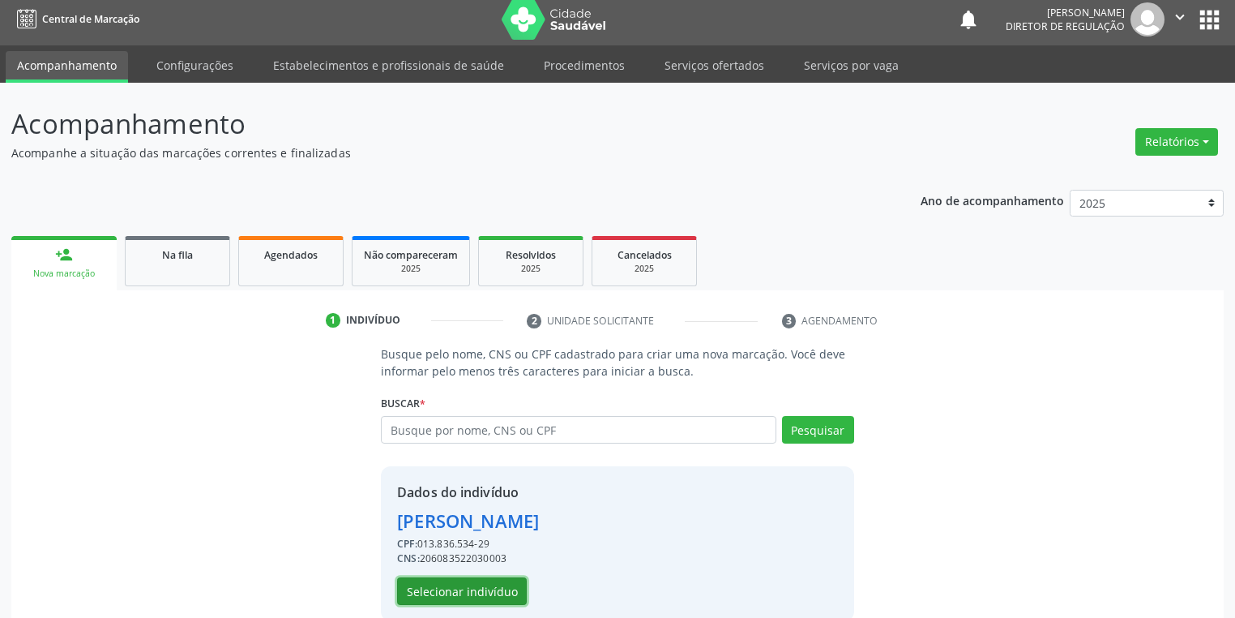
click at [447, 588] on button "Selecionar indivíduo" at bounding box center [462, 591] width 130 height 28
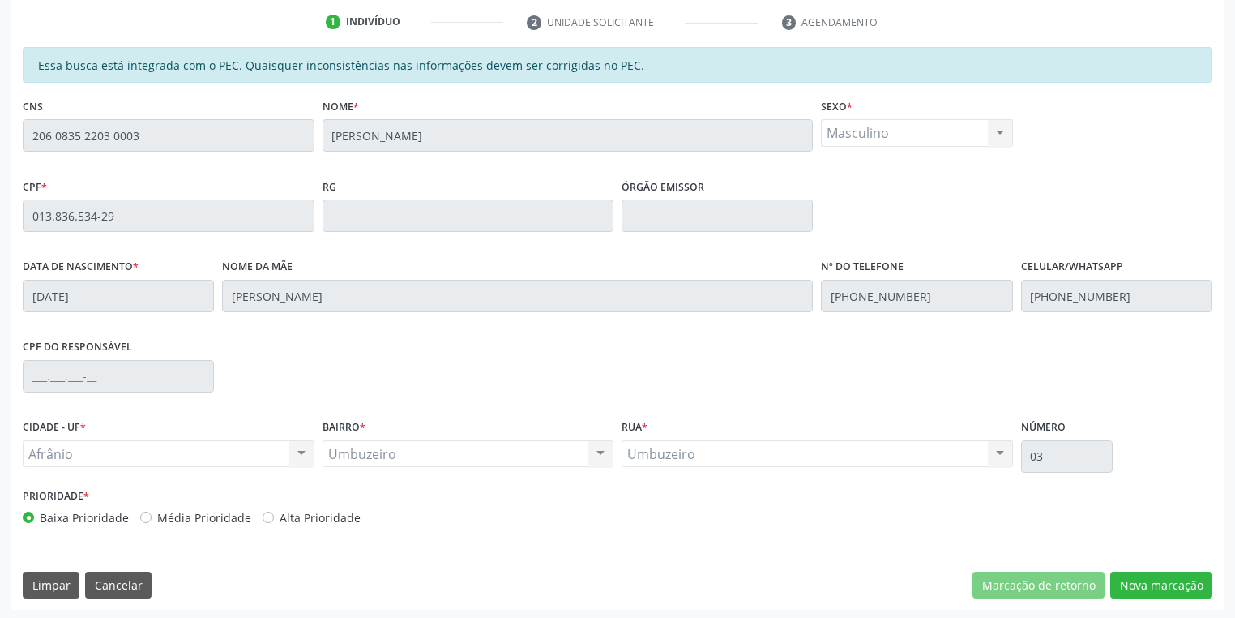
scroll to position [307, 0]
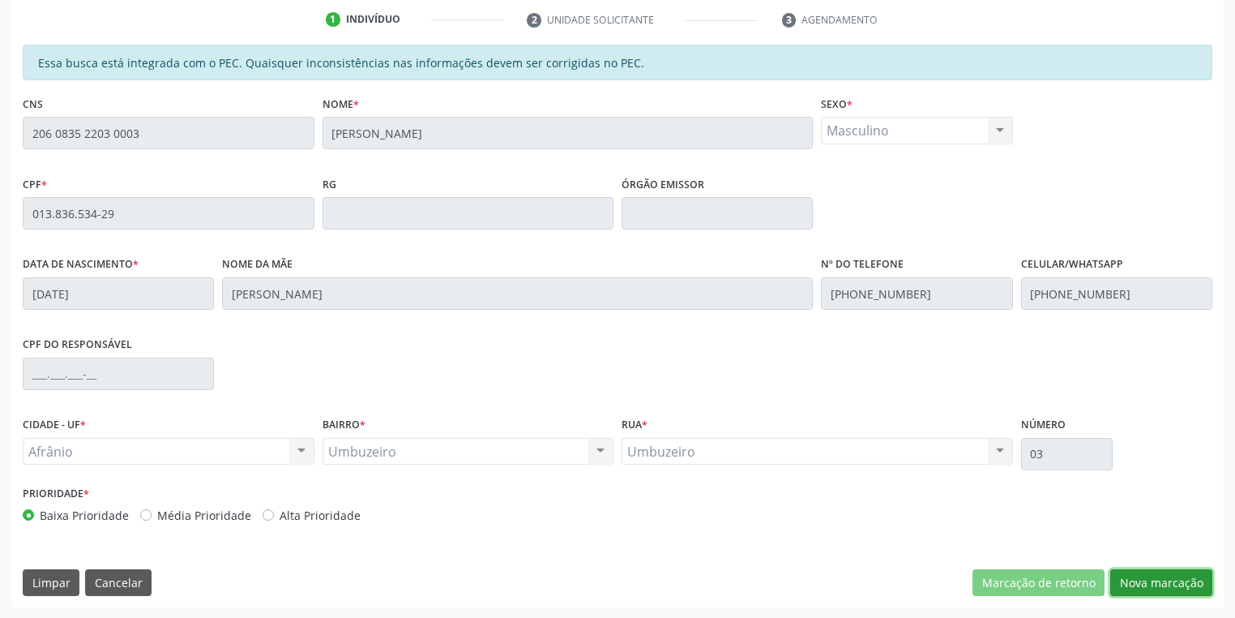
click at [1152, 574] on button "Nova marcação" at bounding box center [1161, 583] width 102 height 28
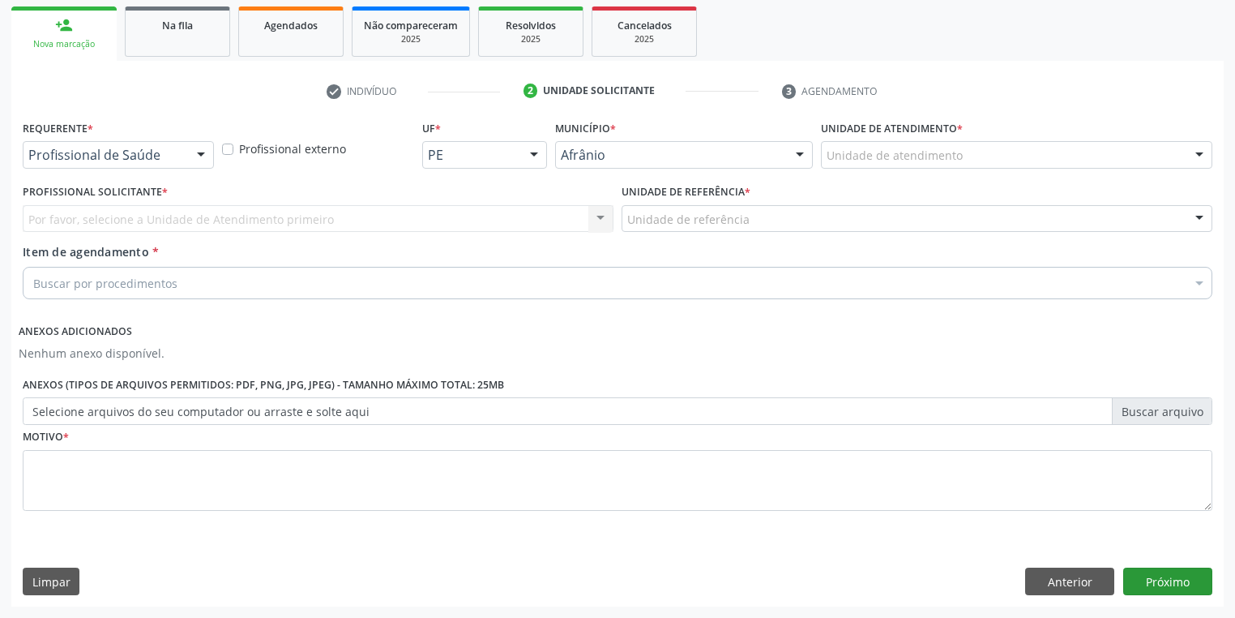
scroll to position [234, 0]
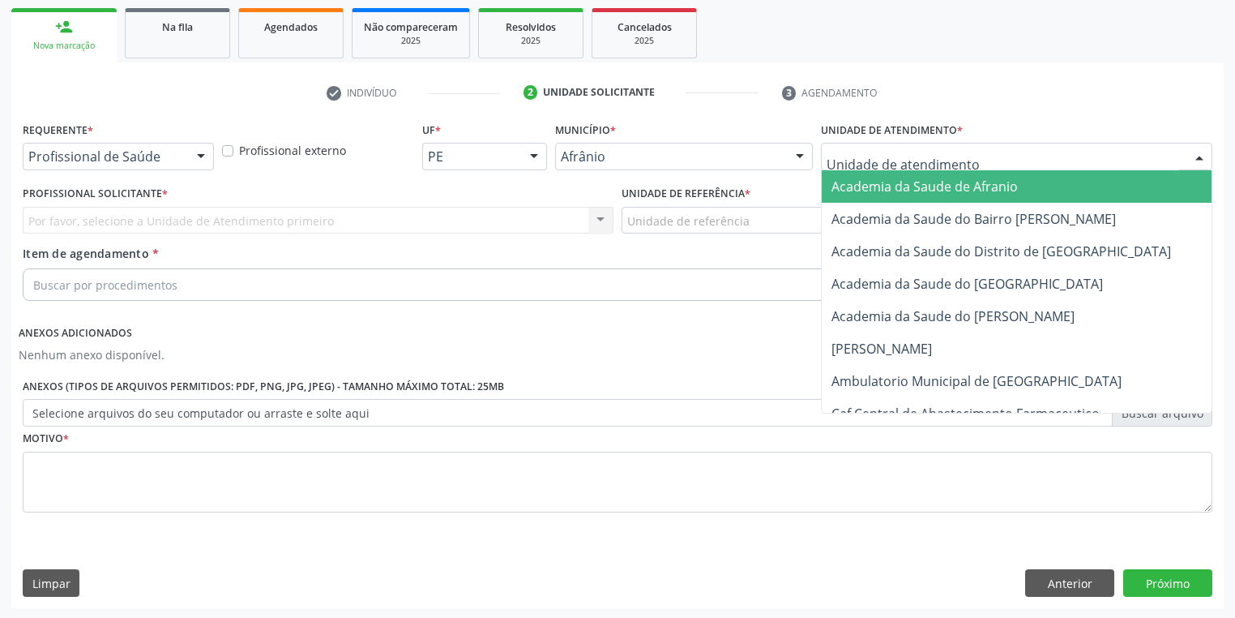
drag, startPoint x: 860, startPoint y: 152, endPoint x: 887, endPoint y: 254, distance: 104.8
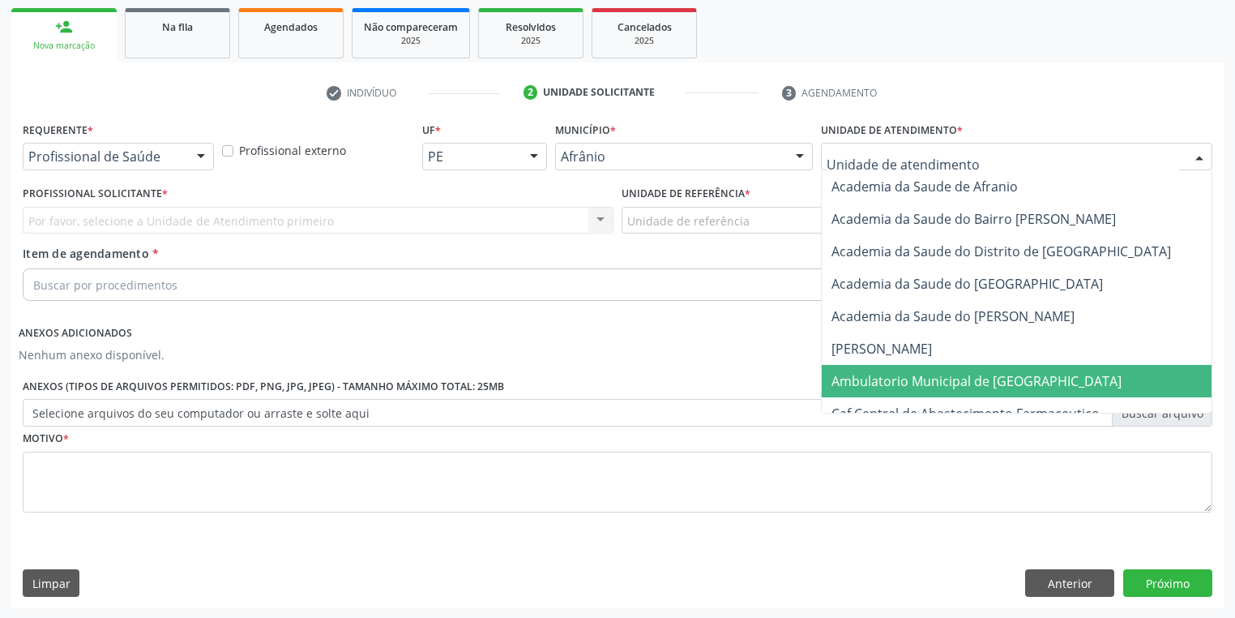
click at [909, 376] on span "Ambulatorio Municipal de [GEOGRAPHIC_DATA]" at bounding box center [977, 381] width 290 height 18
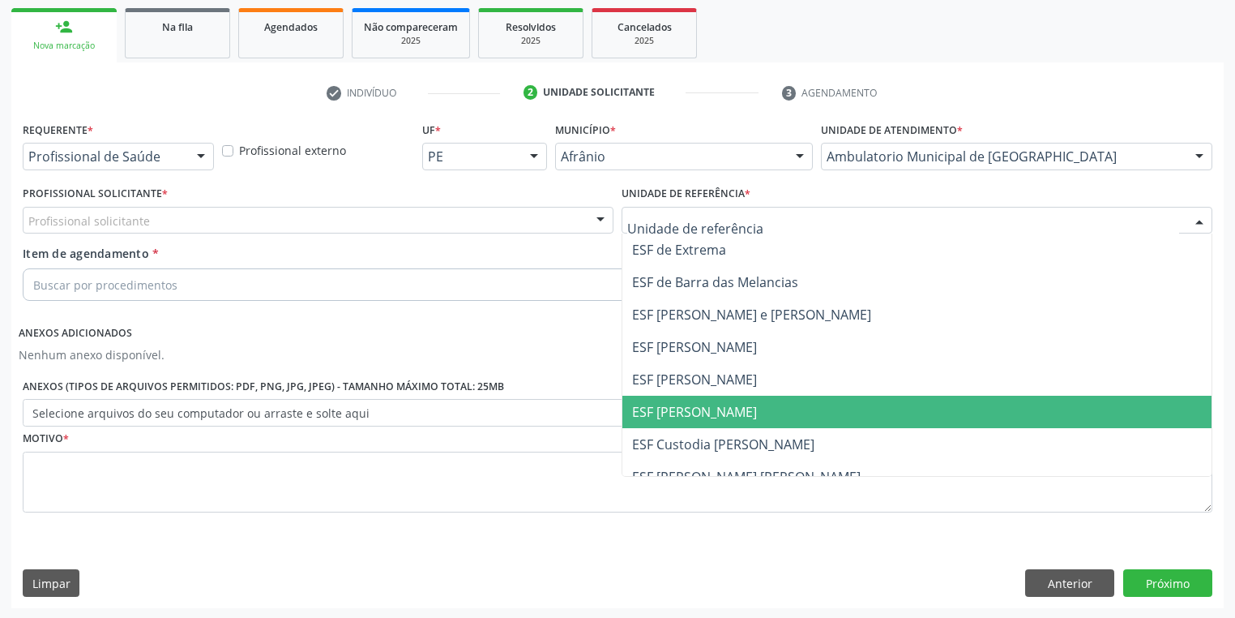
click at [677, 410] on span "ESF [PERSON_NAME]" at bounding box center [694, 412] width 125 height 18
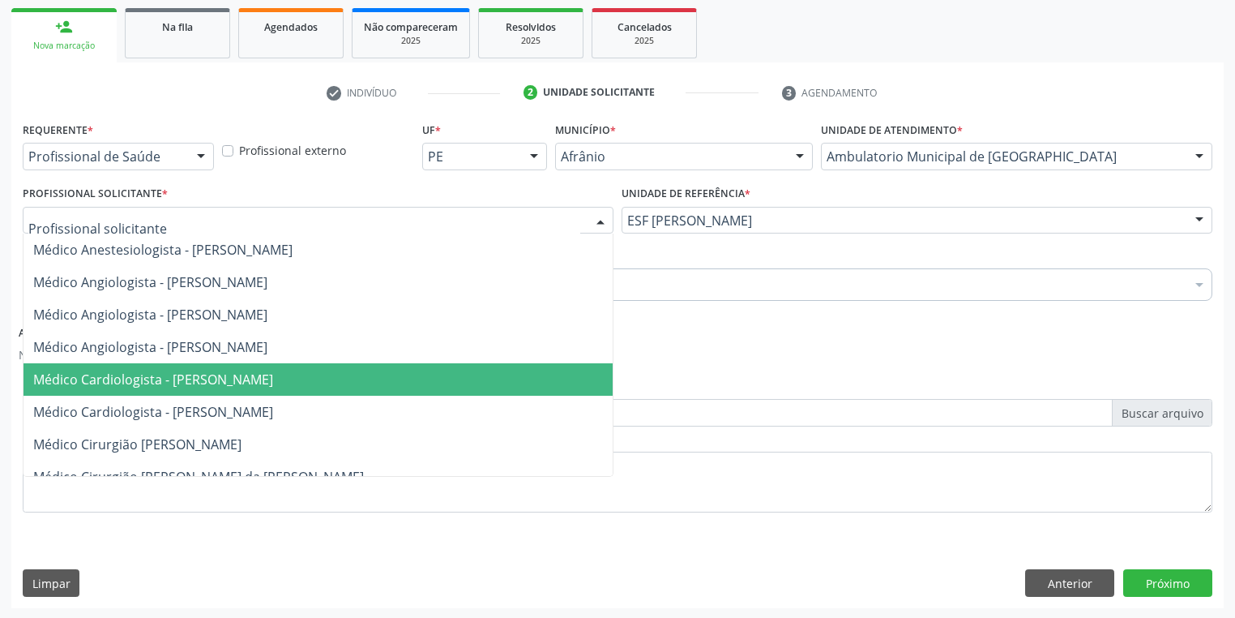
click at [154, 371] on span "Médico Cardiologista - [PERSON_NAME]" at bounding box center [153, 379] width 240 height 18
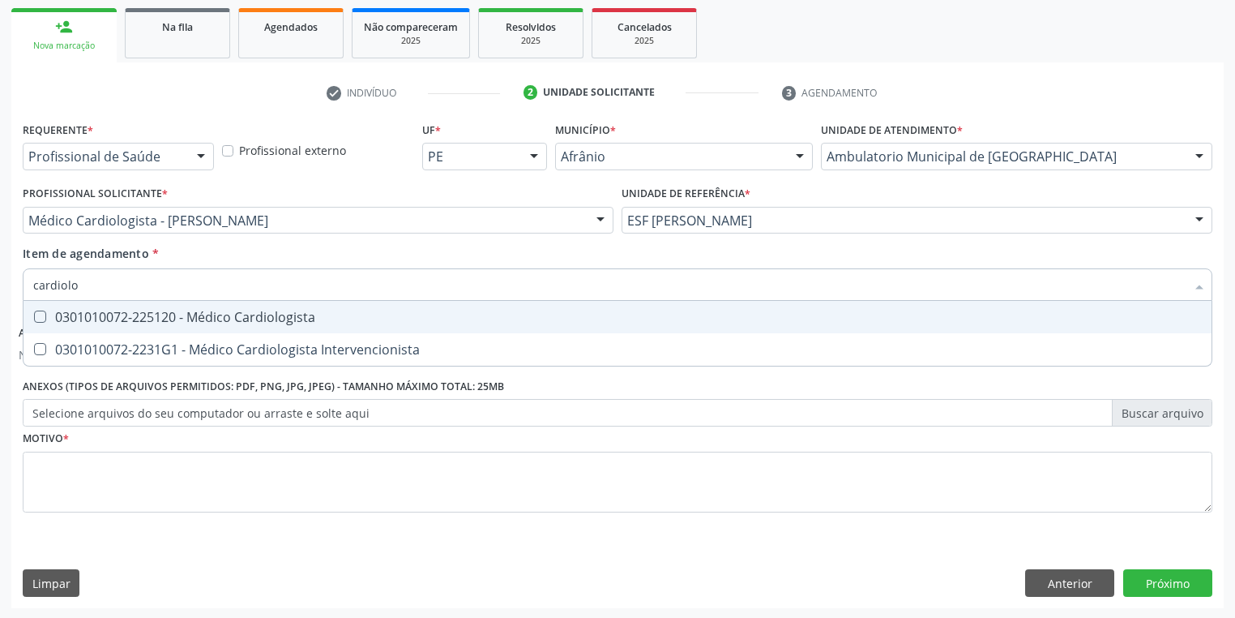
type input "cardiolog"
click at [130, 318] on div "0301010072-225120 - Médico Cardiologista" at bounding box center [617, 316] width 1169 height 13
checkbox Cardiologista "true"
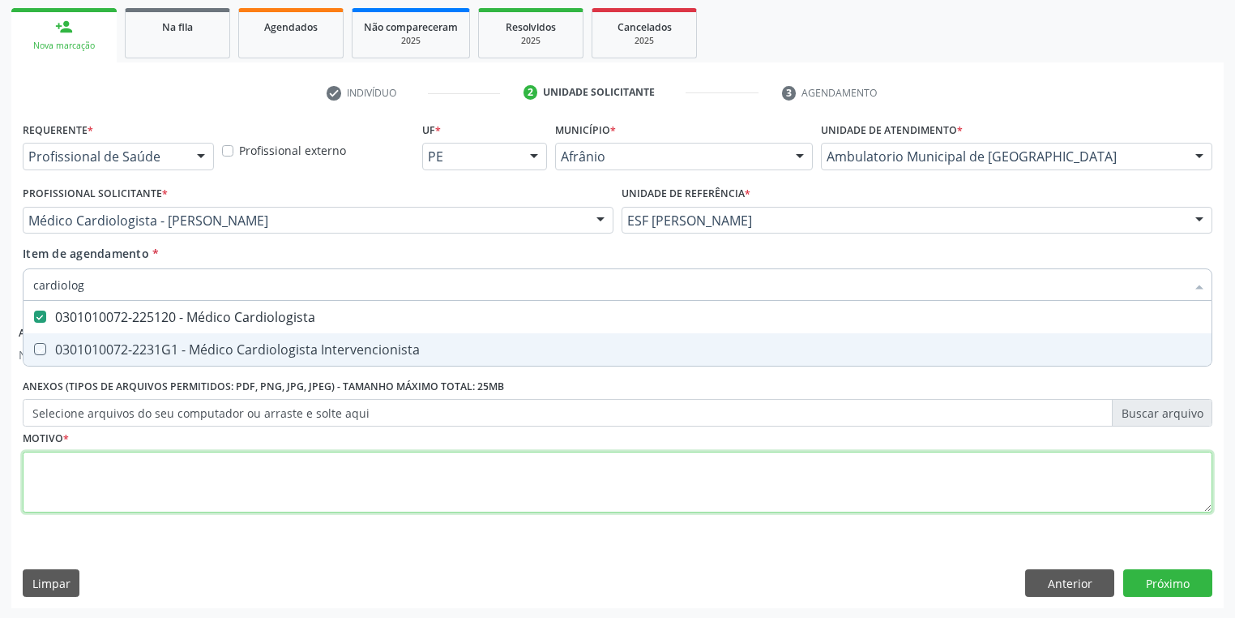
click at [62, 486] on div "Requerente * Profissional de Saúde Profissional de Saúde Paciente Nenhum result…" at bounding box center [618, 326] width 1190 height 417
checkbox Intervencionista "true"
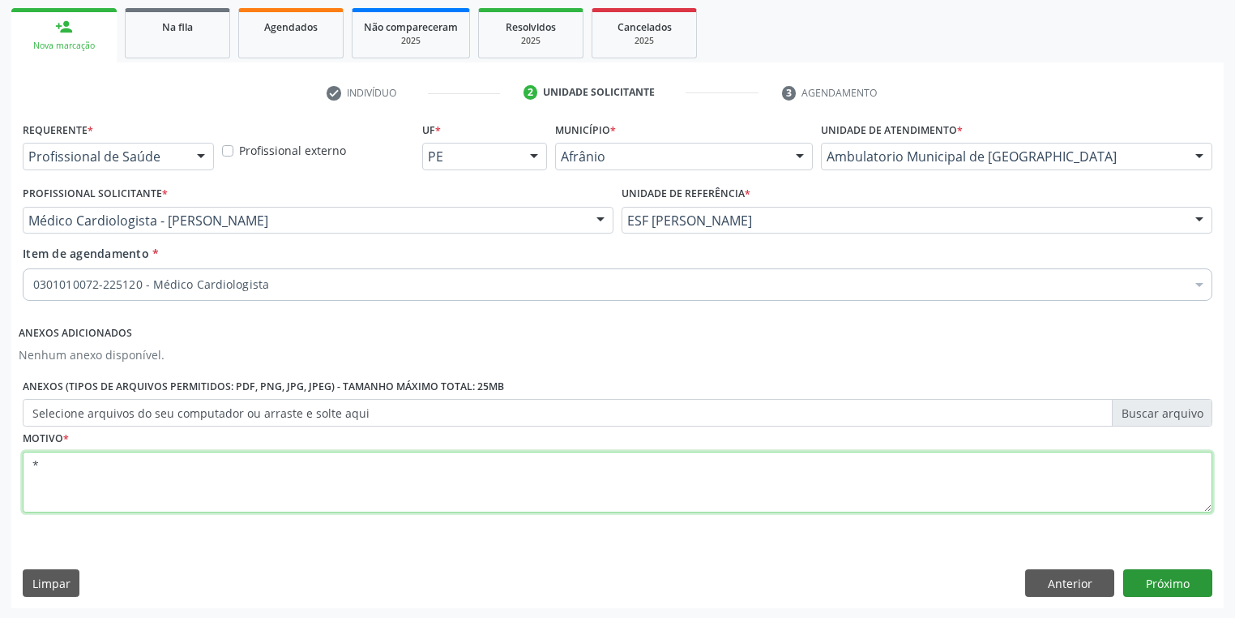
type textarea "*"
click at [1176, 582] on button "Próximo" at bounding box center [1167, 583] width 89 height 28
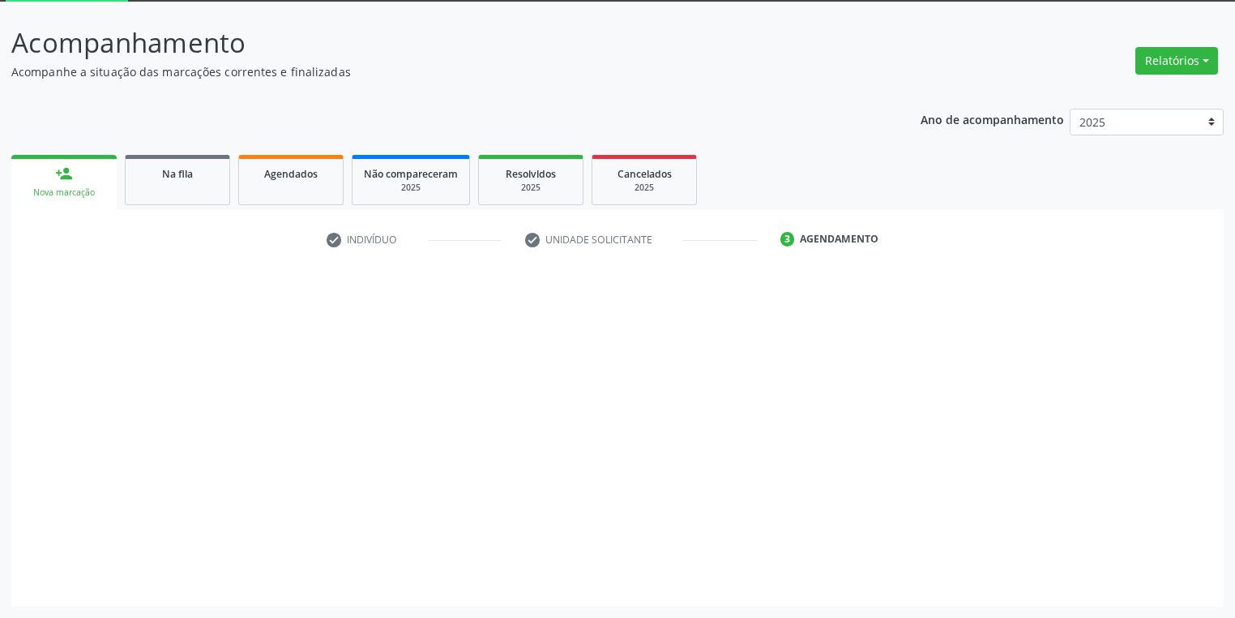
scroll to position [87, 0]
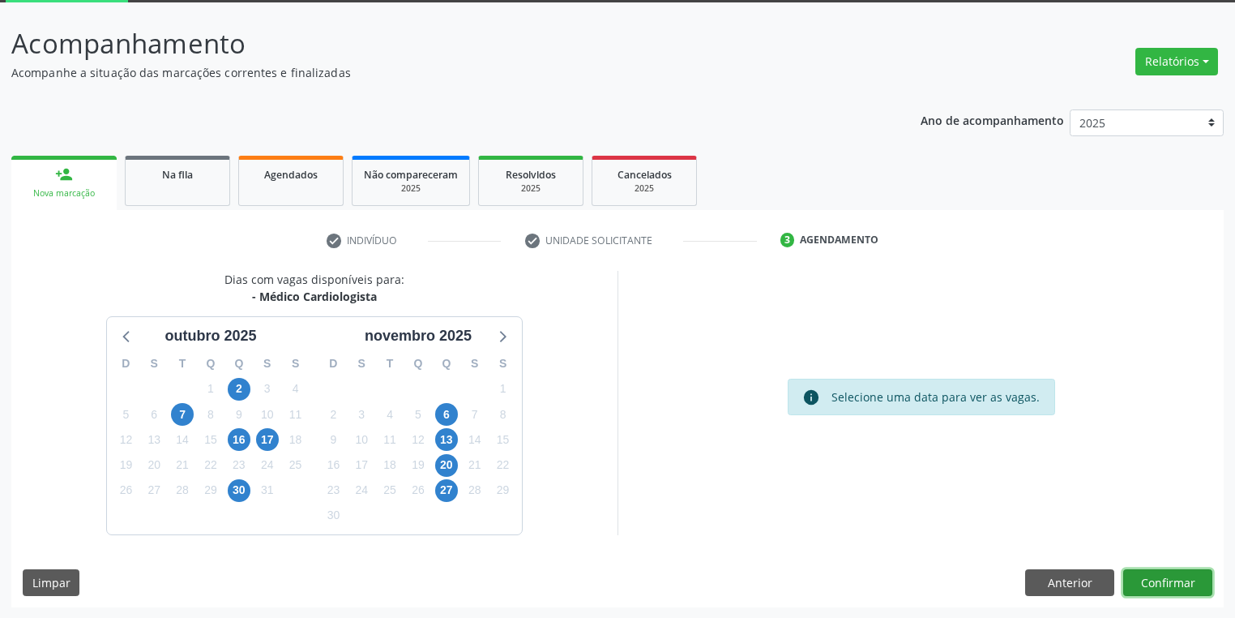
click at [1148, 580] on button "Confirmar" at bounding box center [1167, 583] width 89 height 28
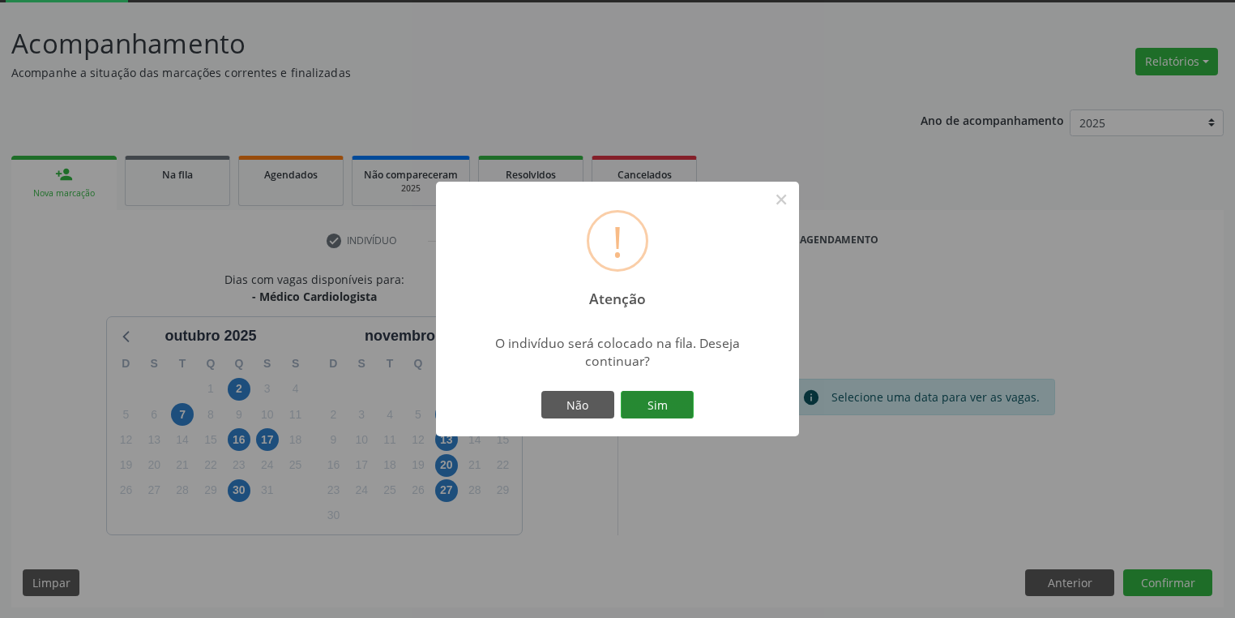
click at [661, 405] on button "Sim" at bounding box center [657, 405] width 73 height 28
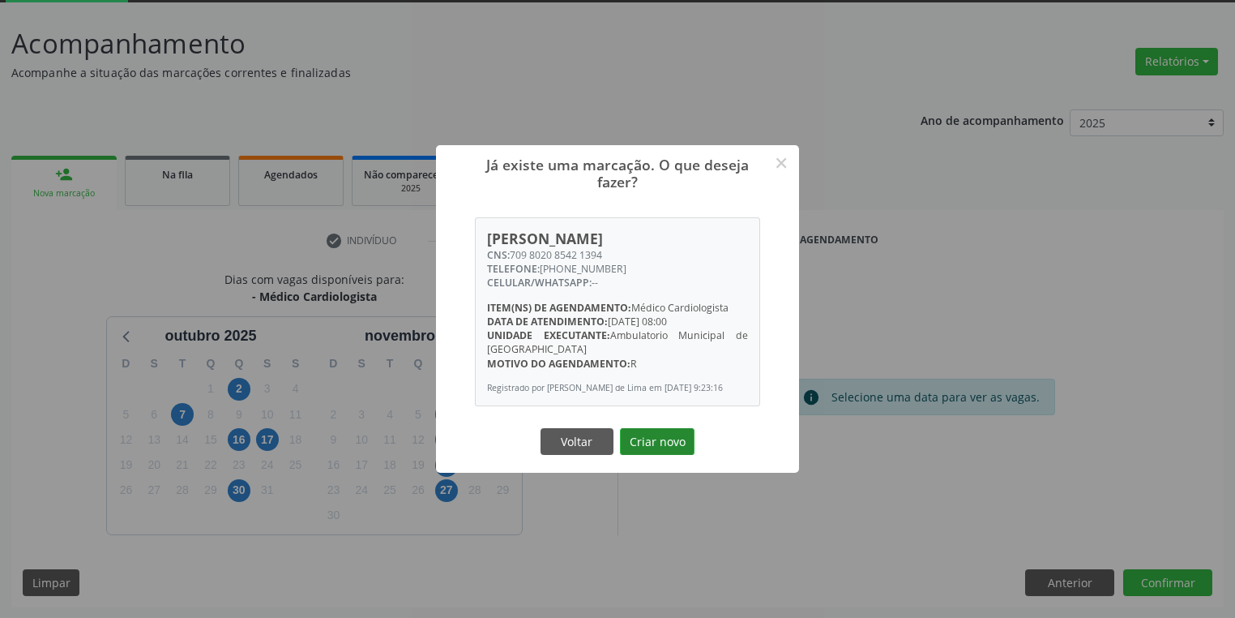
click at [645, 441] on button "Criar novo" at bounding box center [657, 442] width 75 height 28
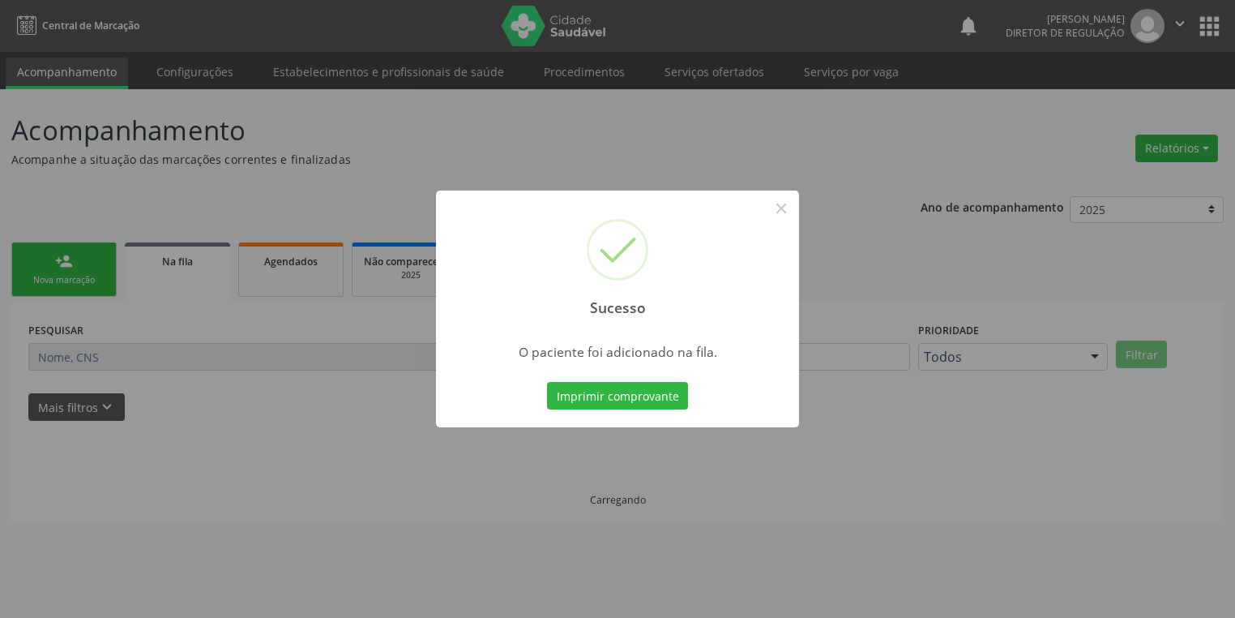
scroll to position [0, 0]
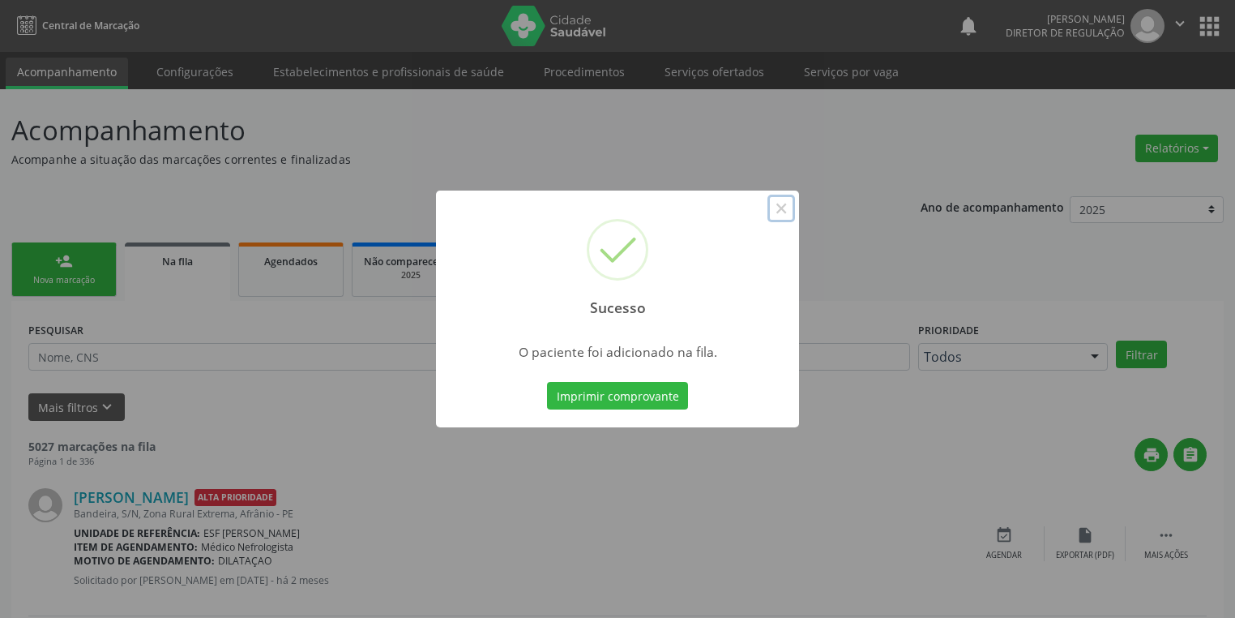
drag, startPoint x: 781, startPoint y: 211, endPoint x: 642, endPoint y: 194, distance: 139.6
click at [780, 210] on button "×" at bounding box center [782, 209] width 28 height 28
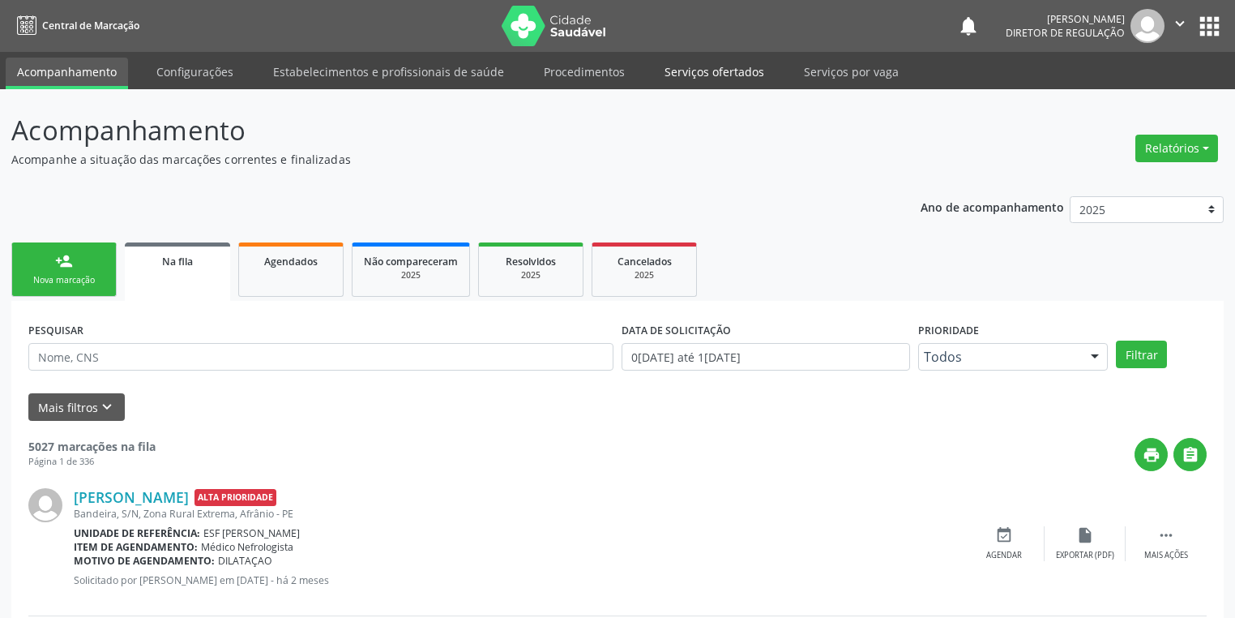
click at [674, 62] on link "Serviços ofertados" at bounding box center [714, 72] width 122 height 28
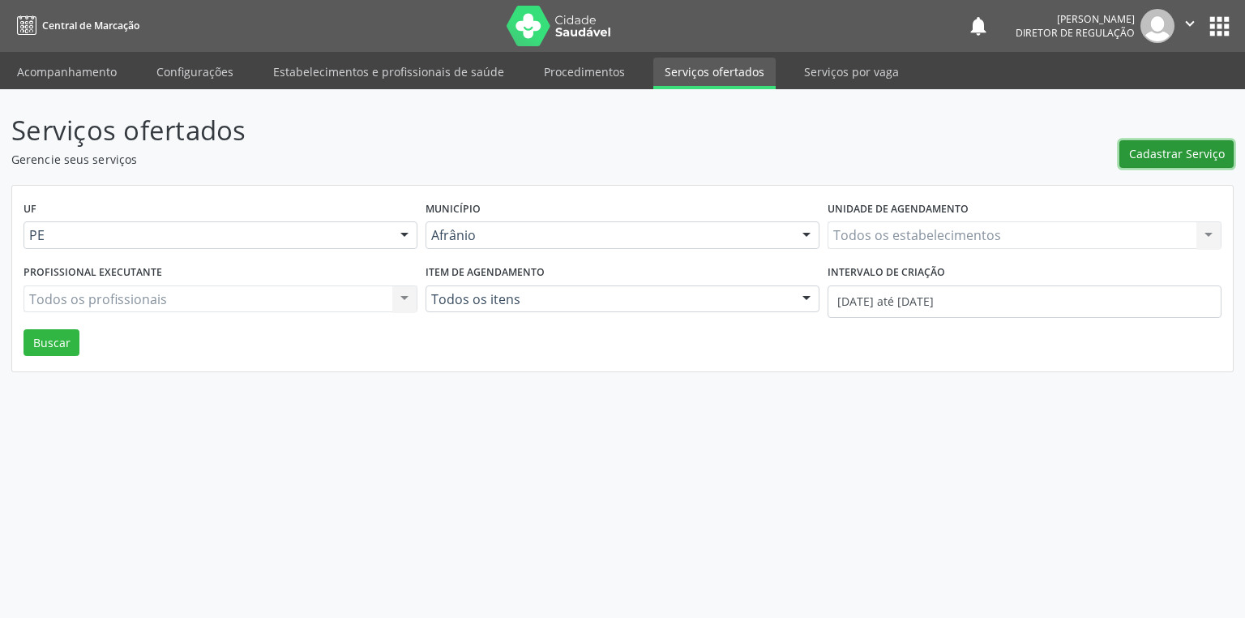
click at [1180, 152] on span "Cadastrar Serviço" at bounding box center [1177, 153] width 96 height 17
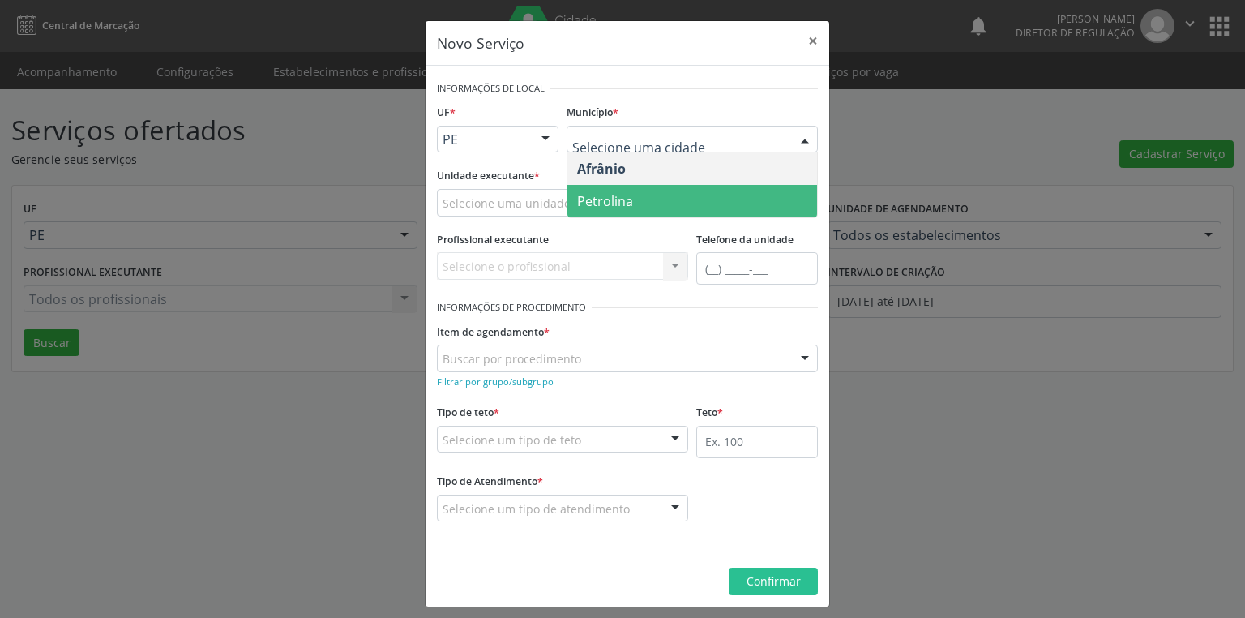
click at [616, 198] on span "Petrolina" at bounding box center [605, 201] width 56 height 18
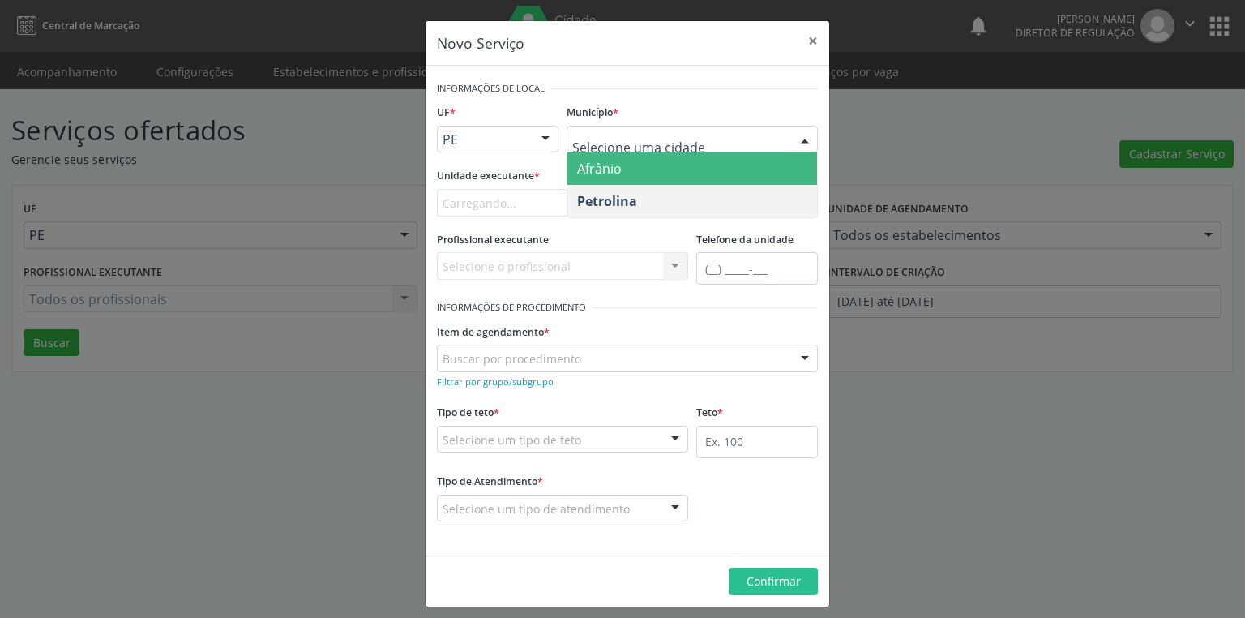
click at [599, 165] on span "Afrânio" at bounding box center [599, 169] width 45 height 18
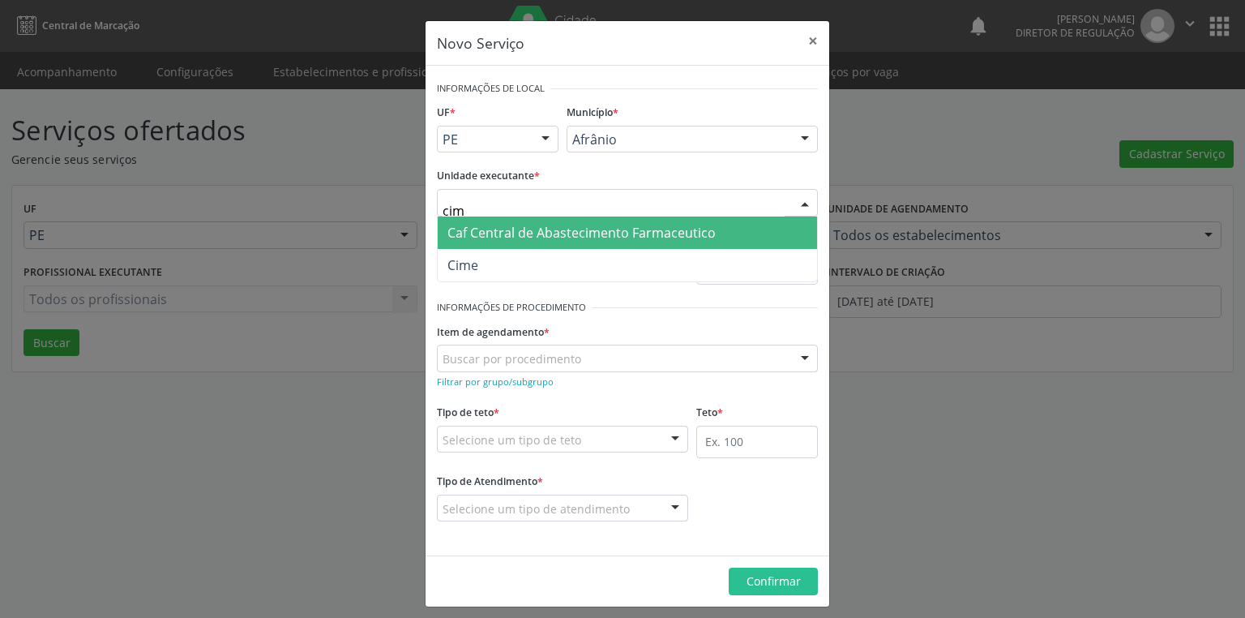
type input "cime"
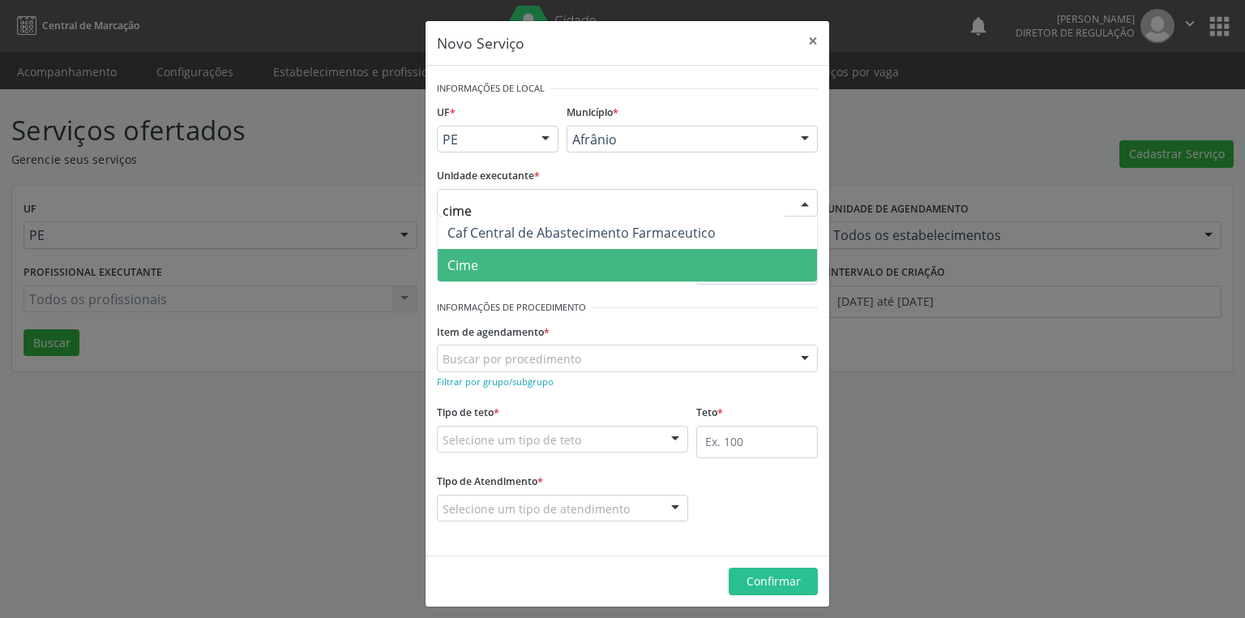
click at [512, 258] on span "Cime" at bounding box center [627, 265] width 379 height 32
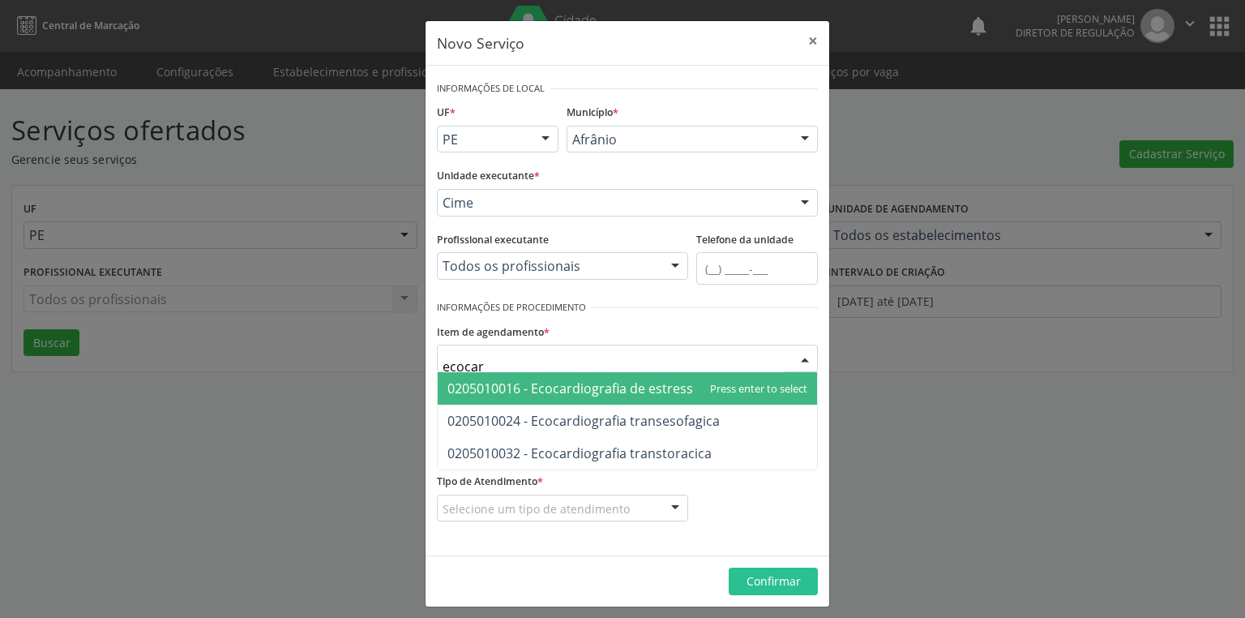
type input "ecocard"
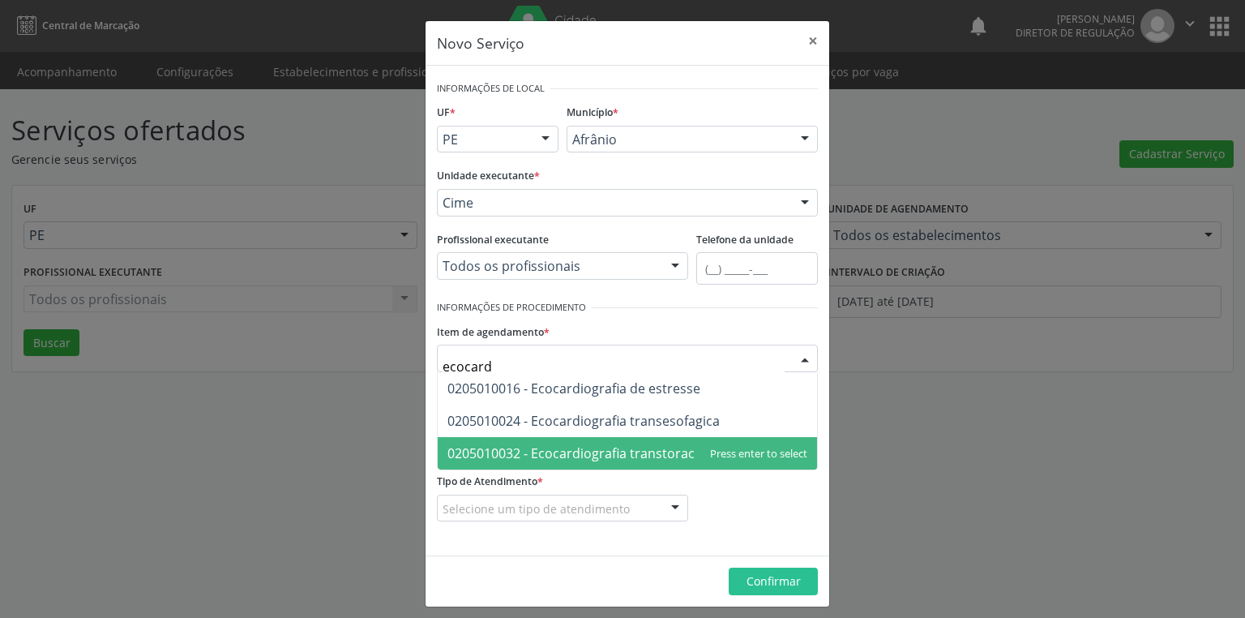
click at [547, 444] on span "0205010032 - Ecocardiografia transtoracica" at bounding box center [579, 453] width 264 height 18
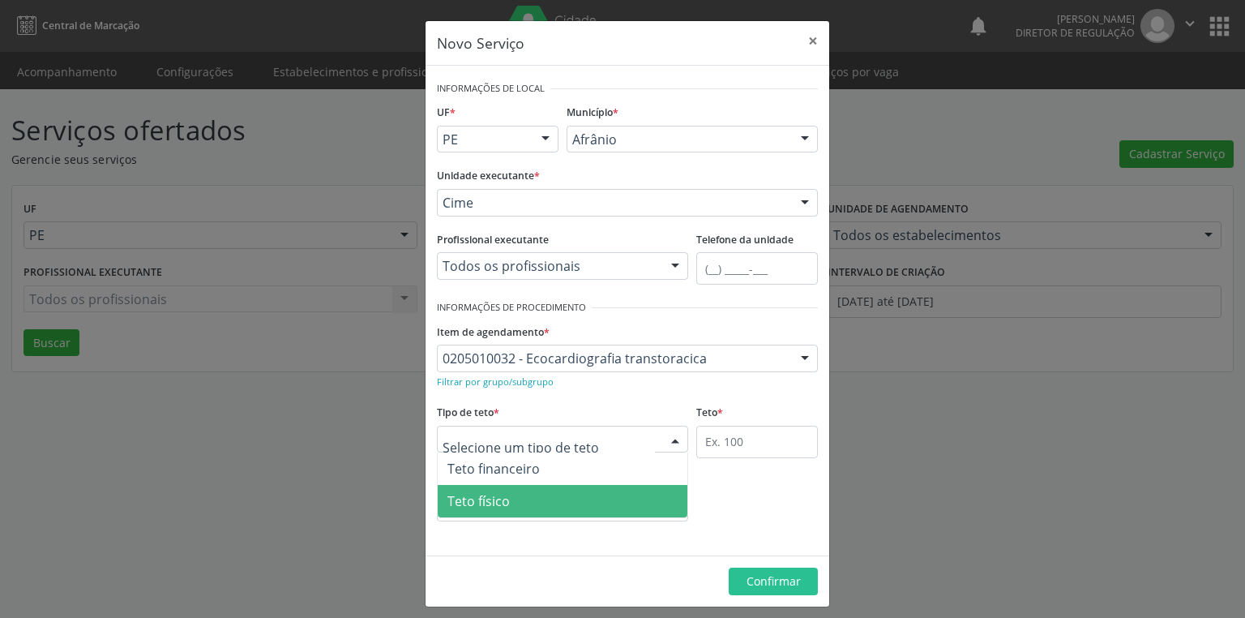
drag, startPoint x: 478, startPoint y: 494, endPoint x: 616, endPoint y: 456, distance: 143.0
click at [482, 494] on span "Teto físico" at bounding box center [478, 501] width 62 height 18
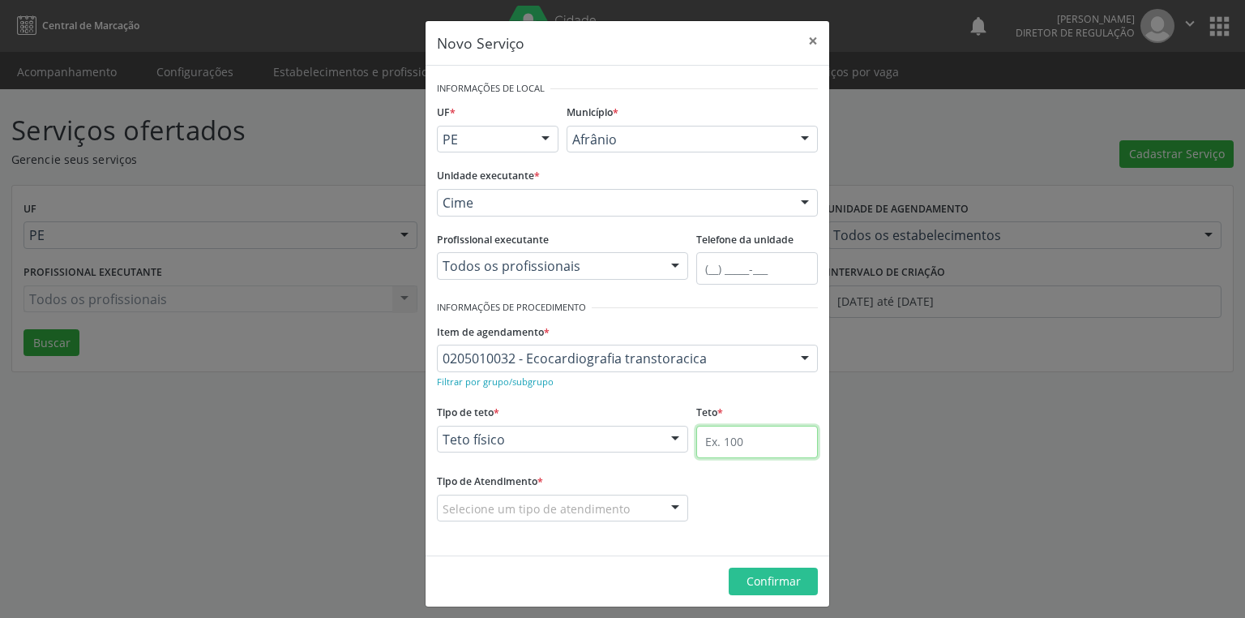
click at [713, 438] on input "text" at bounding box center [757, 442] width 122 height 32
type input "1"
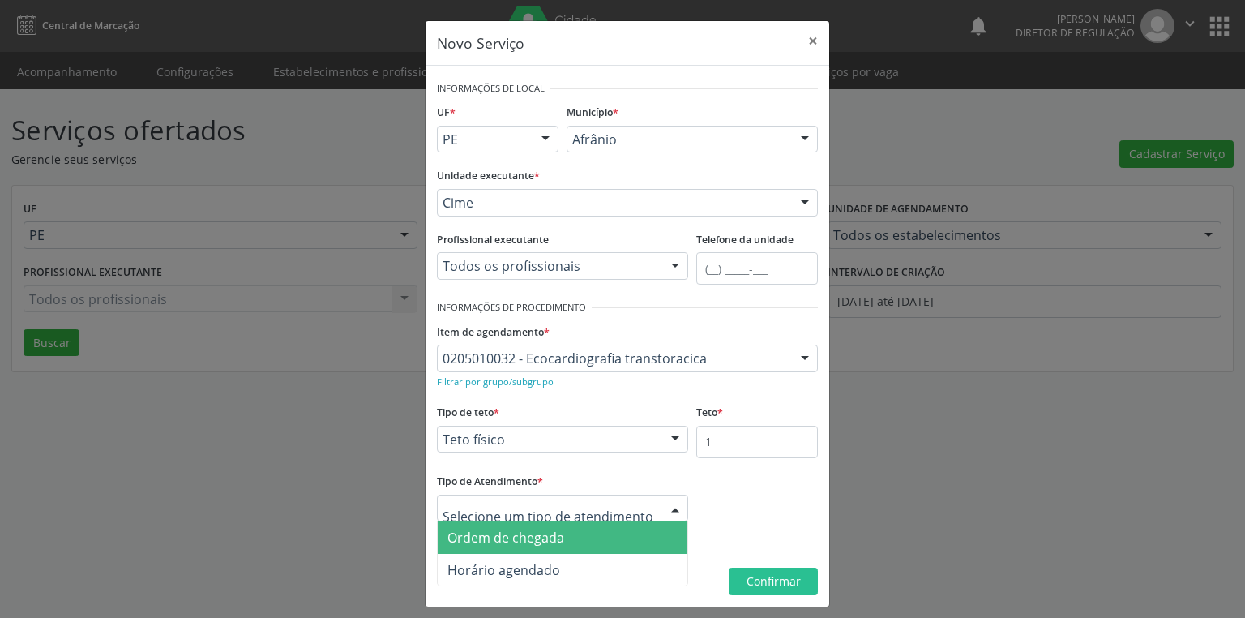
click at [523, 540] on span "Ordem de chegada" at bounding box center [505, 537] width 117 height 18
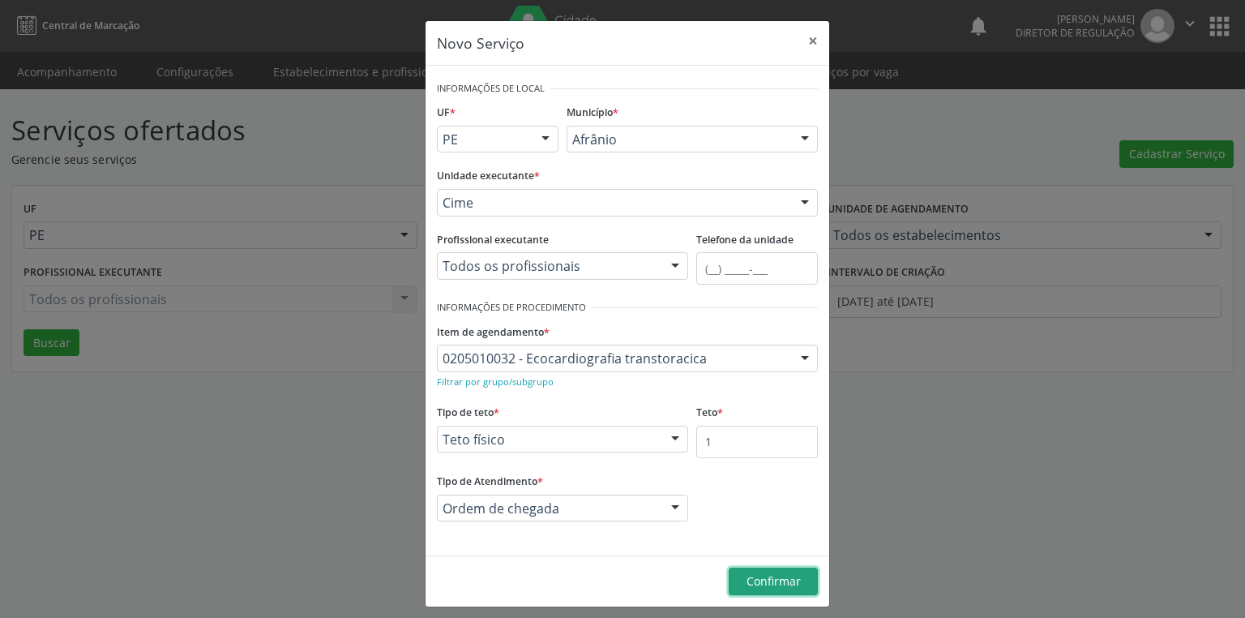
click at [778, 579] on span "Confirmar" at bounding box center [773, 580] width 54 height 15
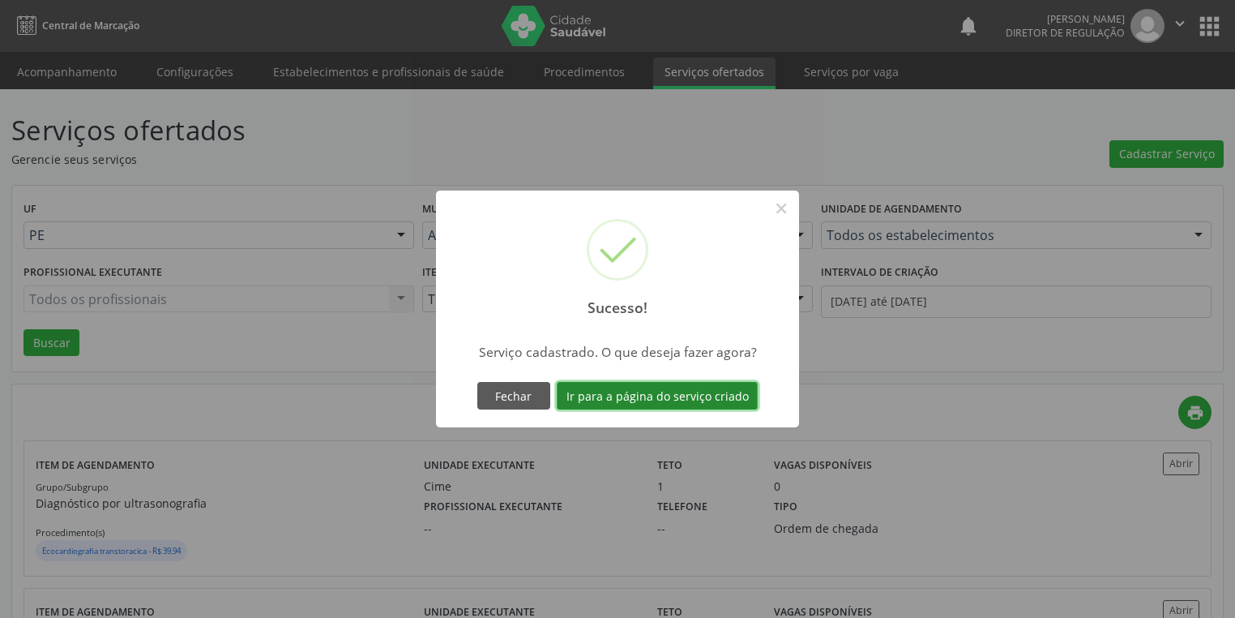
click at [605, 396] on button "Ir para a página do serviço criado" at bounding box center [657, 396] width 201 height 28
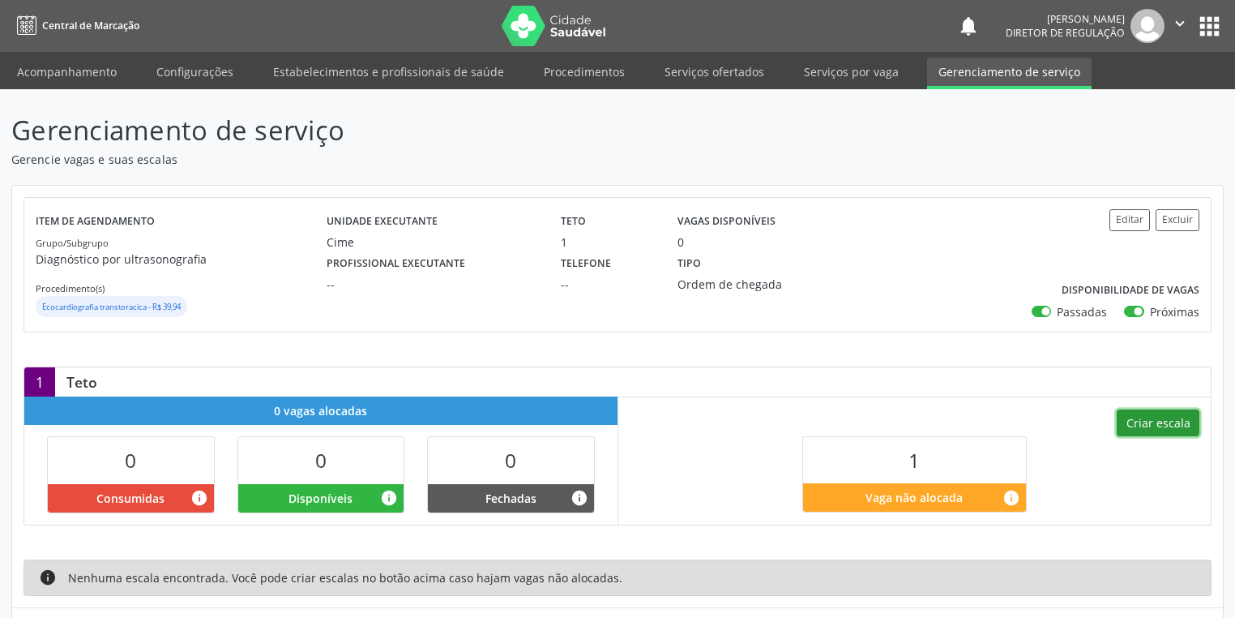
click at [1146, 421] on button "Criar escala" at bounding box center [1158, 423] width 83 height 28
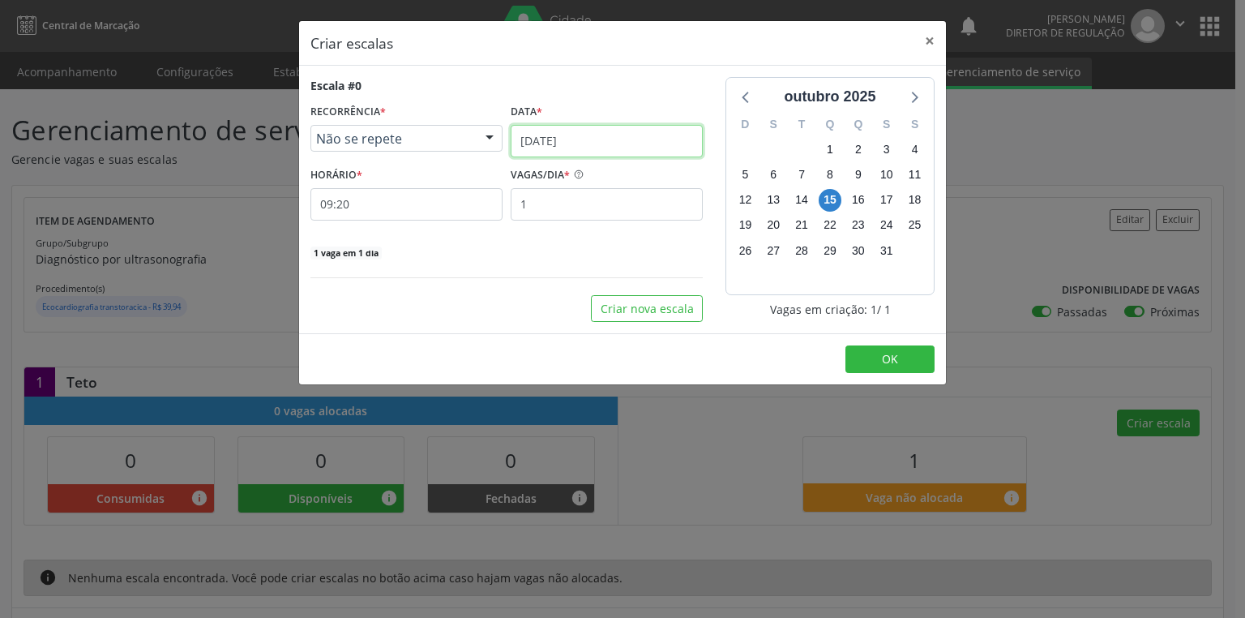
click at [554, 143] on input "[DATE]" at bounding box center [607, 141] width 192 height 32
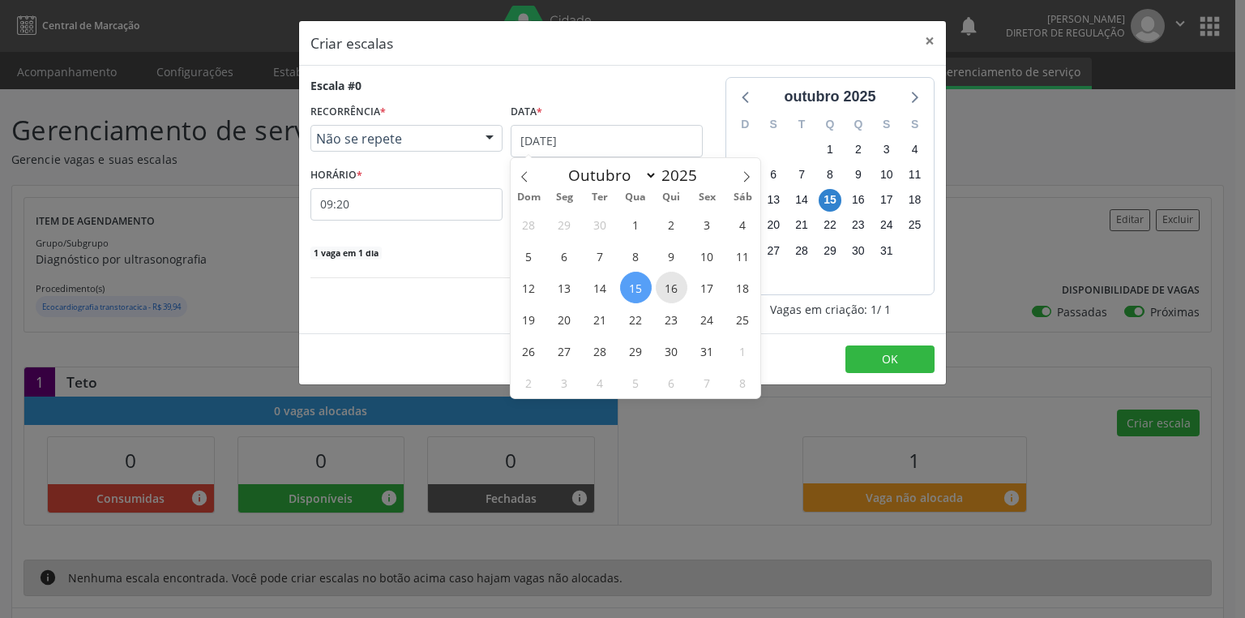
click at [671, 293] on span "16" at bounding box center [672, 288] width 32 height 32
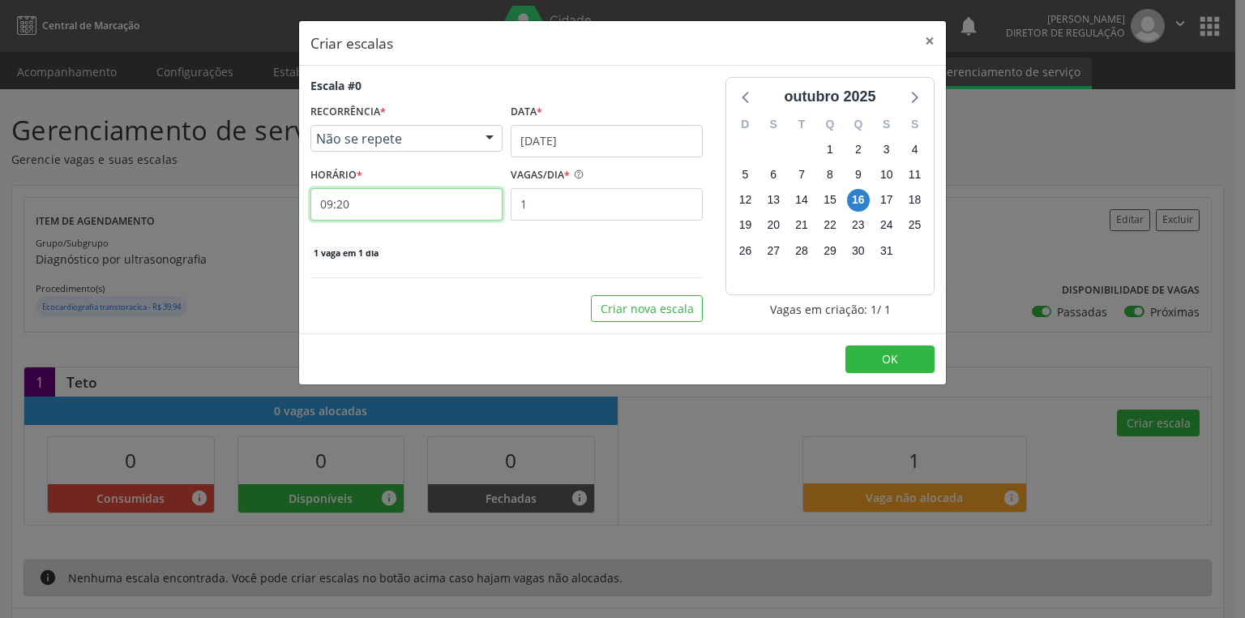
click at [393, 216] on input "09:20" at bounding box center [406, 204] width 192 height 32
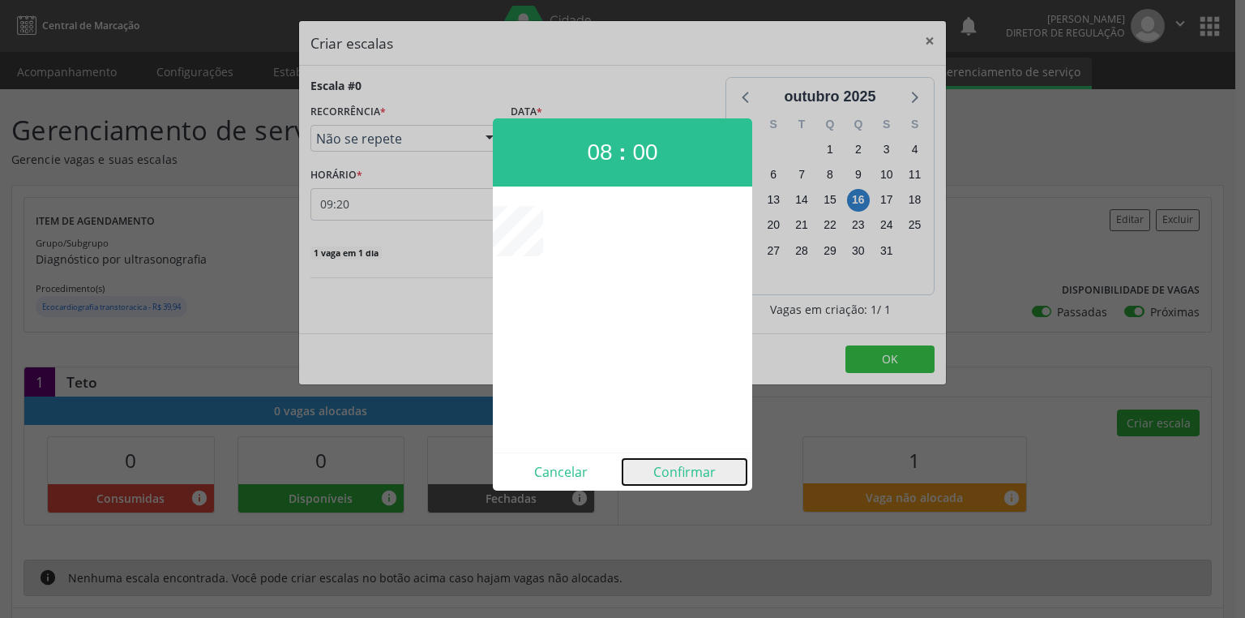
click at [696, 477] on button "Confirmar" at bounding box center [684, 472] width 124 height 26
type input "08:00"
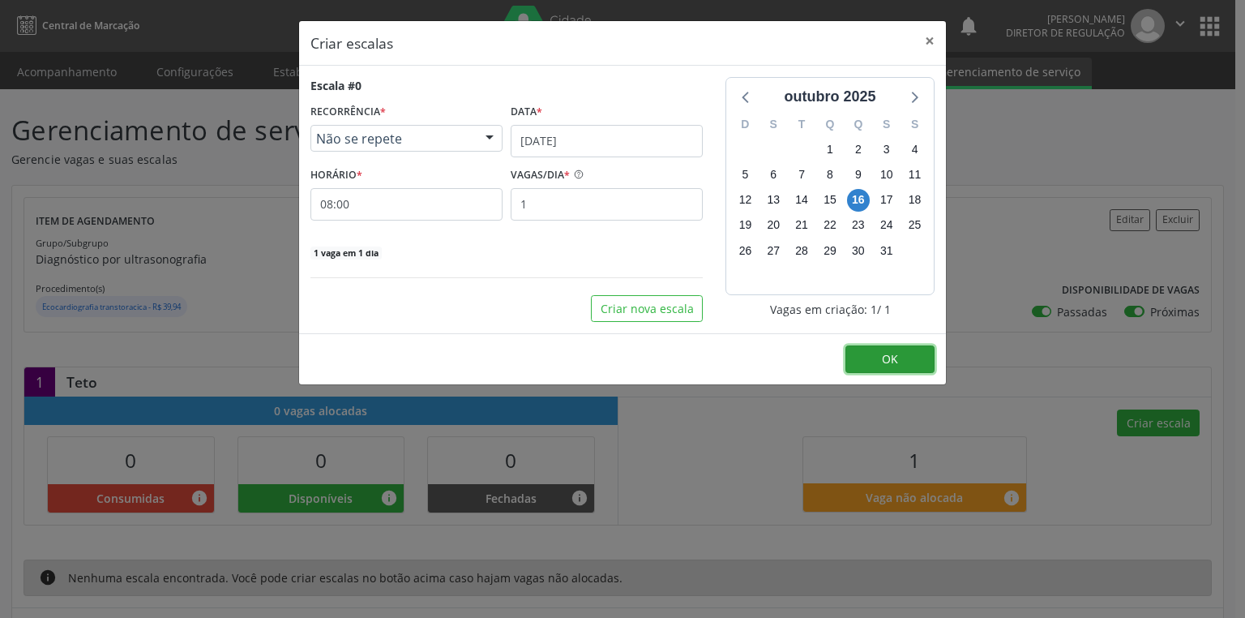
click at [881, 363] on button "OK" at bounding box center [889, 359] width 89 height 28
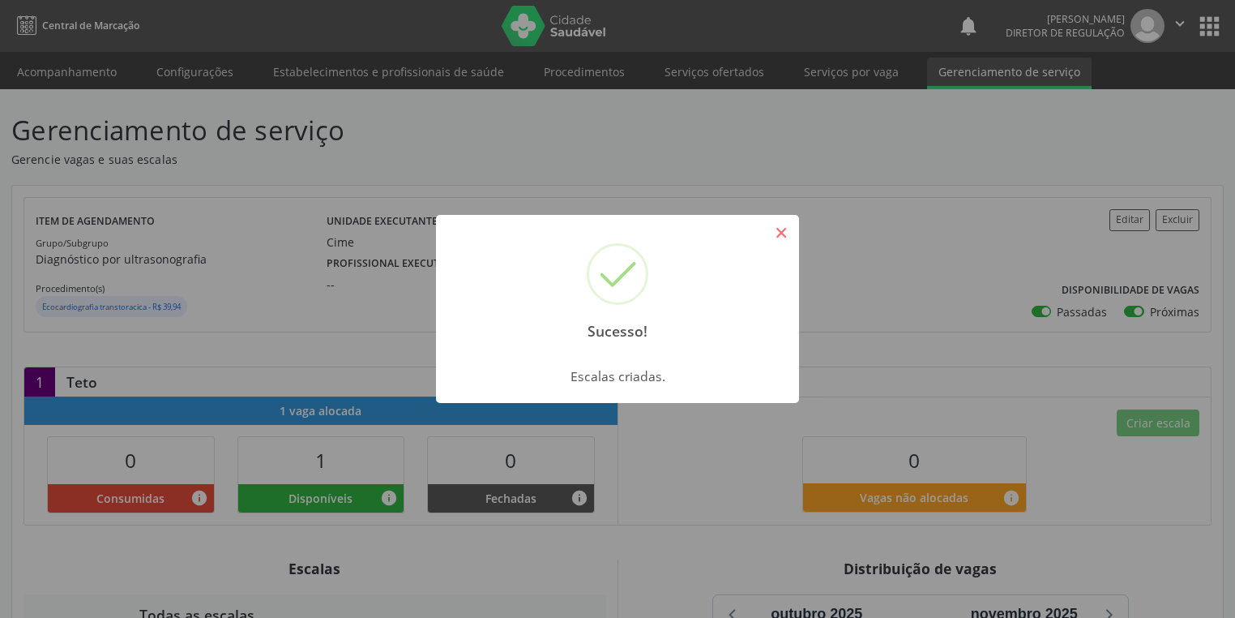
click at [777, 235] on button "×" at bounding box center [782, 233] width 28 height 28
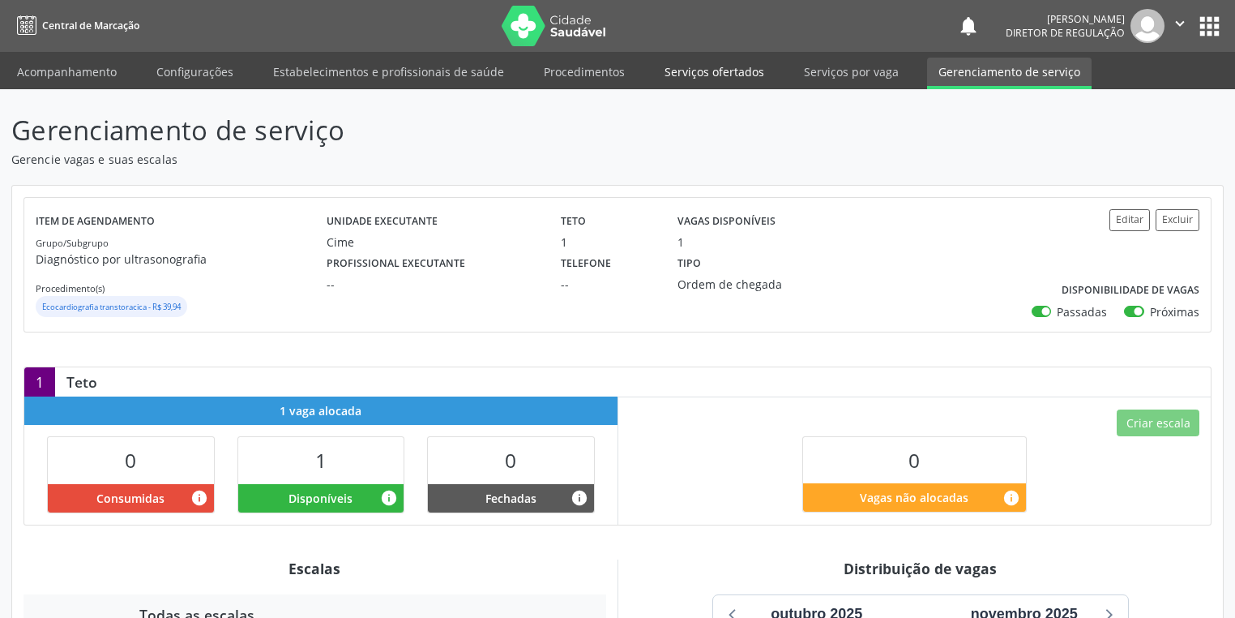
click at [739, 63] on link "Serviços ofertados" at bounding box center [714, 72] width 122 height 28
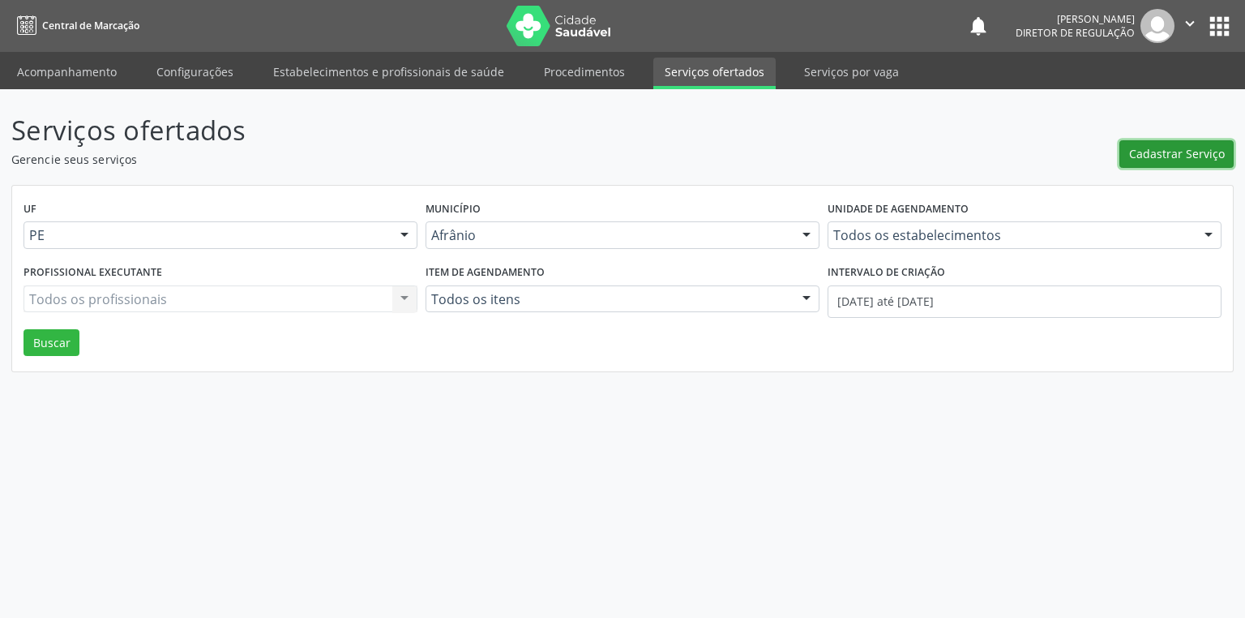
click at [1167, 149] on span "Cadastrar Serviço" at bounding box center [1177, 153] width 96 height 17
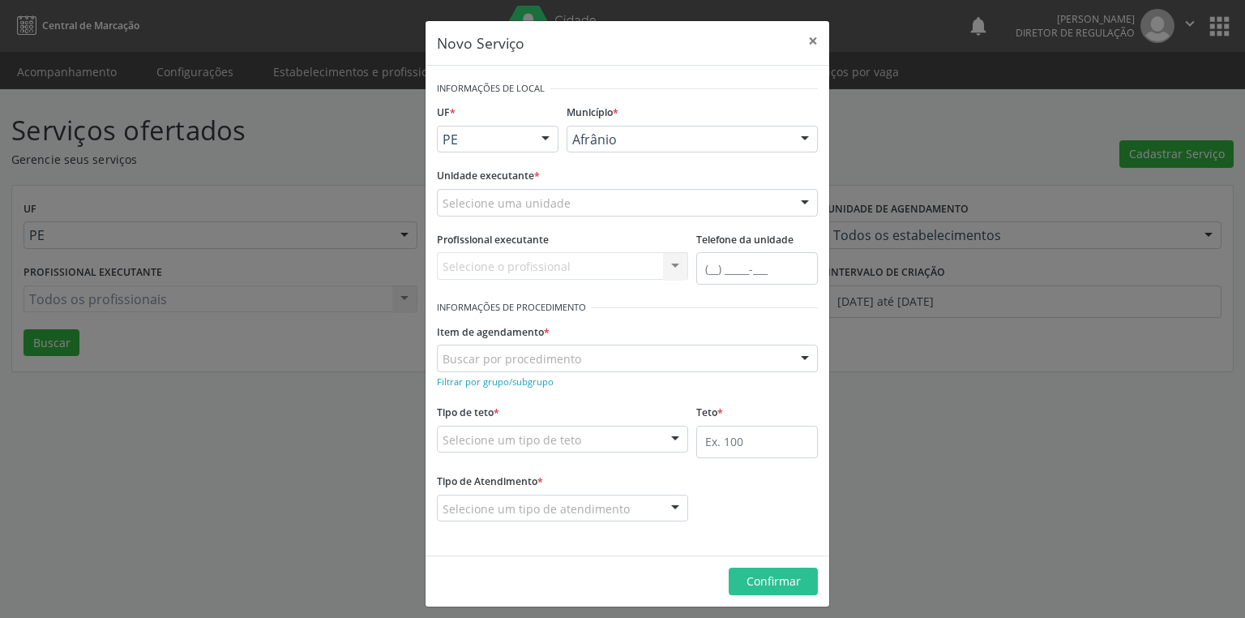
click at [1123, 350] on div "Novo Serviço × Informações de Local UF * PE BA PE Nenhum resultado encontrado p…" at bounding box center [622, 309] width 1245 height 618
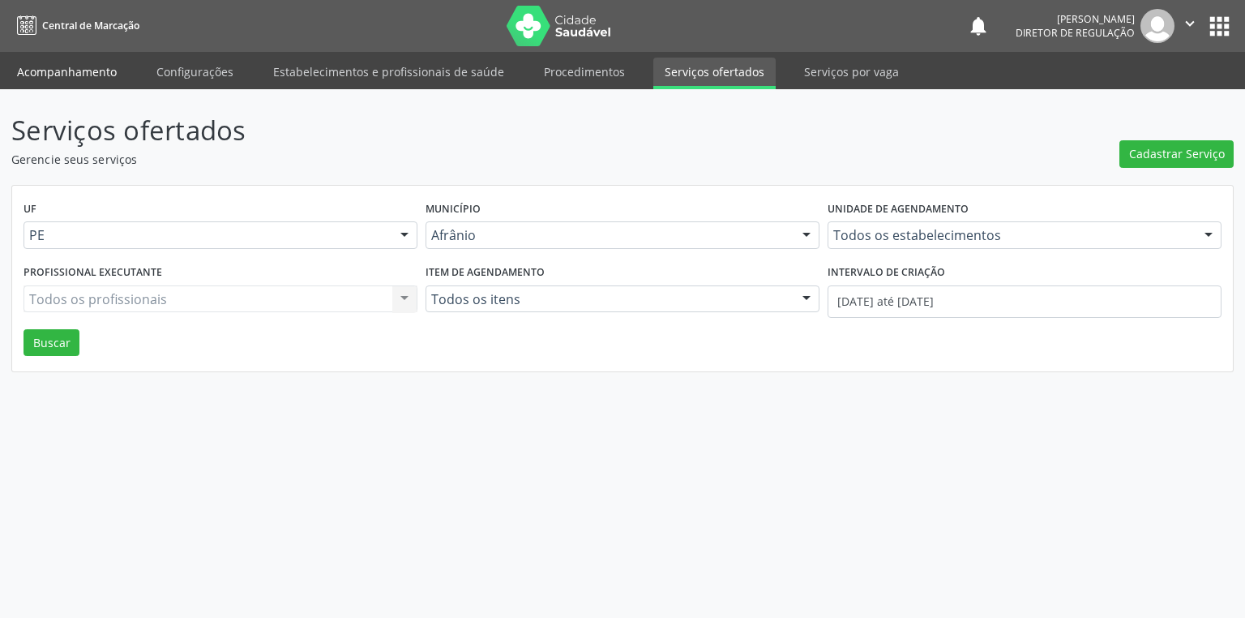
click at [94, 71] on link "Acompanhamento" at bounding box center [67, 72] width 122 height 28
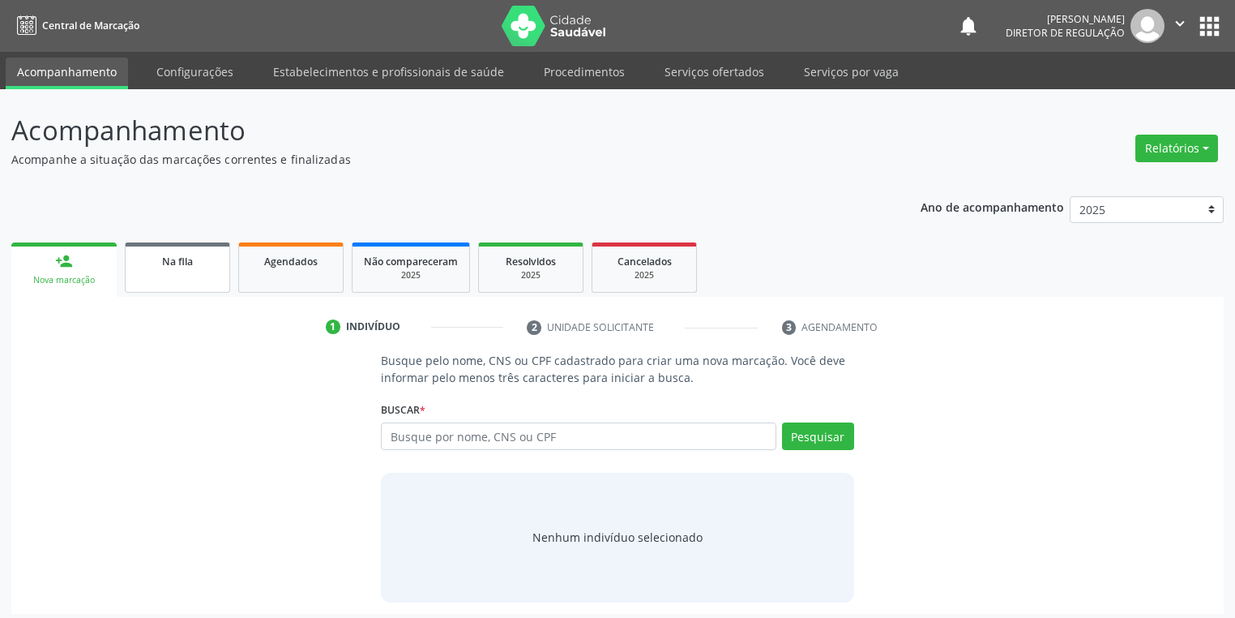
click at [188, 266] on span "Na fila" at bounding box center [177, 261] width 31 height 14
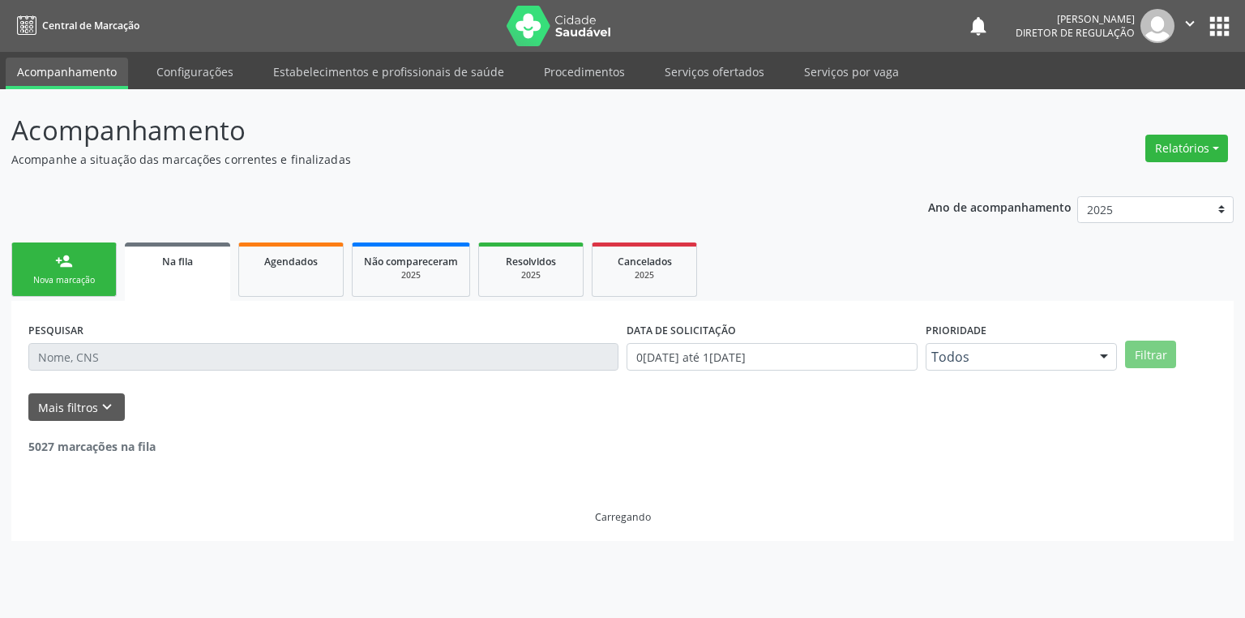
click at [133, 350] on input "text" at bounding box center [323, 357] width 590 height 28
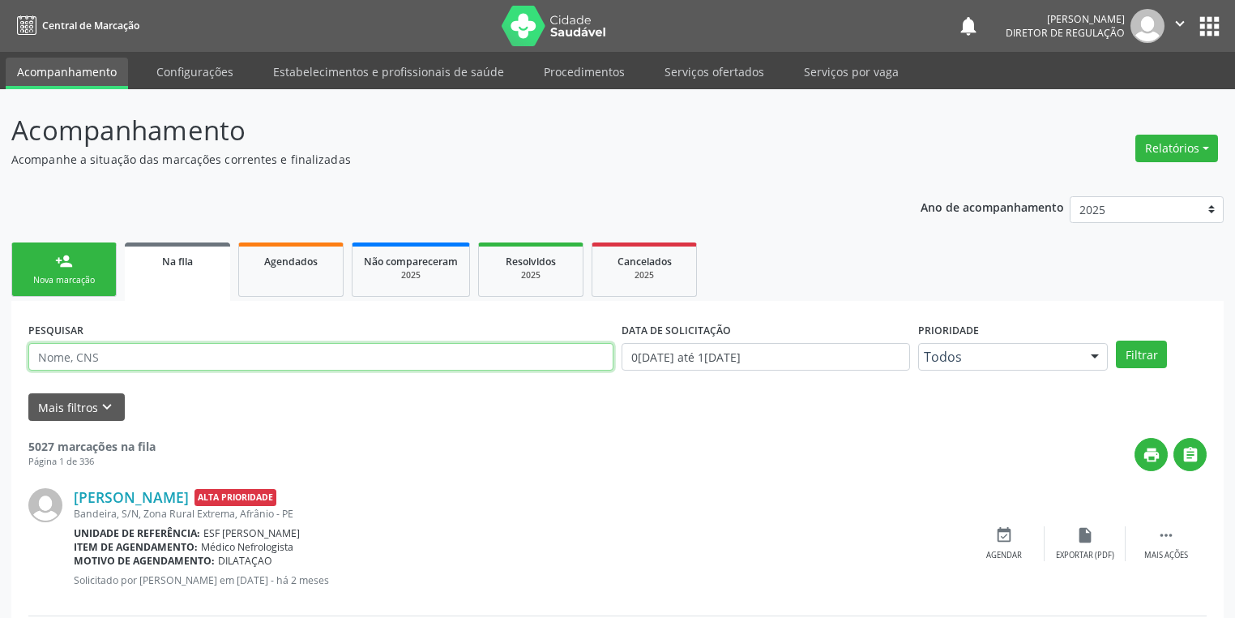
click at [134, 357] on input "text" at bounding box center [320, 357] width 585 height 28
type input "708008399778125"
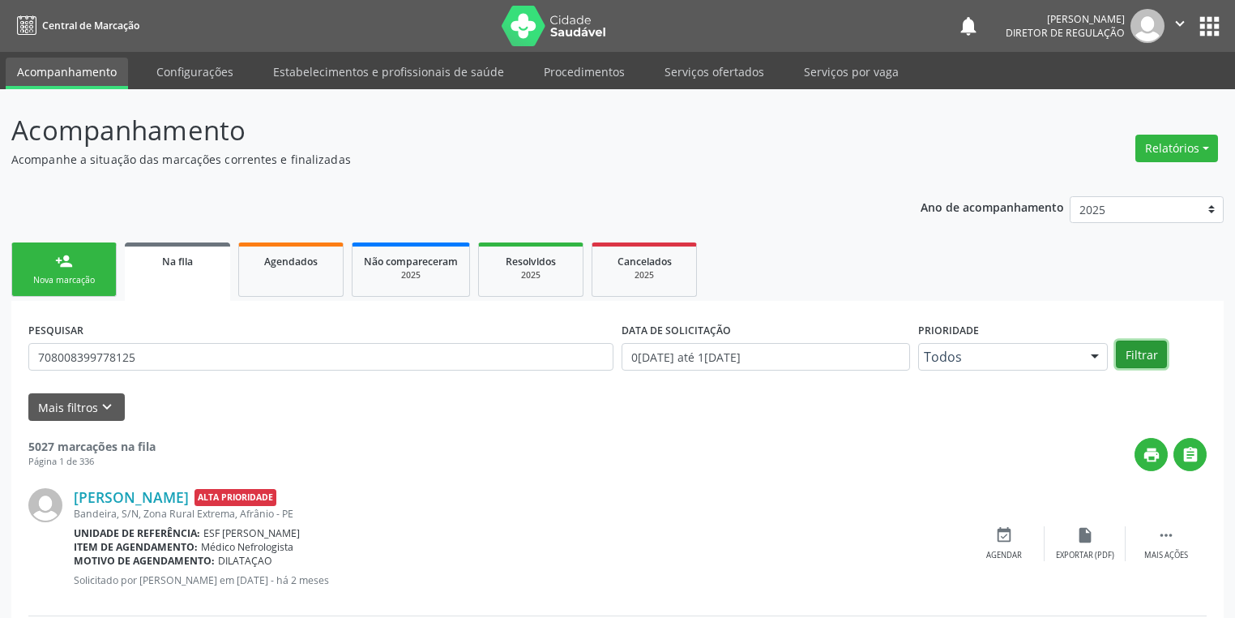
click at [1151, 355] on button "Filtrar" at bounding box center [1141, 354] width 51 height 28
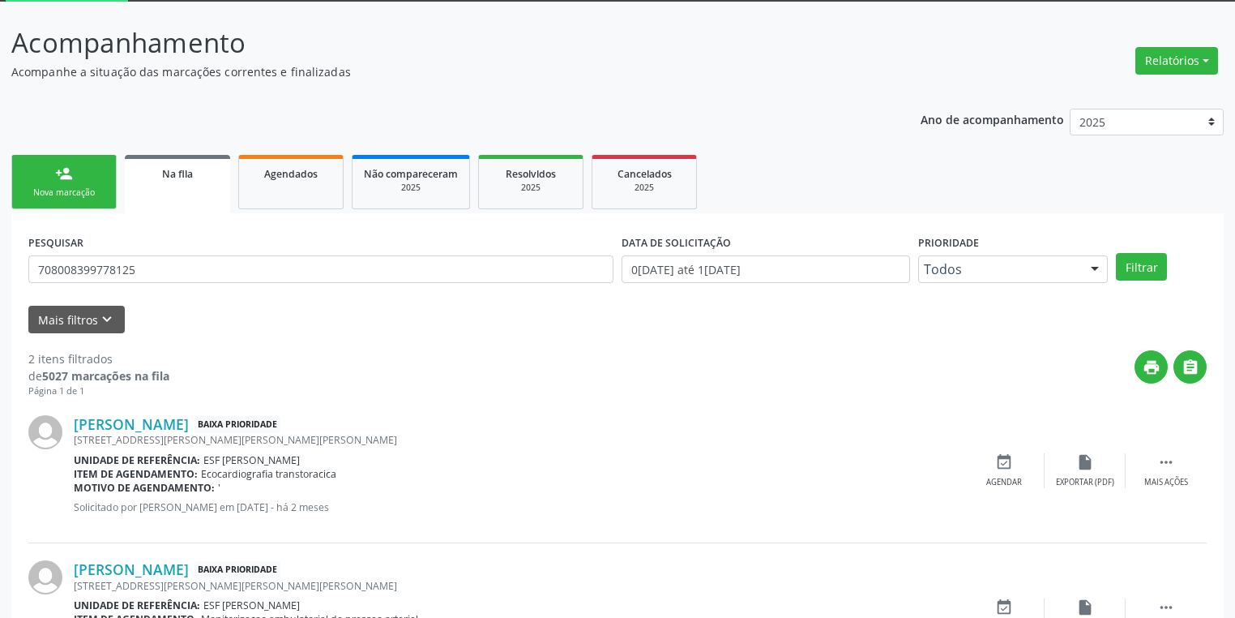
scroll to position [184, 0]
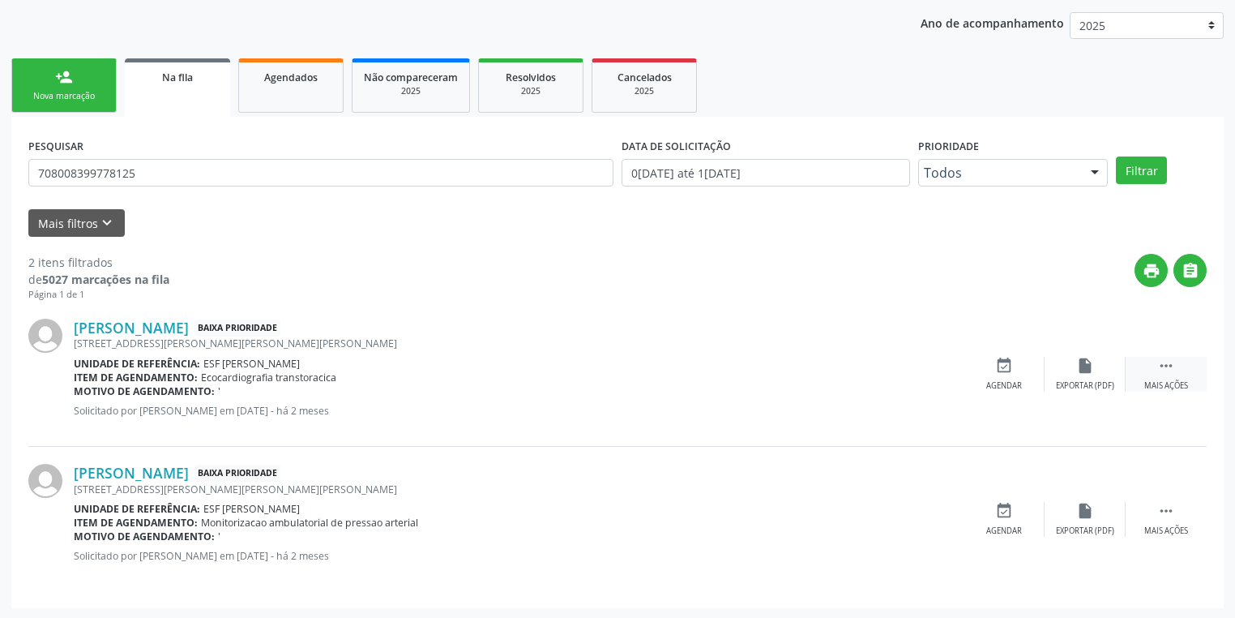
click at [1158, 357] on icon "" at bounding box center [1166, 366] width 18 height 18
click at [768, 370] on icon "event_available" at bounding box center [761, 366] width 18 height 18
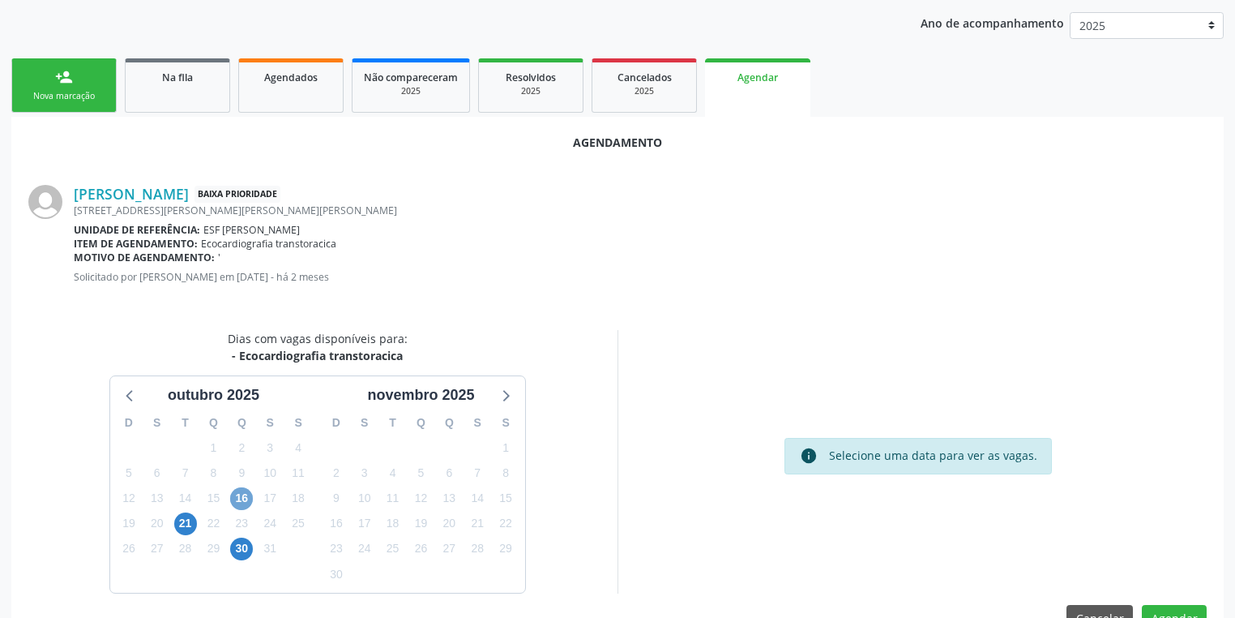
click at [237, 490] on span "16" at bounding box center [241, 498] width 23 height 23
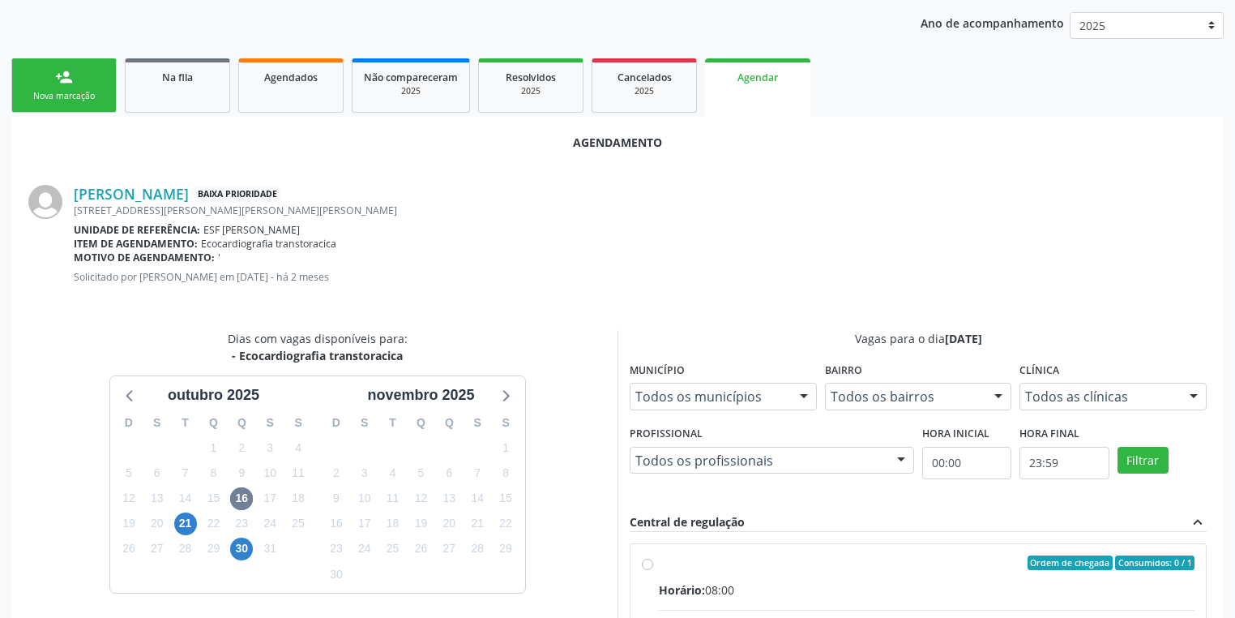
click at [653, 570] on input "Ordem de chegada Consumidos: 0 / 1 Horário: 08:00 Clínica: Cime Rede: -- Endere…" at bounding box center [647, 562] width 11 height 15
radio input "true"
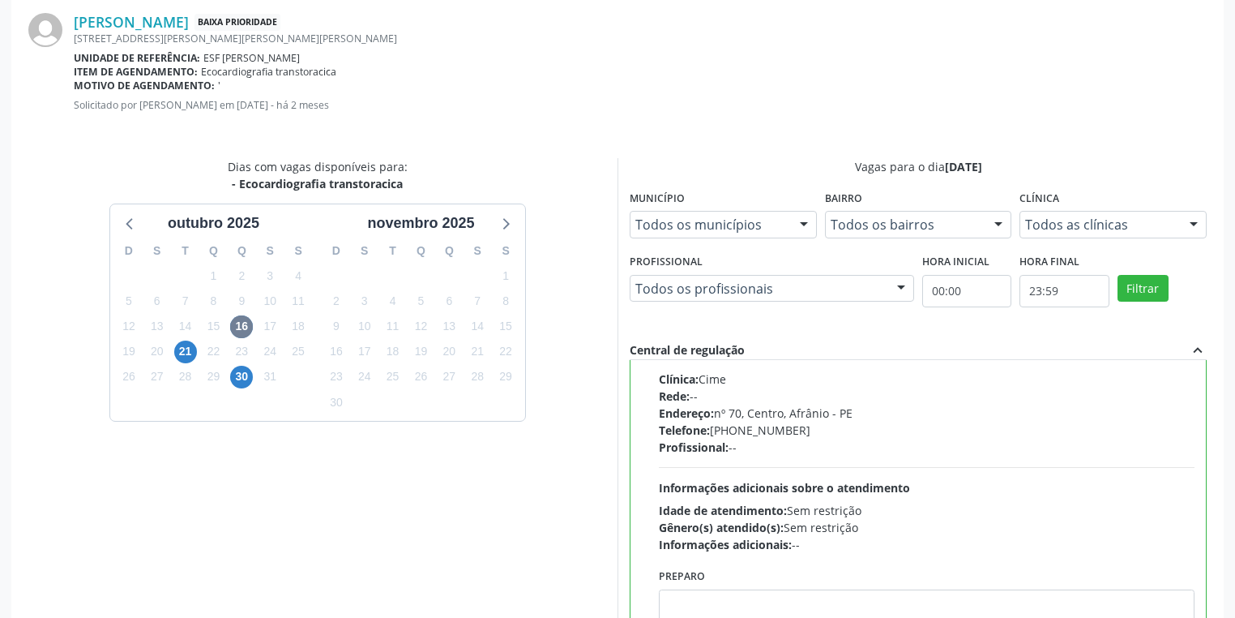
scroll to position [488, 0]
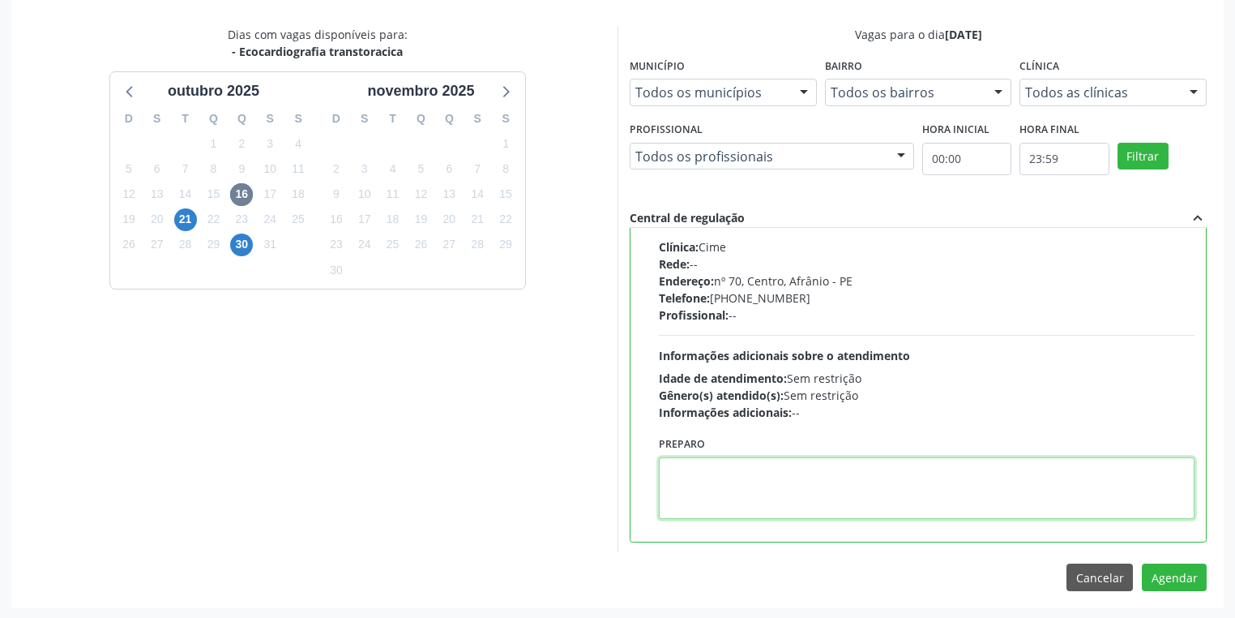
click at [767, 494] on textarea at bounding box center [927, 488] width 536 height 62
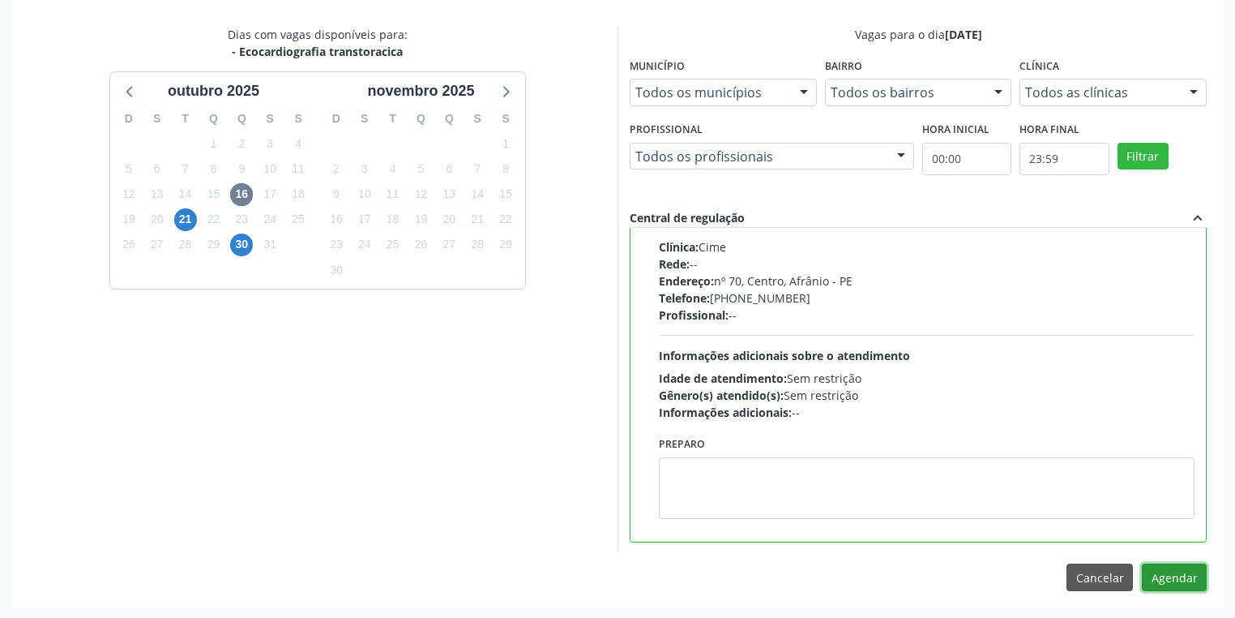
click at [1177, 580] on button "Agendar" at bounding box center [1174, 577] width 65 height 28
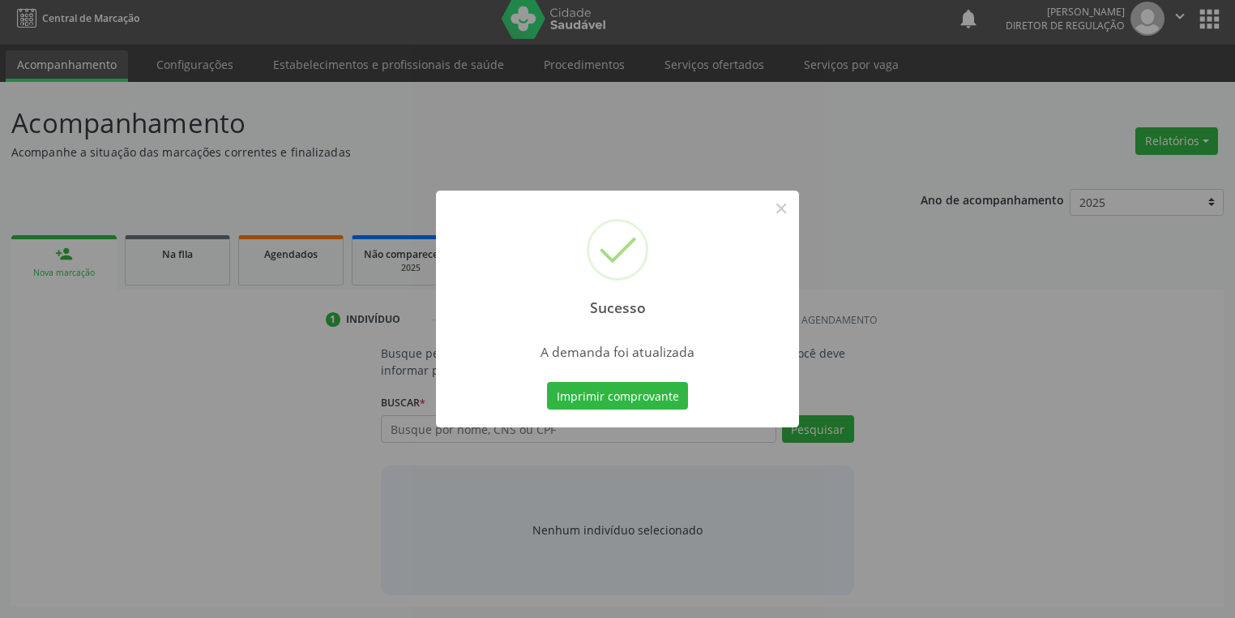
scroll to position [6, 0]
click at [601, 396] on button "Imprimir comprovante" at bounding box center [617, 396] width 141 height 28
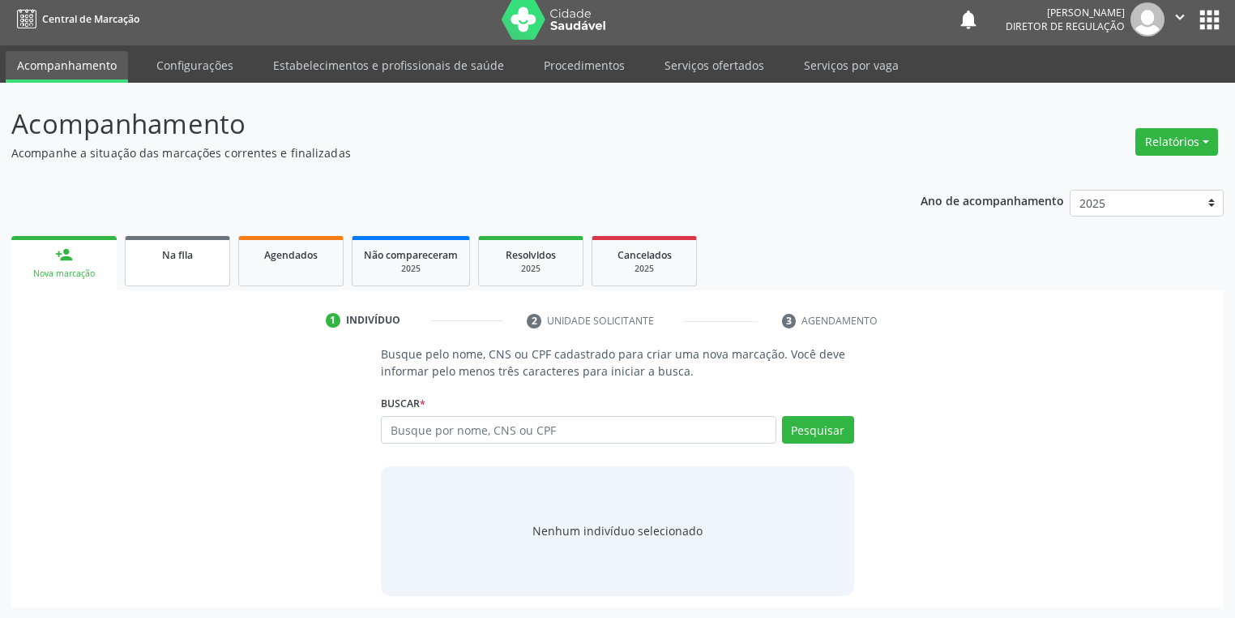
click at [195, 274] on link "Na fila" at bounding box center [177, 261] width 105 height 50
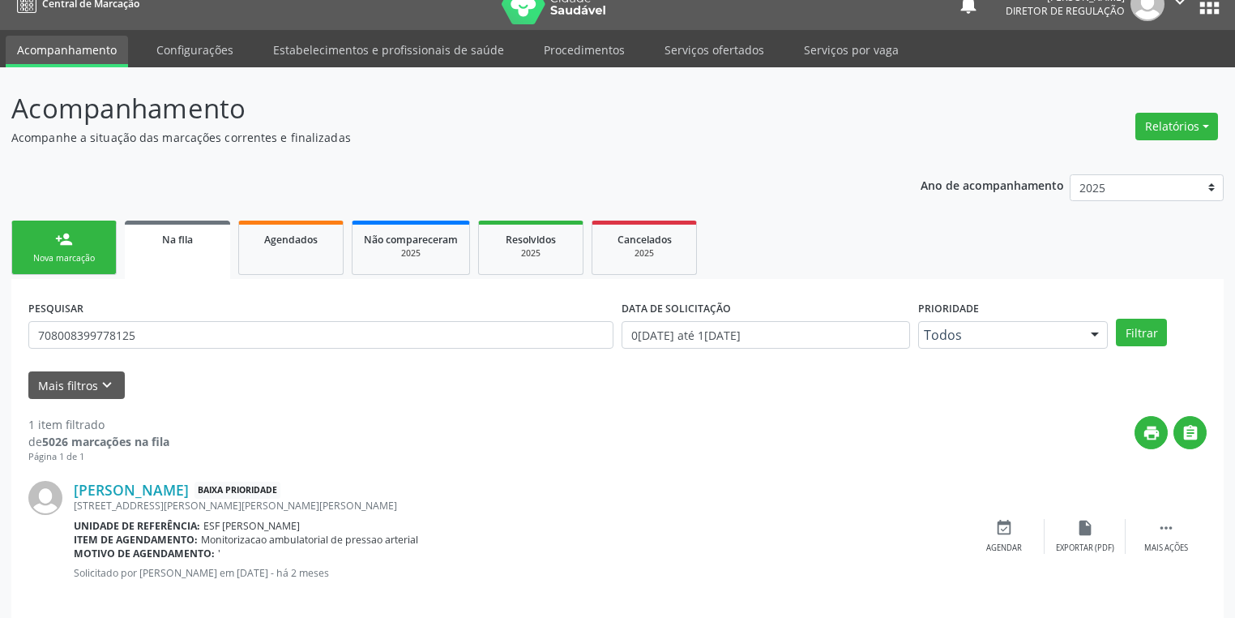
scroll to position [39, 0]
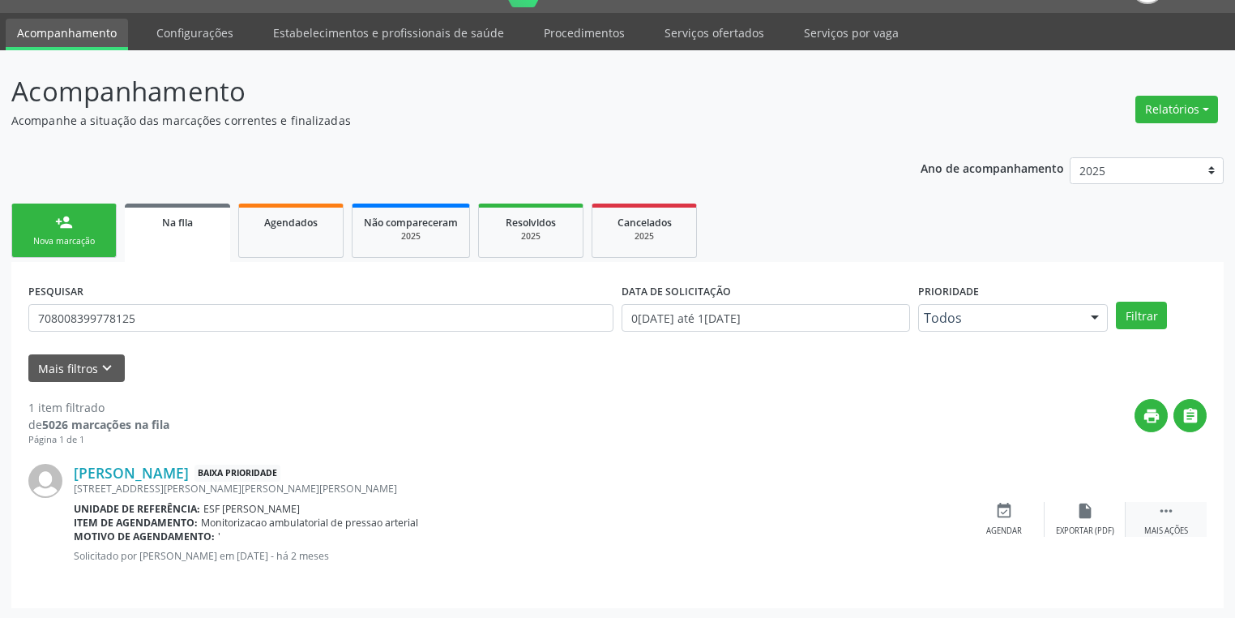
click at [1166, 503] on icon "" at bounding box center [1166, 511] width 18 height 18
click at [774, 525] on div "Agendar" at bounding box center [761, 530] width 36 height 11
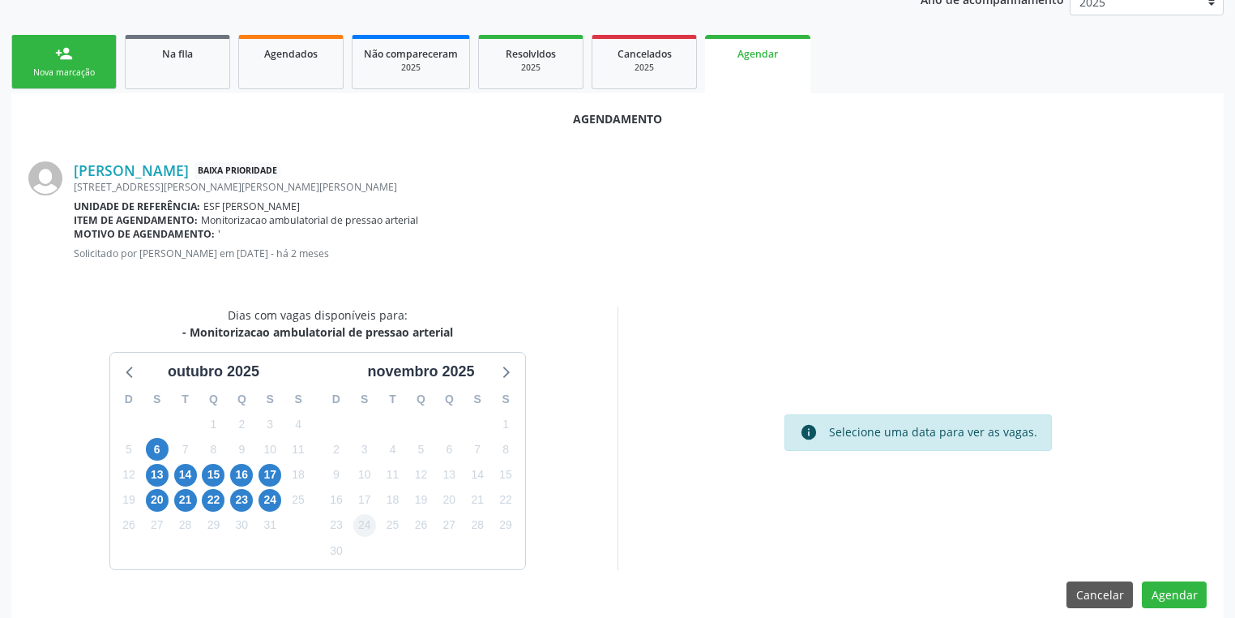
scroll to position [225, 0]
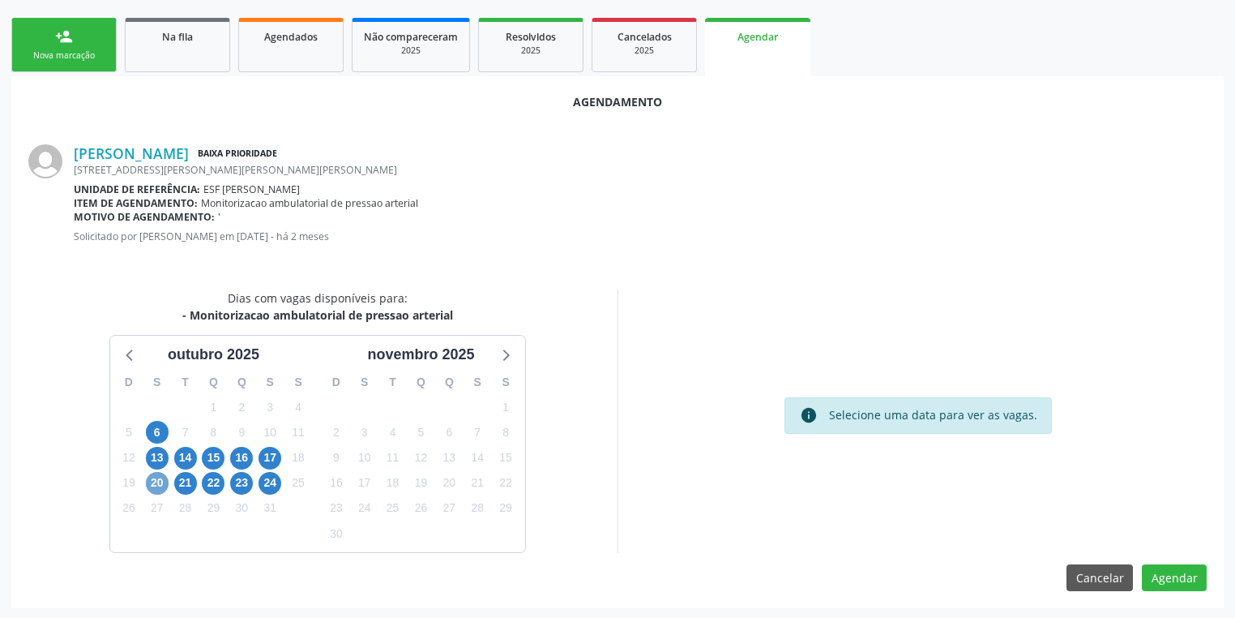
click at [152, 480] on span "20" at bounding box center [157, 483] width 23 height 23
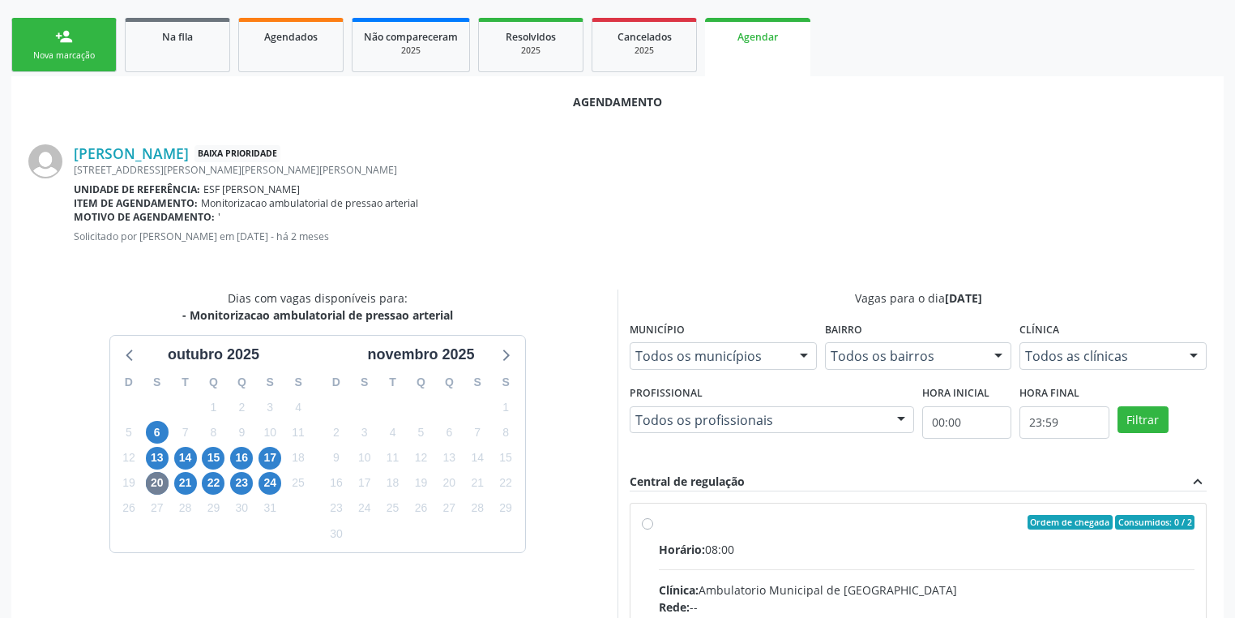
click at [653, 529] on input "Ordem de chegada Consumidos: 0 / 2 Horário: 08:00 Clínica: Ambulatorio Municipa…" at bounding box center [647, 522] width 11 height 15
radio input "true"
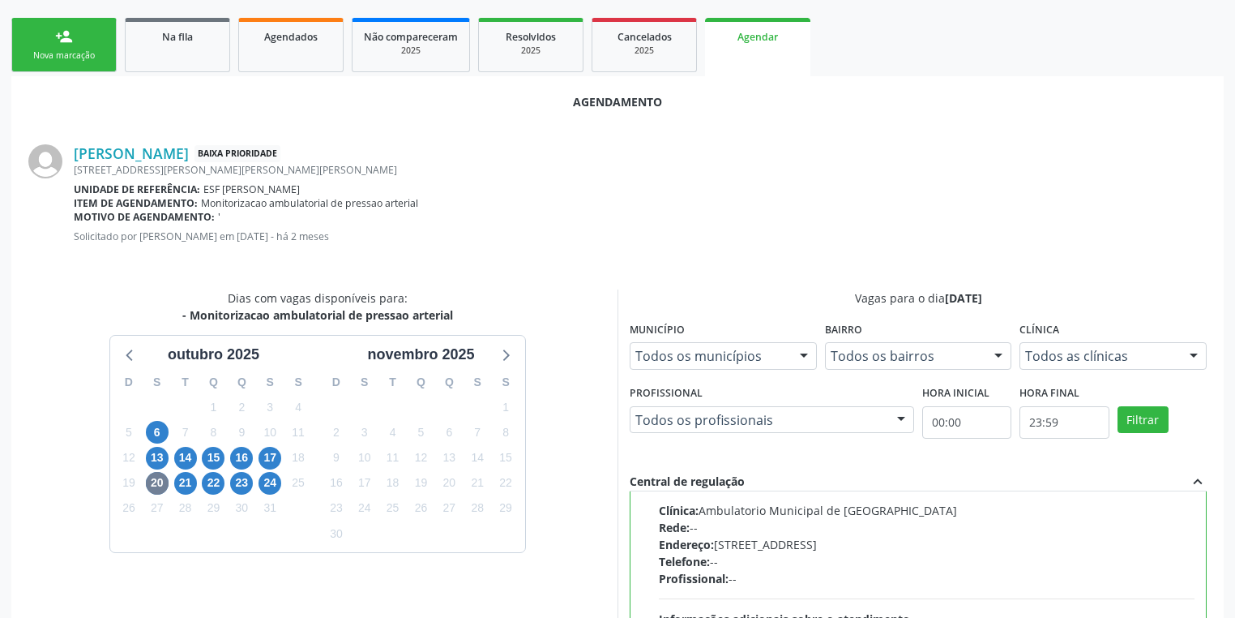
scroll to position [488, 0]
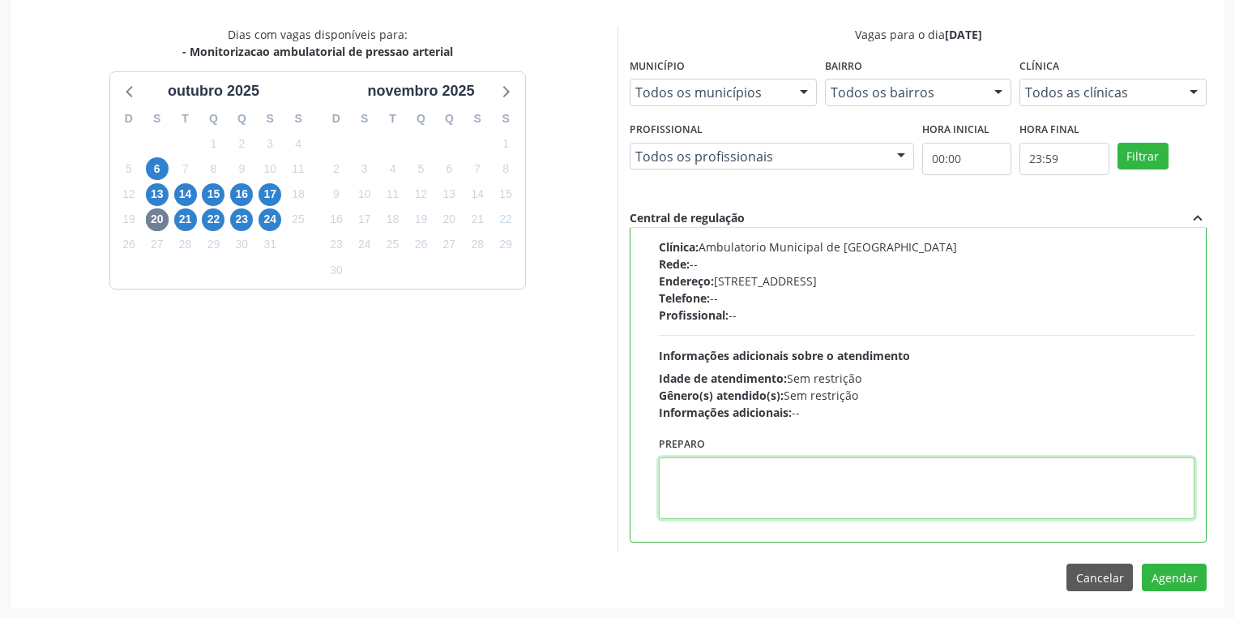
drag, startPoint x: 727, startPoint y: 478, endPoint x: 861, endPoint y: 503, distance: 136.1
click at [738, 478] on textarea at bounding box center [927, 488] width 536 height 62
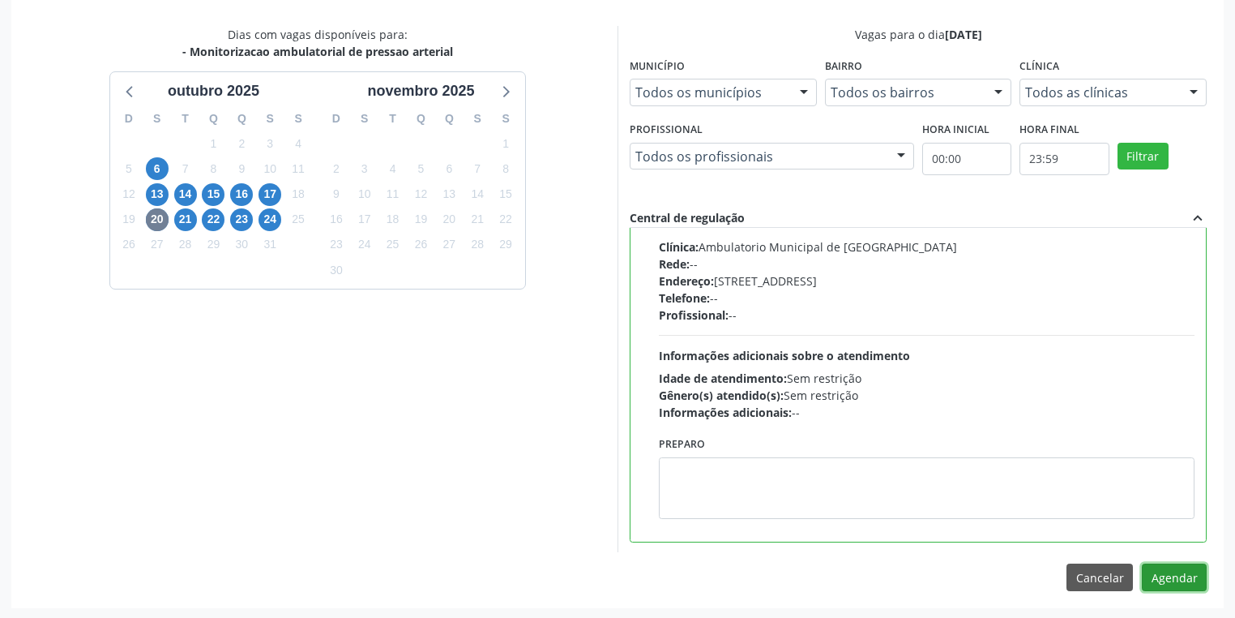
click at [1184, 581] on button "Agendar" at bounding box center [1174, 577] width 65 height 28
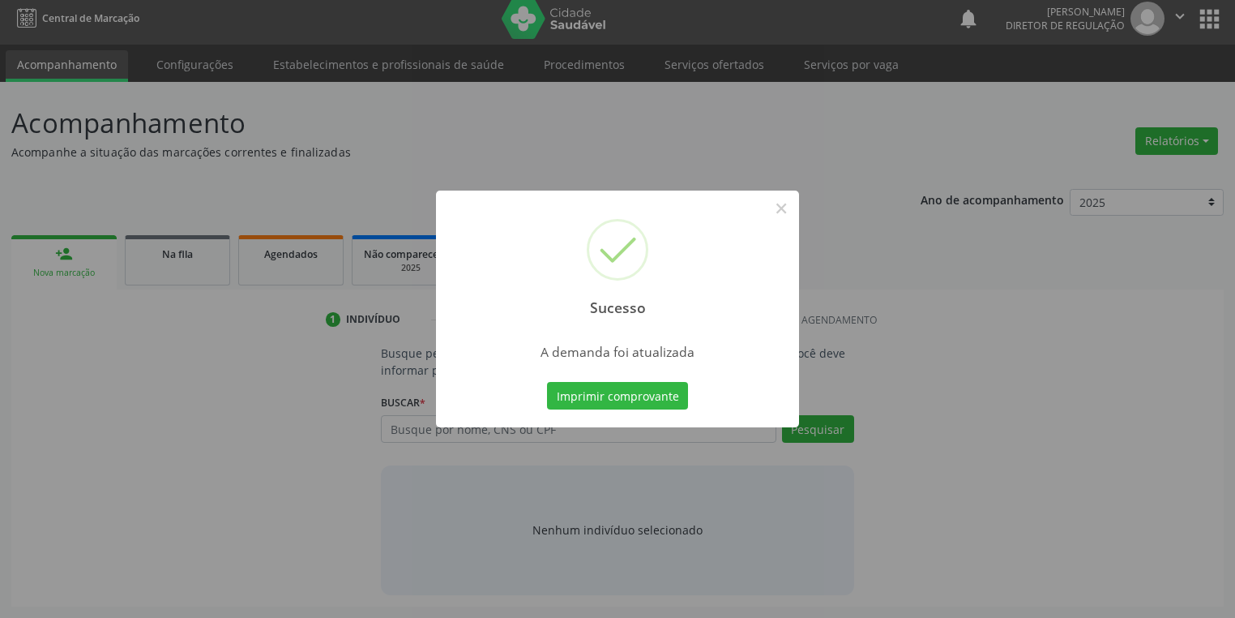
scroll to position [6, 0]
click at [613, 396] on button "Imprimir comprovante" at bounding box center [617, 396] width 141 height 28
